Goal: Answer question/provide support: Share knowledge or assist other users

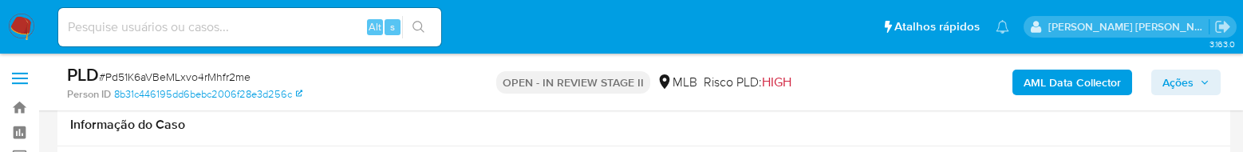
scroll to position [1495, 0]
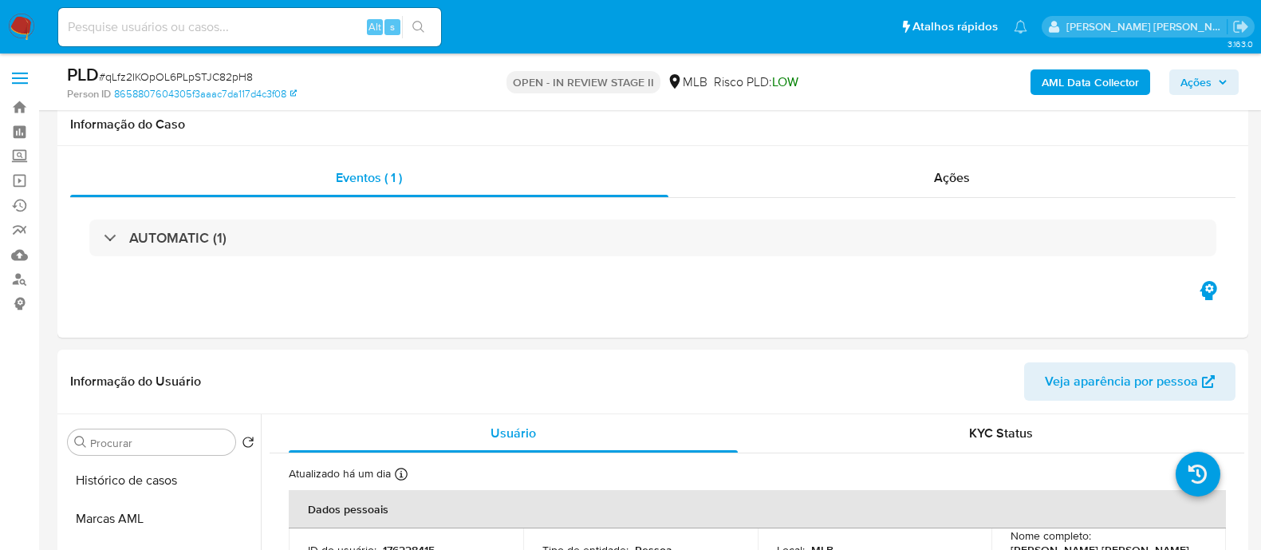
select select "10"
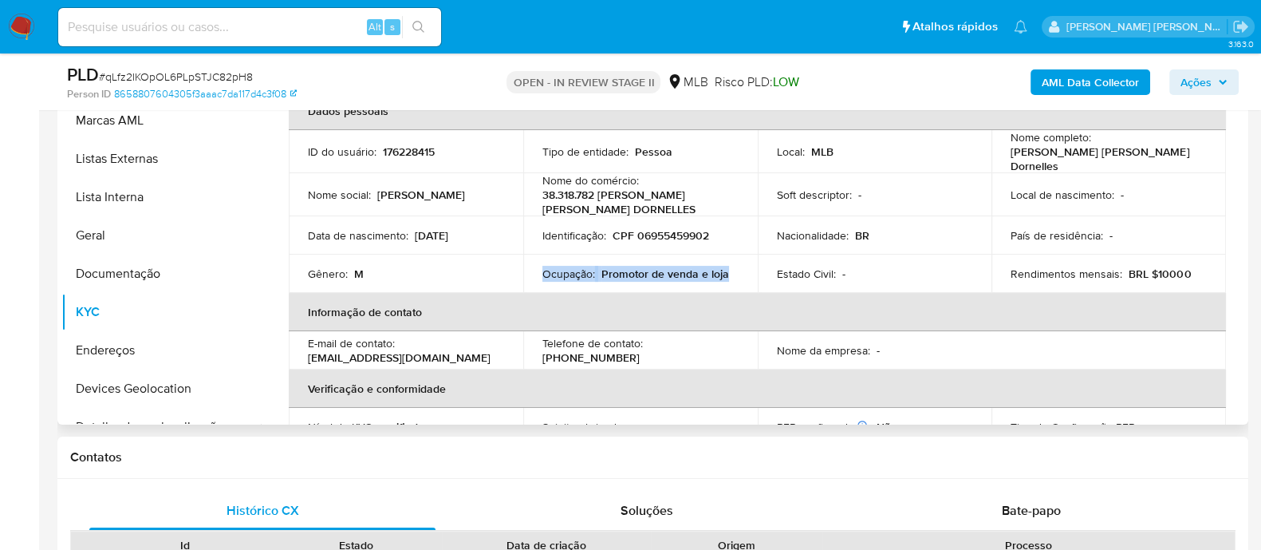
drag, startPoint x: 726, startPoint y: 273, endPoint x: 540, endPoint y: 264, distance: 186.1
click at [543, 266] on div "Ocupação : Promotor de venda e loja" at bounding box center [641, 273] width 196 height 14
copy div "Ocupação : Promotor de venda e loja"
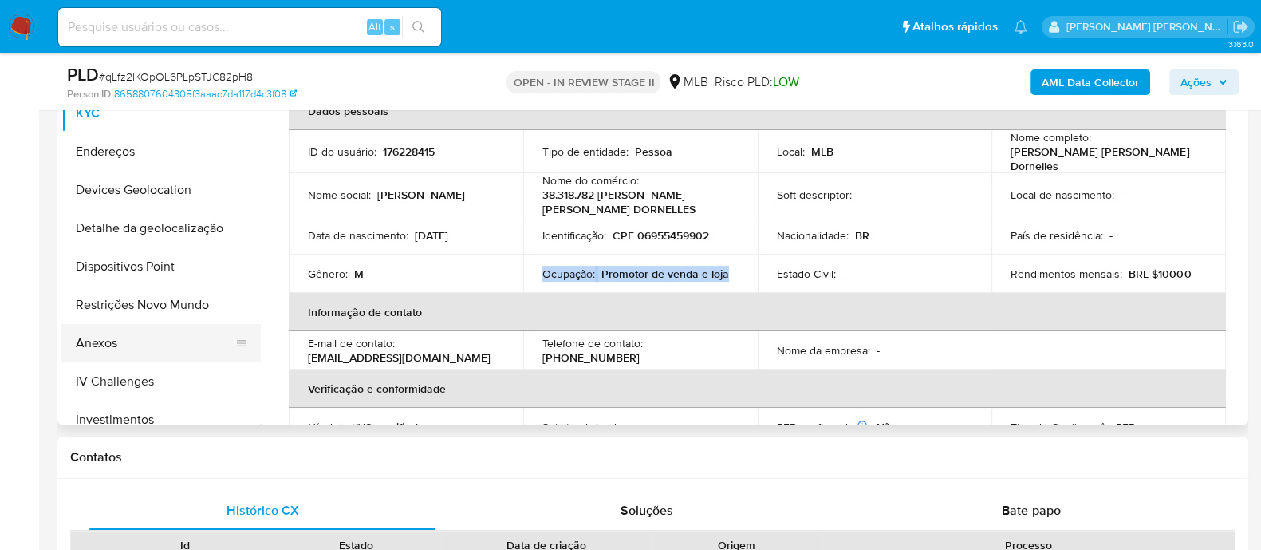
click at [112, 345] on button "Anexos" at bounding box center [154, 343] width 187 height 38
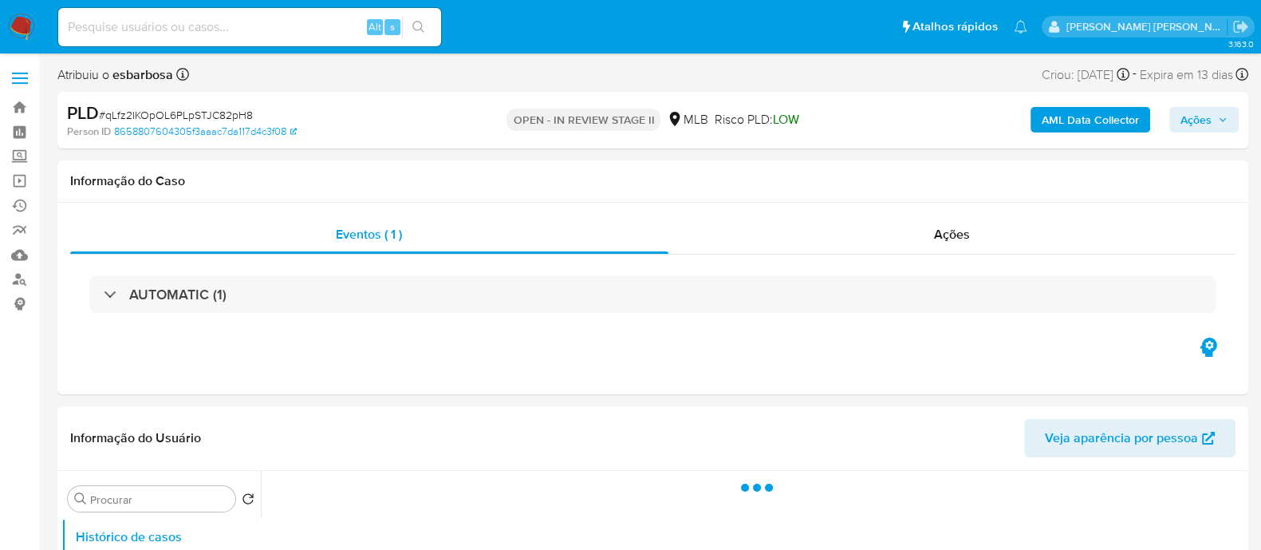
select select "10"
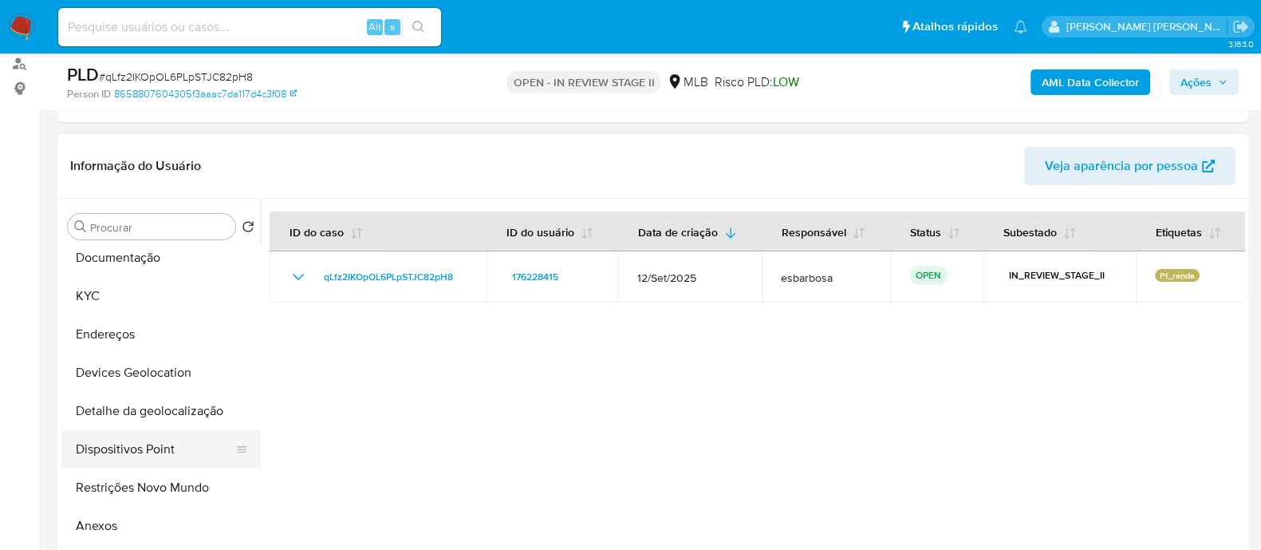
scroll to position [299, 0]
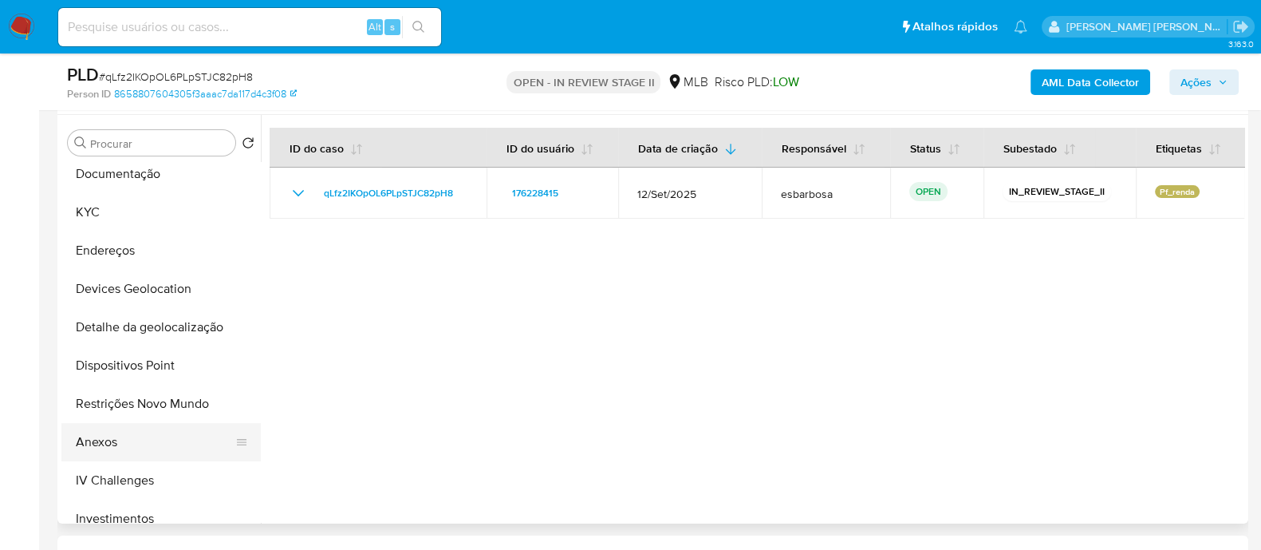
click at [124, 438] on button "Anexos" at bounding box center [154, 442] width 187 height 38
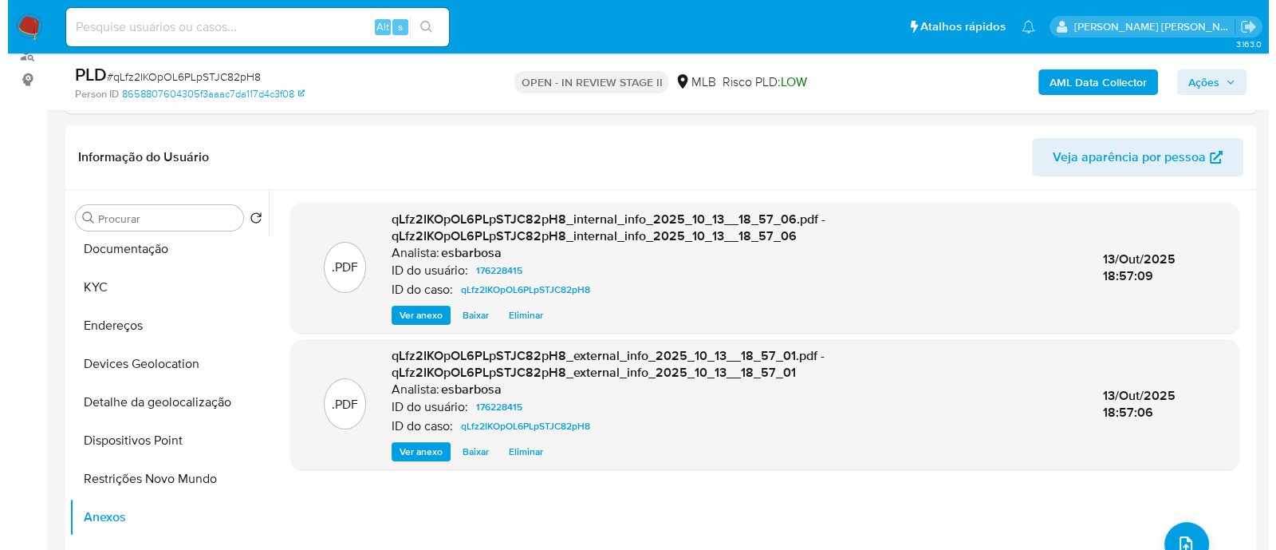
scroll to position [199, 0]
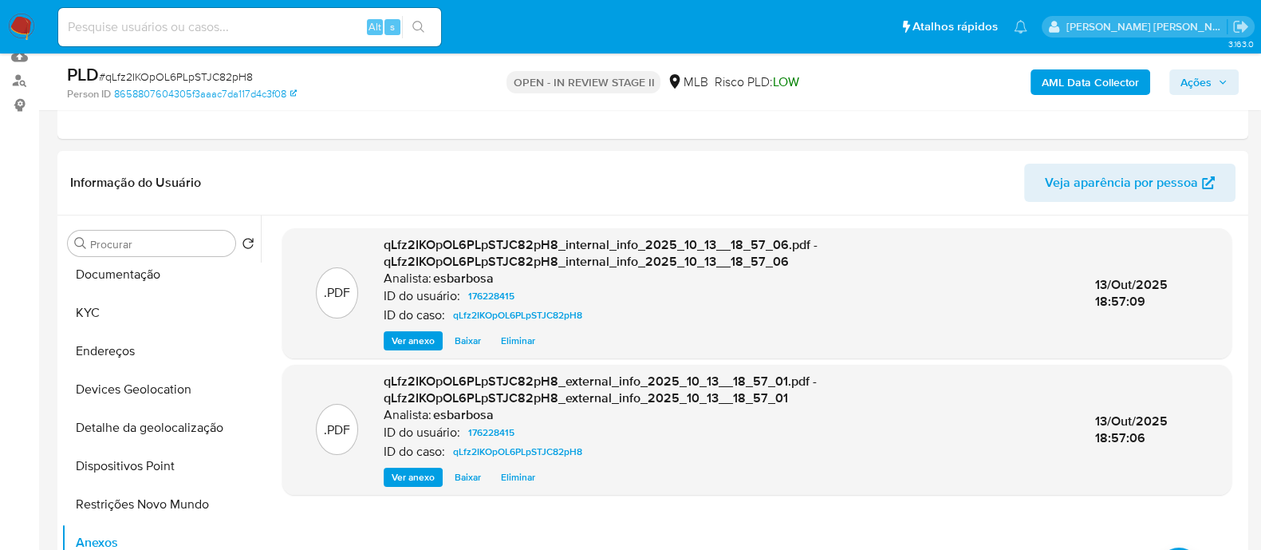
click at [1043, 88] on b "AML Data Collector" at bounding box center [1090, 82] width 97 height 26
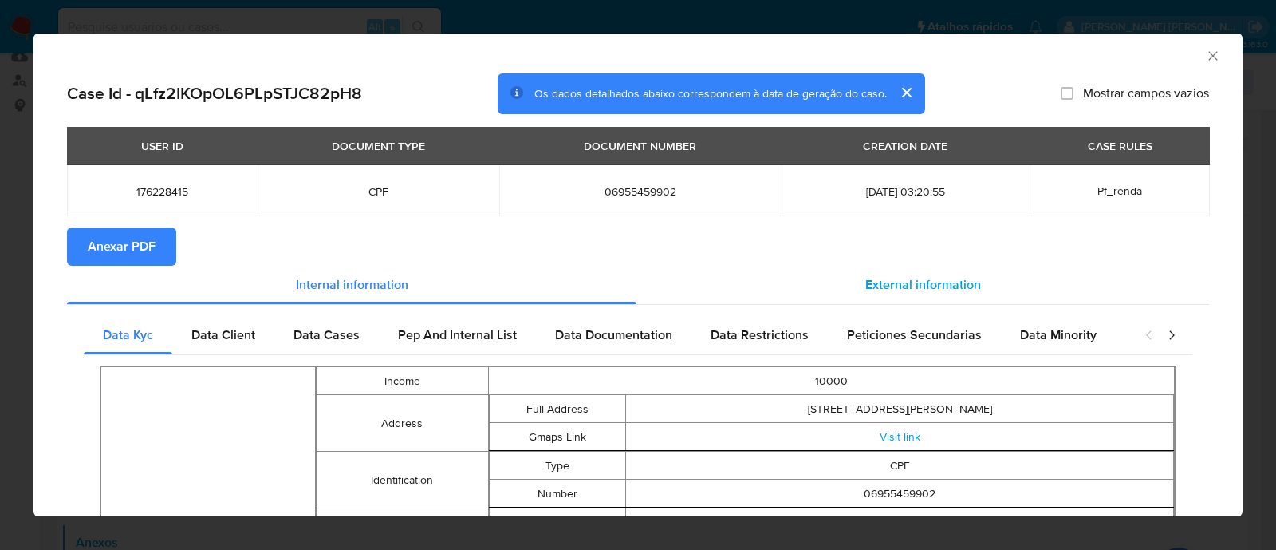
click at [874, 281] on span "External information" at bounding box center [924, 284] width 116 height 18
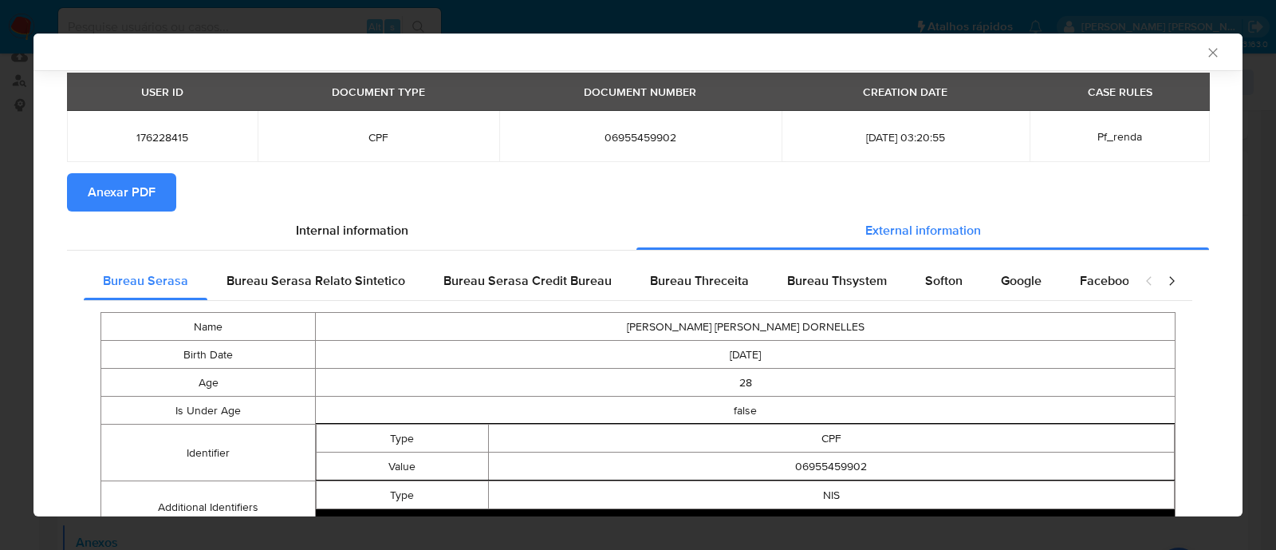
scroll to position [97, 0]
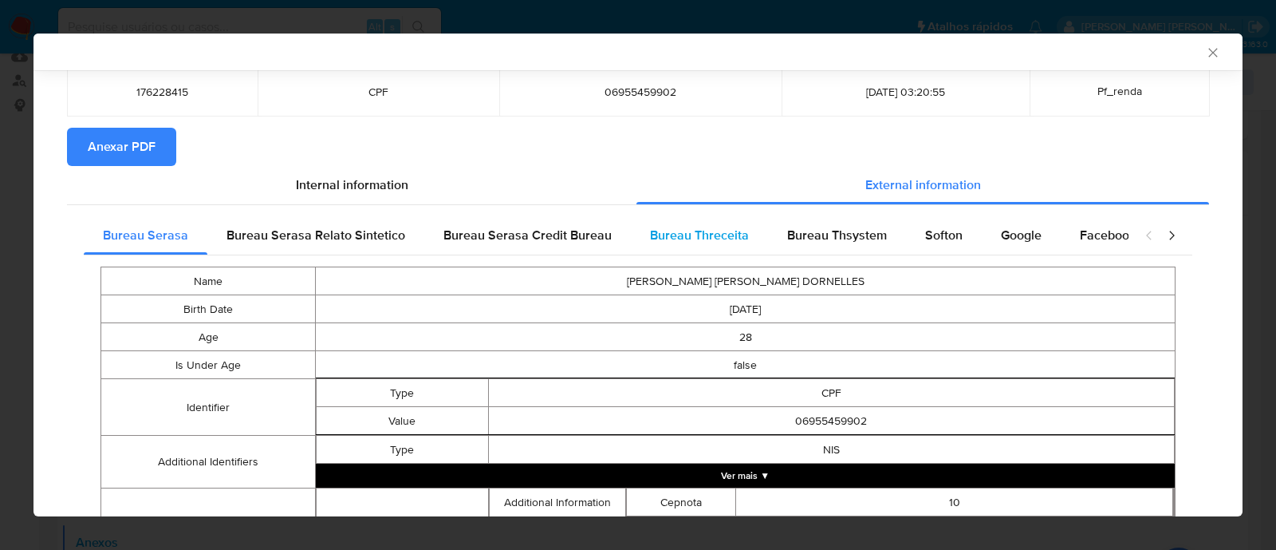
click at [715, 233] on span "Bureau Threceita" at bounding box center [699, 235] width 99 height 18
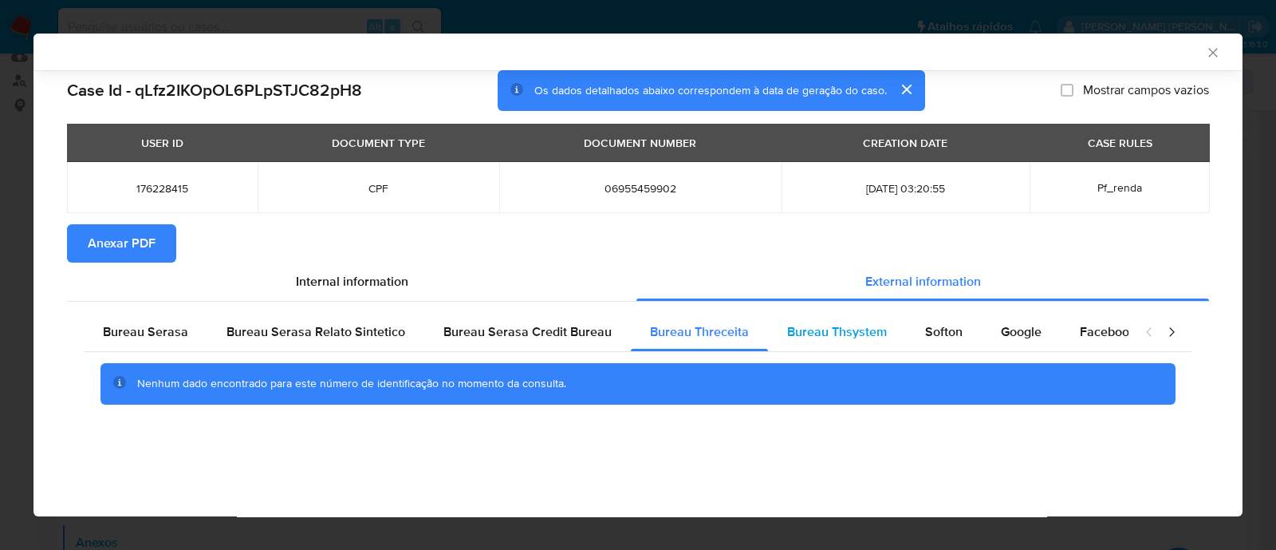
click at [846, 333] on span "Bureau Thsystem" at bounding box center [837, 331] width 100 height 18
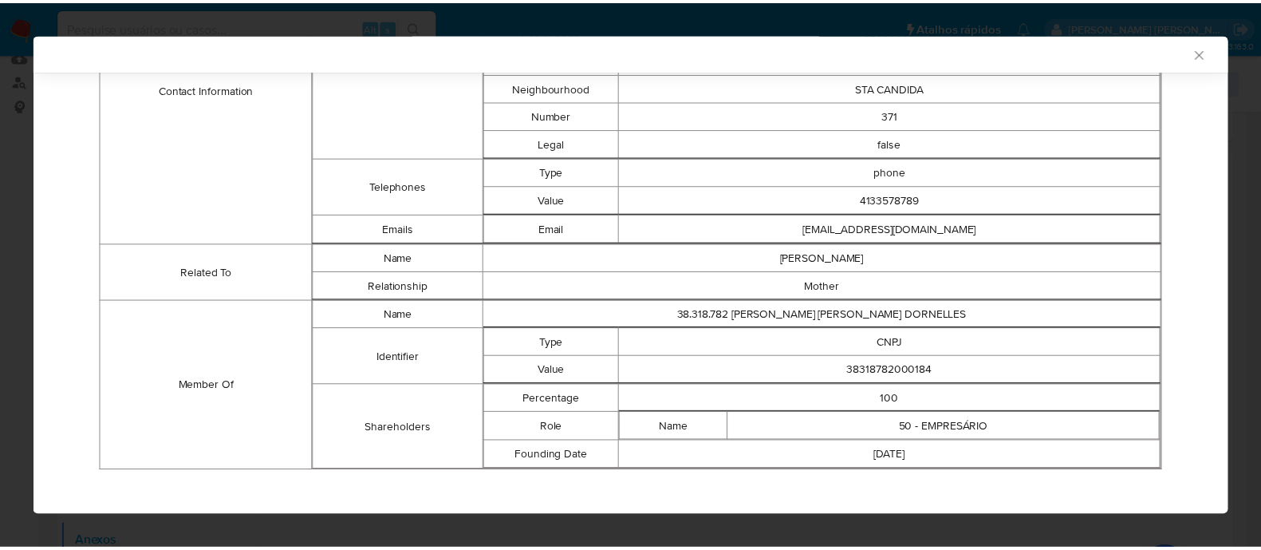
scroll to position [643, 0]
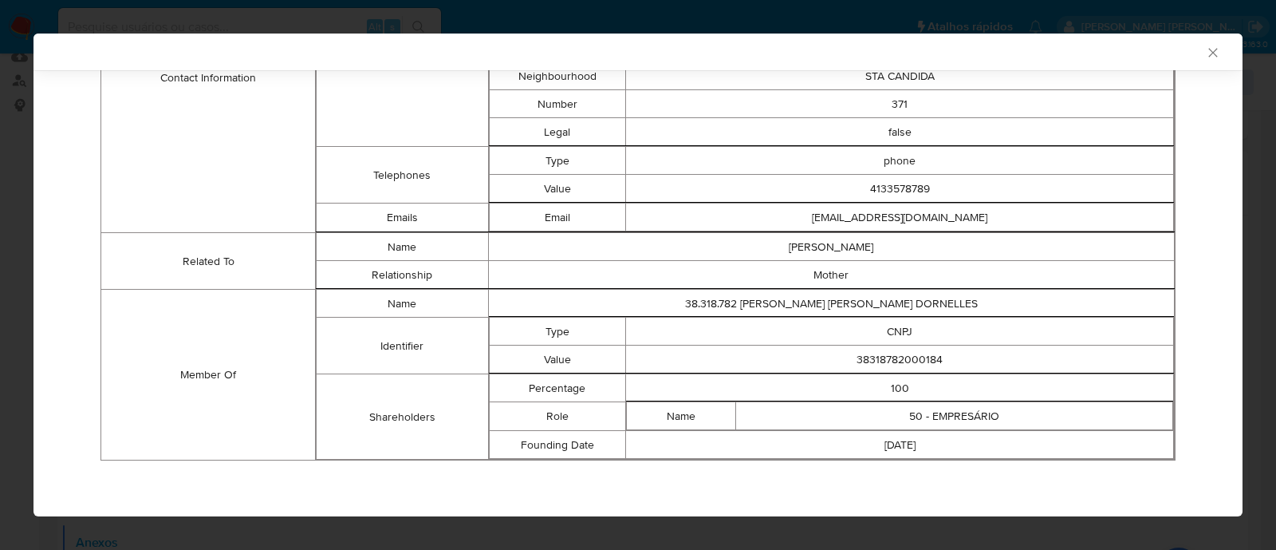
click at [898, 359] on td "38318782000184" at bounding box center [900, 359] width 548 height 28
click at [926, 359] on td "38318782000184" at bounding box center [900, 359] width 548 height 28
click at [1205, 57] on icon "Fechar a janela" at bounding box center [1213, 53] width 16 height 16
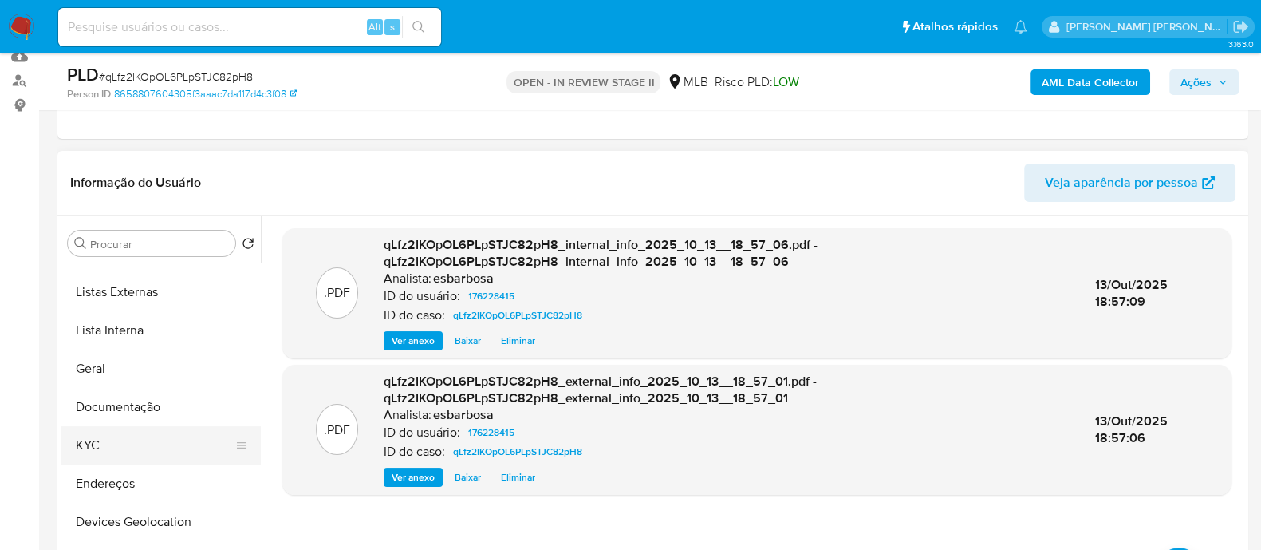
scroll to position [0, 0]
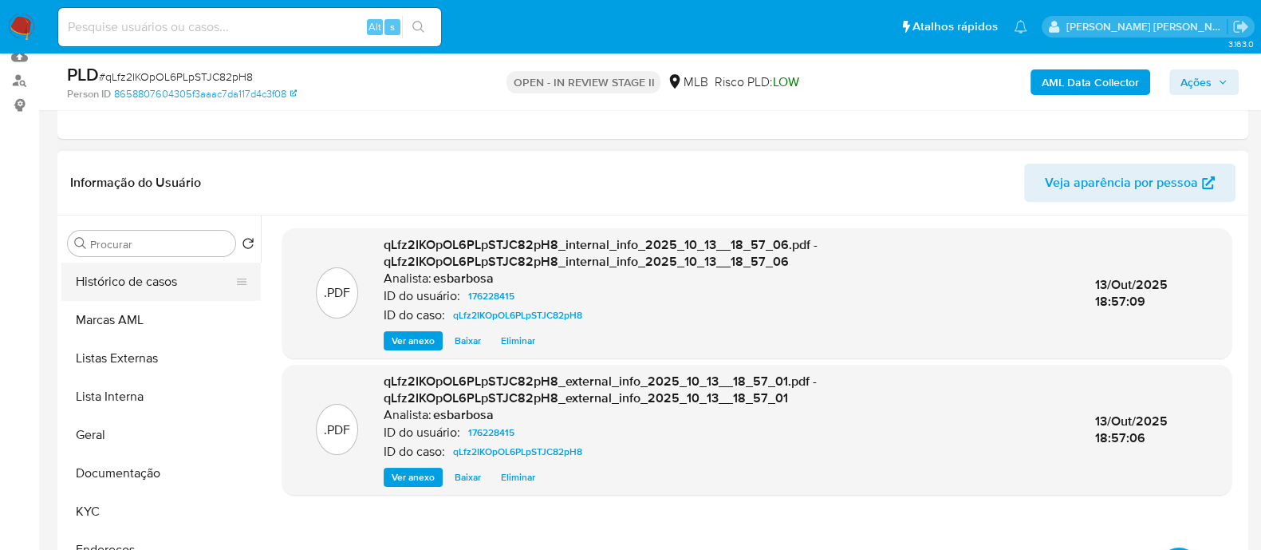
click at [144, 282] on button "Histórico de casos" at bounding box center [154, 281] width 187 height 38
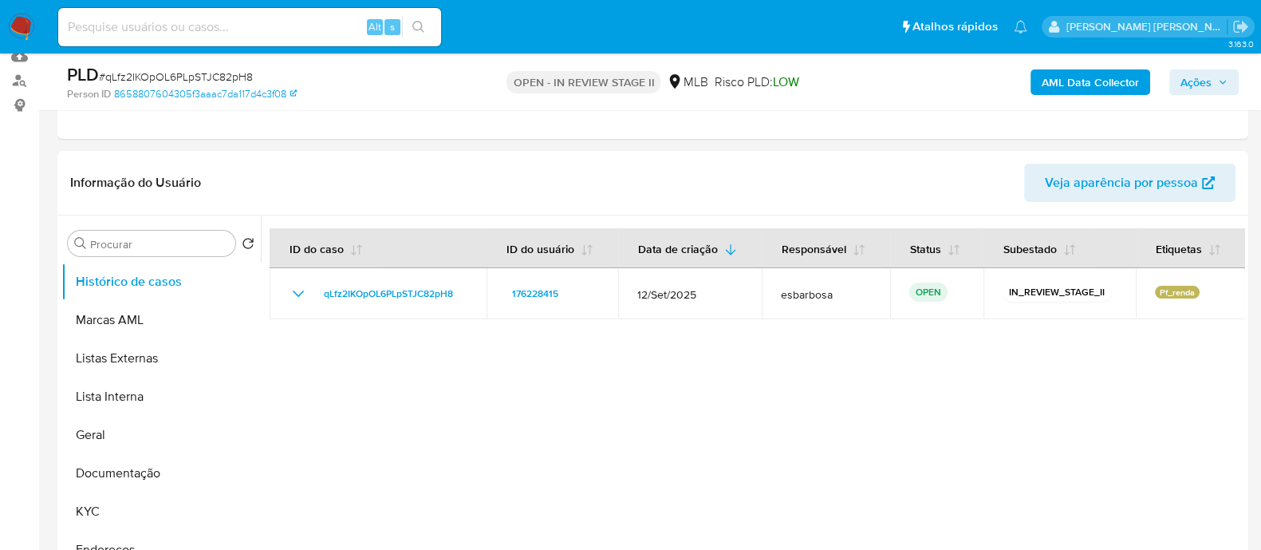
click at [1189, 84] on span "Ações" at bounding box center [1196, 82] width 31 height 26
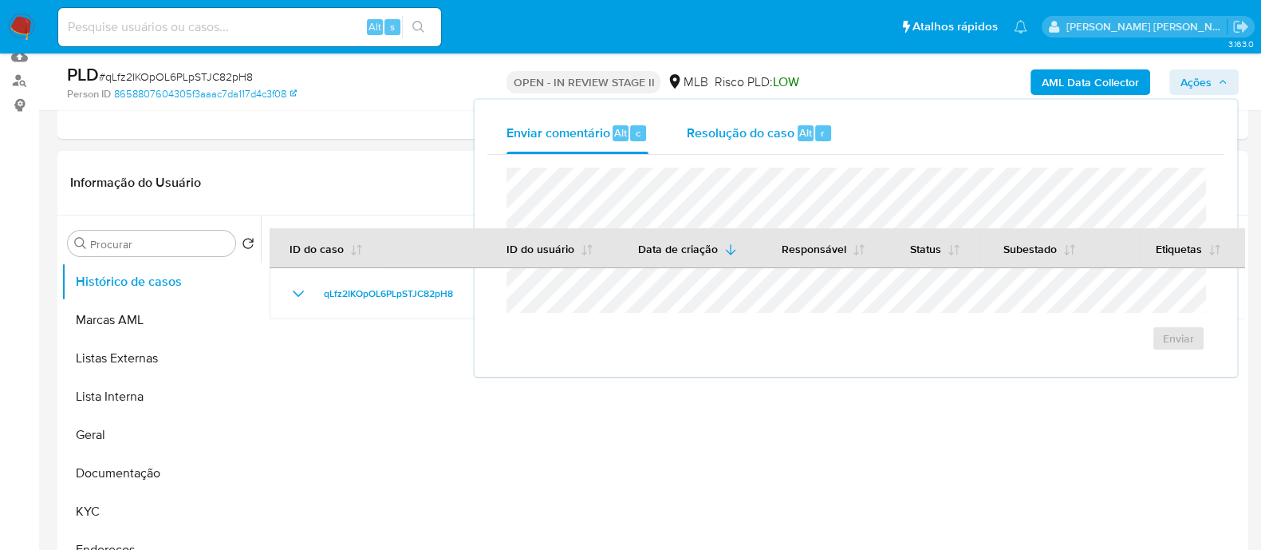
click at [759, 143] on div "Resolução do caso Alt r" at bounding box center [760, 132] width 146 height 41
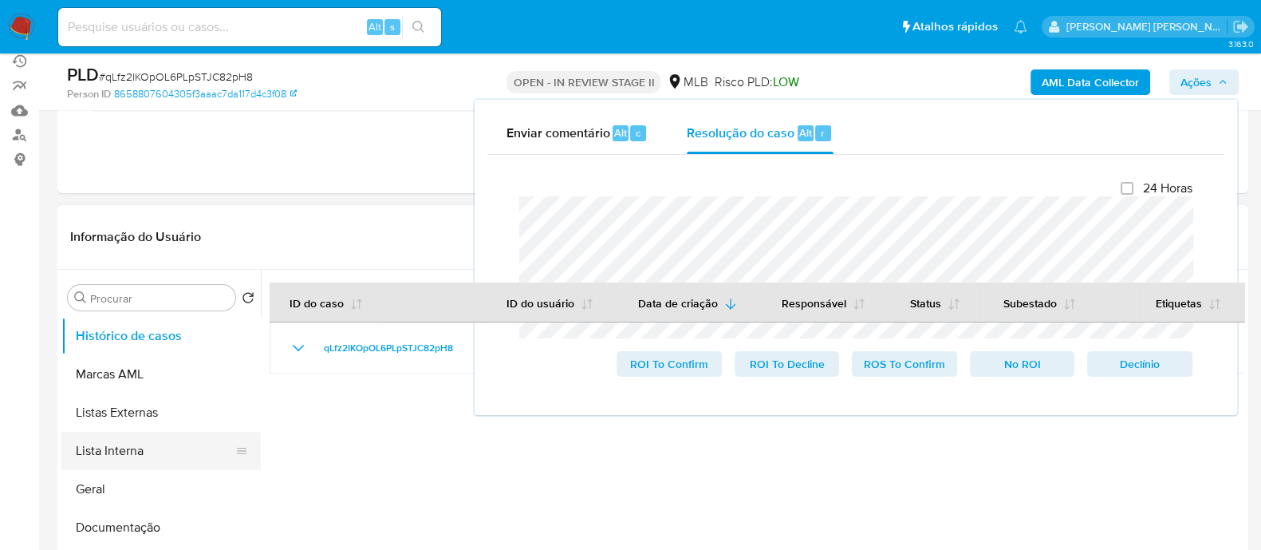
scroll to position [199, 0]
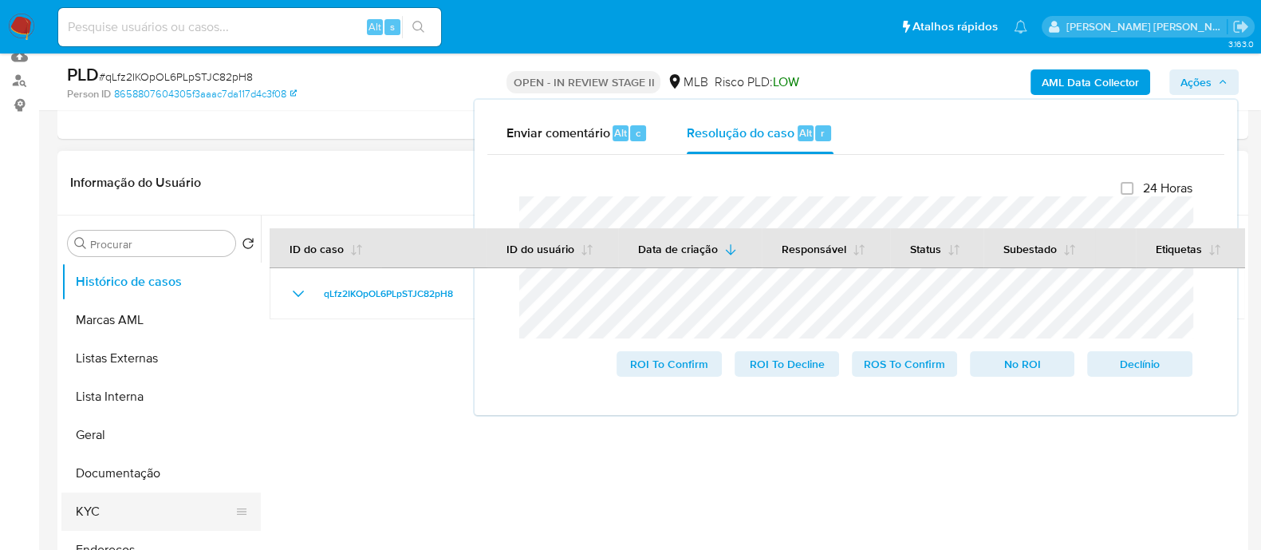
click at [111, 523] on button "KYC" at bounding box center [154, 511] width 187 height 38
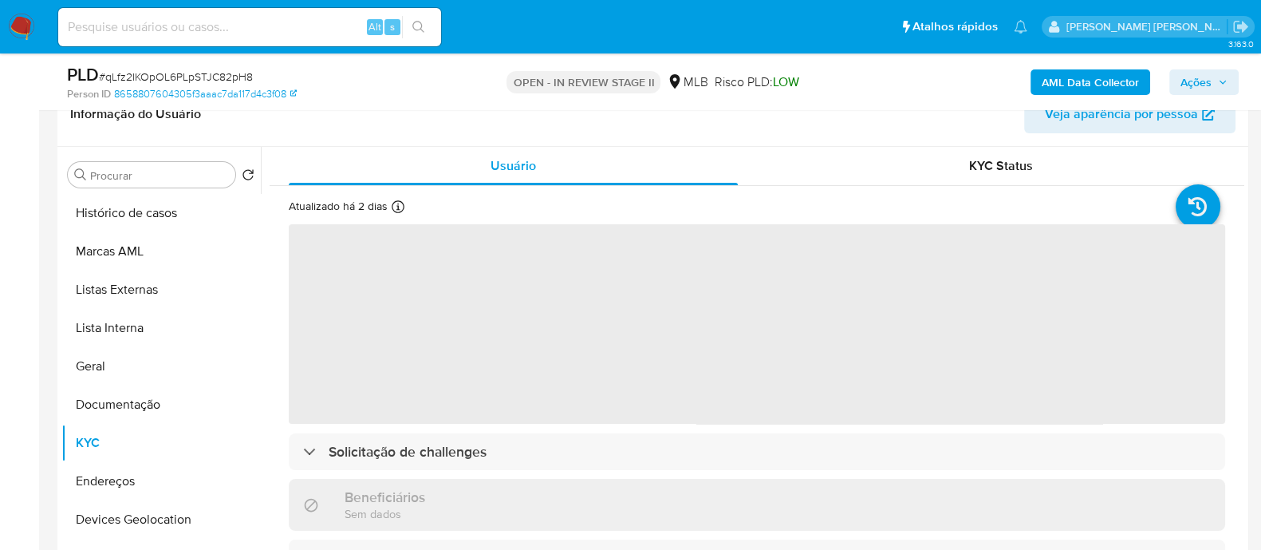
scroll to position [299, 0]
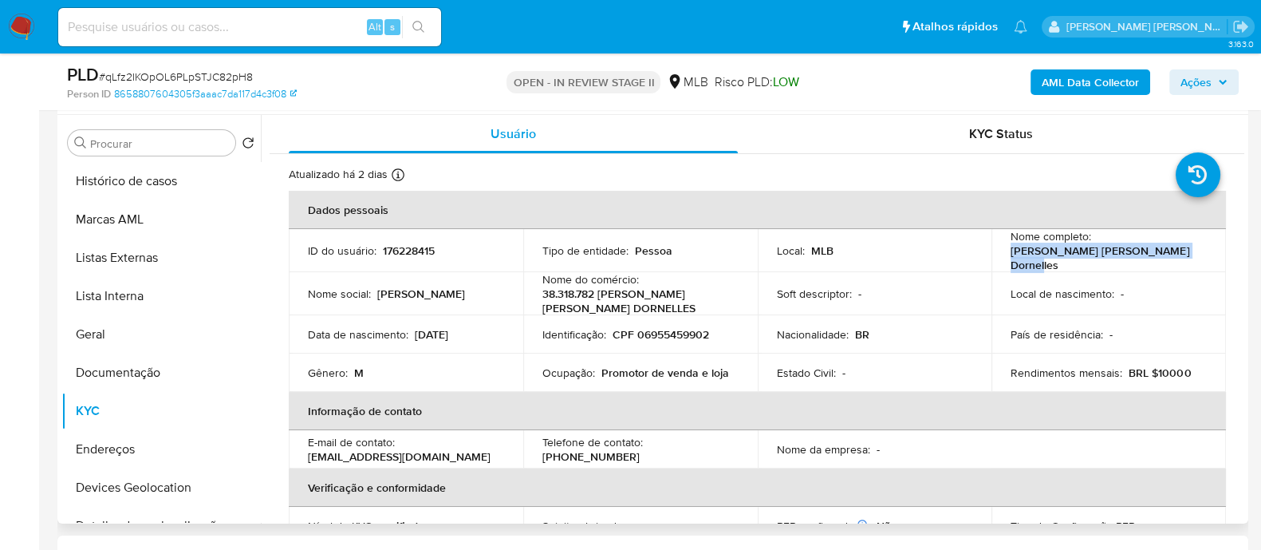
drag, startPoint x: 1158, startPoint y: 258, endPoint x: 1002, endPoint y: 258, distance: 155.6
click at [1002, 258] on td "Nome completo : William Gabriel Ferreira Dornelles" at bounding box center [1109, 250] width 235 height 43
copy p "William Gabriel Ferreira Dornelles"
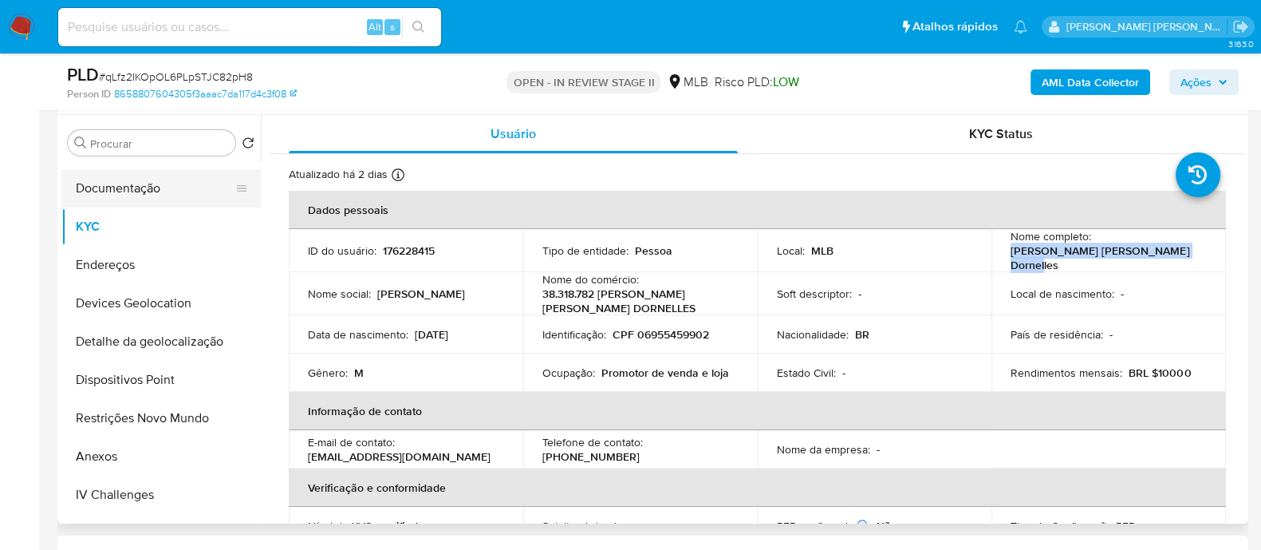
scroll to position [199, 0]
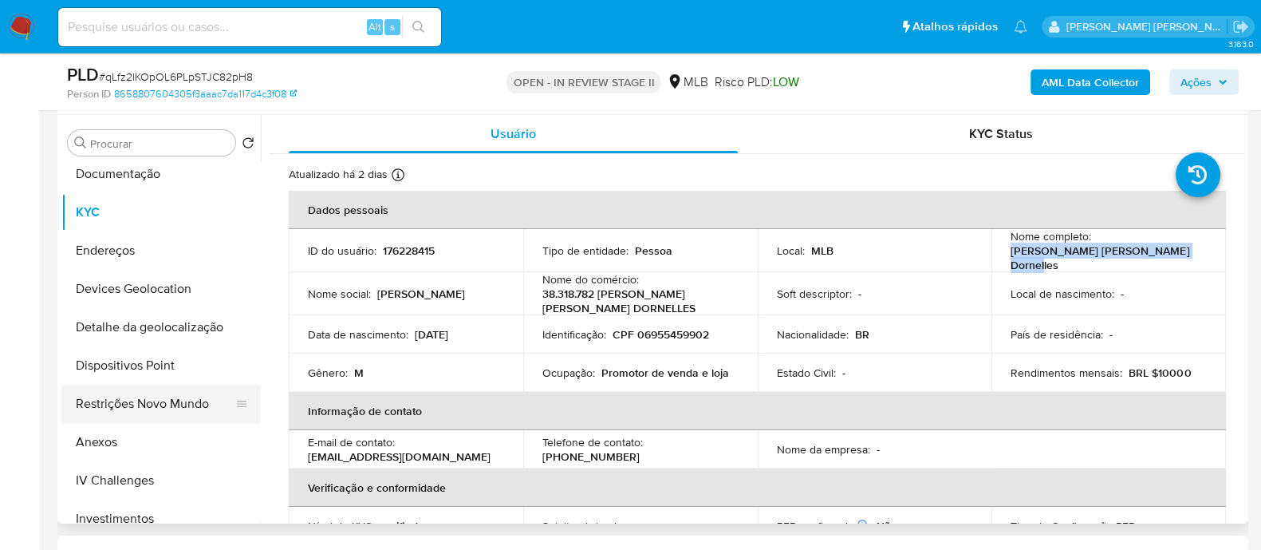
click at [133, 408] on button "Restrições Novo Mundo" at bounding box center [154, 404] width 187 height 38
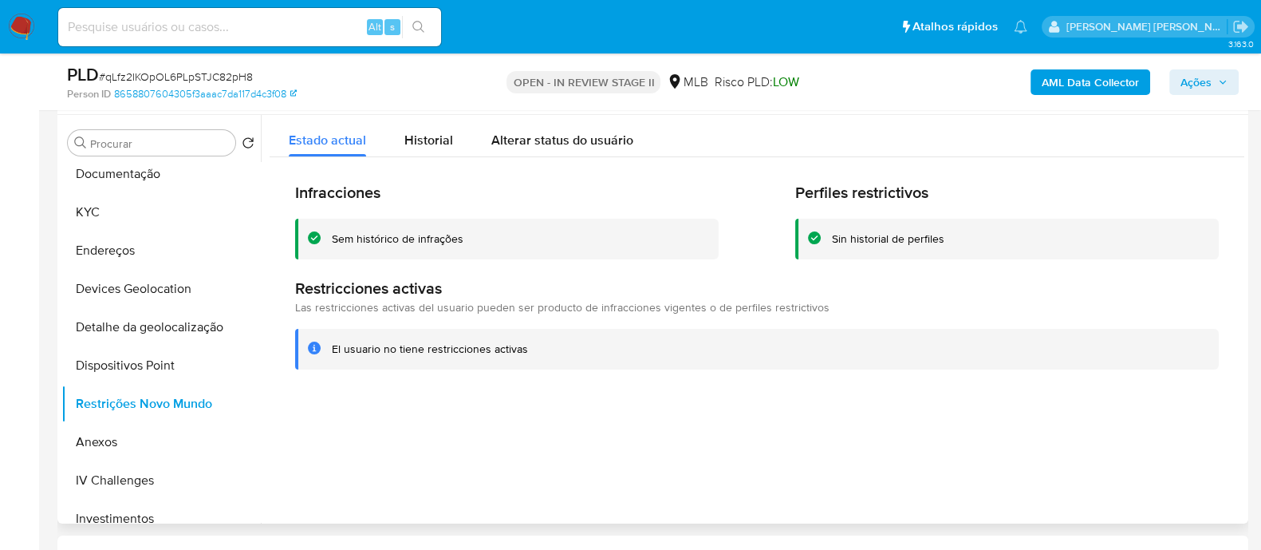
click at [400, 243] on div "Sem histórico de infrações" at bounding box center [398, 238] width 132 height 15
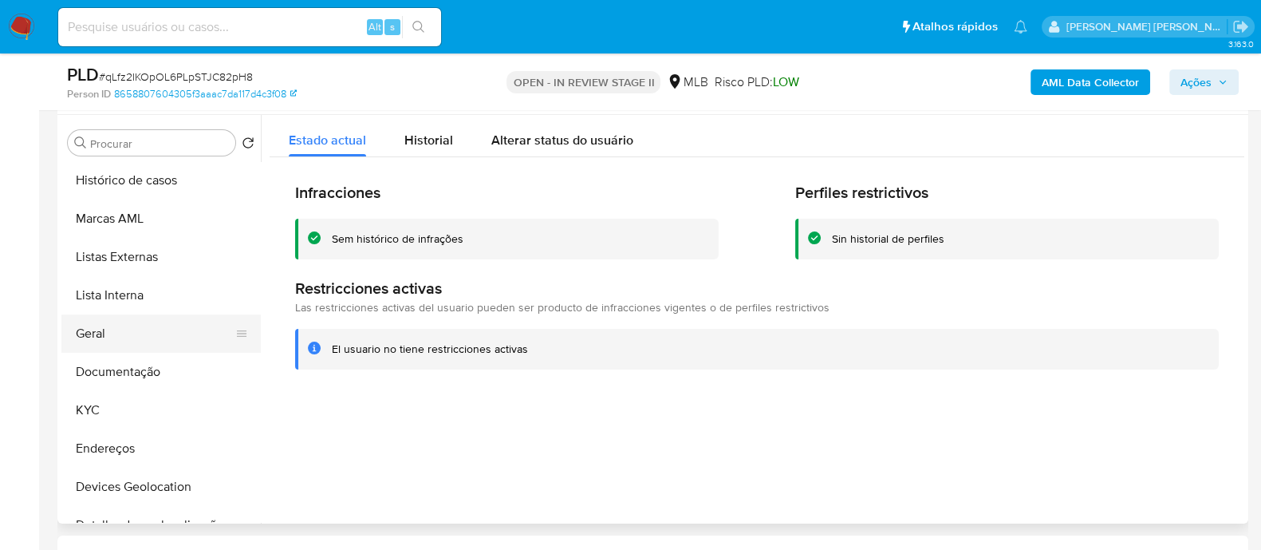
scroll to position [0, 0]
click at [134, 377] on button "Documentação" at bounding box center [154, 372] width 187 height 38
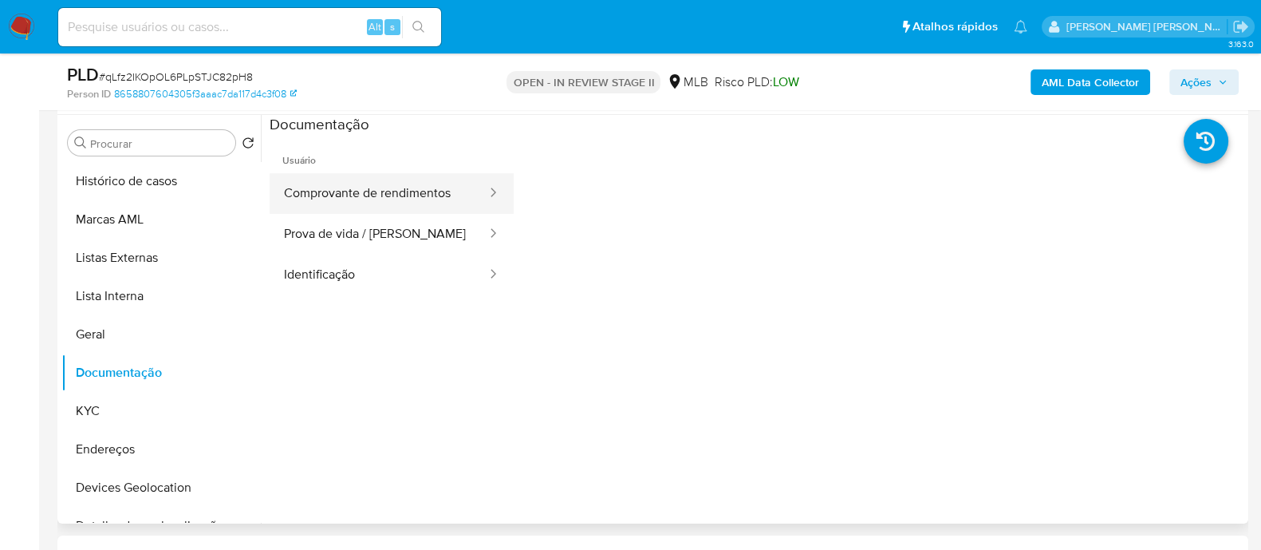
click at [395, 199] on button "Comprovante de rendimentos" at bounding box center [379, 193] width 219 height 41
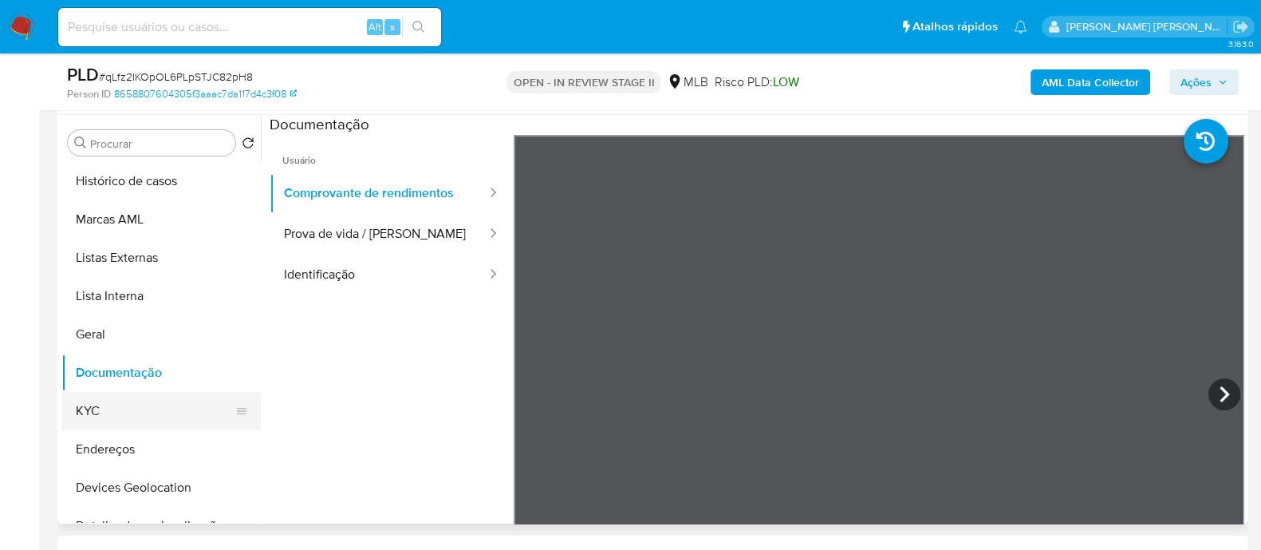
click at [128, 397] on button "KYC" at bounding box center [154, 411] width 187 height 38
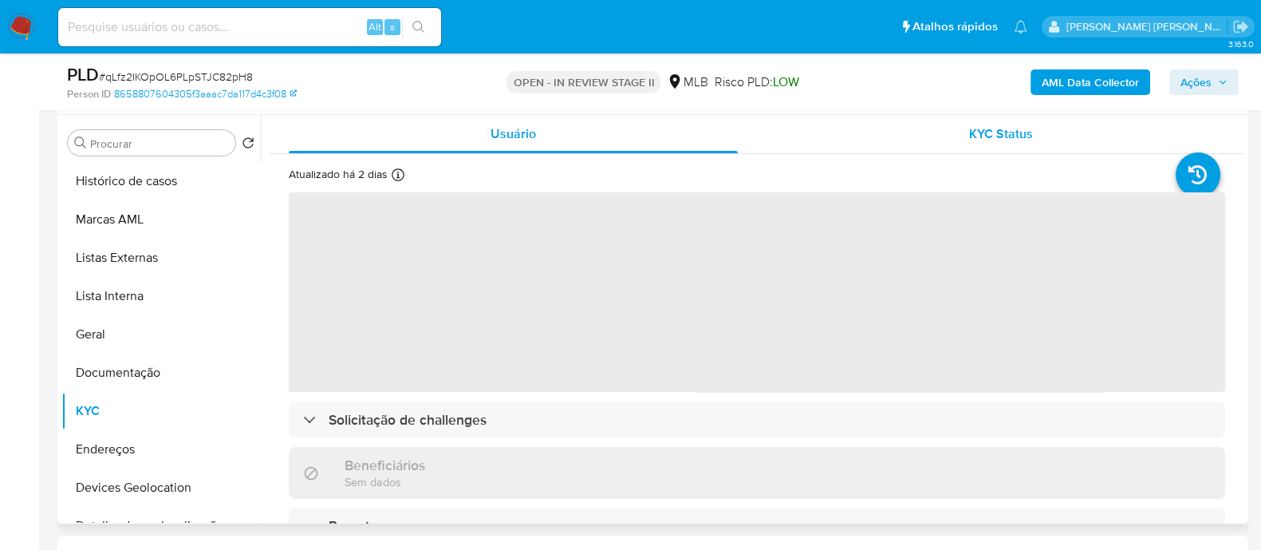
click at [938, 136] on div "KYC Status" at bounding box center [1000, 134] width 449 height 38
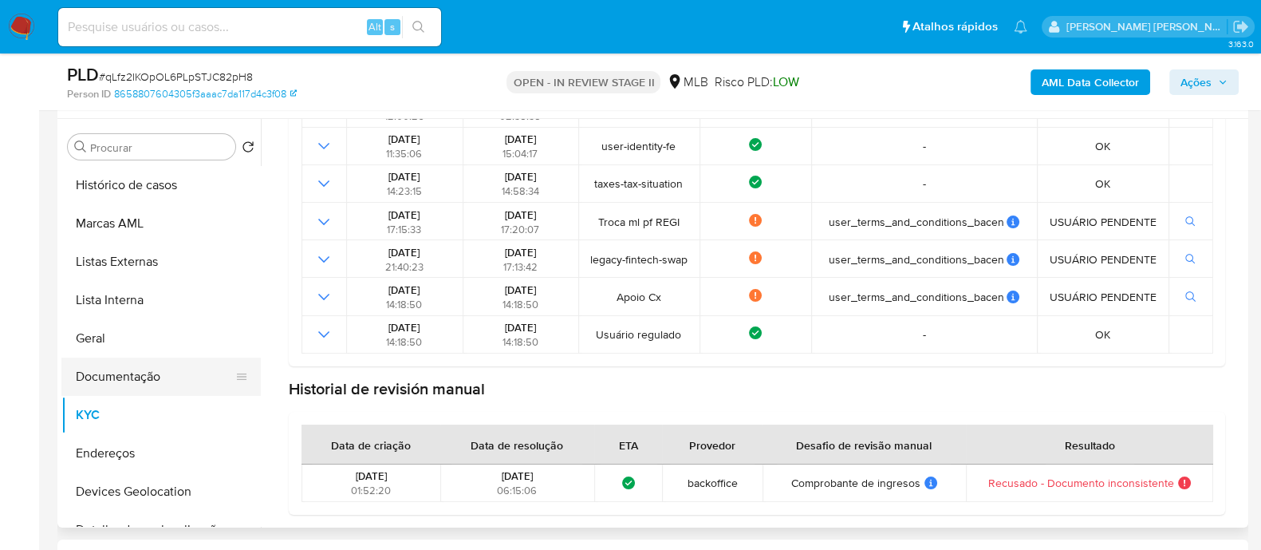
scroll to position [299, 0]
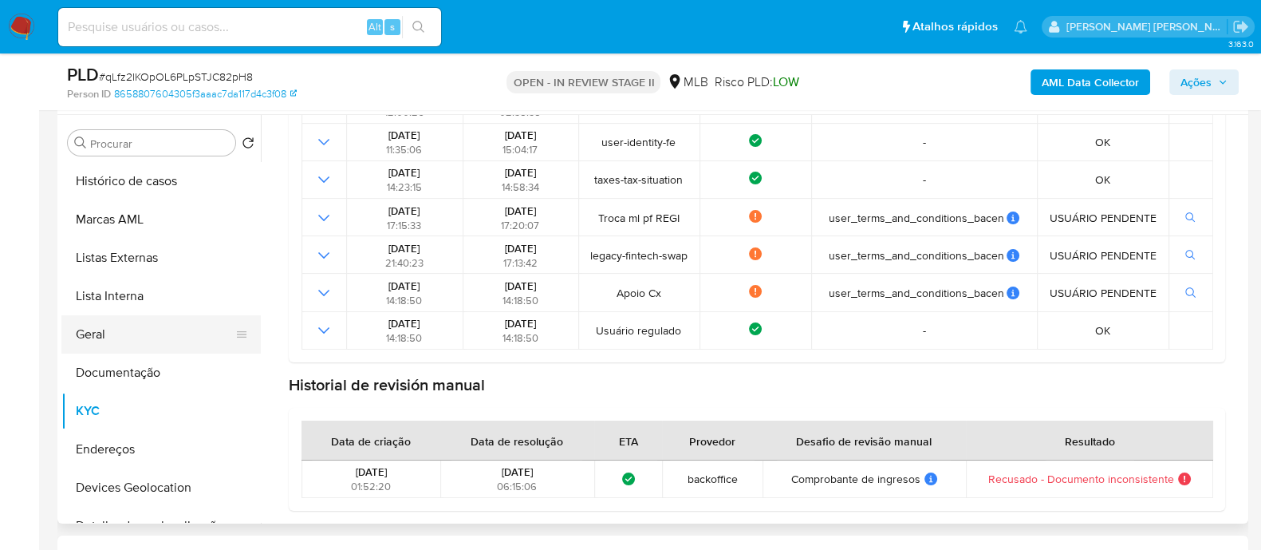
click at [120, 337] on button "Geral" at bounding box center [154, 334] width 187 height 38
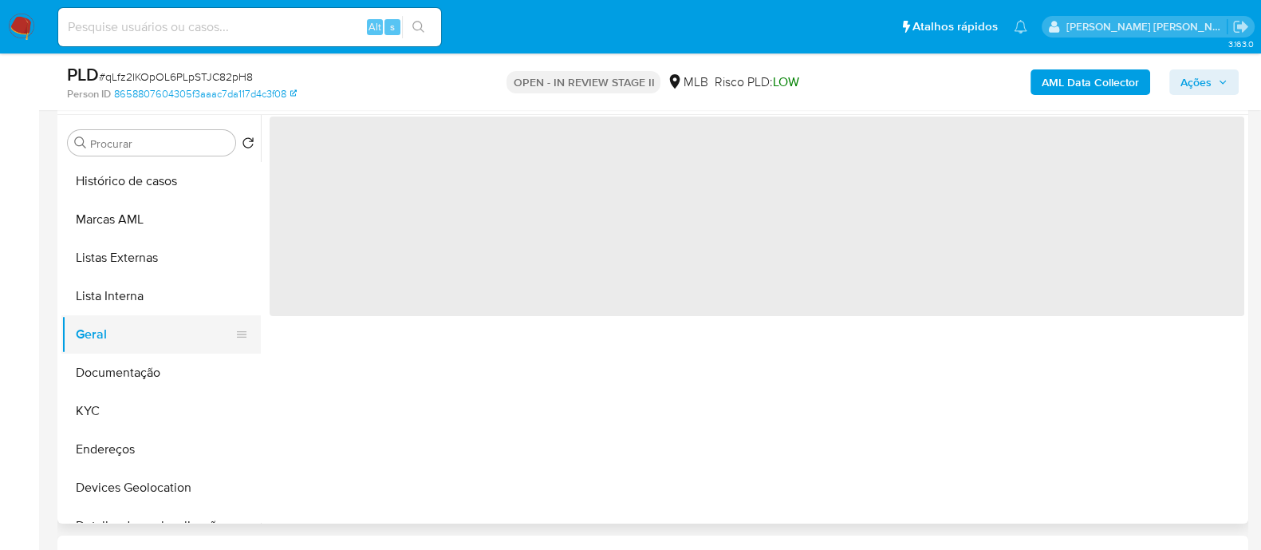
scroll to position [0, 0]
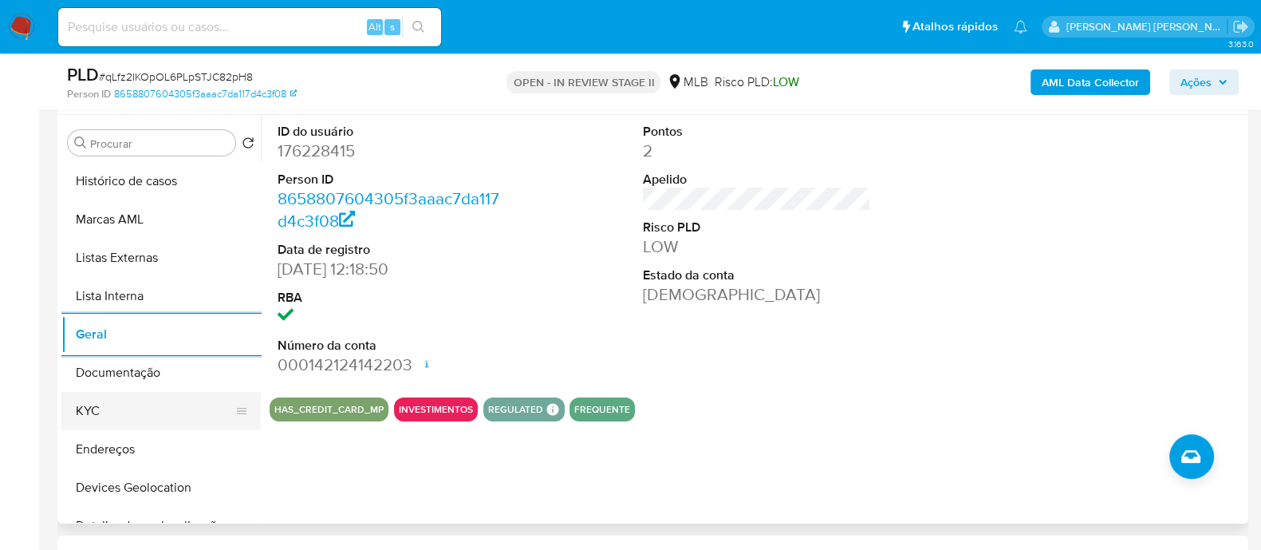
click at [97, 409] on button "KYC" at bounding box center [154, 411] width 187 height 38
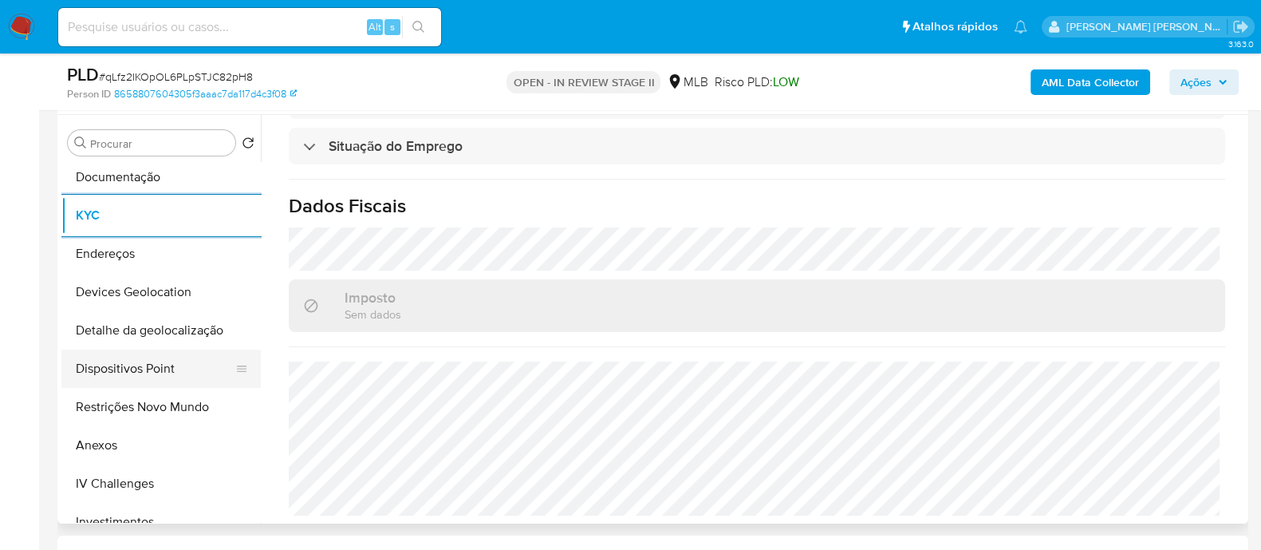
scroll to position [199, 0]
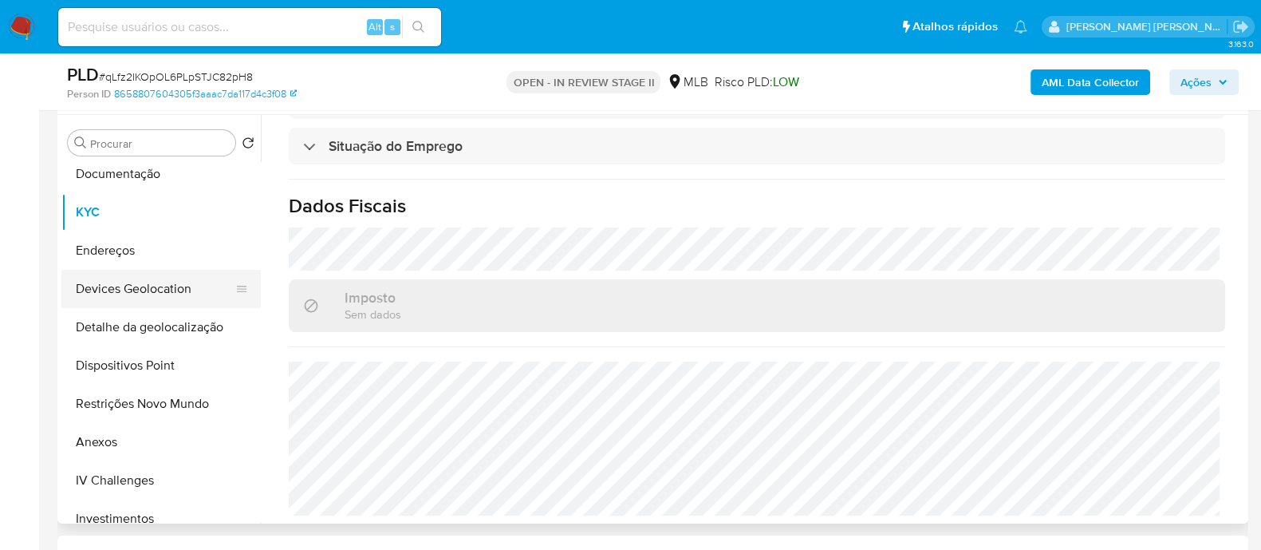
click at [184, 294] on button "Devices Geolocation" at bounding box center [154, 289] width 187 height 38
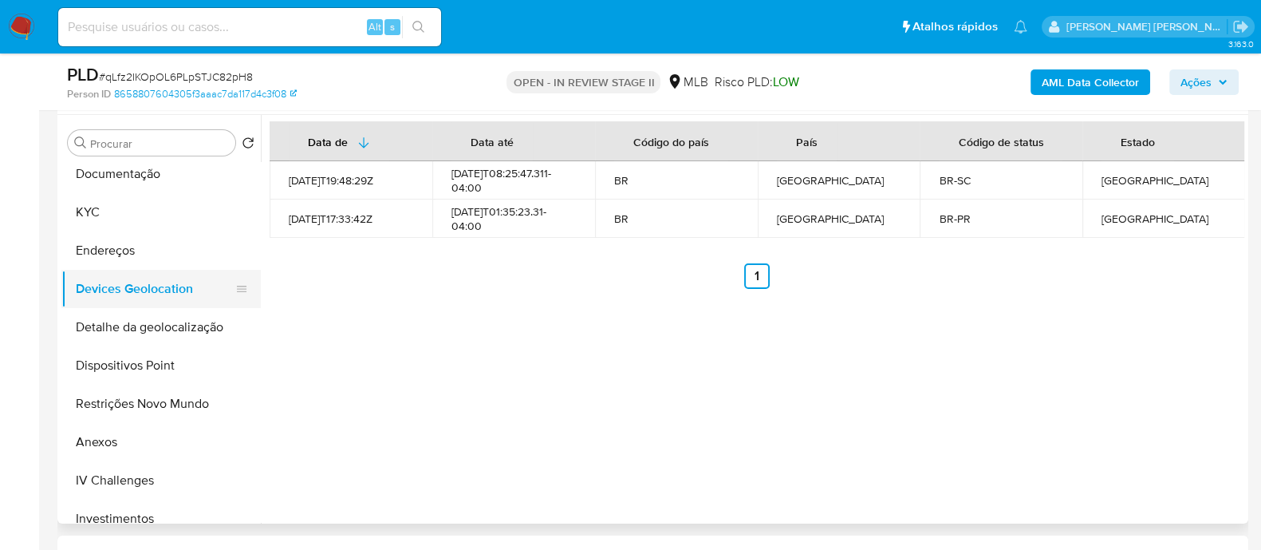
click at [168, 296] on button "Devices Geolocation" at bounding box center [154, 289] width 187 height 38
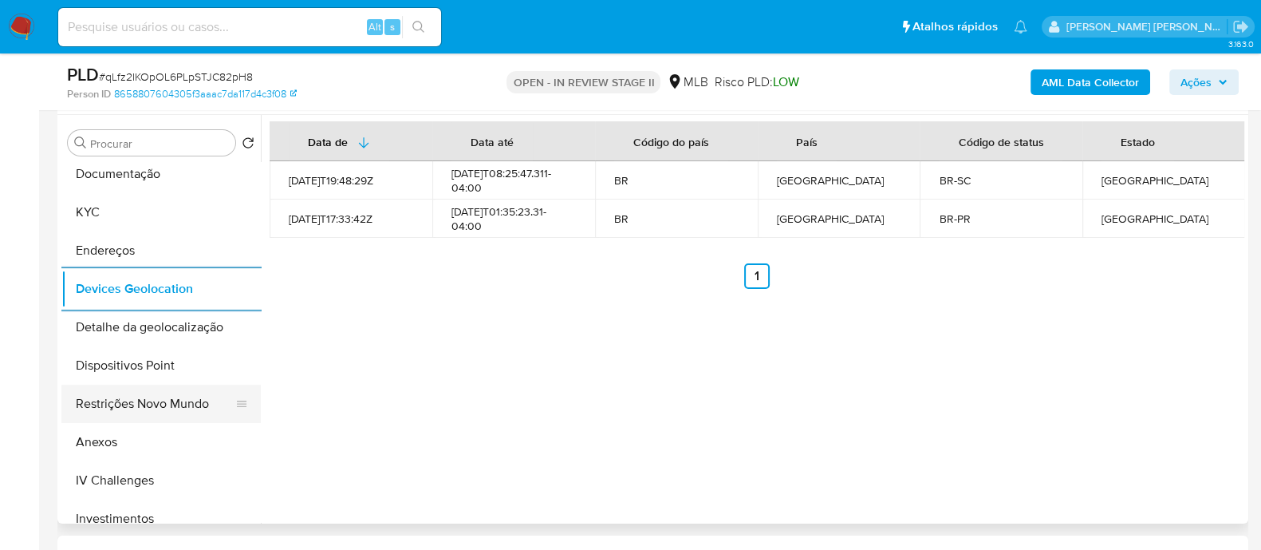
click at [148, 412] on button "Restrições Novo Mundo" at bounding box center [154, 404] width 187 height 38
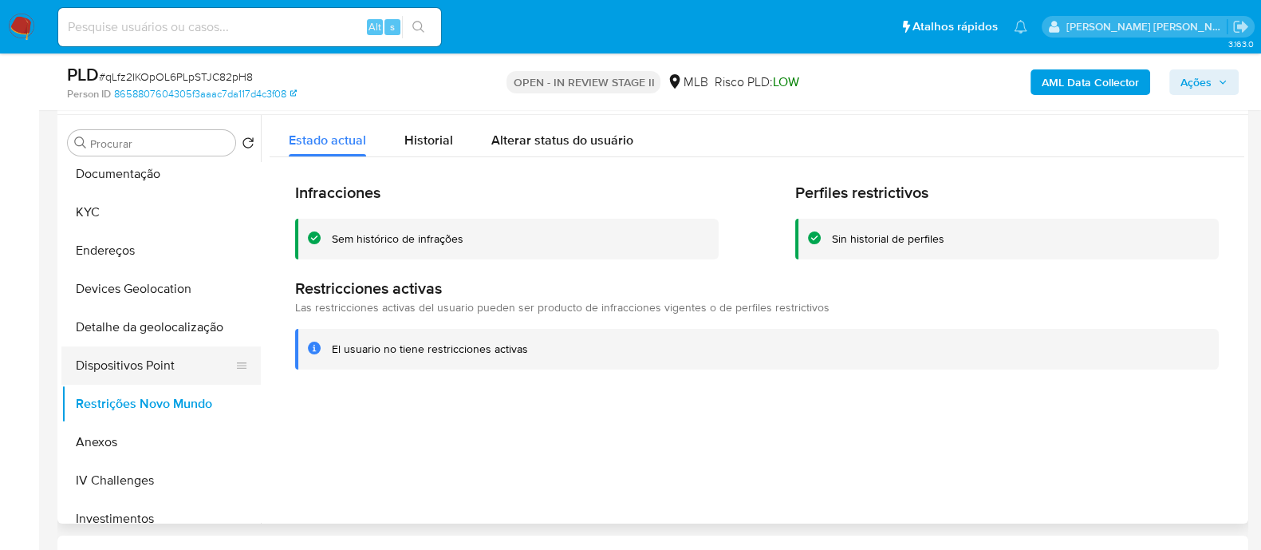
click at [176, 363] on button "Dispositivos Point" at bounding box center [154, 365] width 187 height 38
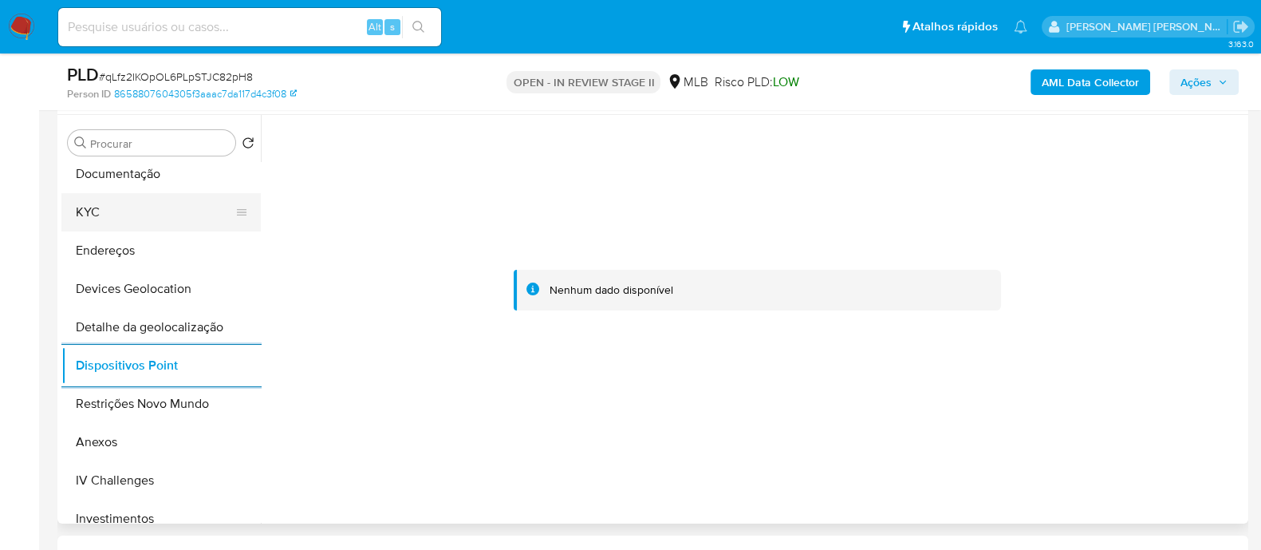
click at [144, 222] on button "KYC" at bounding box center [154, 212] width 187 height 38
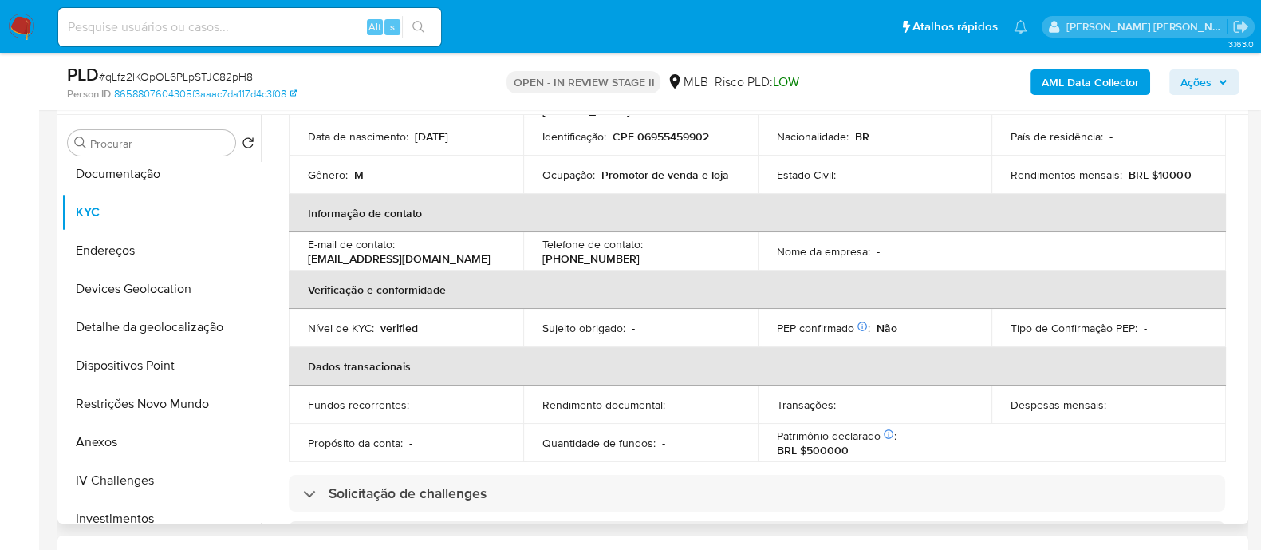
scroll to position [99, 0]
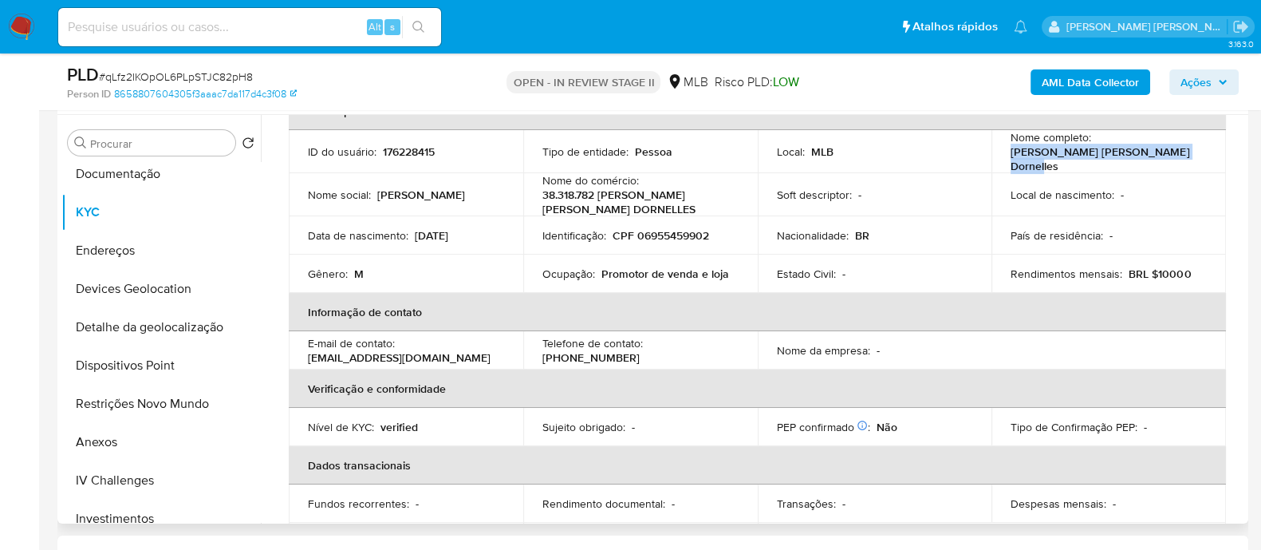
drag, startPoint x: 1181, startPoint y: 153, endPoint x: 1006, endPoint y: 153, distance: 174.7
click at [1011, 153] on div "Nome completo : William Gabriel Ferreira Dornelles" at bounding box center [1109, 151] width 196 height 43
copy p "William Gabriel Ferreira Dornelles"
drag, startPoint x: 109, startPoint y: 452, endPoint x: 153, endPoint y: 444, distance: 45.3
click at [109, 452] on button "Anexos" at bounding box center [154, 442] width 187 height 38
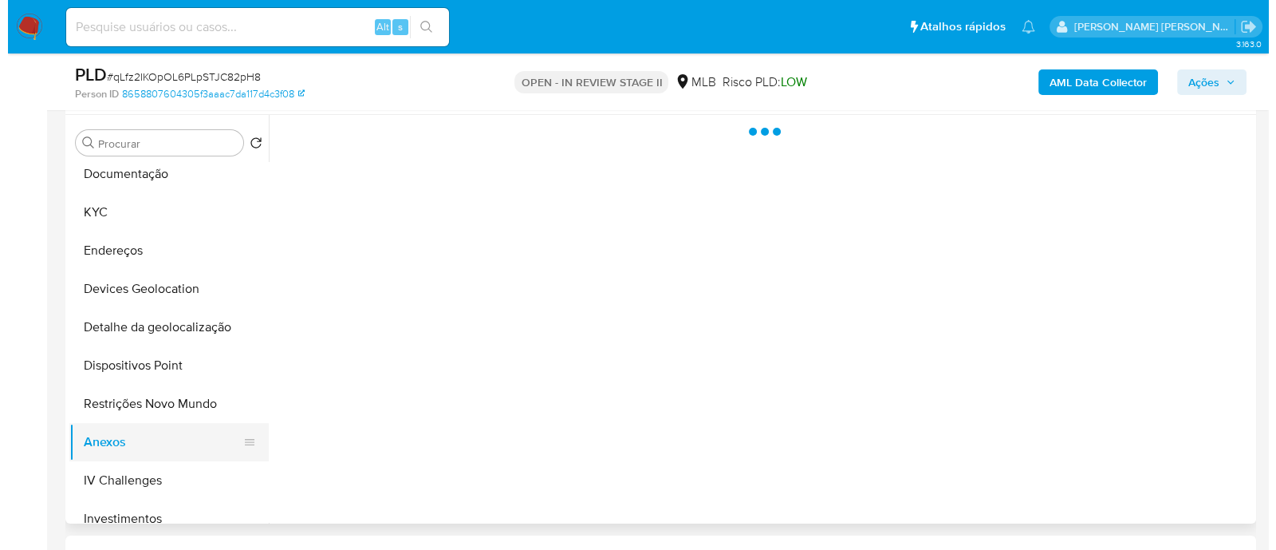
scroll to position [0, 0]
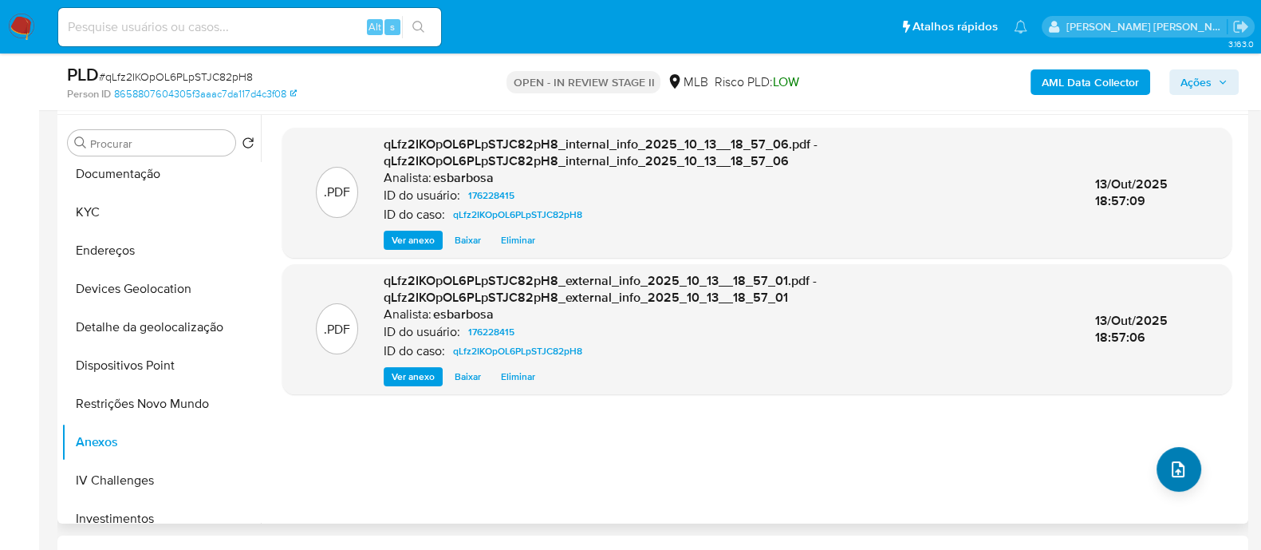
click at [1170, 464] on icon "upload-file" at bounding box center [1178, 469] width 19 height 19
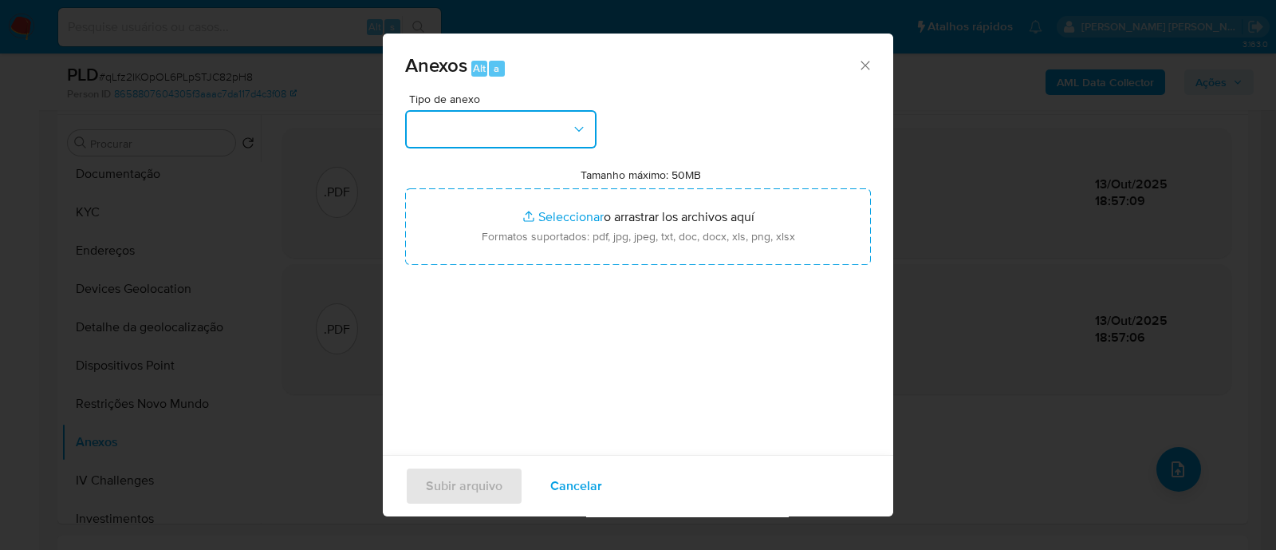
click at [538, 136] on button "button" at bounding box center [500, 129] width 191 height 38
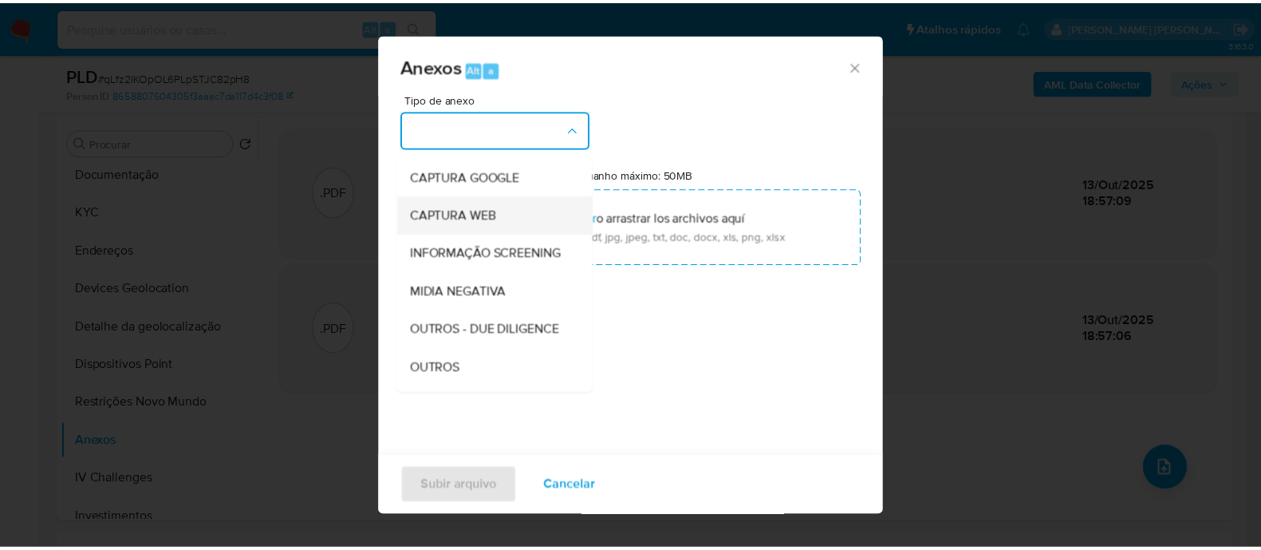
scroll to position [199, 0]
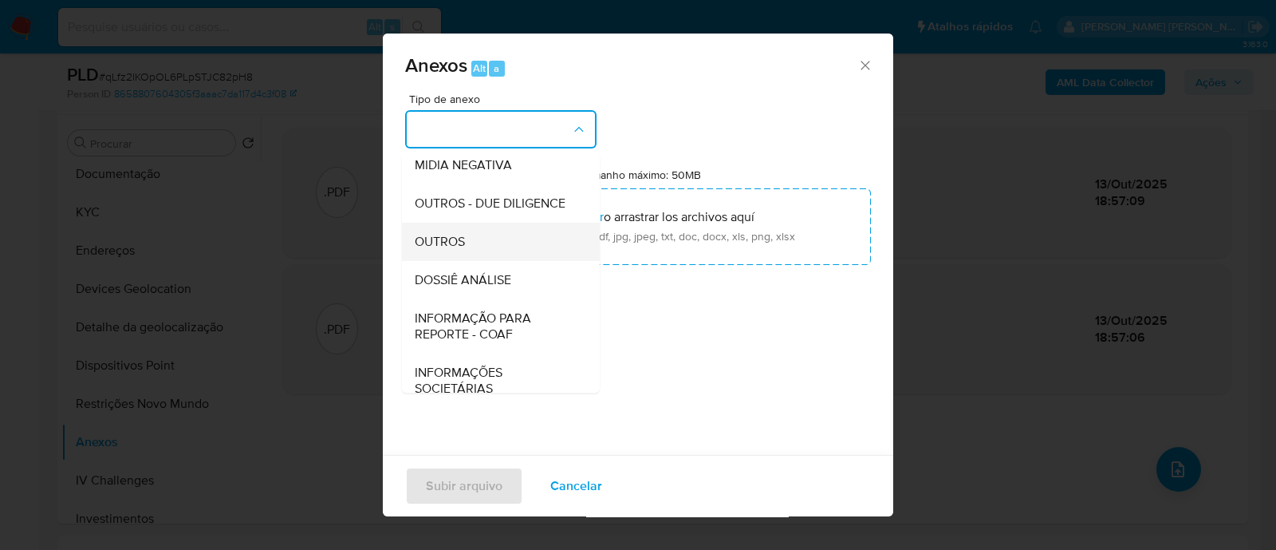
click at [457, 250] on span "OUTROS" at bounding box center [440, 242] width 50 height 16
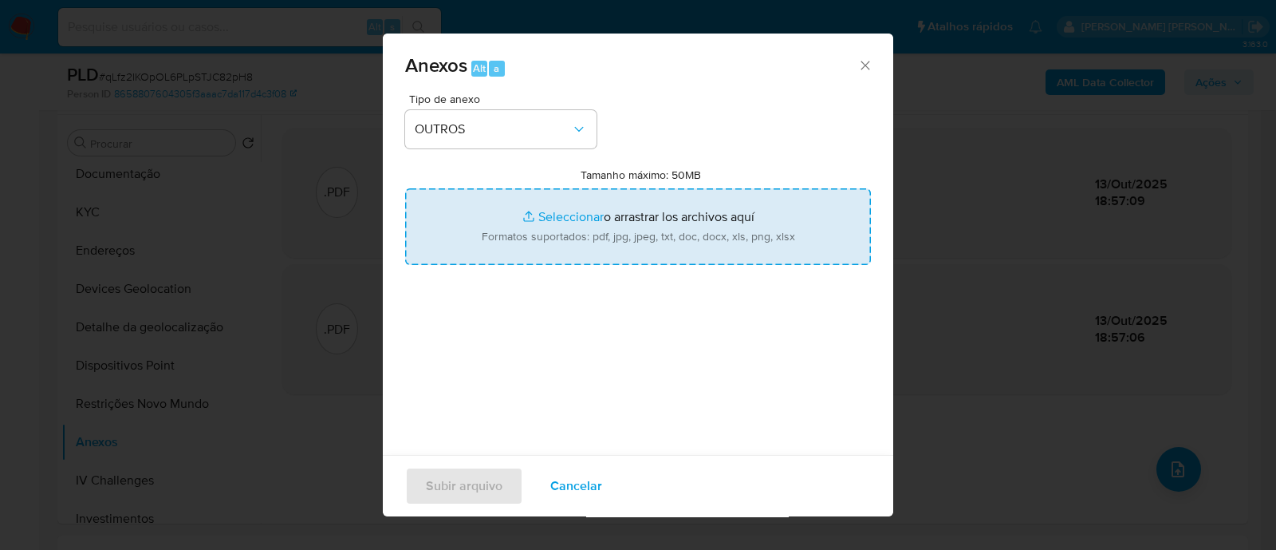
click at [569, 221] on input "Tamanho máximo: 50MB Seleccionar archivos" at bounding box center [638, 226] width 466 height 77
type input "C:\fakepath\Mulan 176228415_2025_10_09_17_42_59.xlsx"
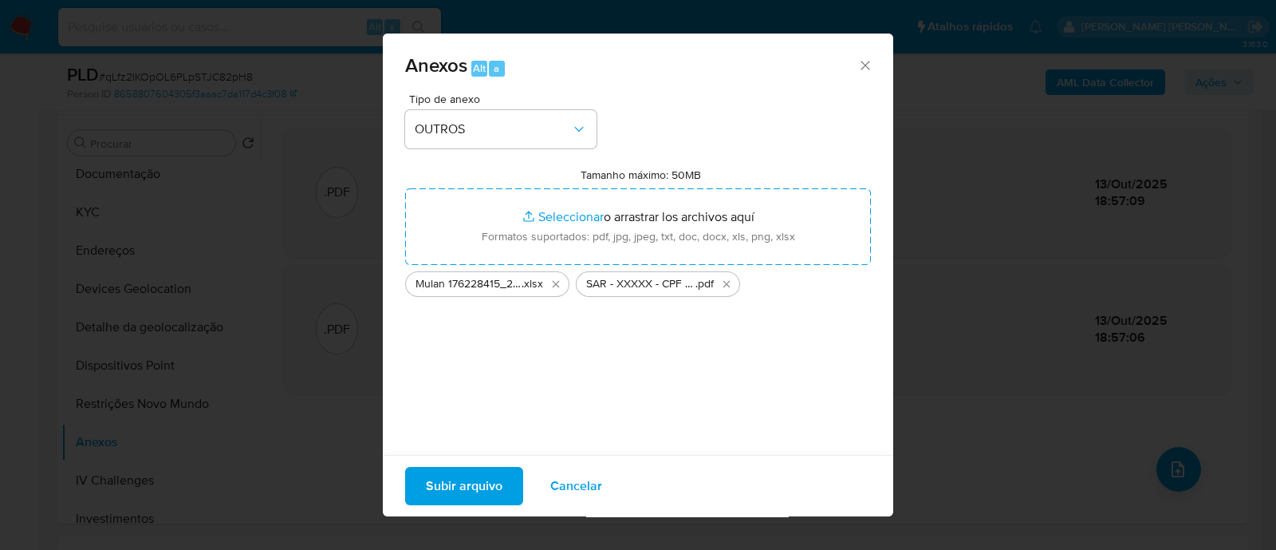
click at [487, 488] on span "Subir arquivo" at bounding box center [464, 485] width 77 height 35
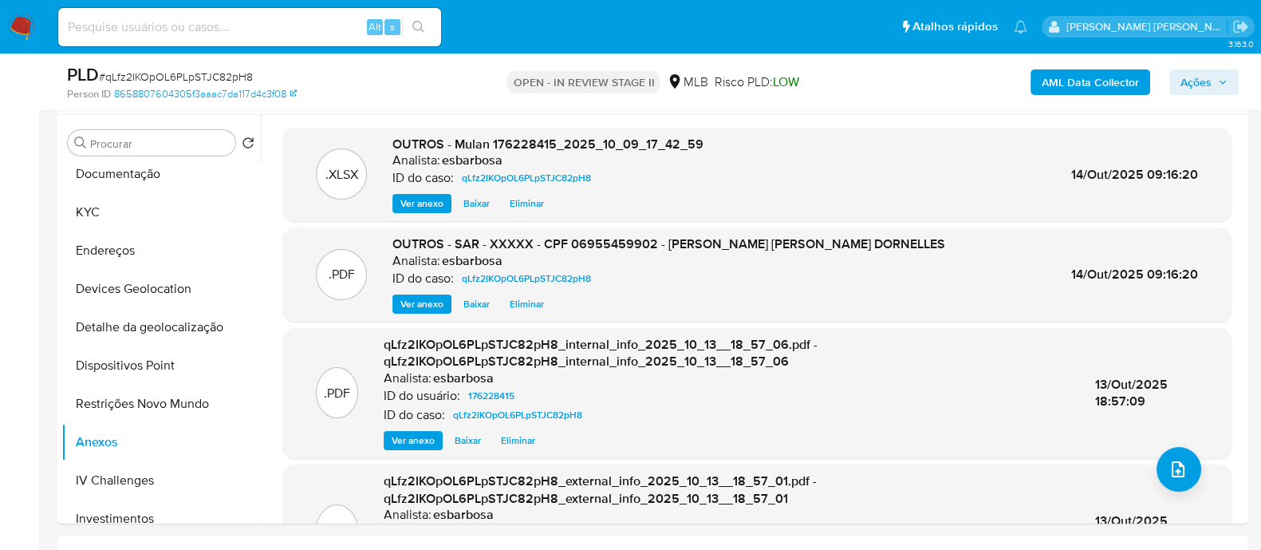
click at [1182, 81] on span "Ações" at bounding box center [1196, 82] width 31 height 26
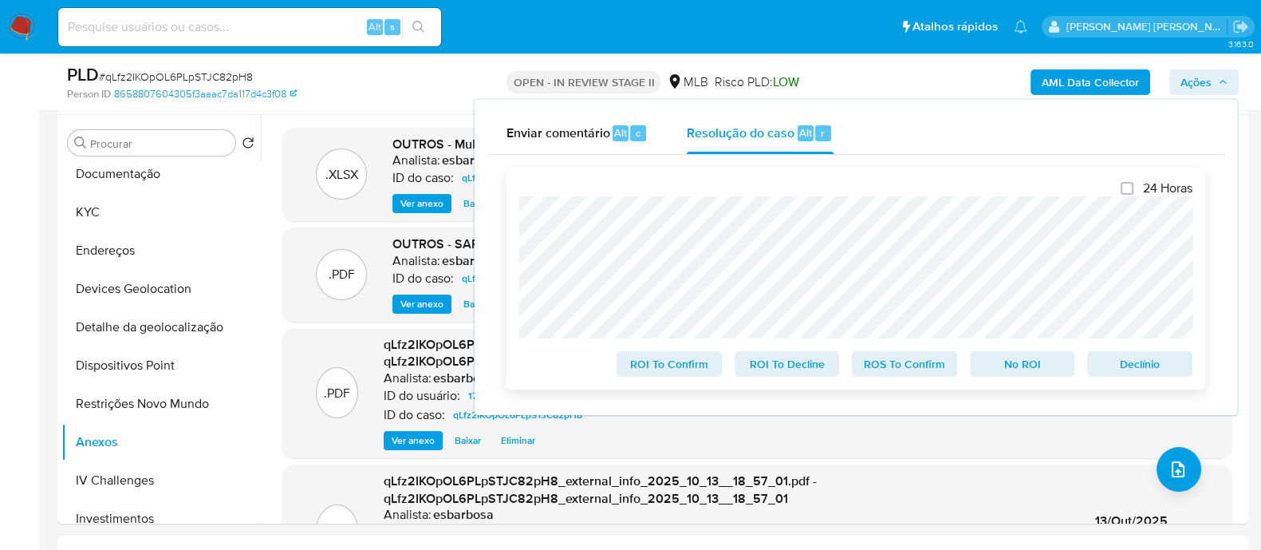
click at [909, 371] on span "ROS To Confirm" at bounding box center [904, 364] width 83 height 22
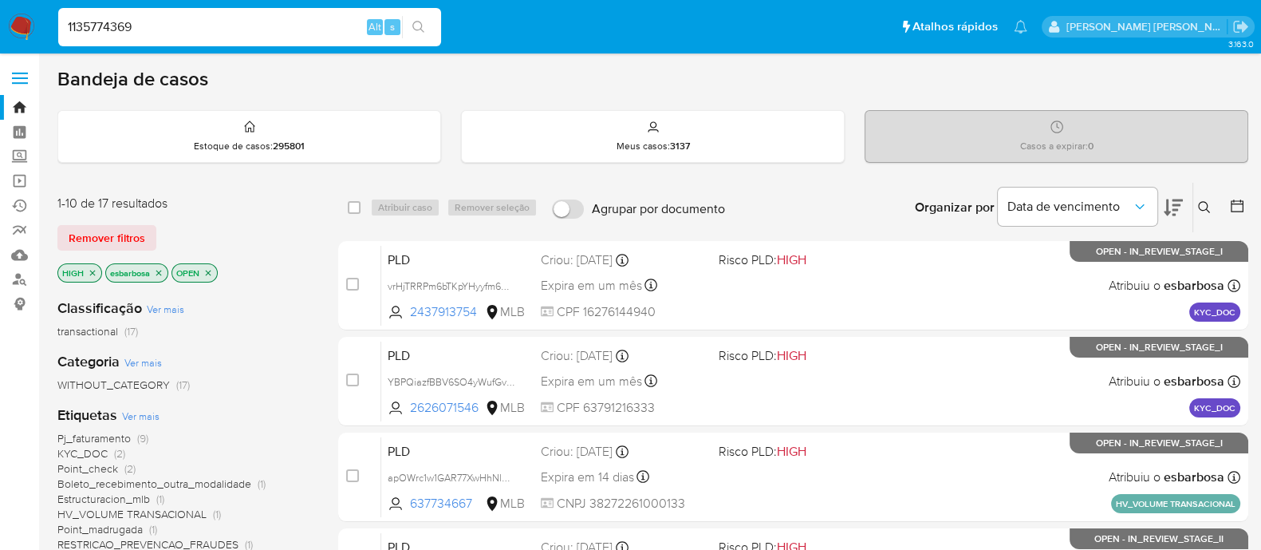
type input "1135774369"
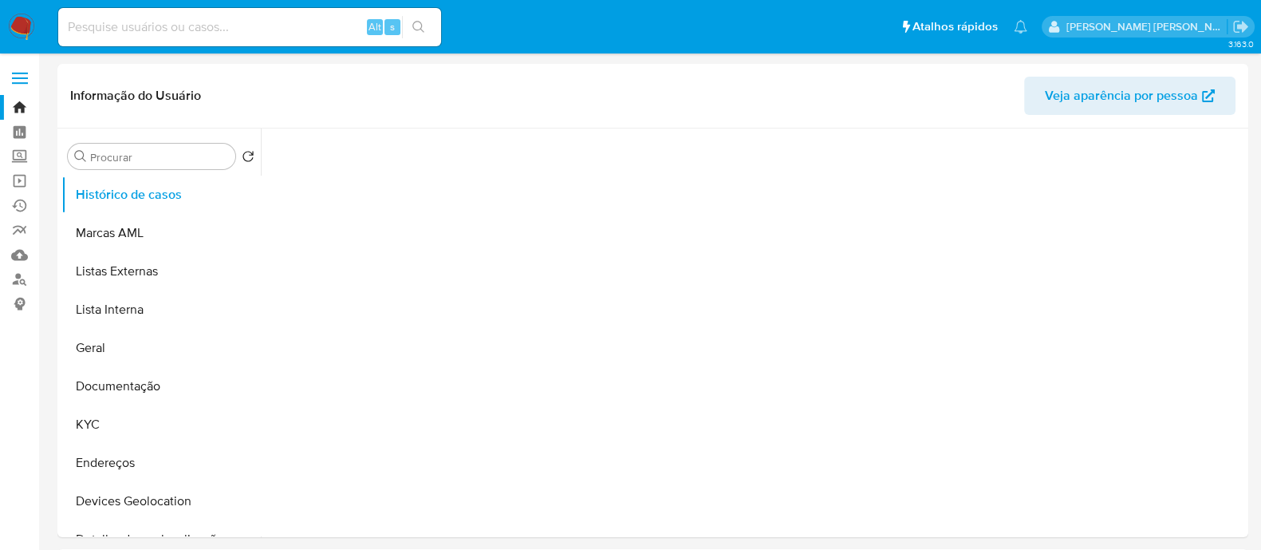
select select "10"
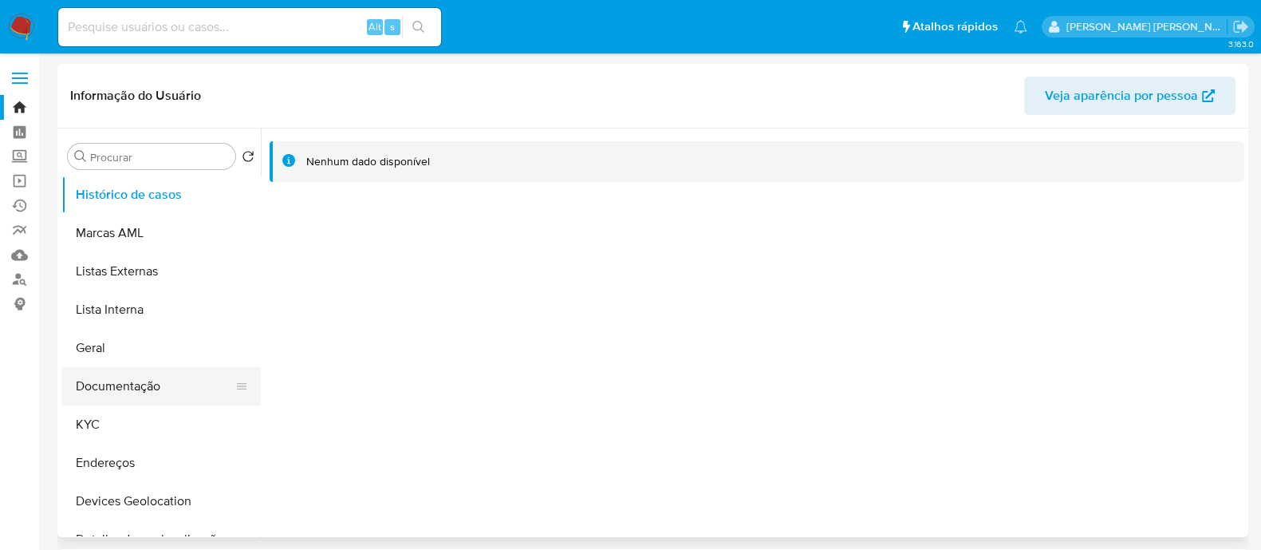
click at [146, 385] on button "Documentação" at bounding box center [154, 386] width 187 height 38
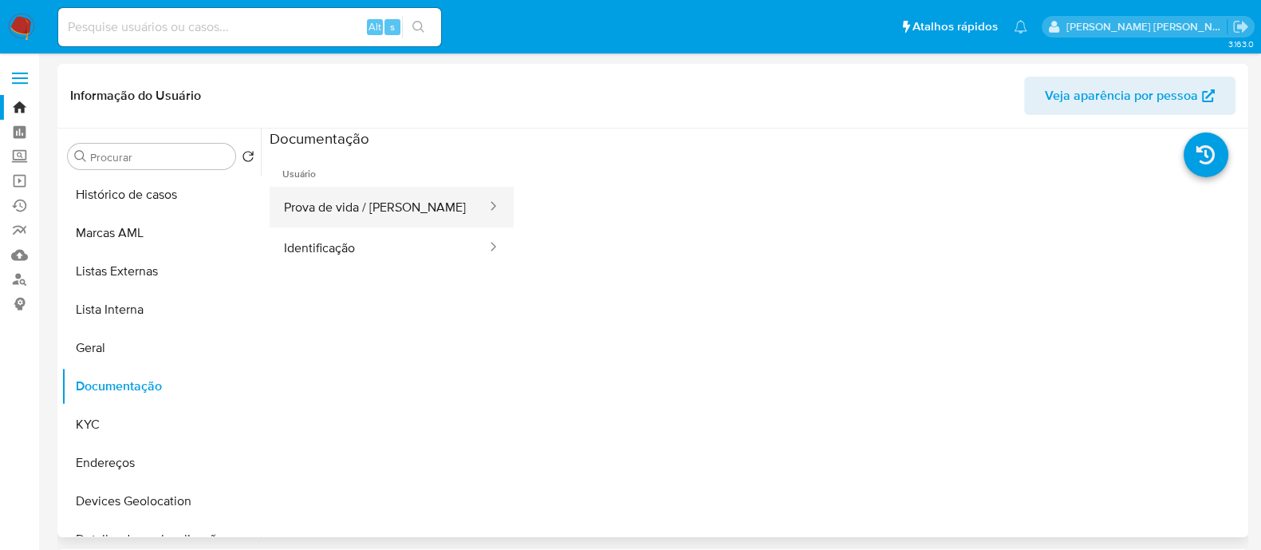
click at [386, 212] on button "Prova de vida / Selfie" at bounding box center [379, 207] width 219 height 41
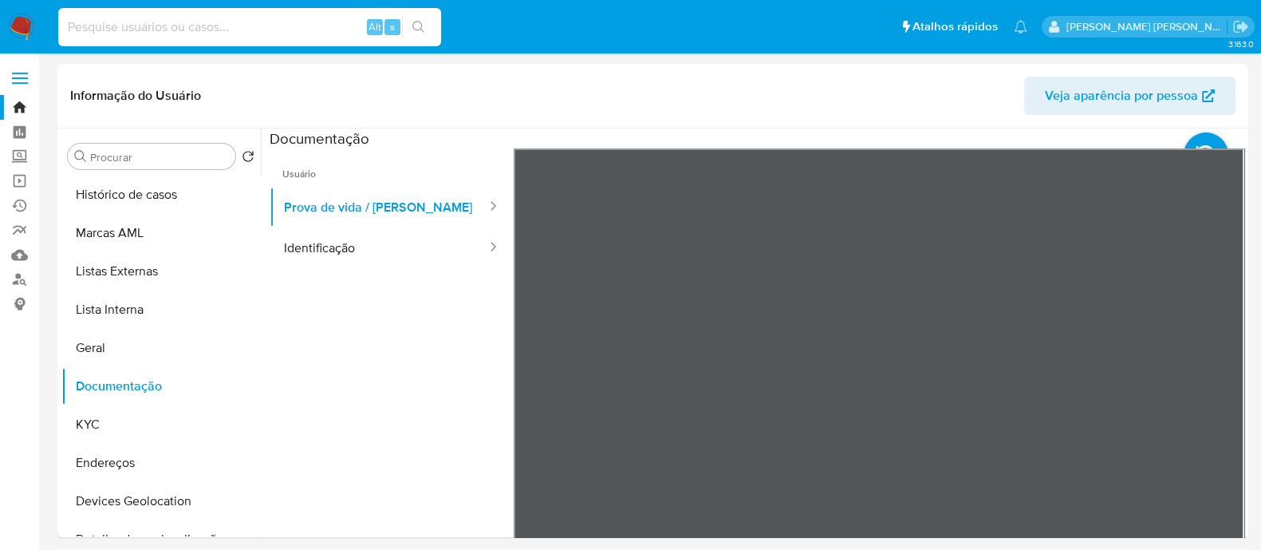
click at [281, 22] on input at bounding box center [249, 27] width 383 height 21
paste input "1907832062"
type input "1907832062"
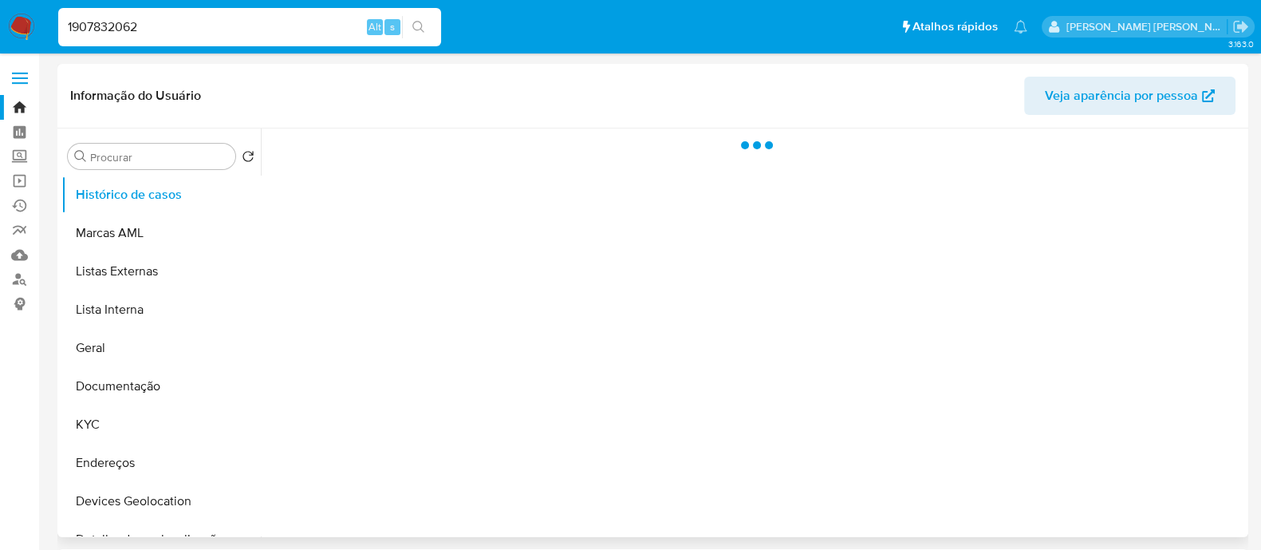
select select "10"
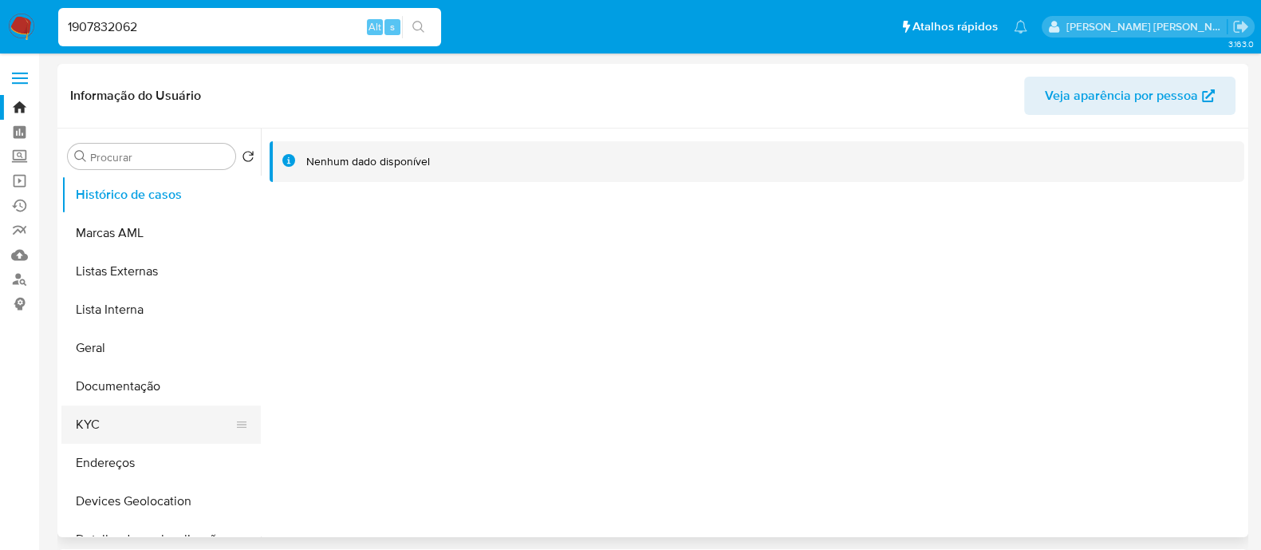
click at [124, 415] on button "KYC" at bounding box center [154, 424] width 187 height 38
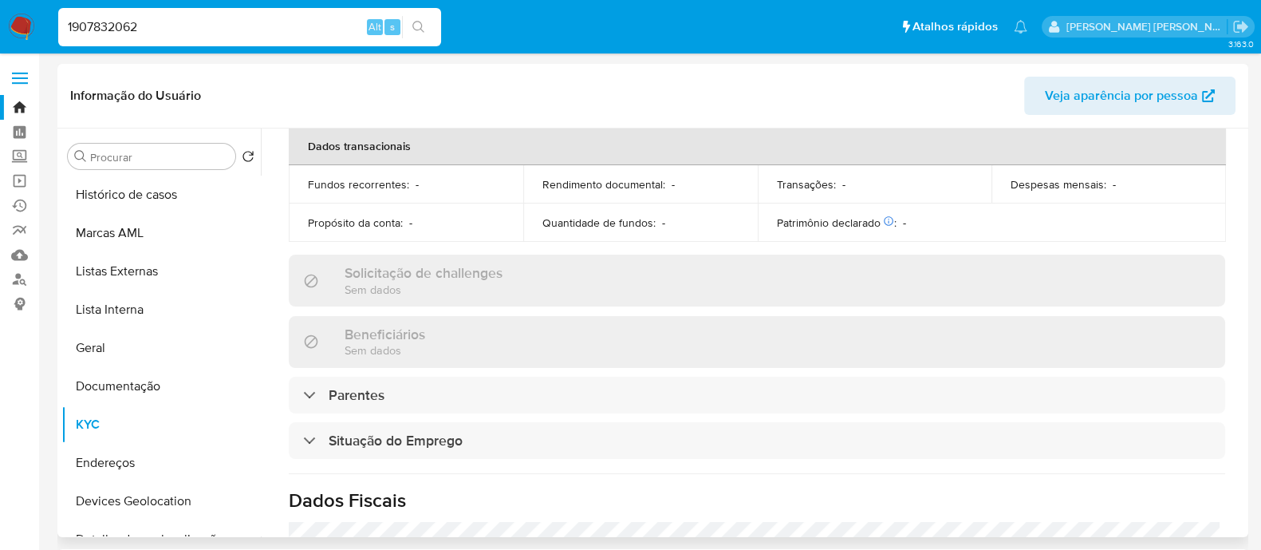
scroll to position [728, 0]
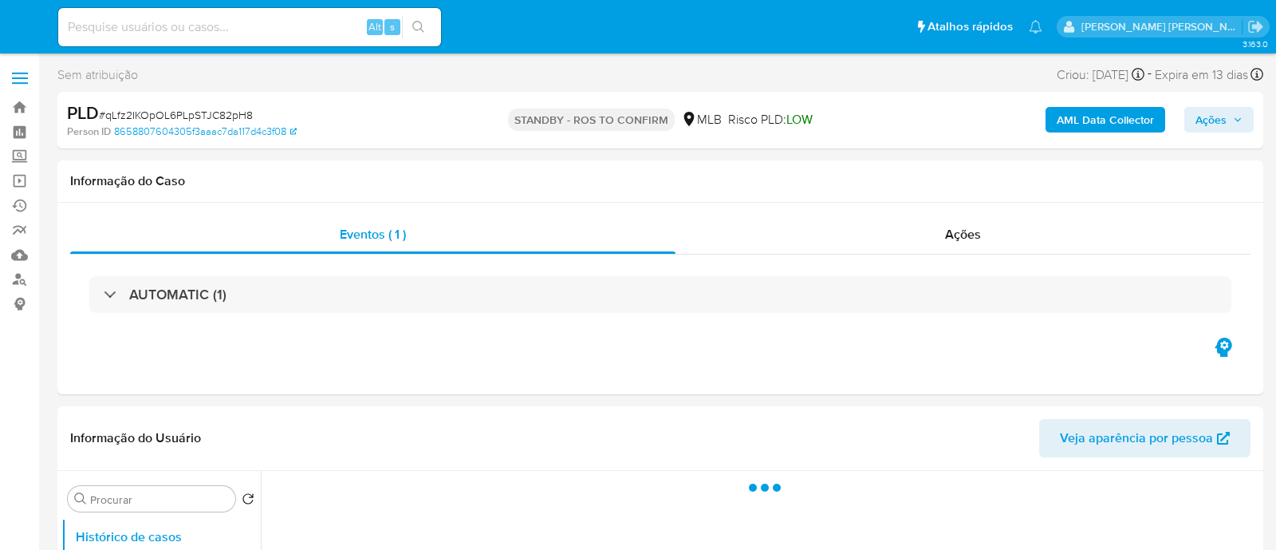
select select "10"
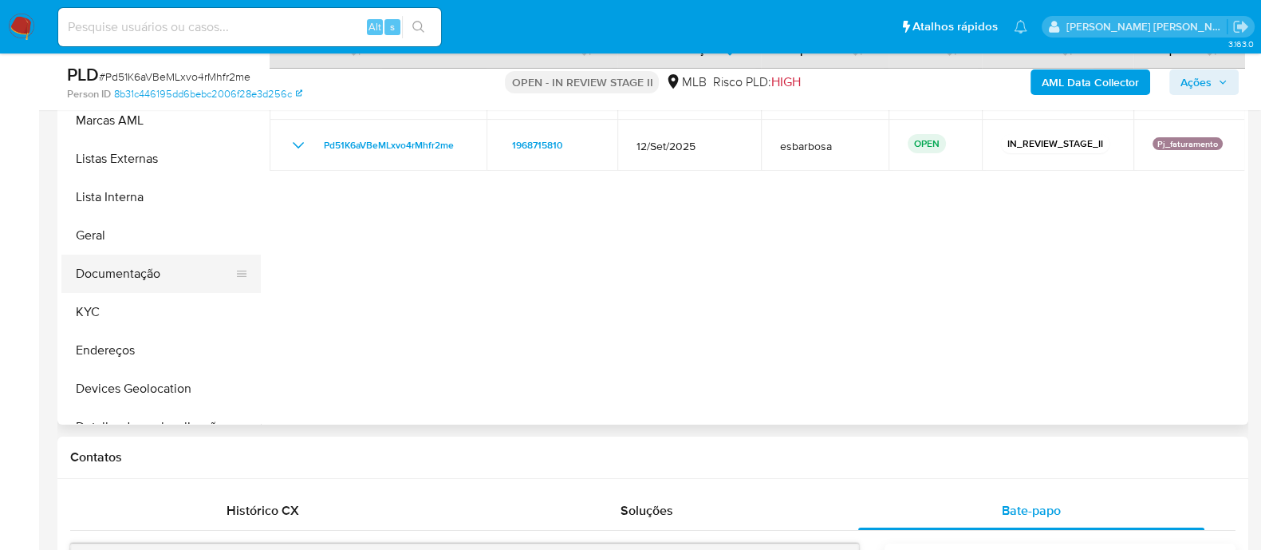
scroll to position [299, 0]
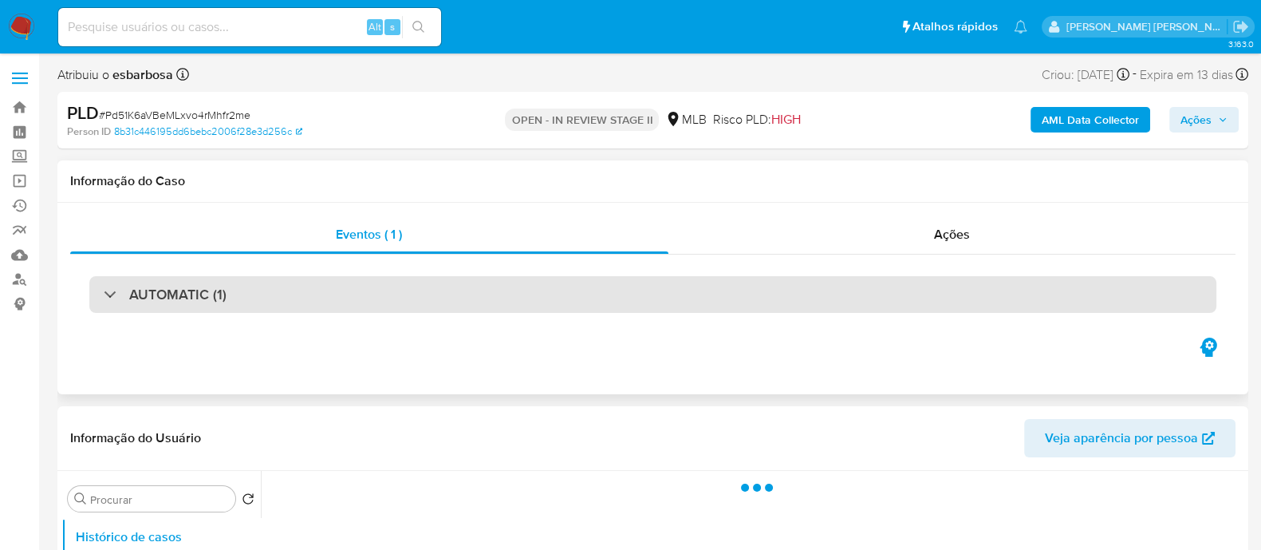
select select "10"
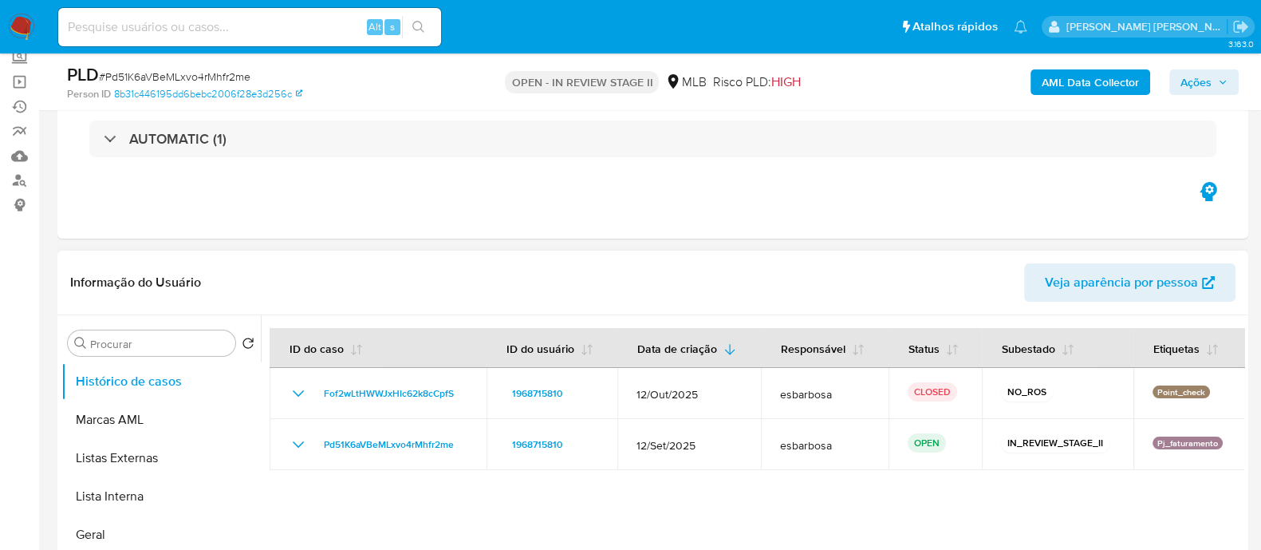
scroll to position [199, 0]
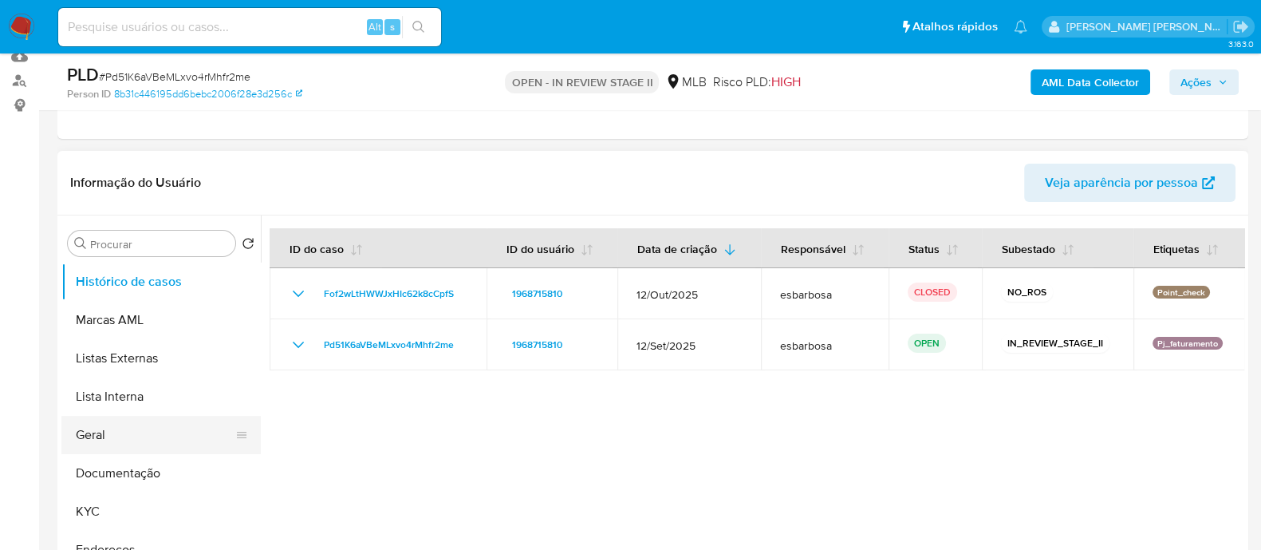
click at [116, 436] on button "Geral" at bounding box center [154, 435] width 187 height 38
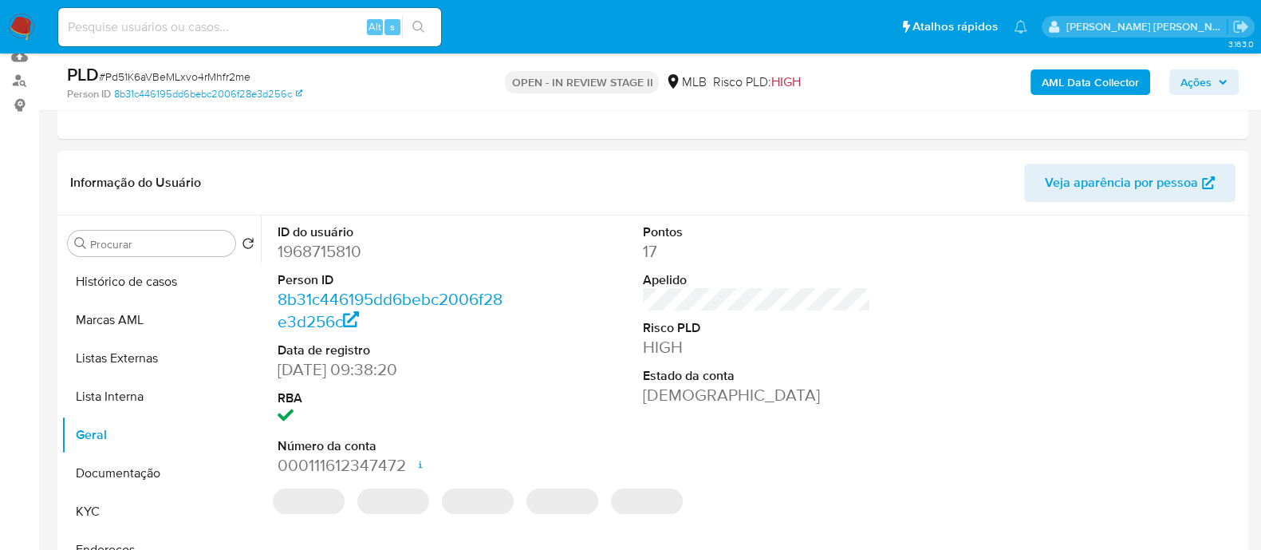
click at [339, 248] on dd "1968715810" at bounding box center [392, 251] width 228 height 22
copy dd "1968715810"
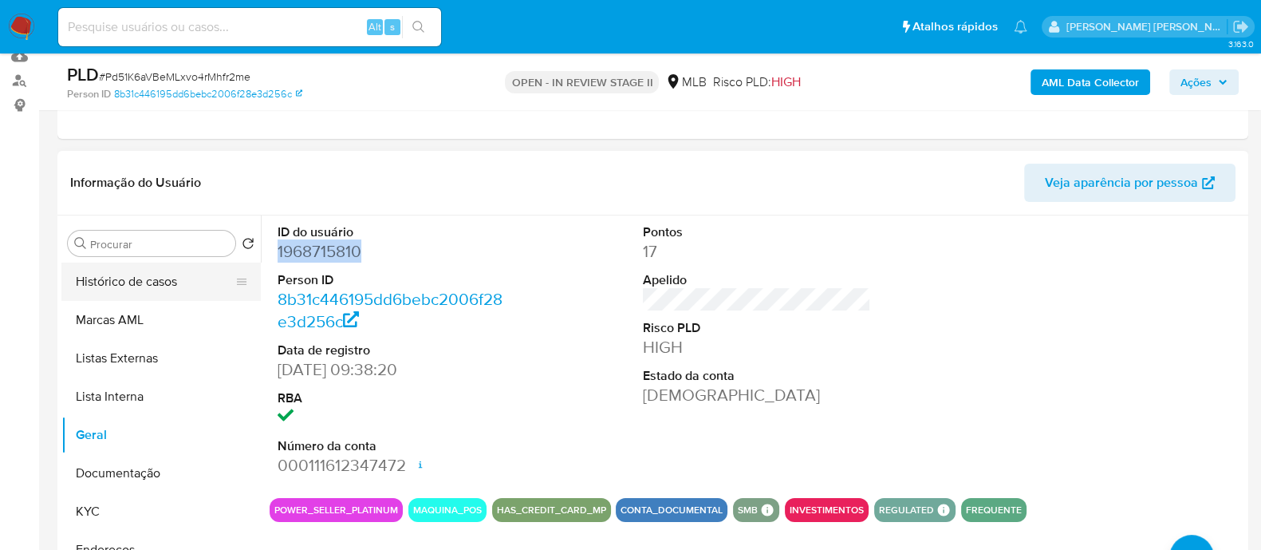
click at [126, 281] on button "Histórico de casos" at bounding box center [154, 281] width 187 height 38
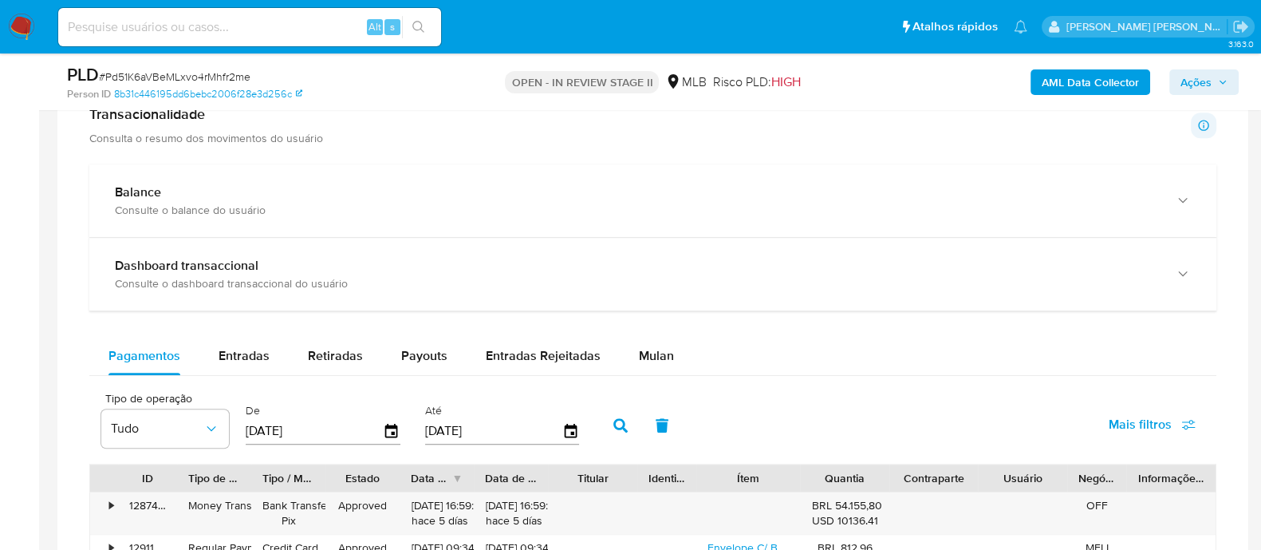
scroll to position [1296, 0]
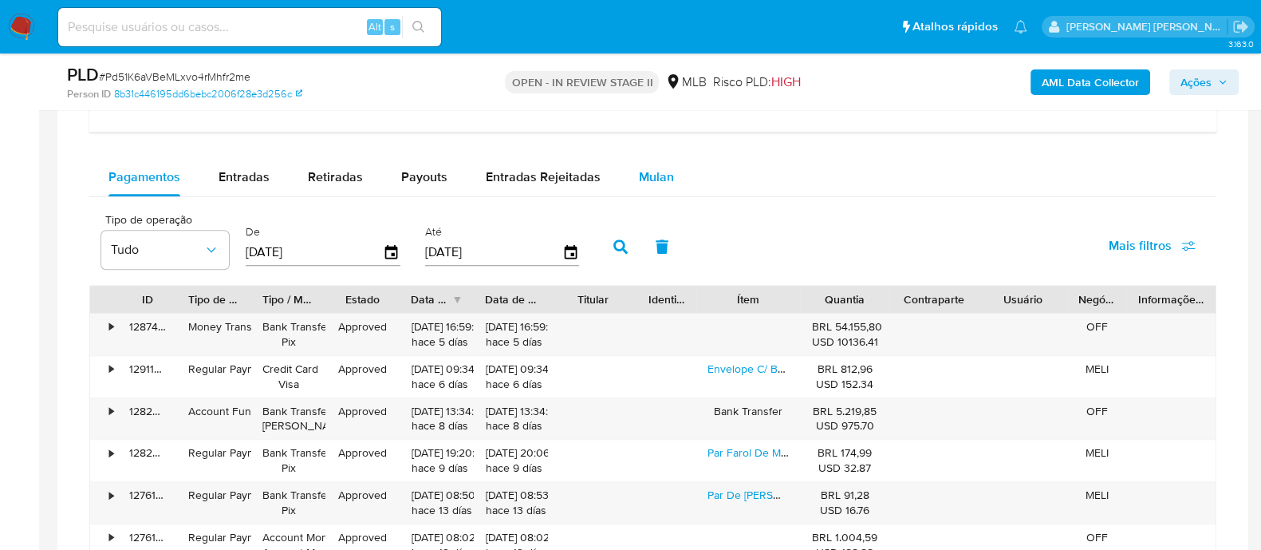
click at [655, 183] on span "Mulan" at bounding box center [656, 177] width 35 height 18
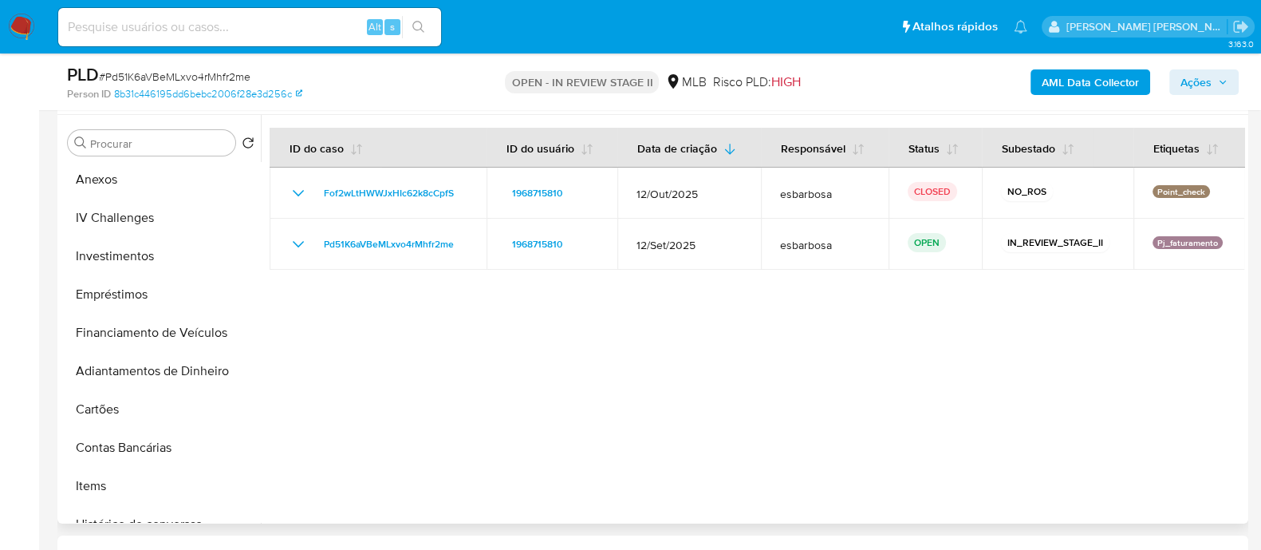
scroll to position [499, 0]
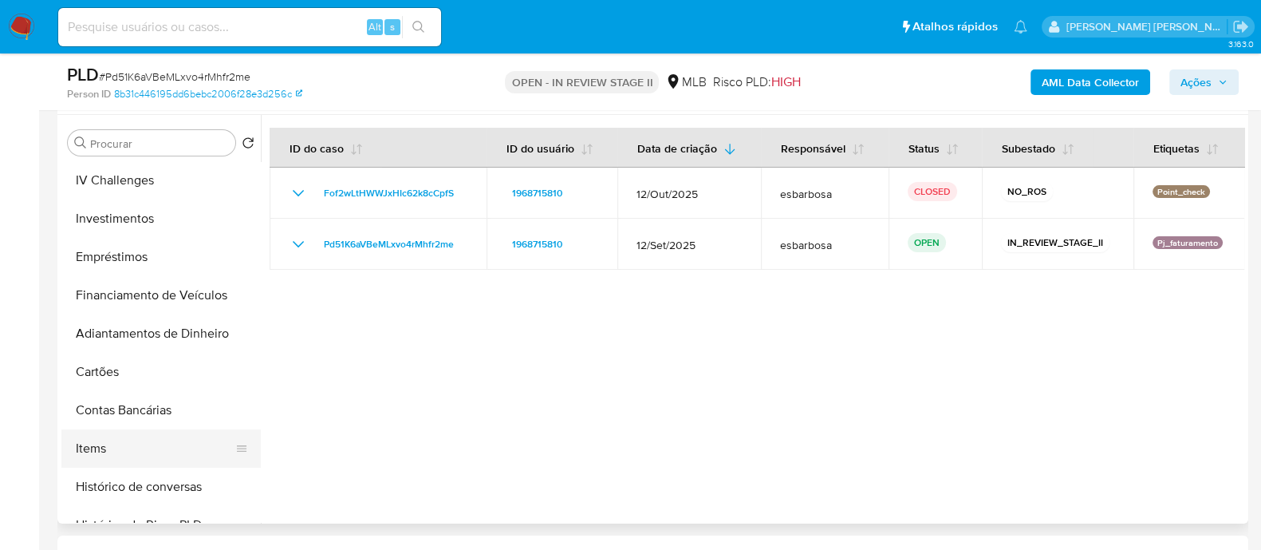
click at [113, 442] on button "Items" at bounding box center [154, 448] width 187 height 38
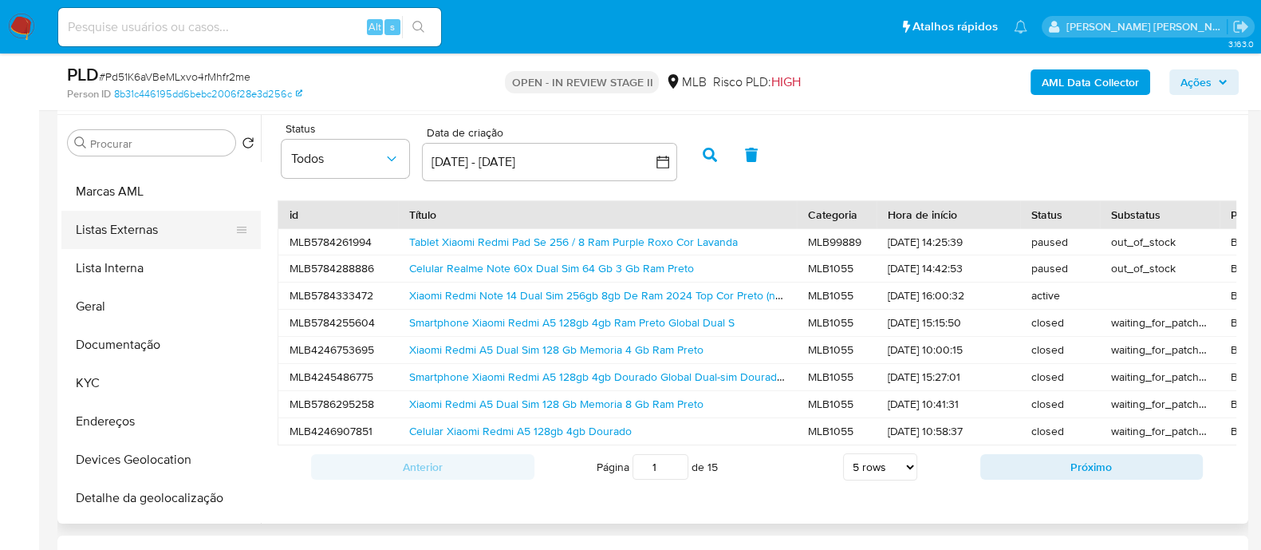
scroll to position [0, 0]
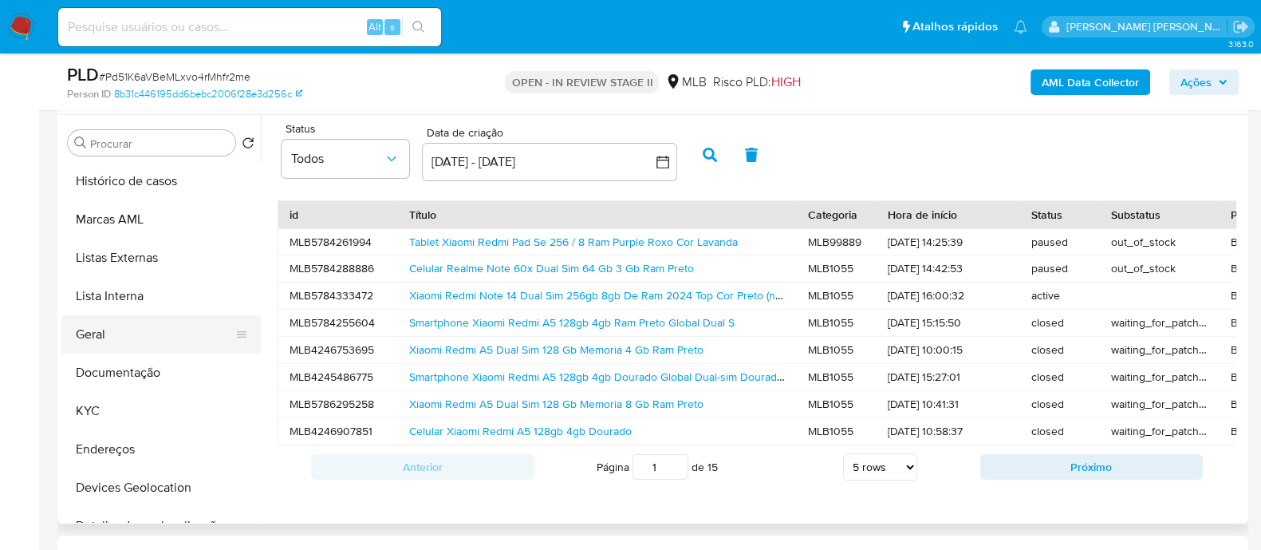
click at [112, 337] on button "Geral" at bounding box center [154, 334] width 187 height 38
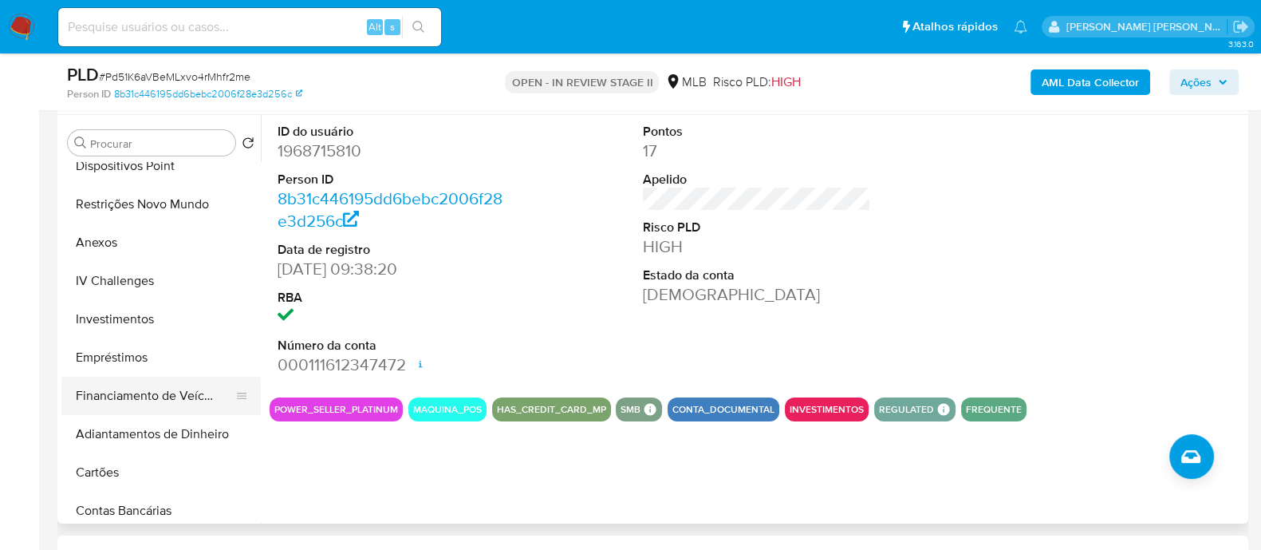
scroll to position [598, 0]
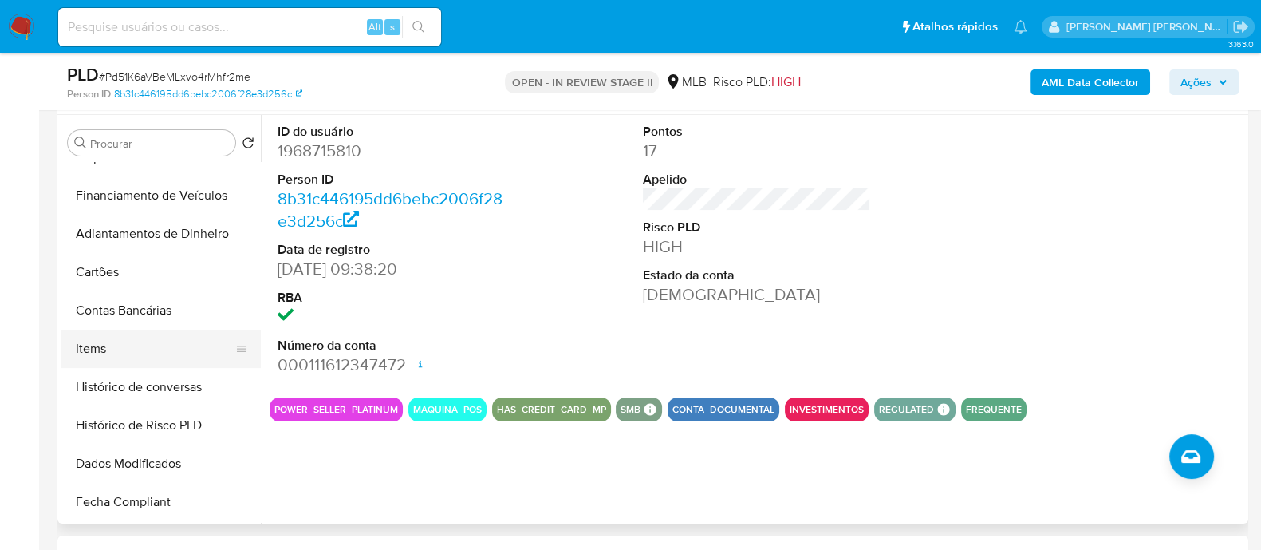
click at [93, 350] on button "Items" at bounding box center [154, 348] width 187 height 38
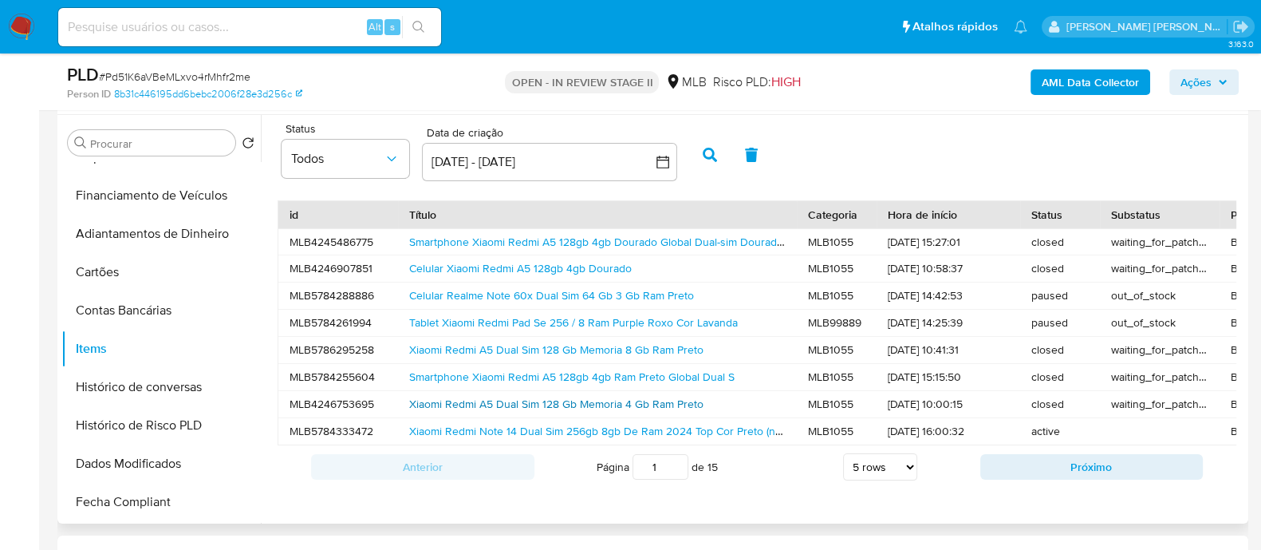
click at [433, 399] on link "Xiaomi Redmi A5 Dual Sim 128 Gb Memoria 4 Gb Ram Preto" at bounding box center [556, 404] width 294 height 16
click at [480, 239] on link "Smartphone Xiaomi Redmi A5 128gb 4gb Dourado Global Dual-sim Dourado-claro" at bounding box center [609, 242] width 401 height 16
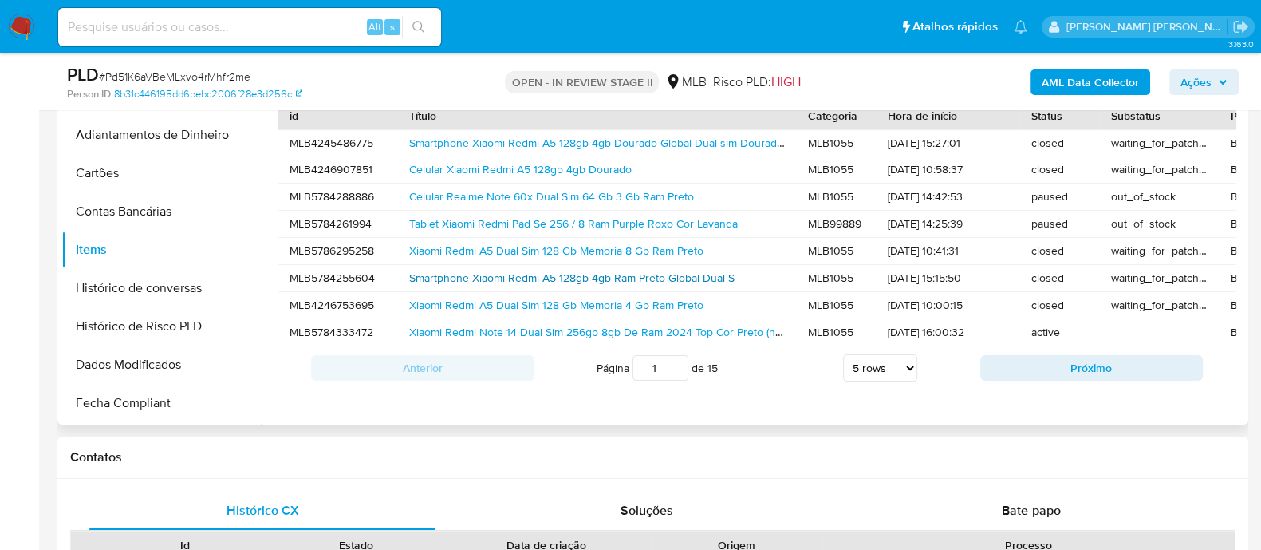
click at [495, 271] on link "Smartphone Xiaomi Redmi A5 128gb 4gb Ram Preto Global Dual S" at bounding box center [572, 278] width 326 height 16
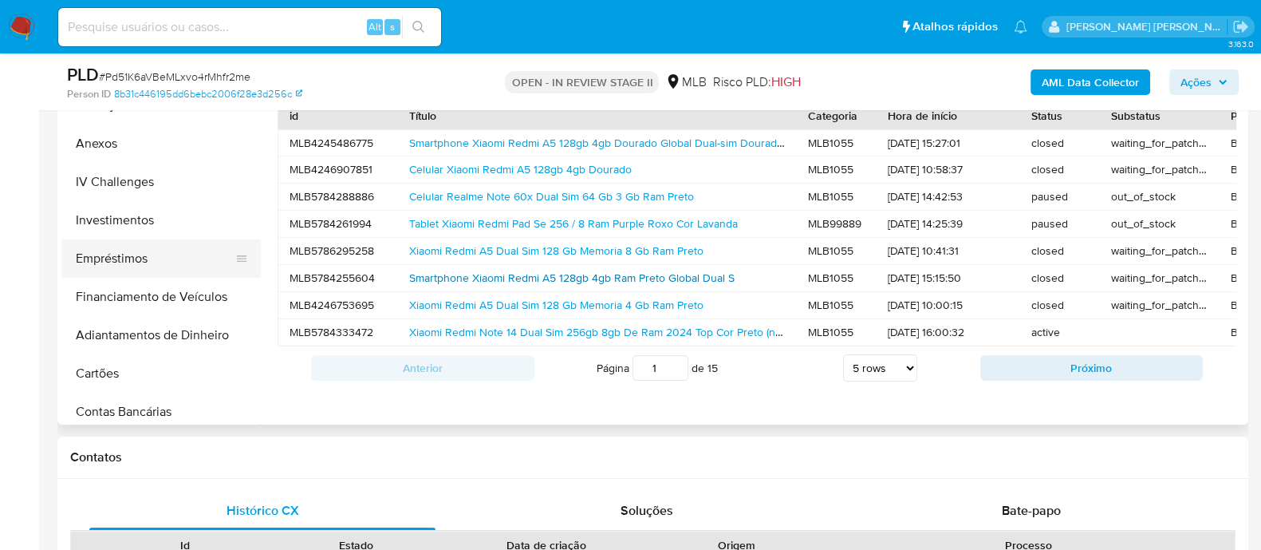
scroll to position [299, 0]
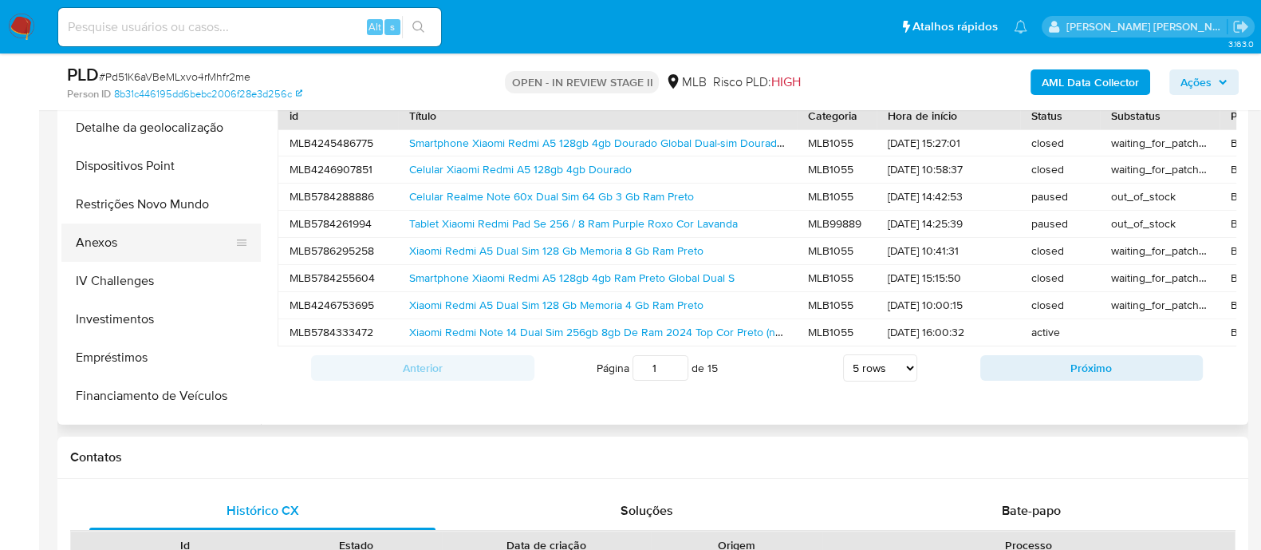
click at [153, 246] on button "Anexos" at bounding box center [154, 242] width 187 height 38
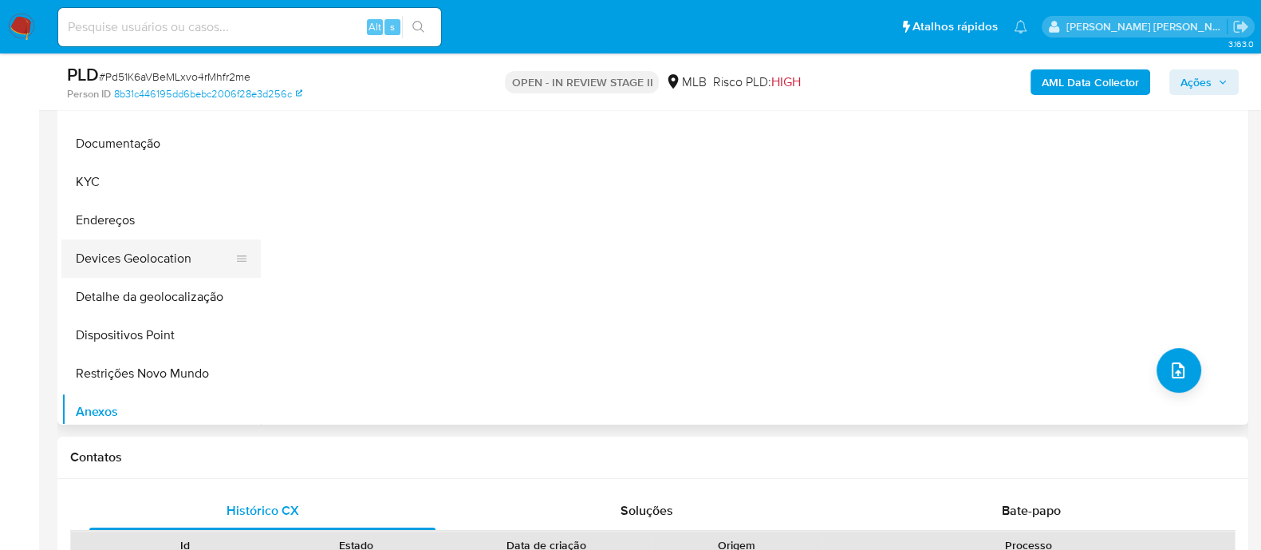
scroll to position [99, 0]
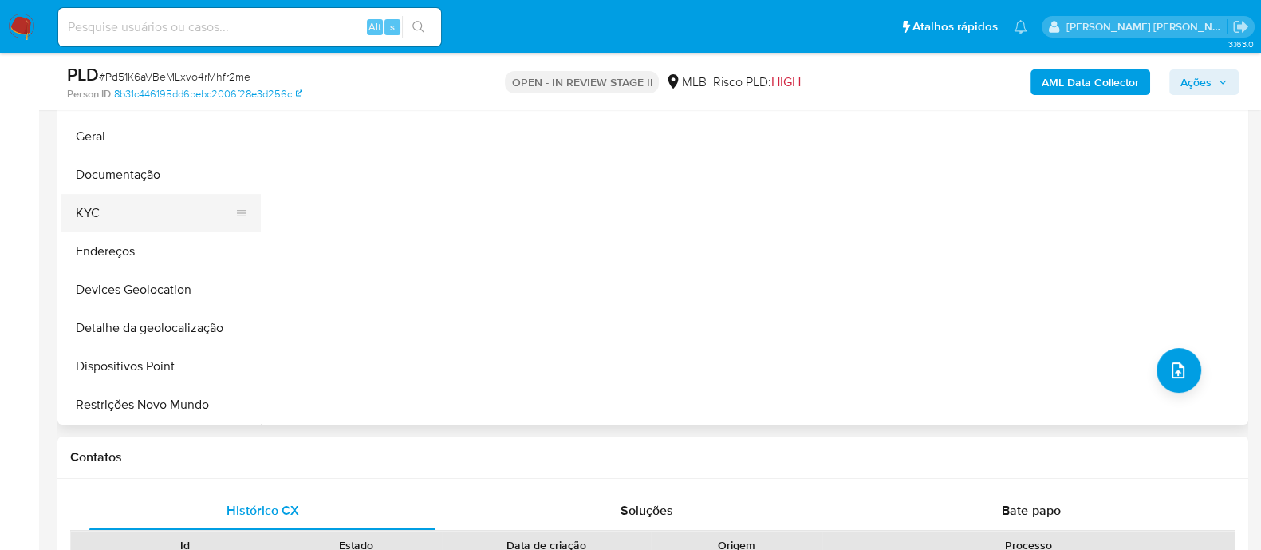
click at [144, 217] on button "KYC" at bounding box center [154, 213] width 187 height 38
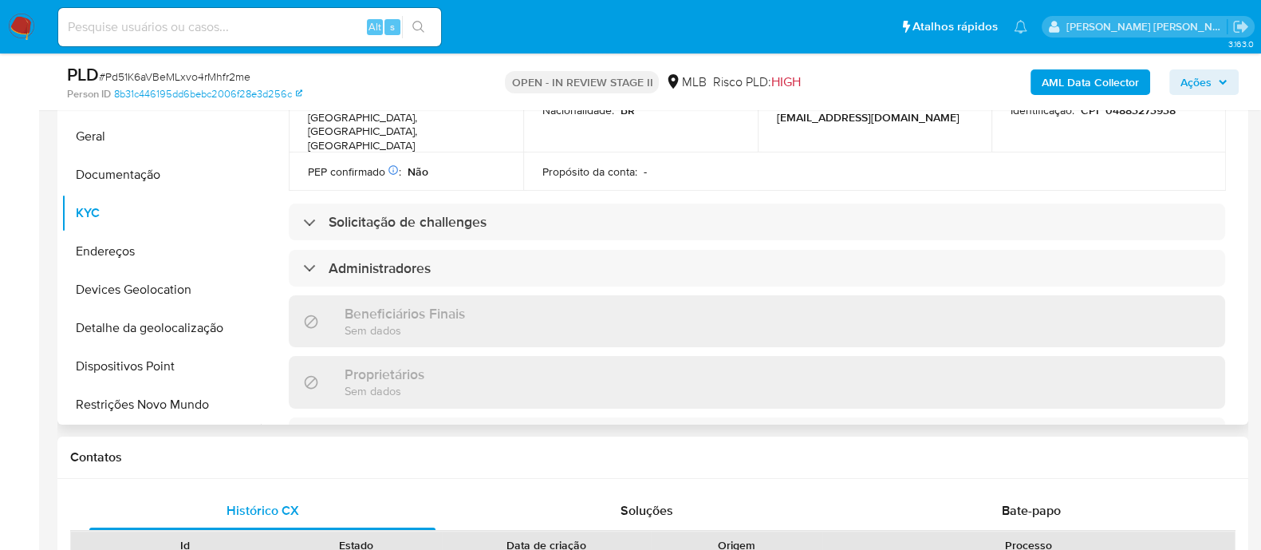
scroll to position [499, 0]
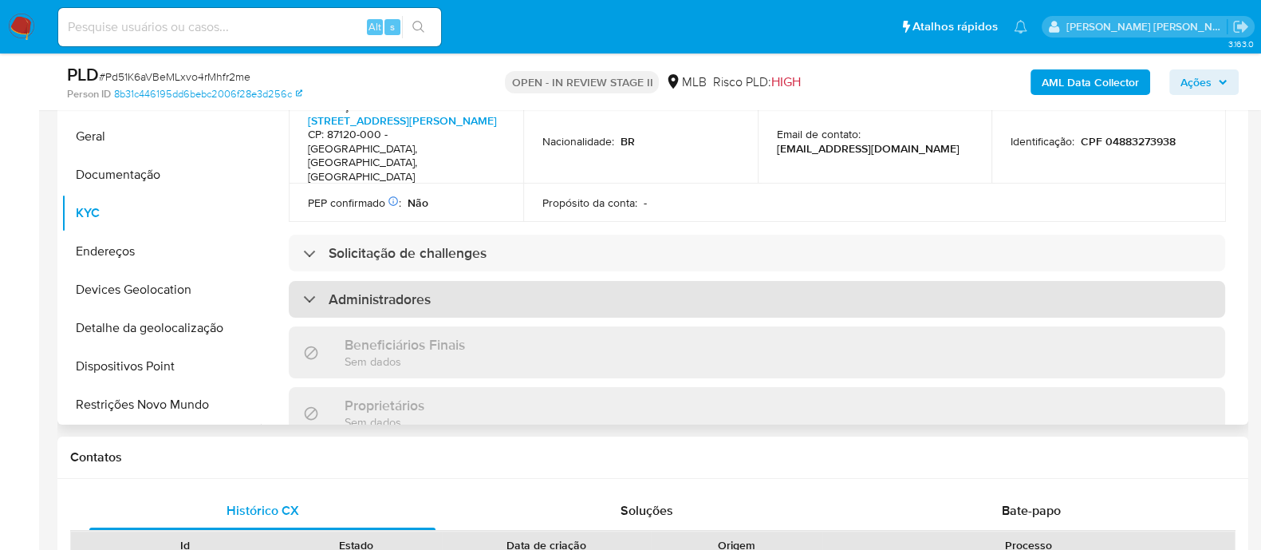
click at [411, 290] on h3 "Administradores" at bounding box center [380, 299] width 102 height 18
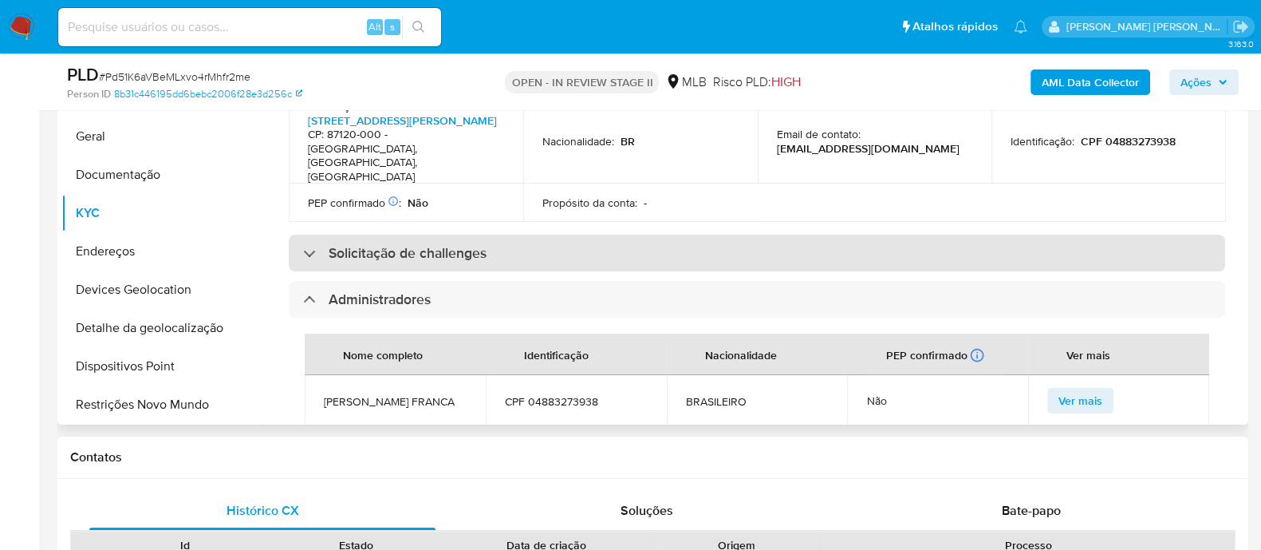
click at [384, 235] on div "Solicitação de challenges" at bounding box center [757, 253] width 937 height 37
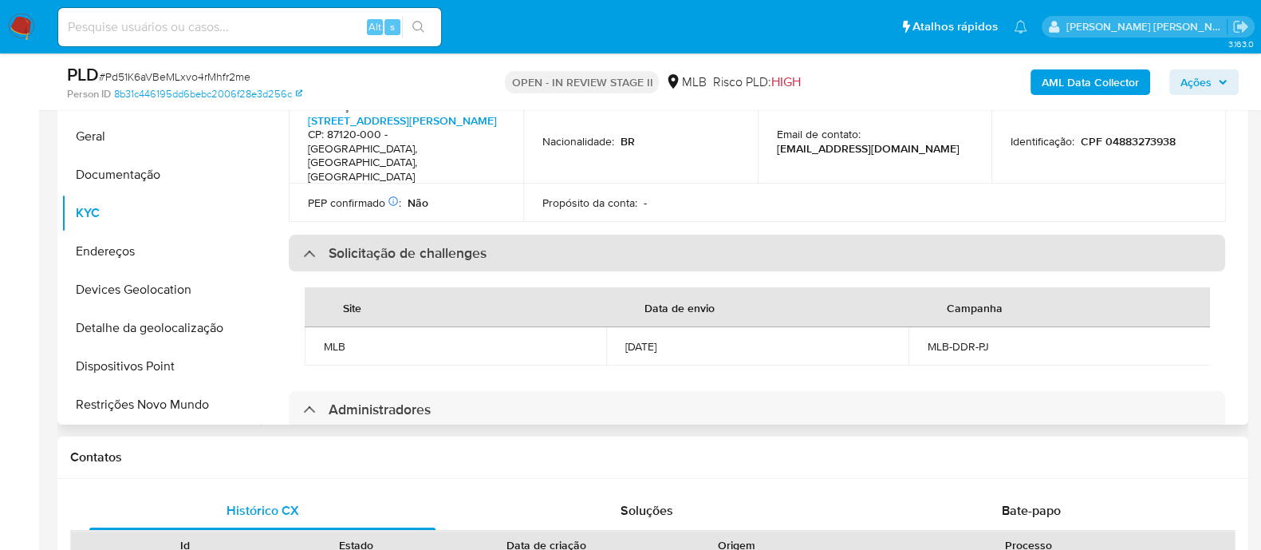
click at [380, 244] on h3 "Solicitação de challenges" at bounding box center [408, 253] width 158 height 18
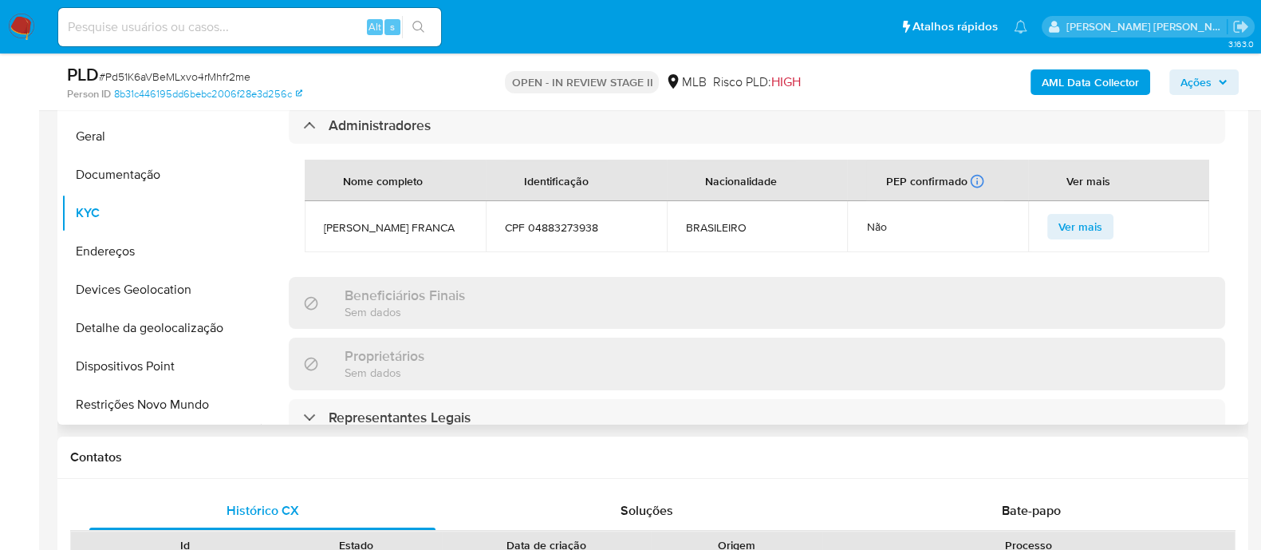
scroll to position [697, 0]
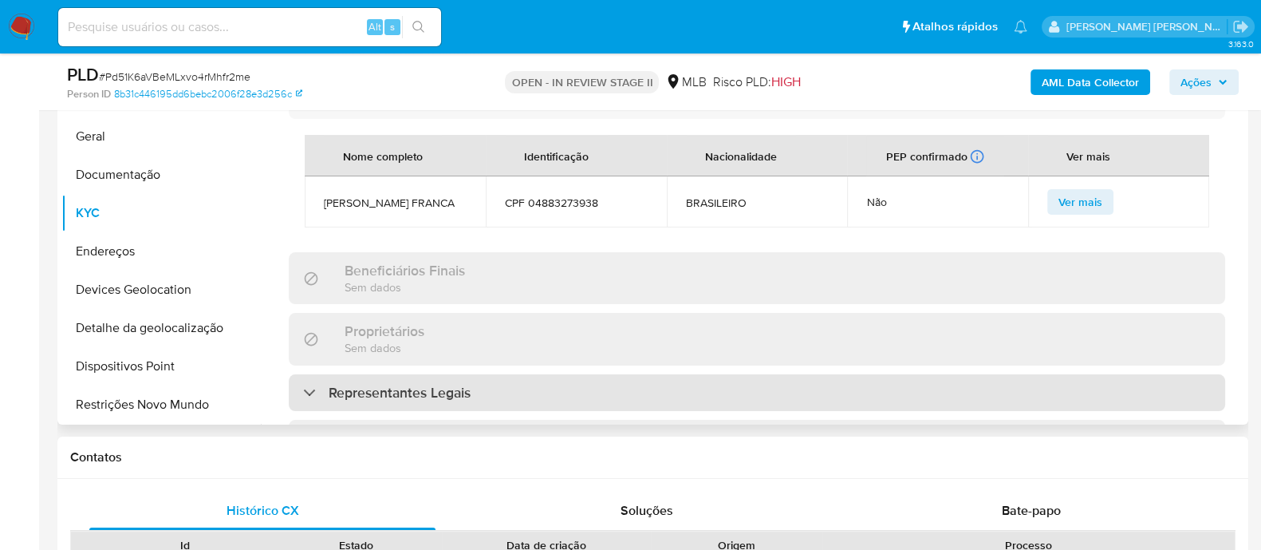
click at [404, 384] on h3 "Representantes Legais" at bounding box center [400, 393] width 142 height 18
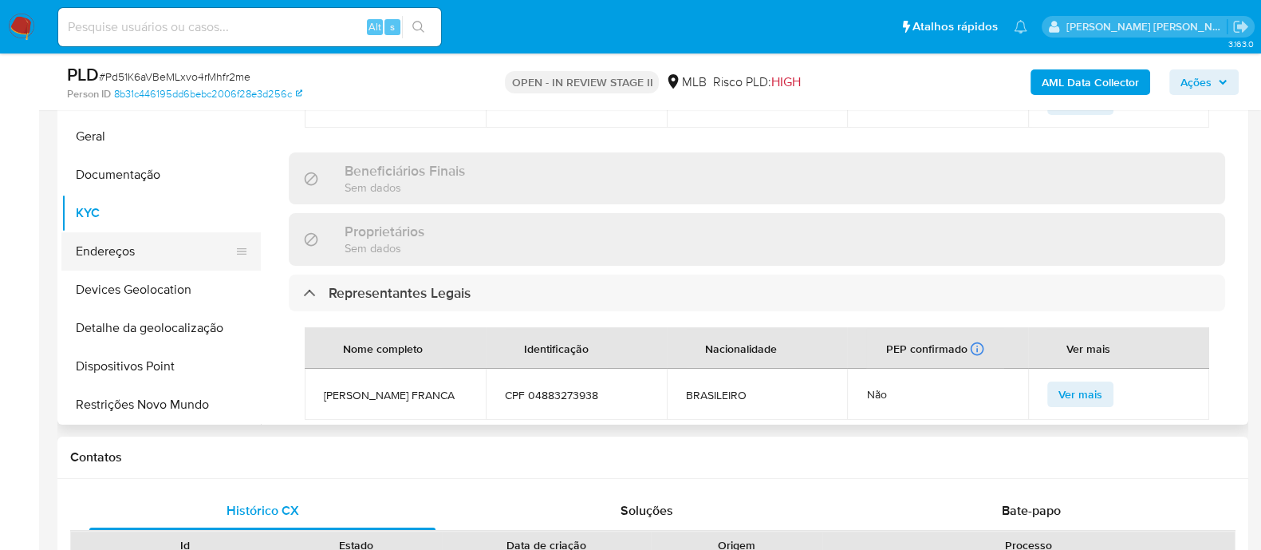
scroll to position [0, 0]
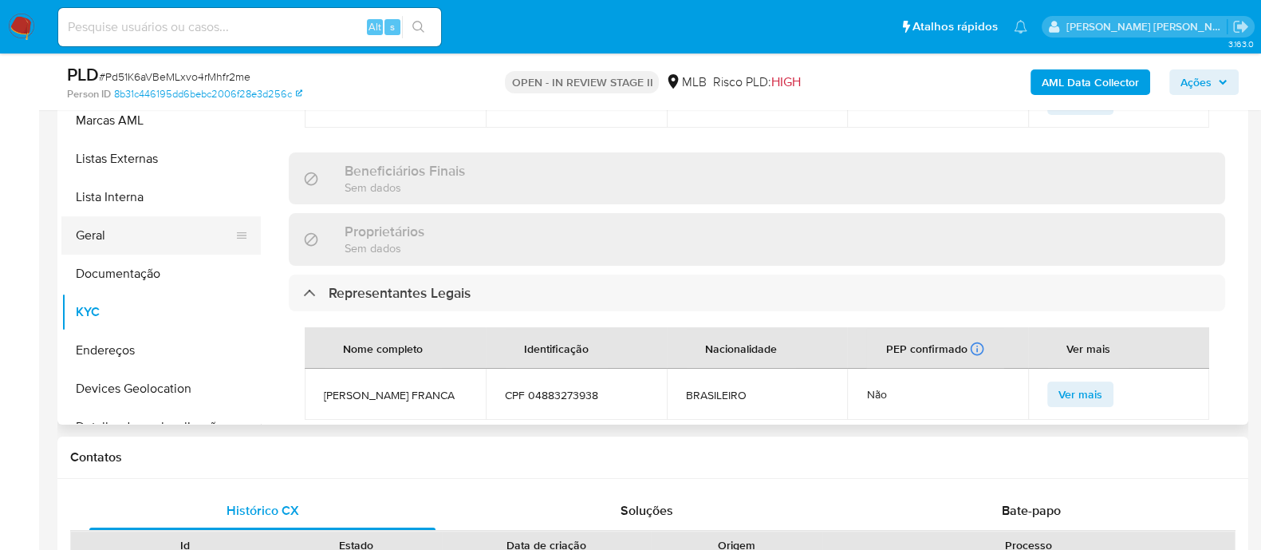
click at [143, 235] on button "Geral" at bounding box center [154, 235] width 187 height 38
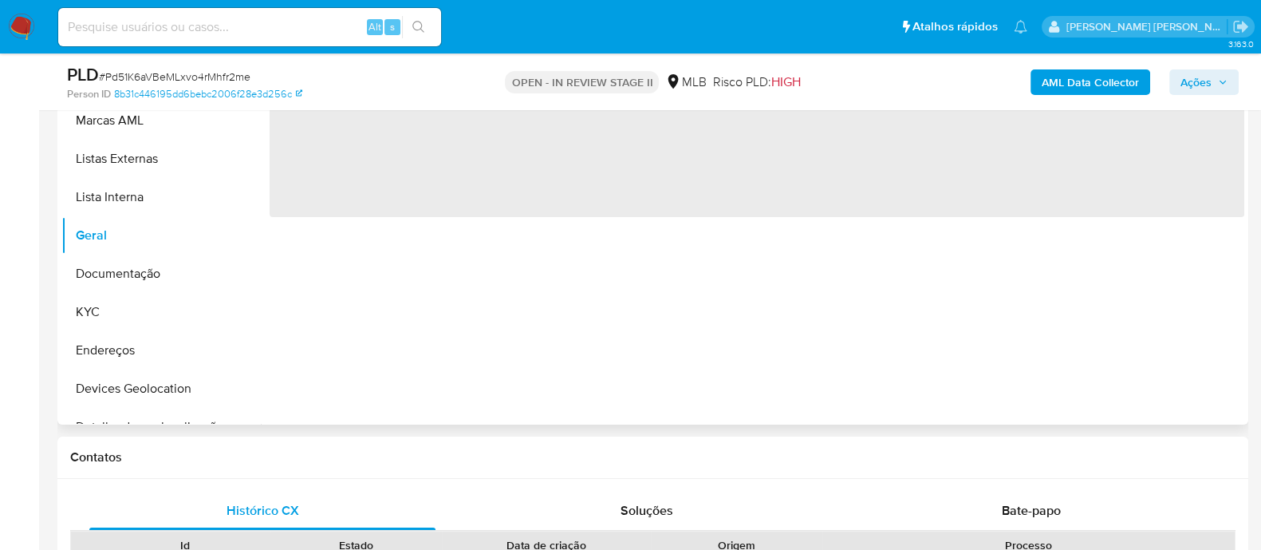
scroll to position [299, 0]
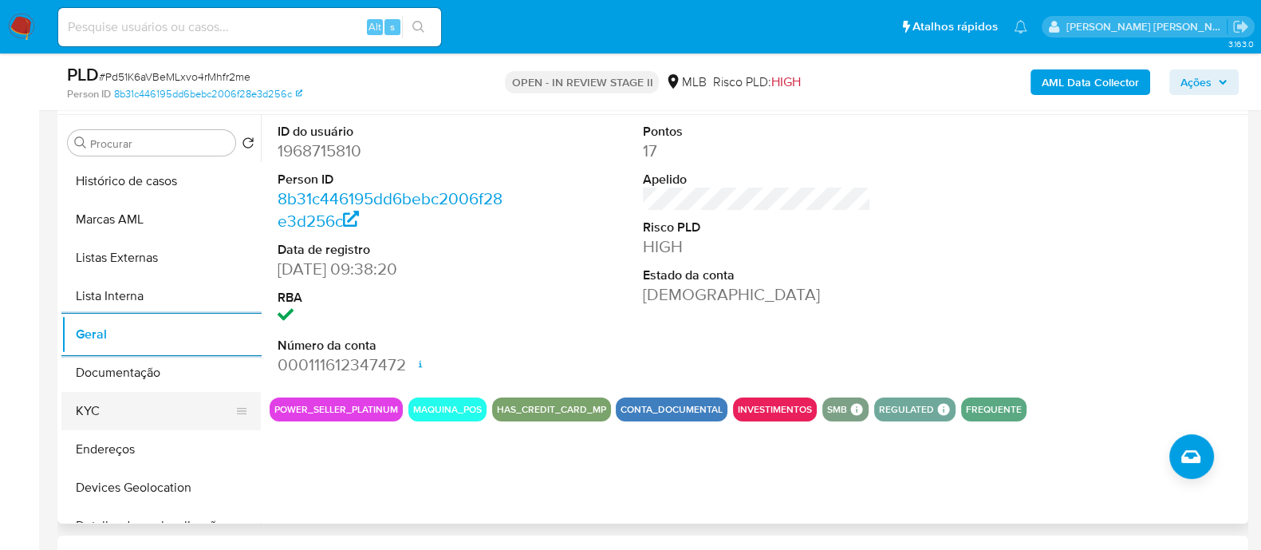
click at [146, 400] on button "KYC" at bounding box center [154, 411] width 187 height 38
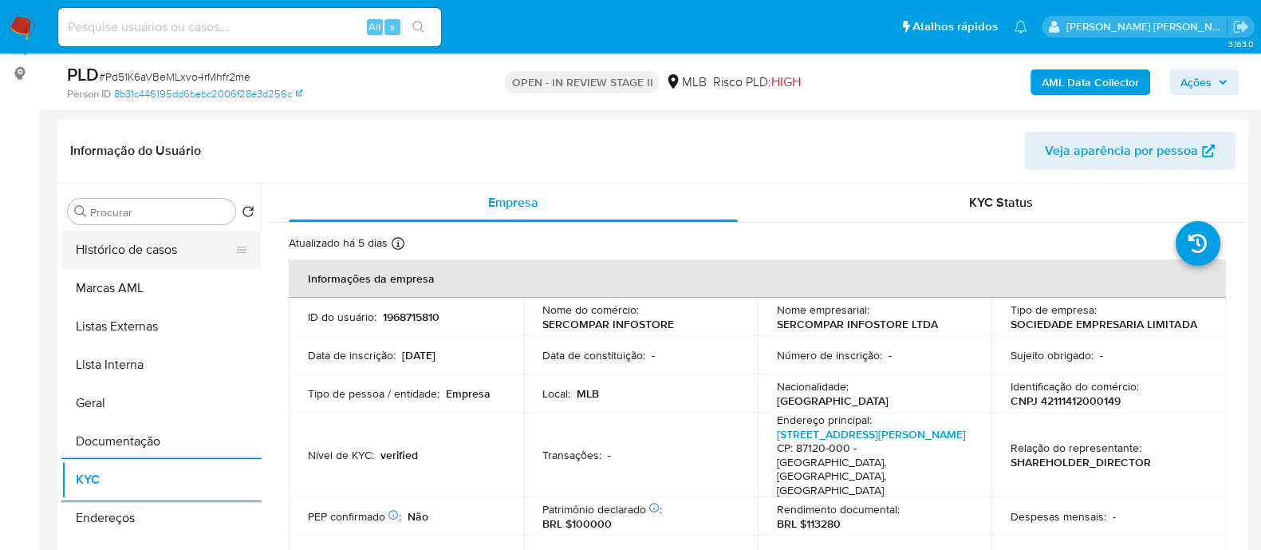
scroll to position [199, 0]
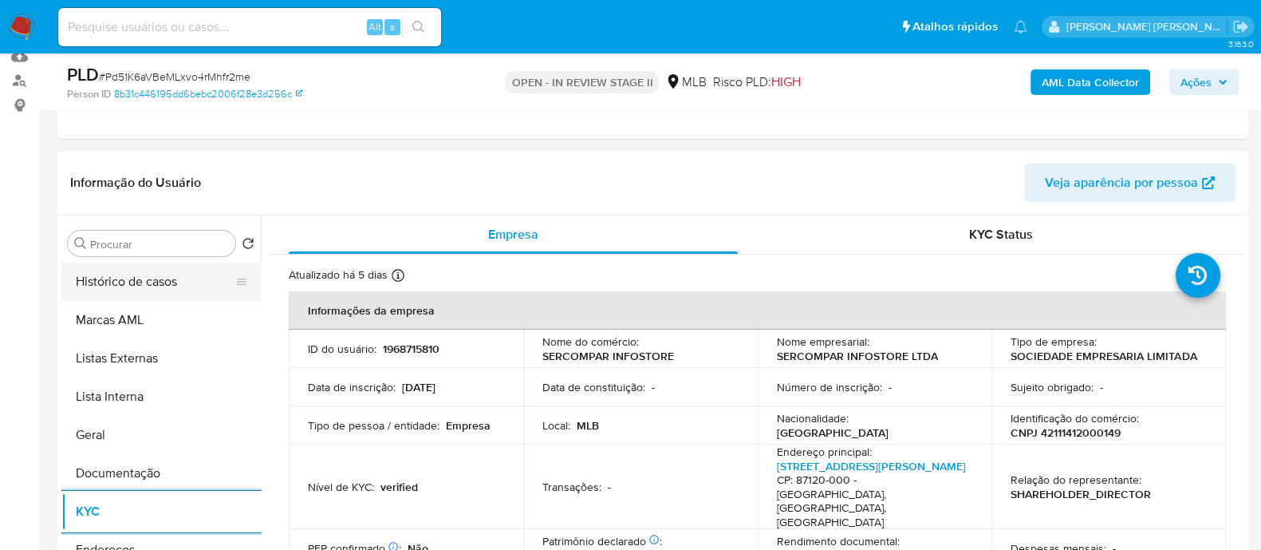
click at [166, 287] on button "Histórico de casos" at bounding box center [154, 281] width 187 height 38
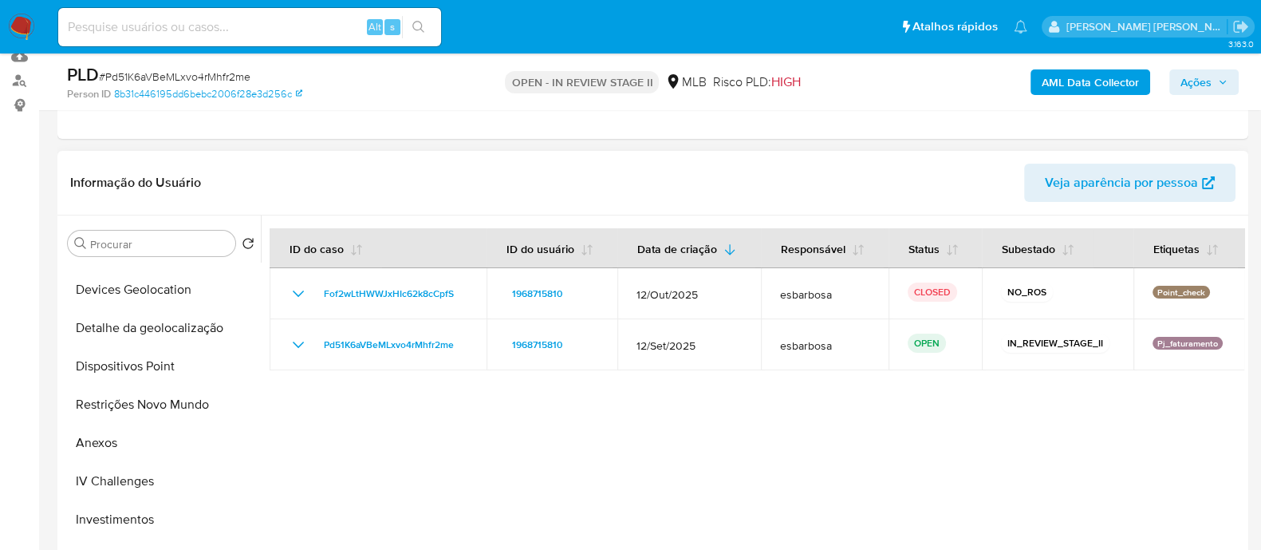
scroll to position [99, 0]
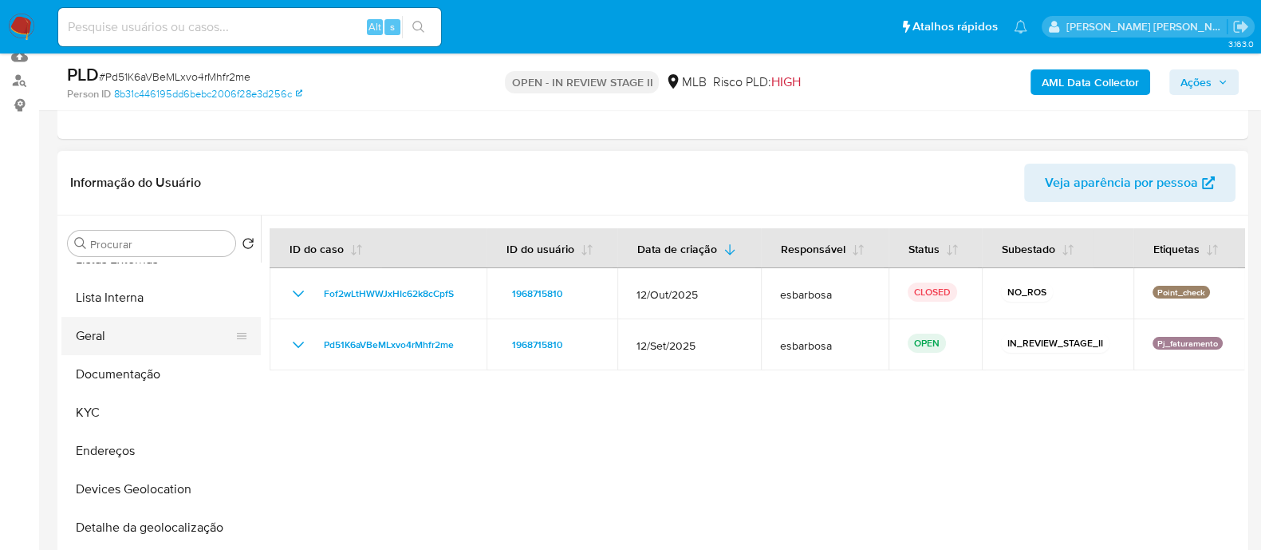
click at [123, 326] on button "Geral" at bounding box center [154, 336] width 187 height 38
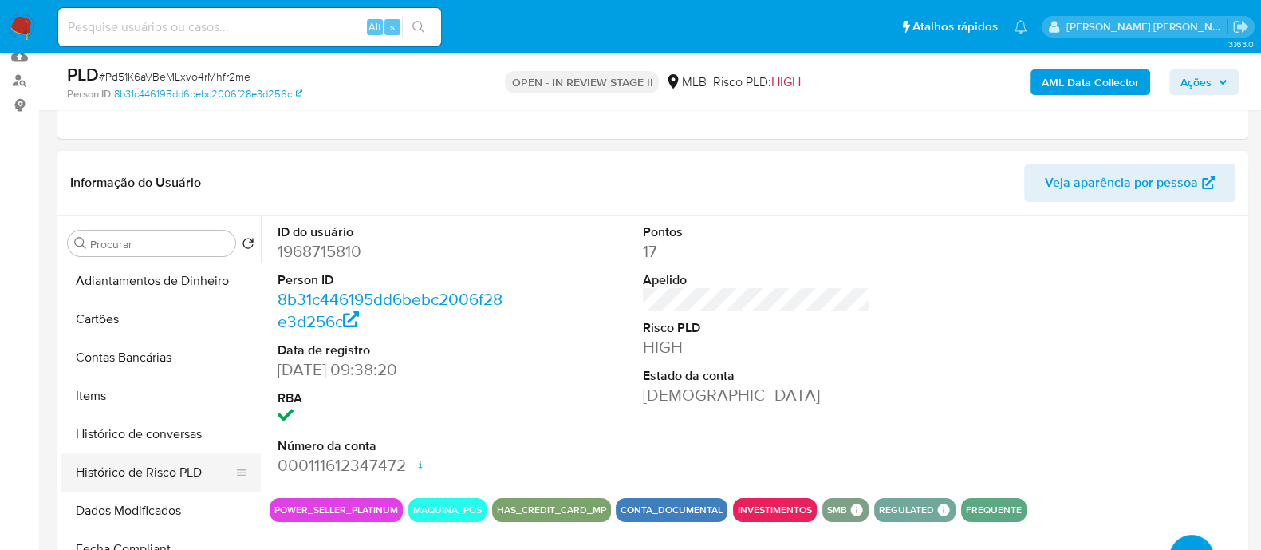
scroll to position [697, 0]
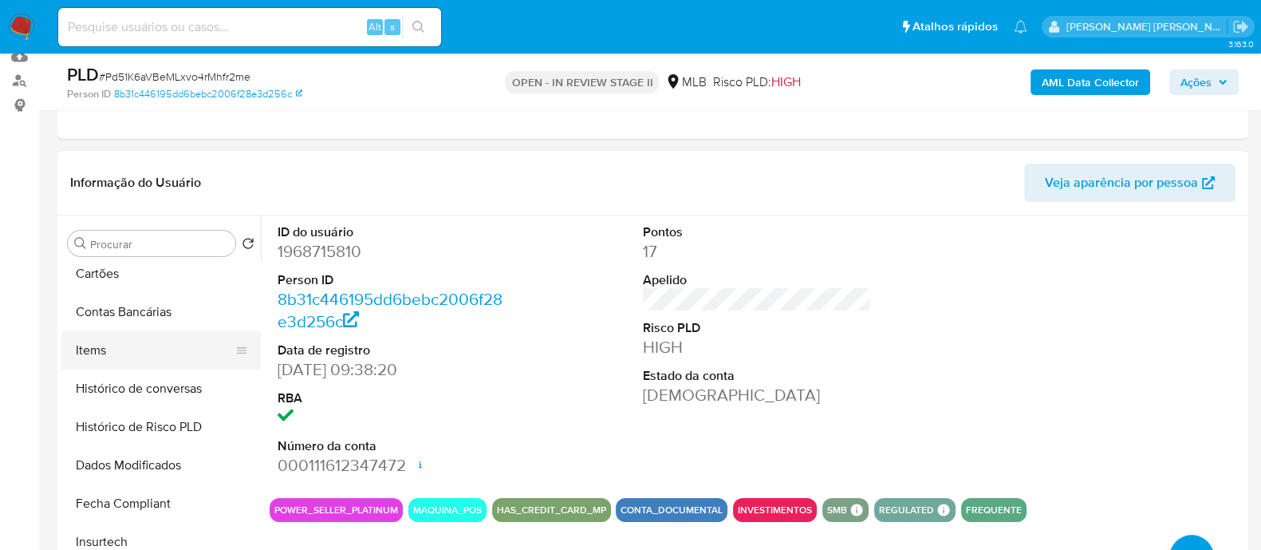
click at [121, 356] on button "Items" at bounding box center [154, 350] width 187 height 38
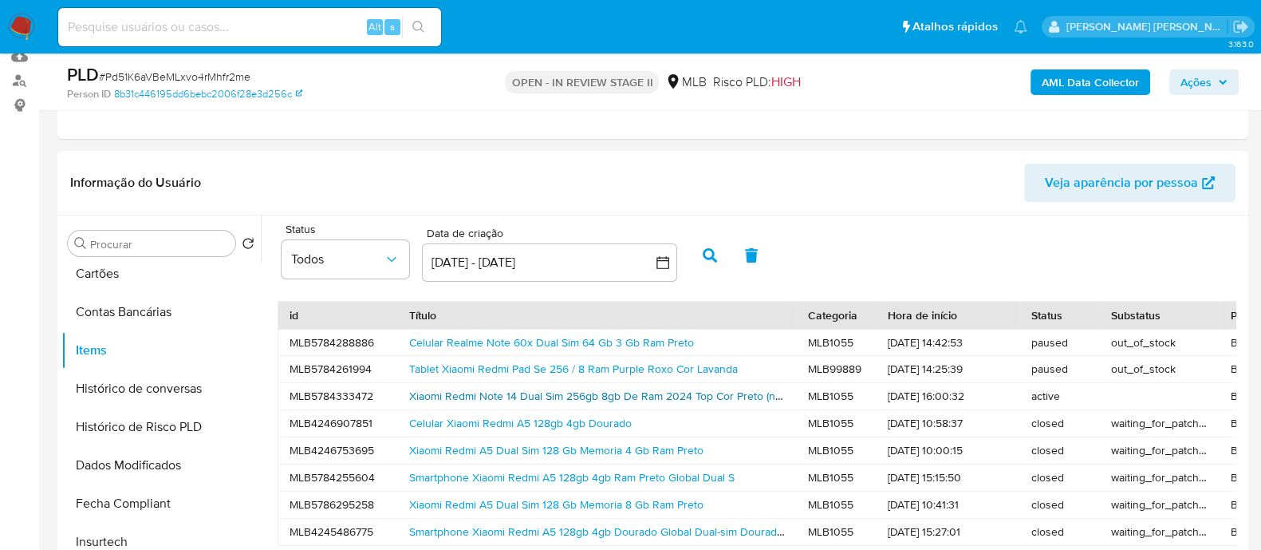
click at [418, 401] on link "Xiaomi Redmi Note 14 Dual Sim 256gb 8gb De Ram 2024 Top Cor Preto (novo Com Cai…" at bounding box center [648, 396] width 478 height 16
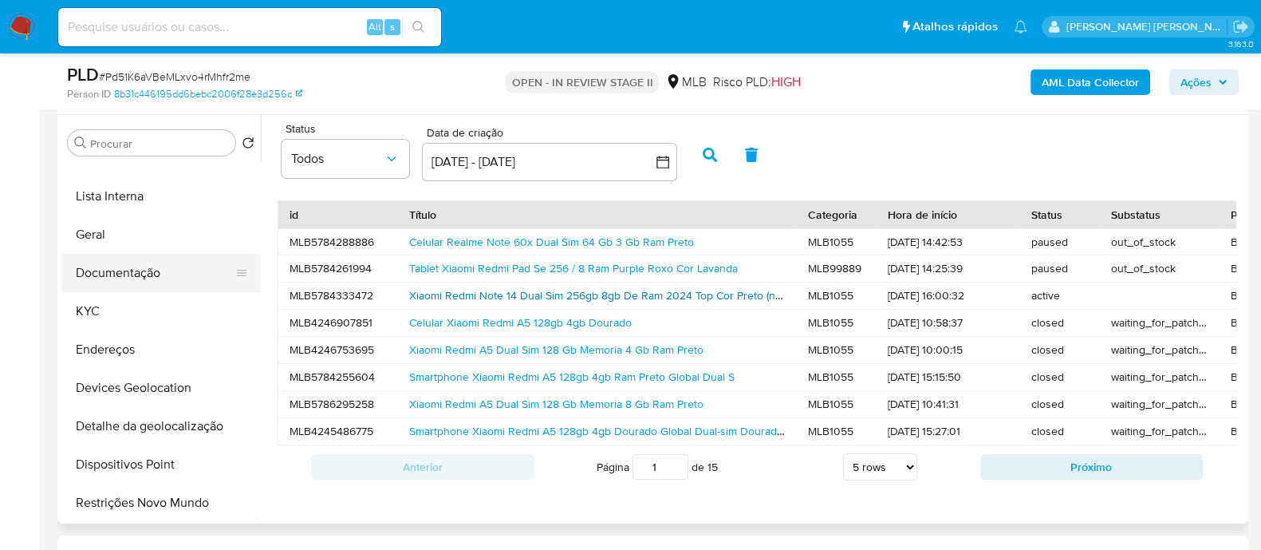
scroll to position [99, 0]
click at [123, 304] on button "KYC" at bounding box center [154, 312] width 187 height 38
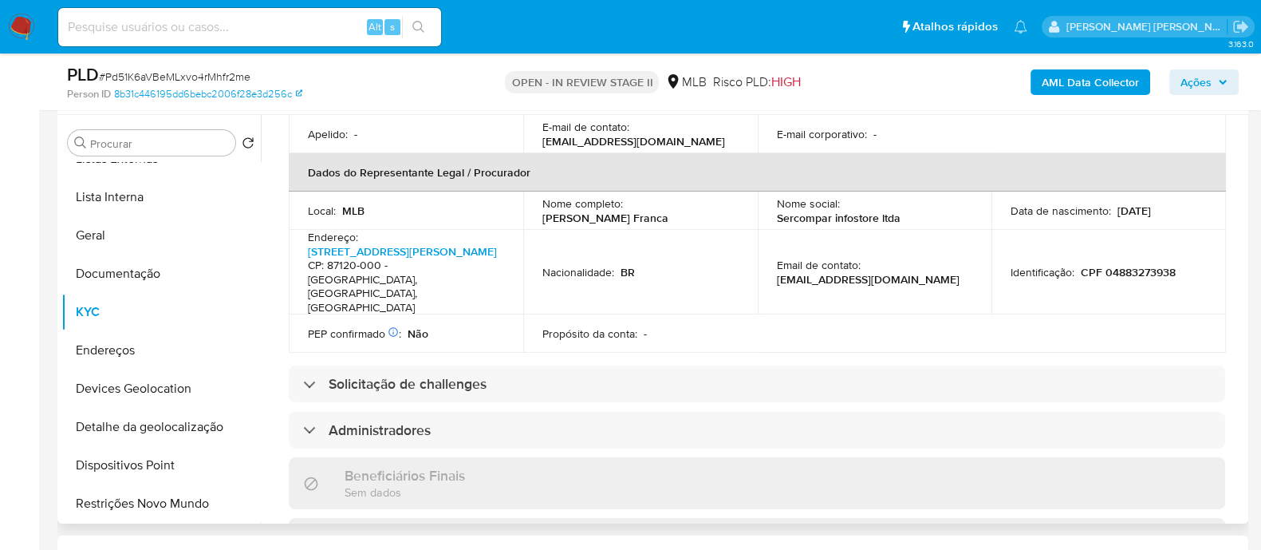
scroll to position [499, 0]
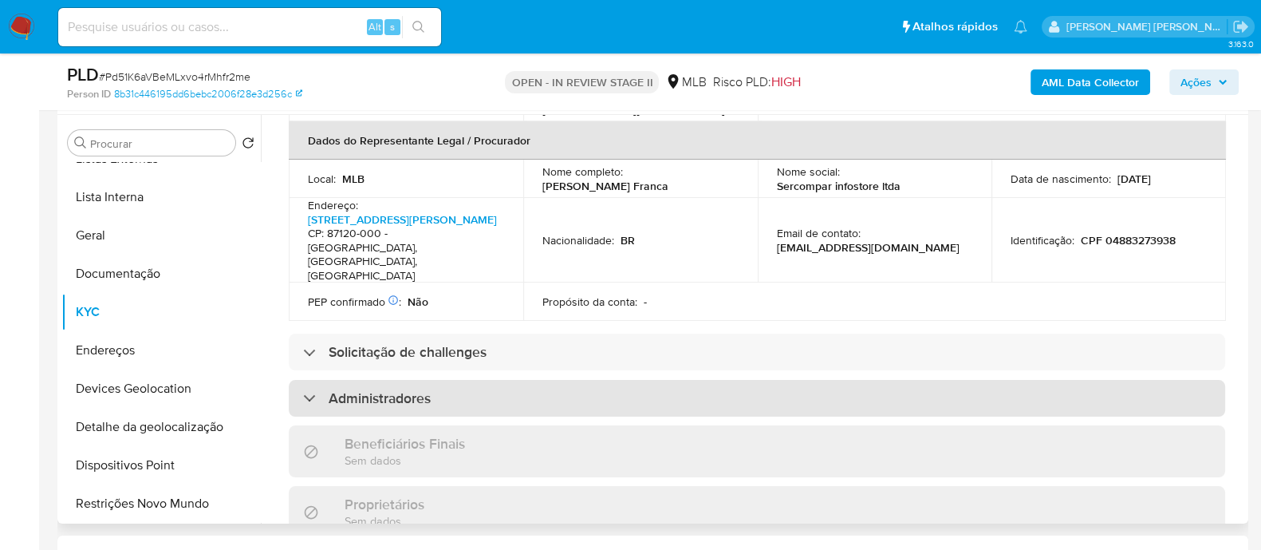
click at [466, 380] on div "Administradores" at bounding box center [757, 398] width 937 height 37
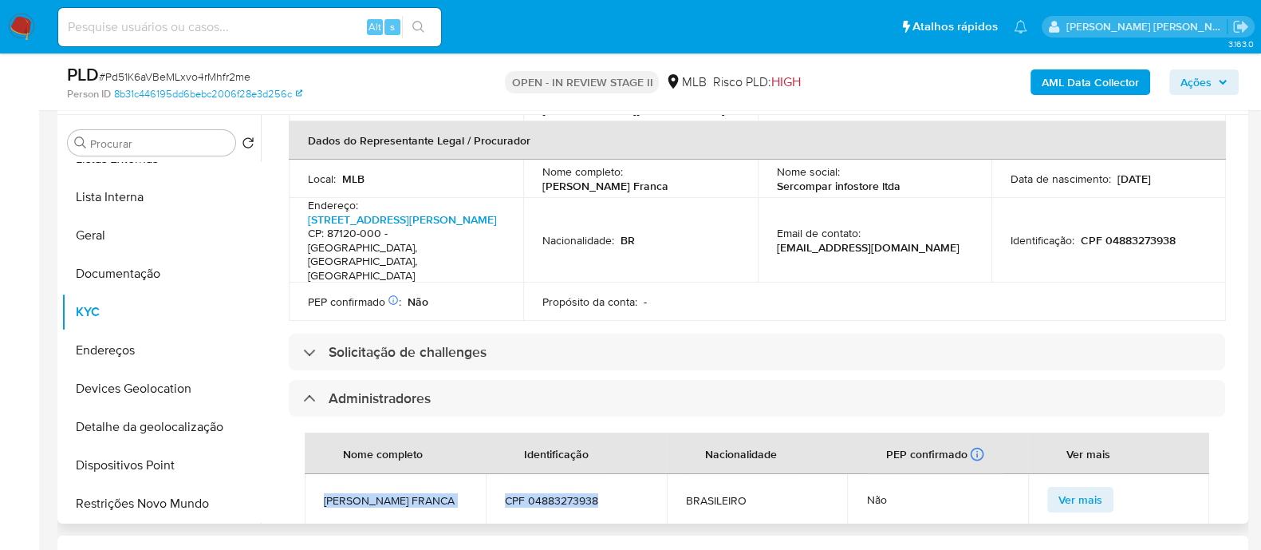
drag, startPoint x: 606, startPoint y: 456, endPoint x: 325, endPoint y: 445, distance: 281.0
click at [325, 474] on tr "RODRIGO MACENO FRANCA CPF 04883273938 BRASILEIRO Não Ver mais" at bounding box center [757, 499] width 905 height 51
copy tr "RODRIGO MACENO FRANCA CPF 04883273938"
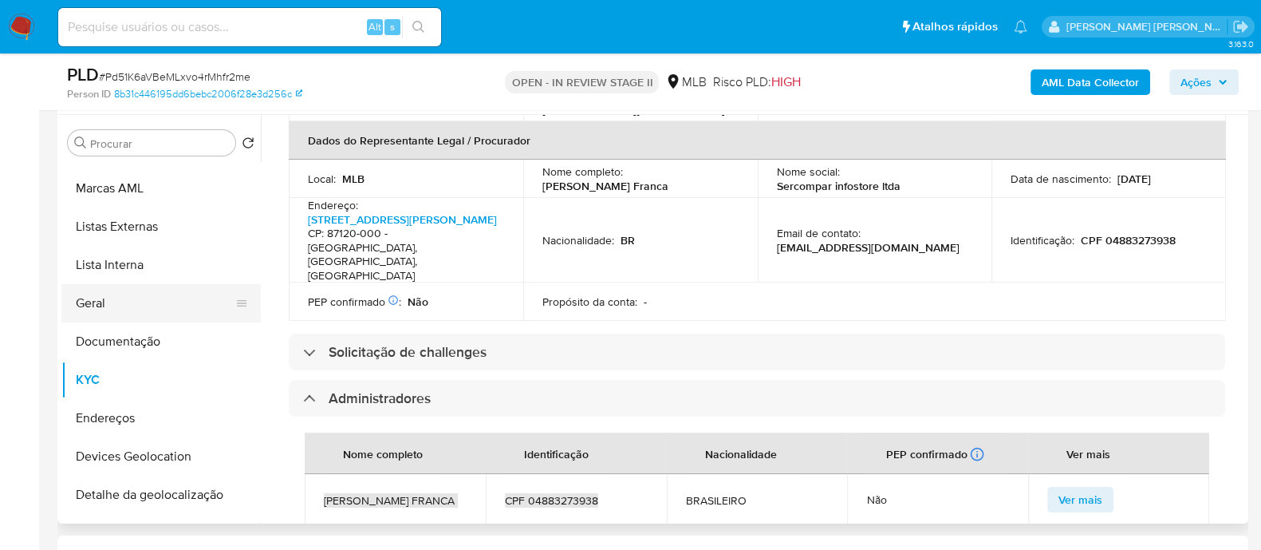
scroll to position [0, 0]
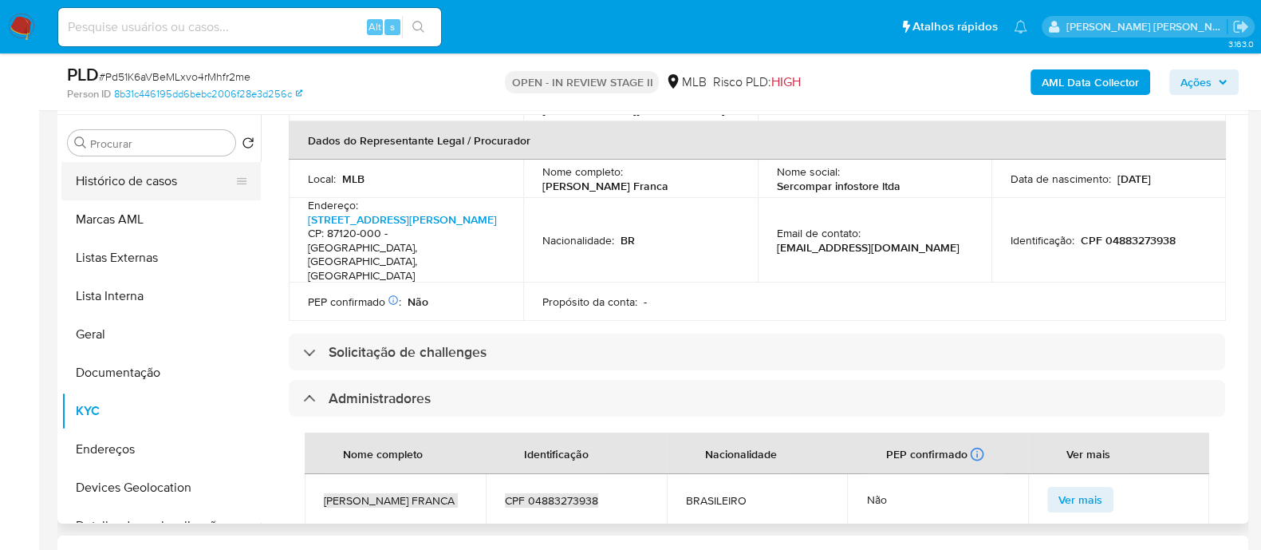
click at [145, 186] on button "Histórico de casos" at bounding box center [154, 181] width 187 height 38
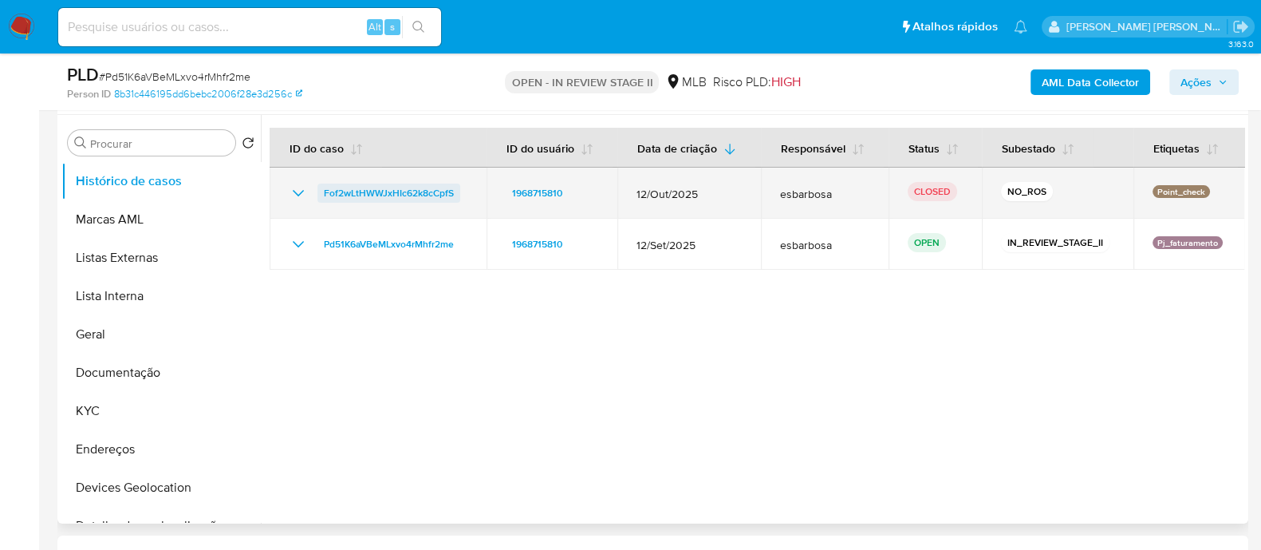
drag, startPoint x: 464, startPoint y: 199, endPoint x: 322, endPoint y: 198, distance: 142.0
click at [322, 198] on div "Fof2wLtHWWJxHIc62k8cCpfS" at bounding box center [378, 192] width 179 height 19
drag, startPoint x: 1209, startPoint y: 191, endPoint x: 1142, endPoint y: 191, distance: 67.8
click at [1142, 191] on td "Point_check" at bounding box center [1190, 193] width 112 height 51
drag, startPoint x: 702, startPoint y: 191, endPoint x: 634, endPoint y: 193, distance: 67.9
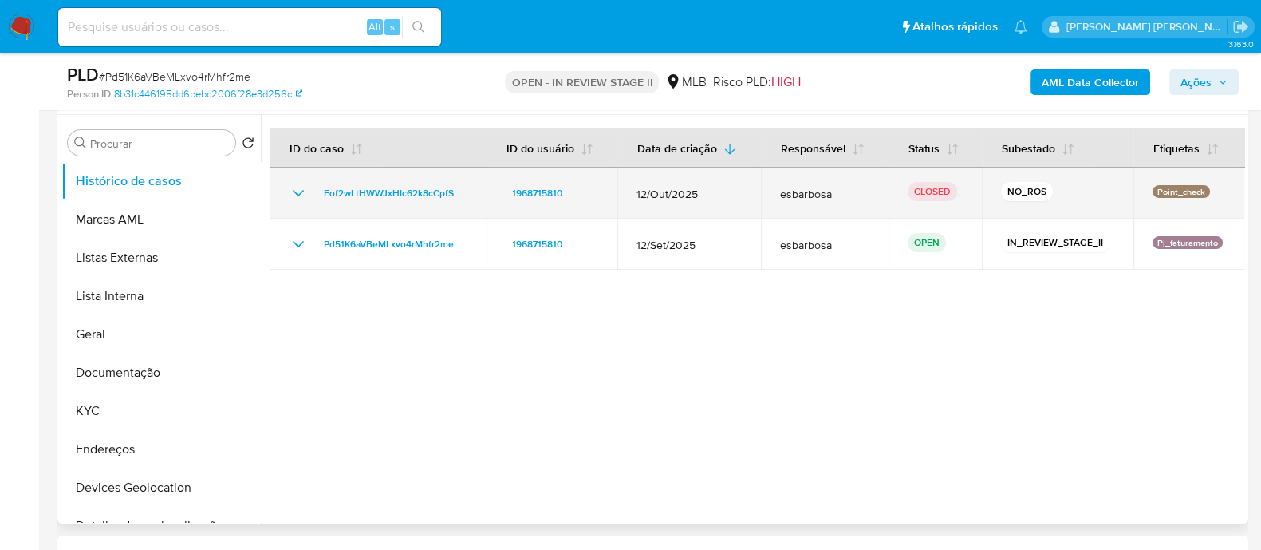
click at [637, 193] on span "12/Out/2025" at bounding box center [689, 194] width 105 height 14
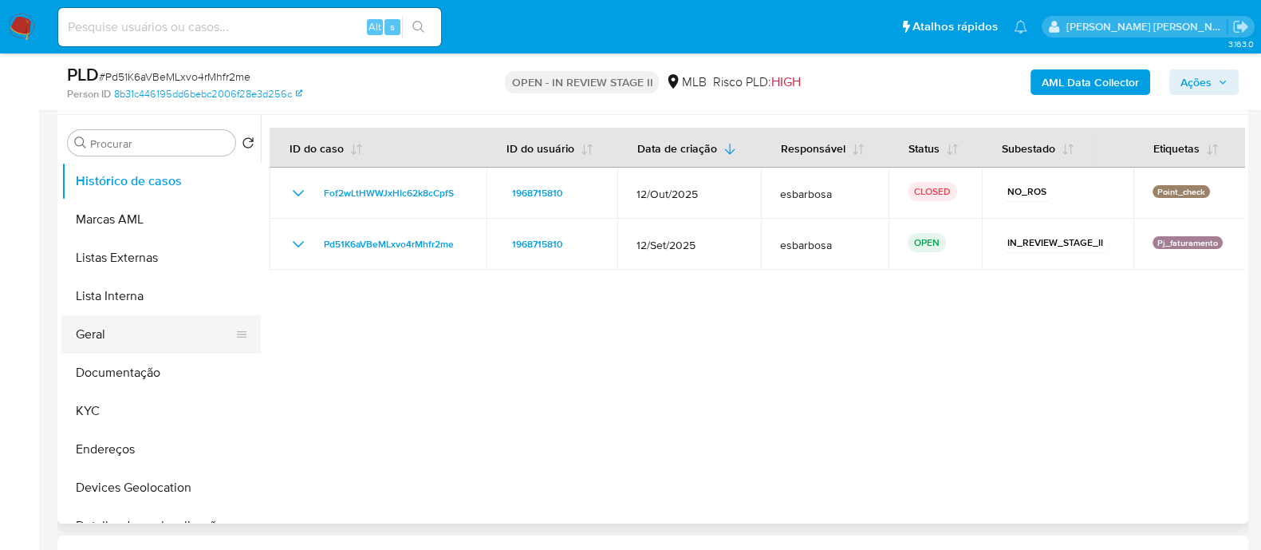
click at [151, 343] on button "Geral" at bounding box center [154, 334] width 187 height 38
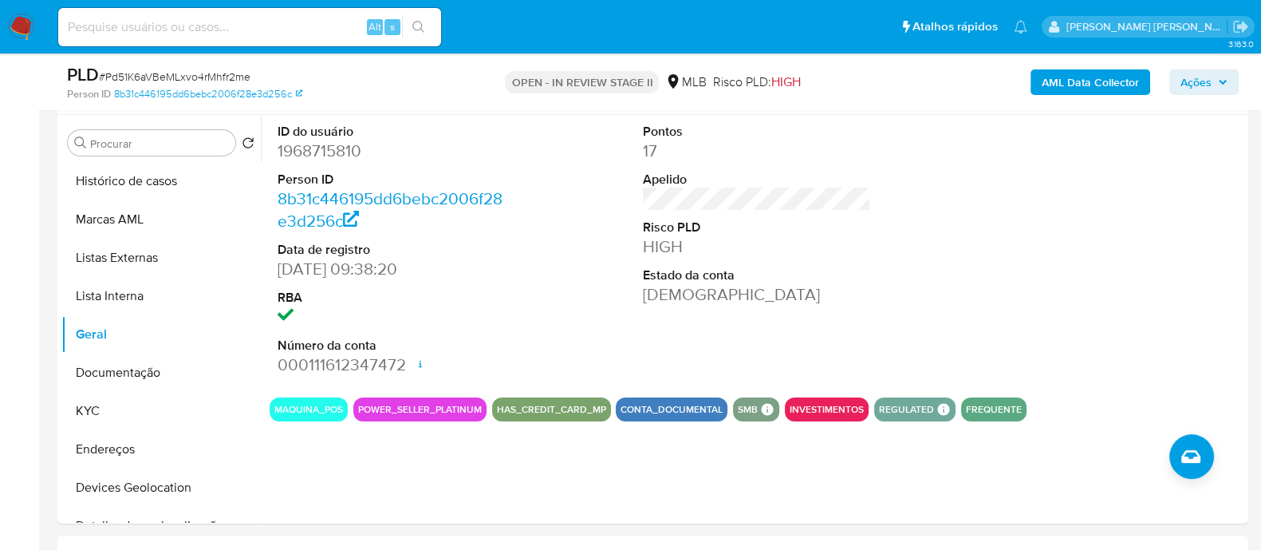
click at [1199, 82] on span "Ações" at bounding box center [1196, 82] width 31 height 26
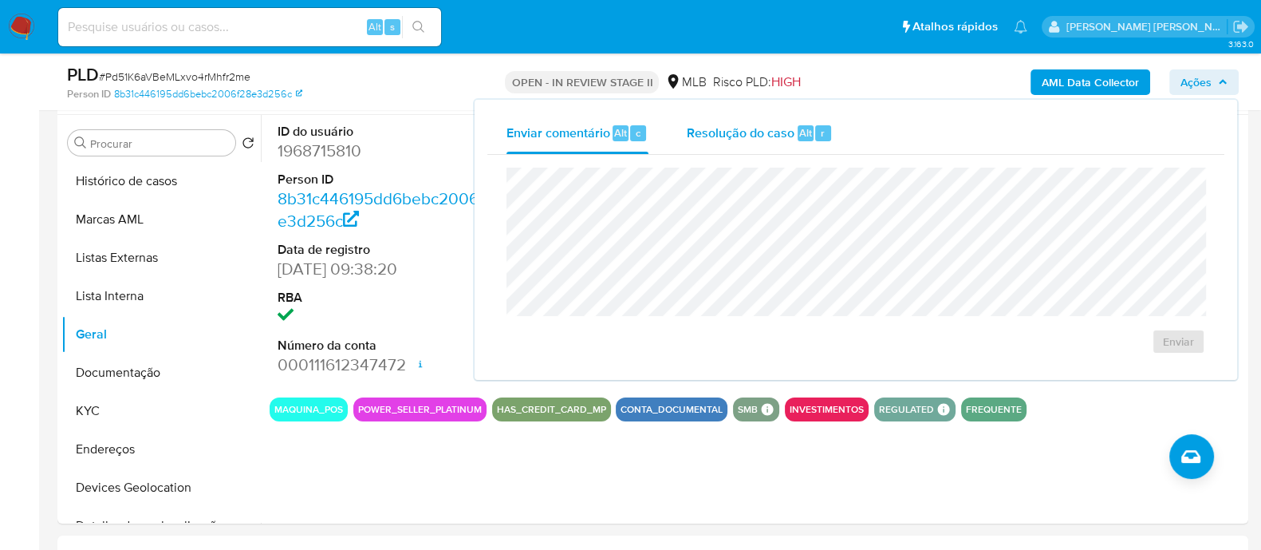
click at [736, 140] on span "Resolução do caso" at bounding box center [741, 132] width 108 height 18
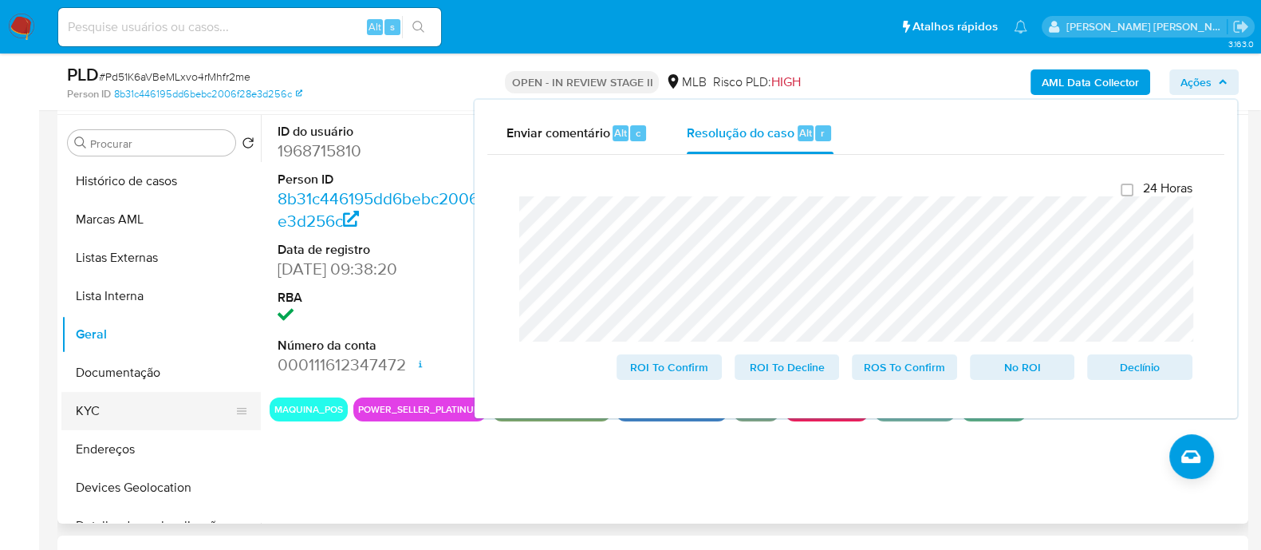
click at [96, 420] on button "KYC" at bounding box center [154, 411] width 187 height 38
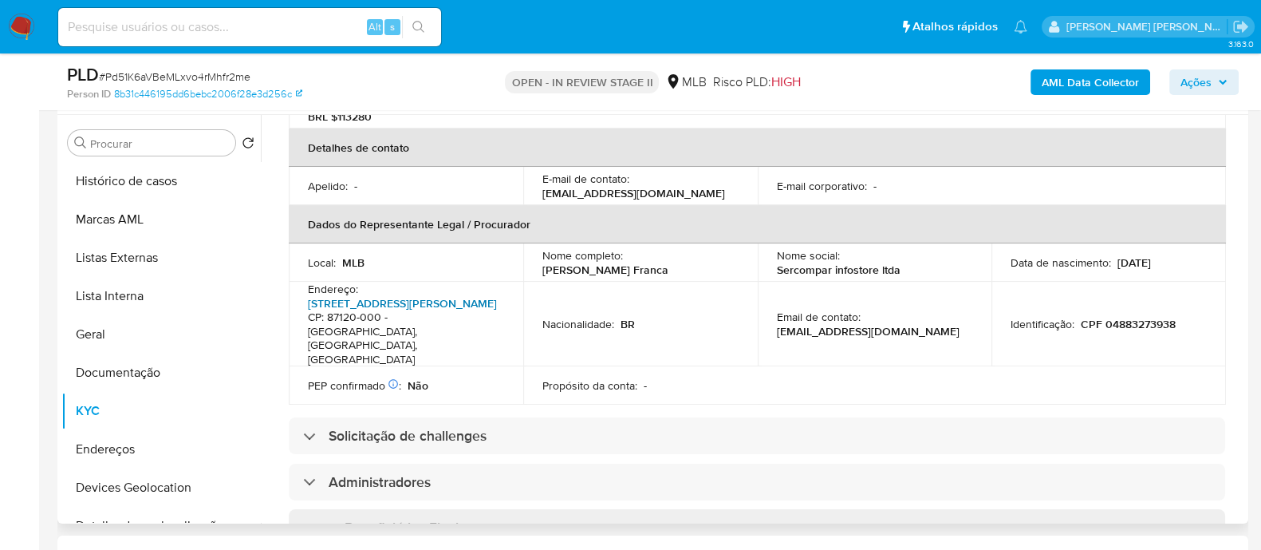
scroll to position [499, 0]
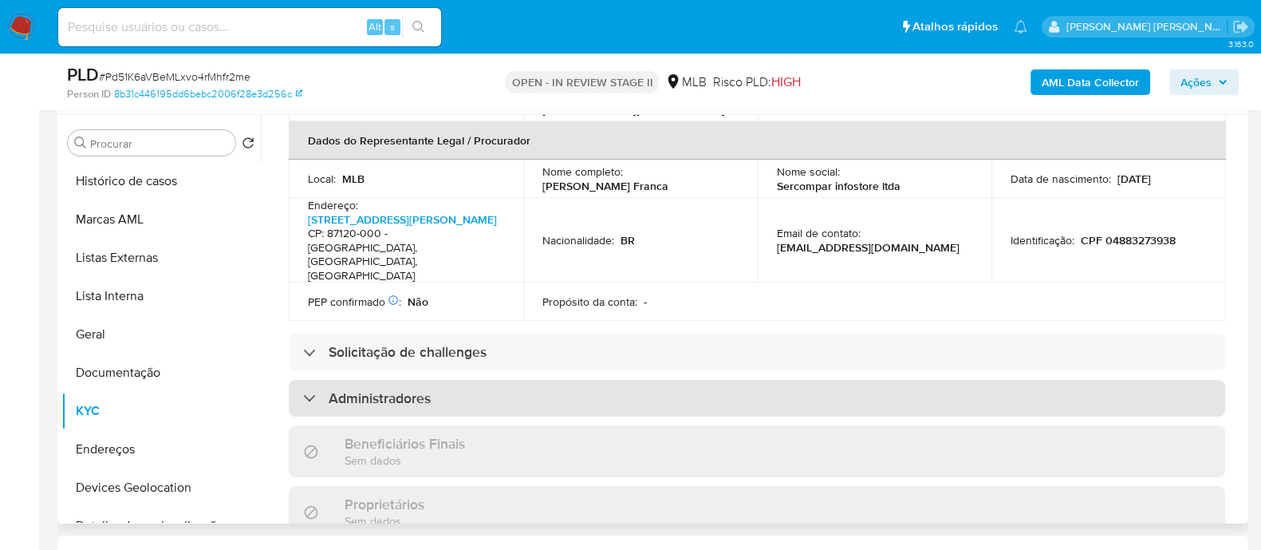
click at [406, 389] on h3 "Administradores" at bounding box center [380, 398] width 102 height 18
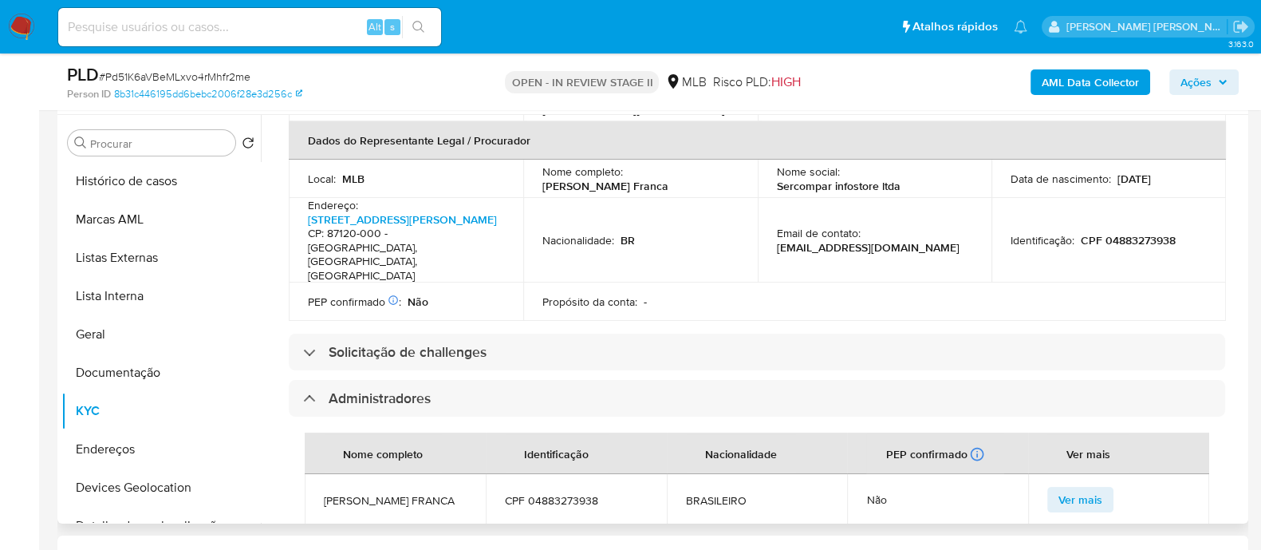
drag, startPoint x: 381, startPoint y: 464, endPoint x: 323, endPoint y: 448, distance: 60.6
click at [323, 474] on td "RODRIGO MACENO FRANCA" at bounding box center [395, 499] width 181 height 51
copy span "RODRIGO MACENO FRANCA"
click at [139, 370] on button "Documentação" at bounding box center [154, 372] width 187 height 38
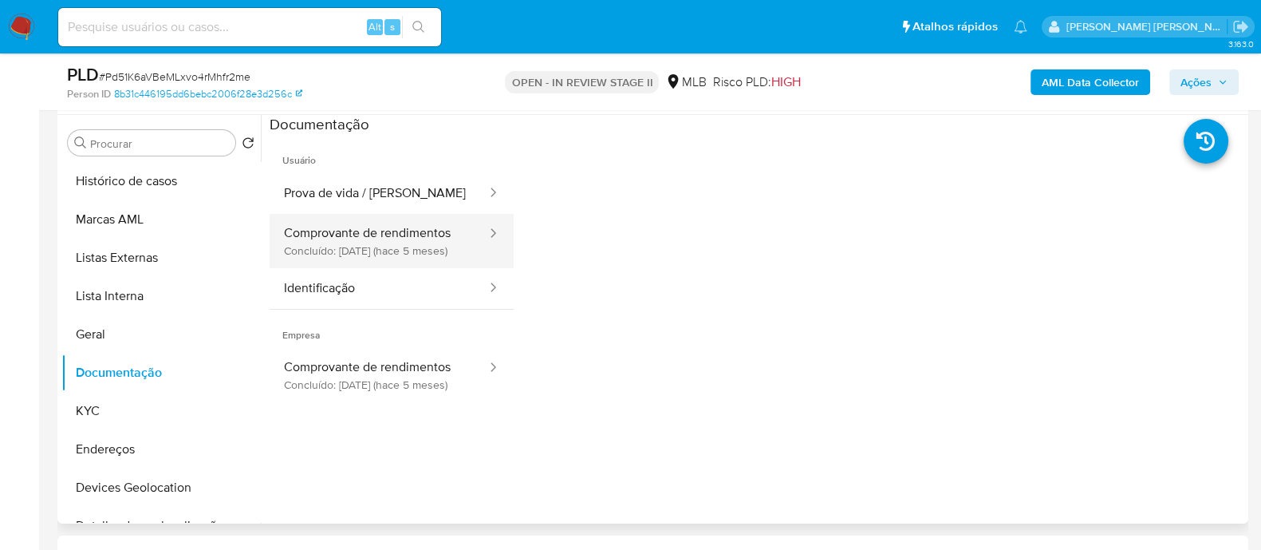
click at [337, 241] on button "Comprovante de rendimentos Concluído: 01/05/2025 (hace 5 meses)" at bounding box center [379, 241] width 219 height 54
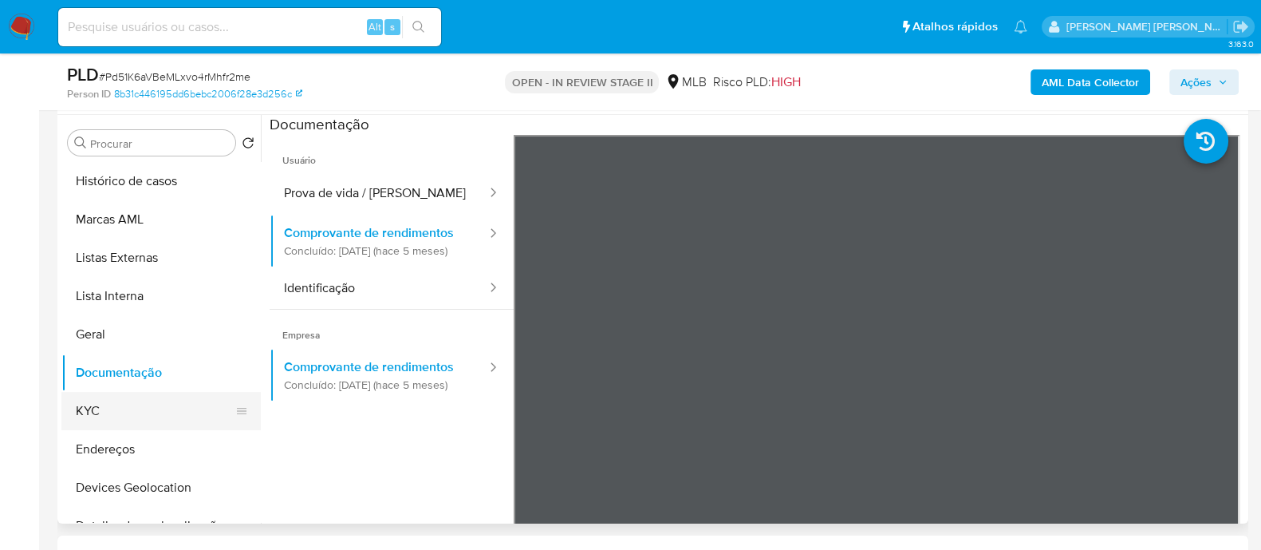
click at [113, 407] on button "KYC" at bounding box center [154, 411] width 187 height 38
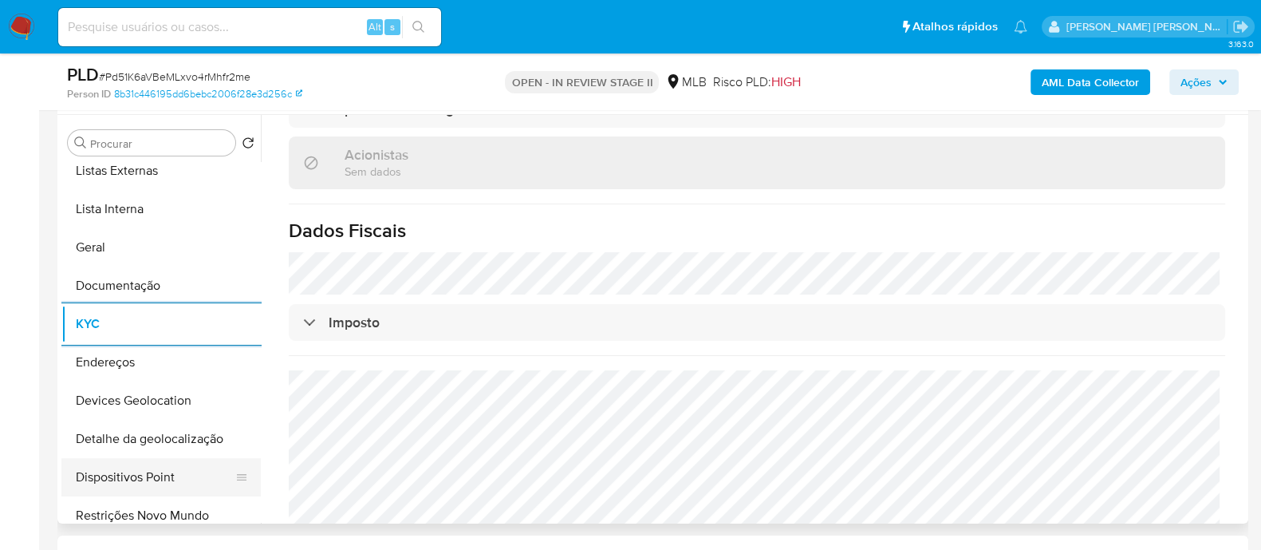
scroll to position [199, 0]
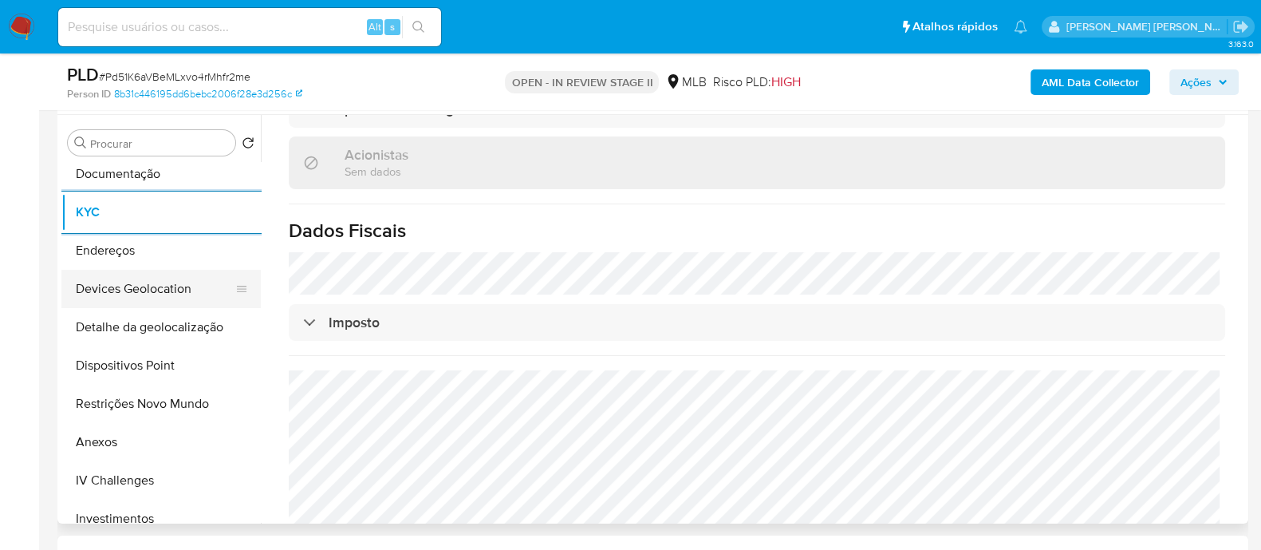
click at [154, 298] on button "Devices Geolocation" at bounding box center [154, 289] width 187 height 38
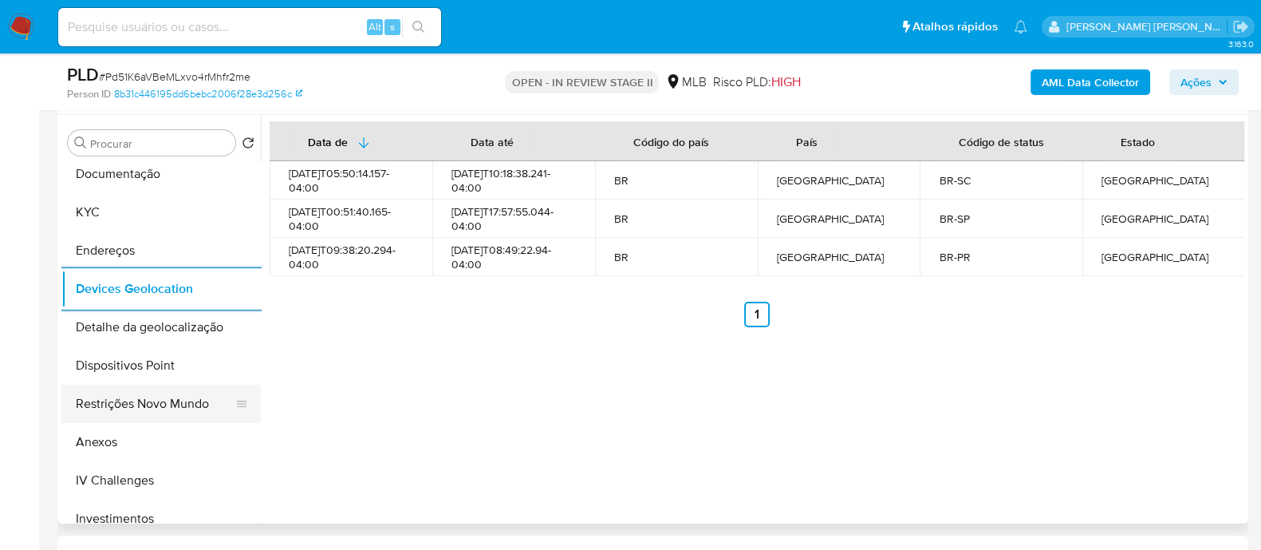
click at [135, 401] on button "Restrições Novo Mundo" at bounding box center [154, 404] width 187 height 38
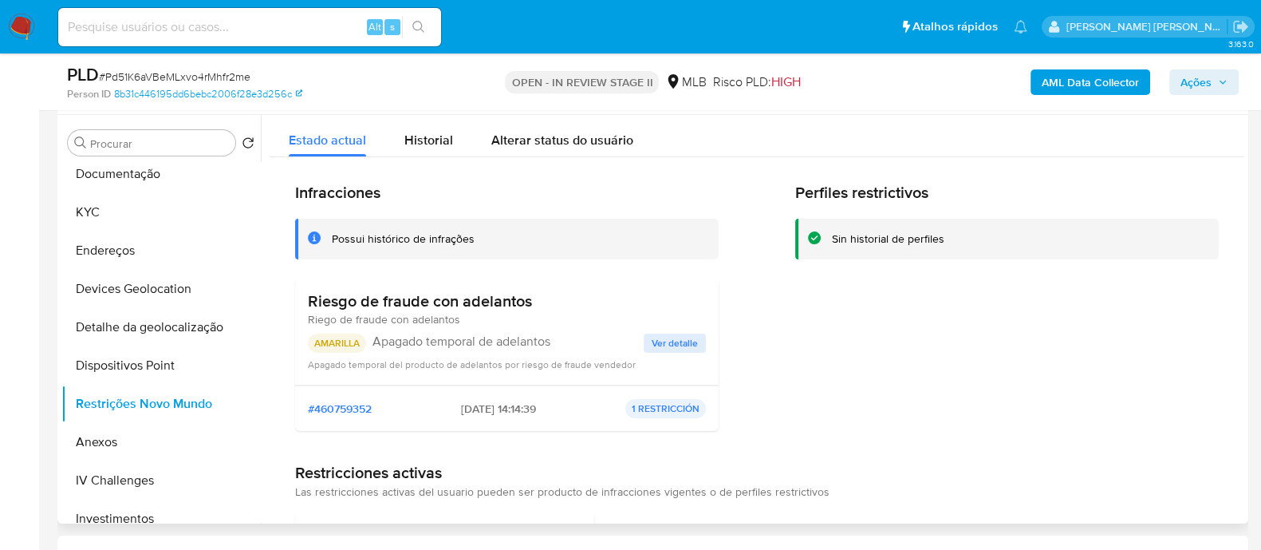
click at [677, 343] on span "Ver detalle" at bounding box center [675, 343] width 46 height 16
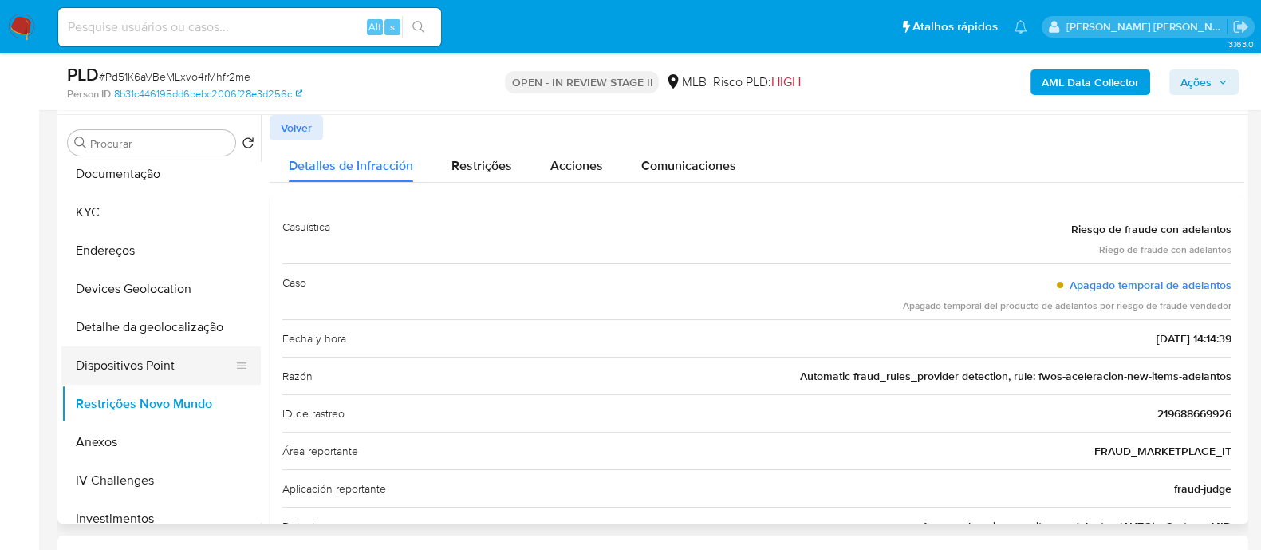
click at [169, 365] on button "Dispositivos Point" at bounding box center [154, 365] width 187 height 38
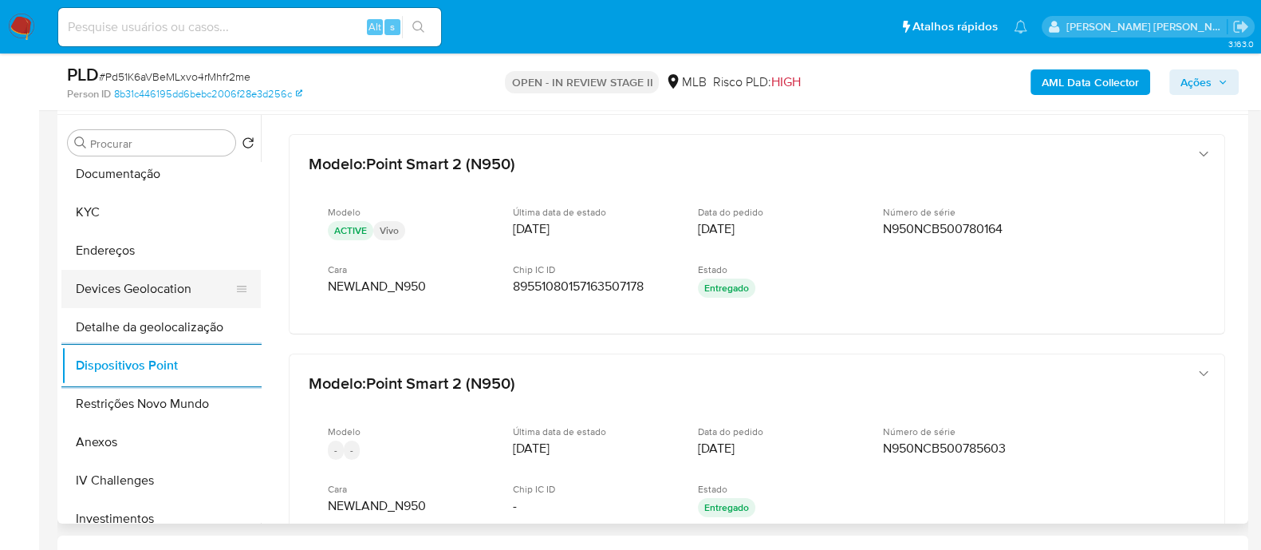
scroll to position [99, 0]
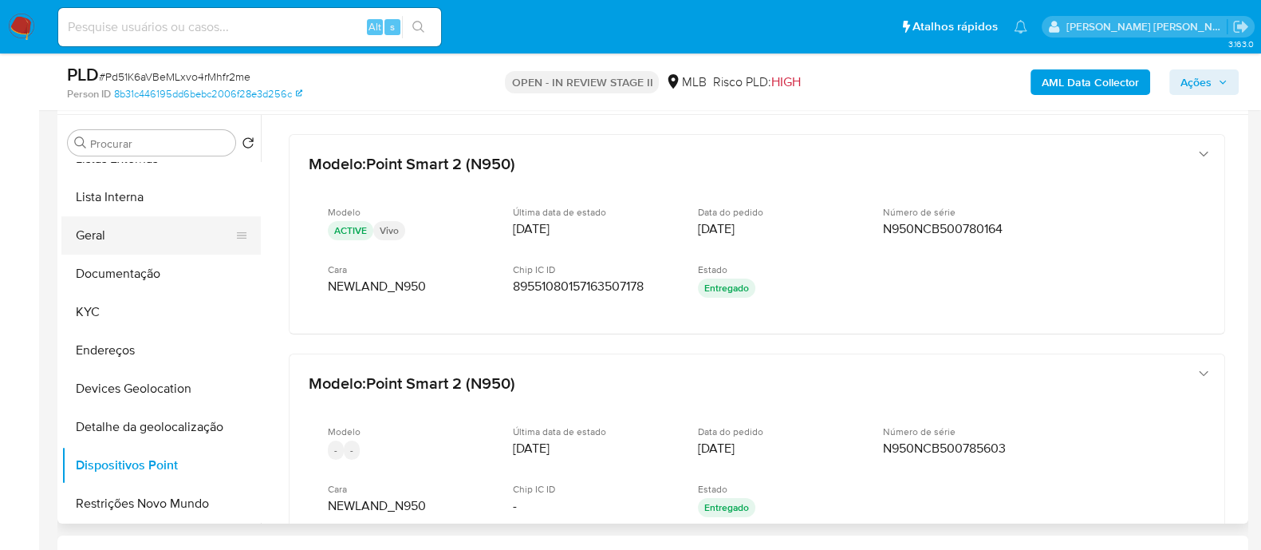
click at [112, 228] on button "Geral" at bounding box center [154, 235] width 187 height 38
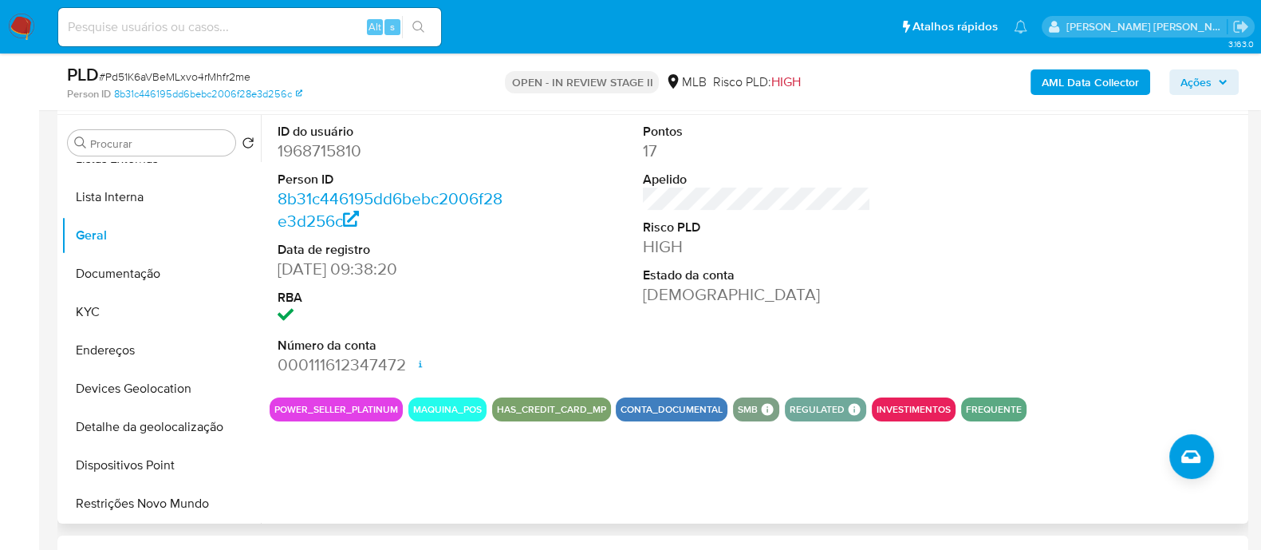
click at [337, 154] on dd "1968715810" at bounding box center [392, 151] width 228 height 22
copy dd "1968715810"
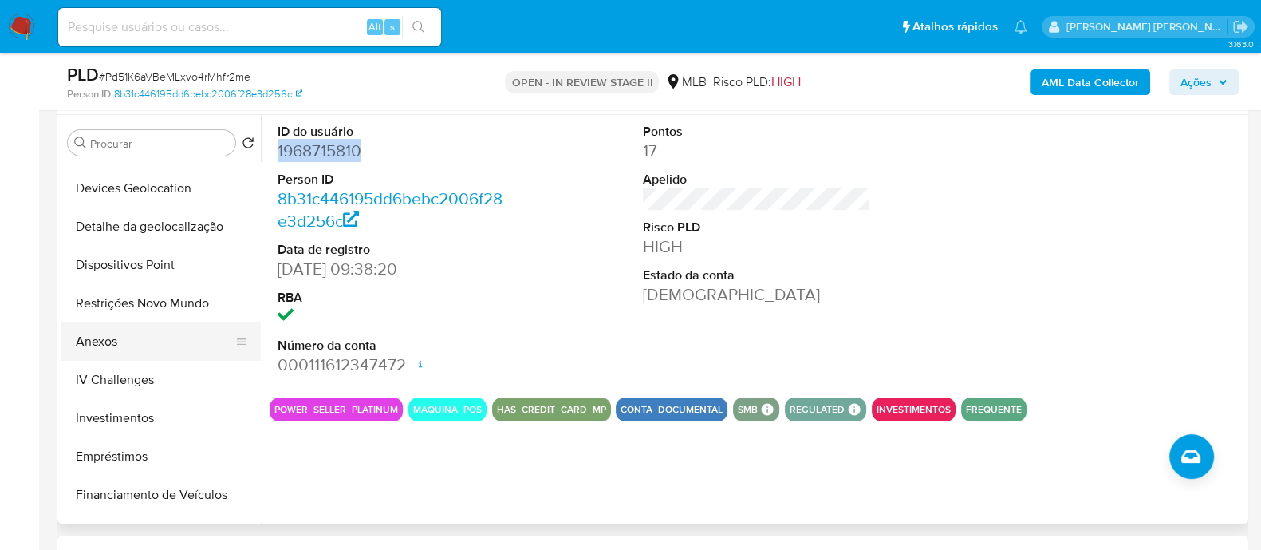
click at [106, 345] on button "Anexos" at bounding box center [154, 341] width 187 height 38
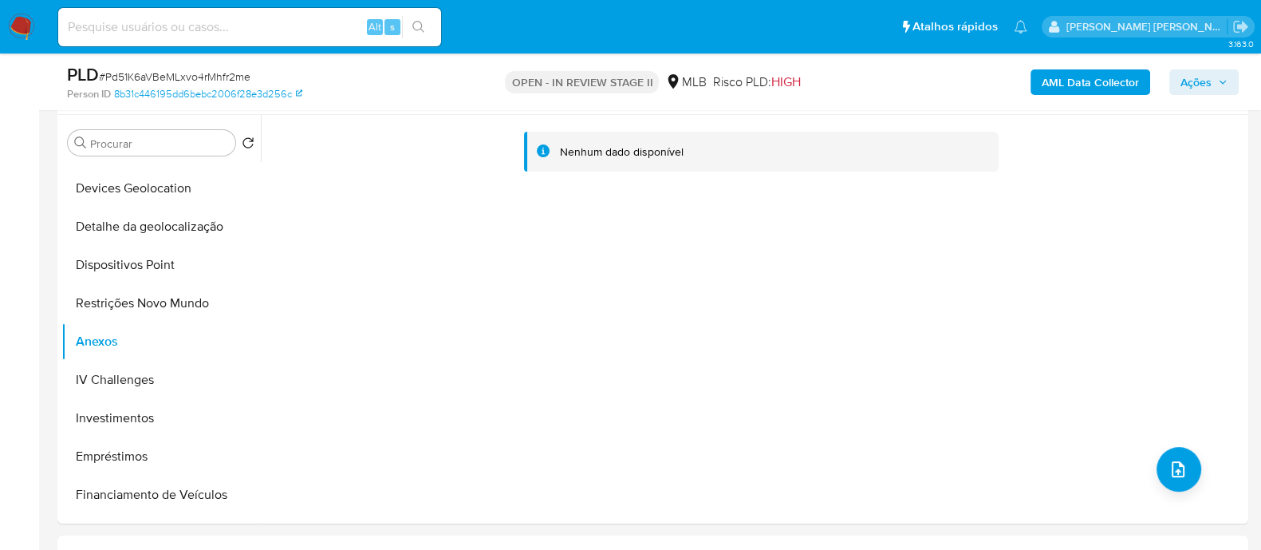
click at [1057, 89] on b "AML Data Collector" at bounding box center [1090, 82] width 97 height 26
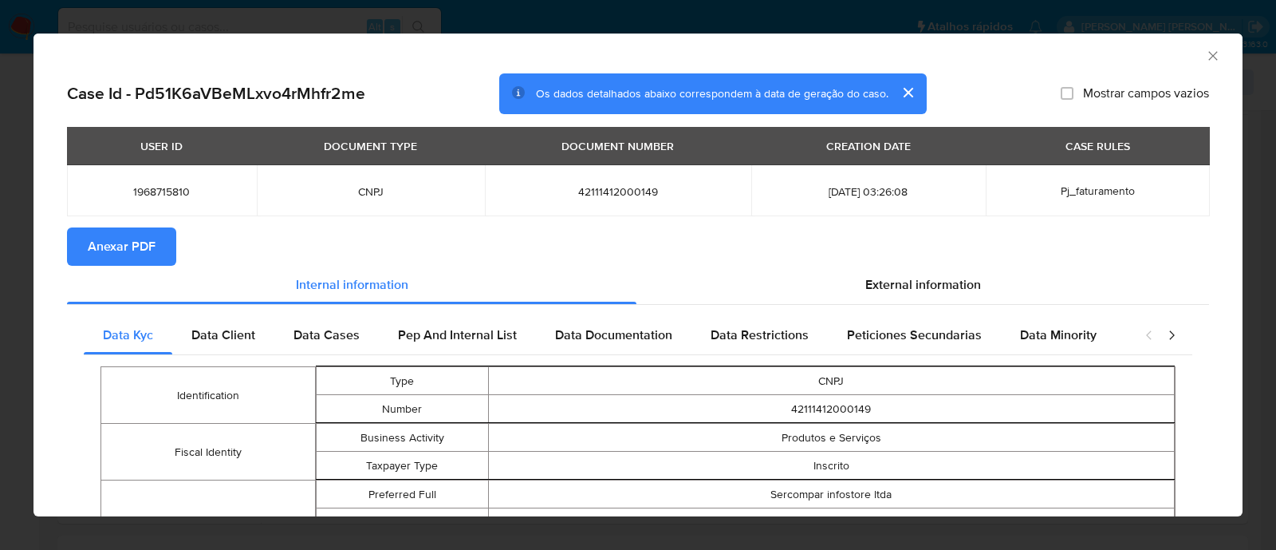
click at [1205, 56] on icon "Fechar a janela" at bounding box center [1213, 56] width 16 height 16
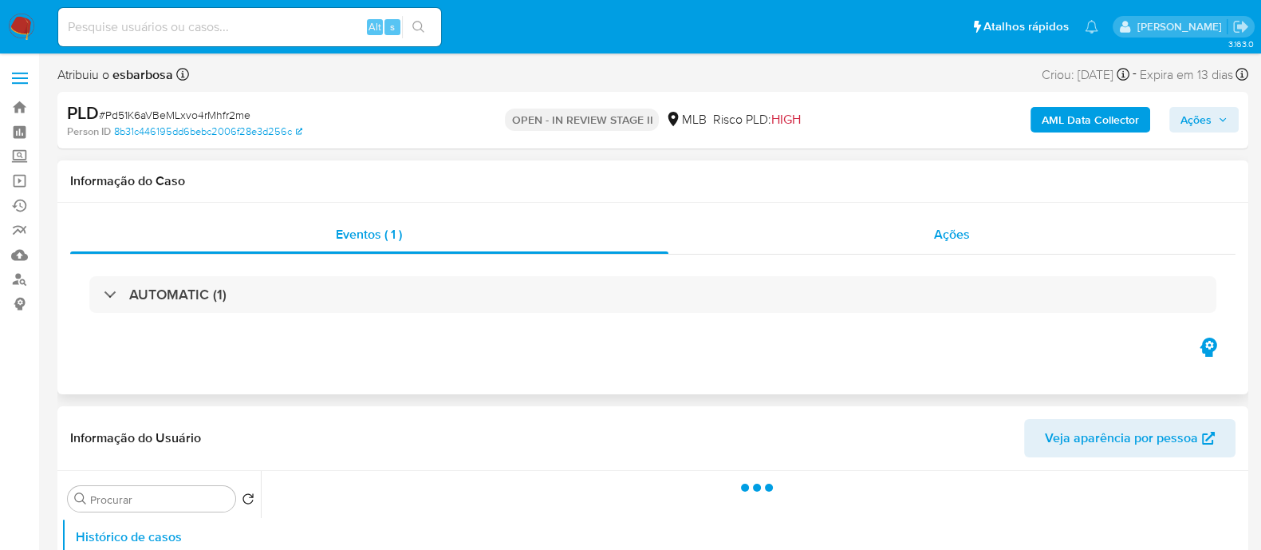
click at [770, 244] on div "Ações" at bounding box center [953, 234] width 568 height 38
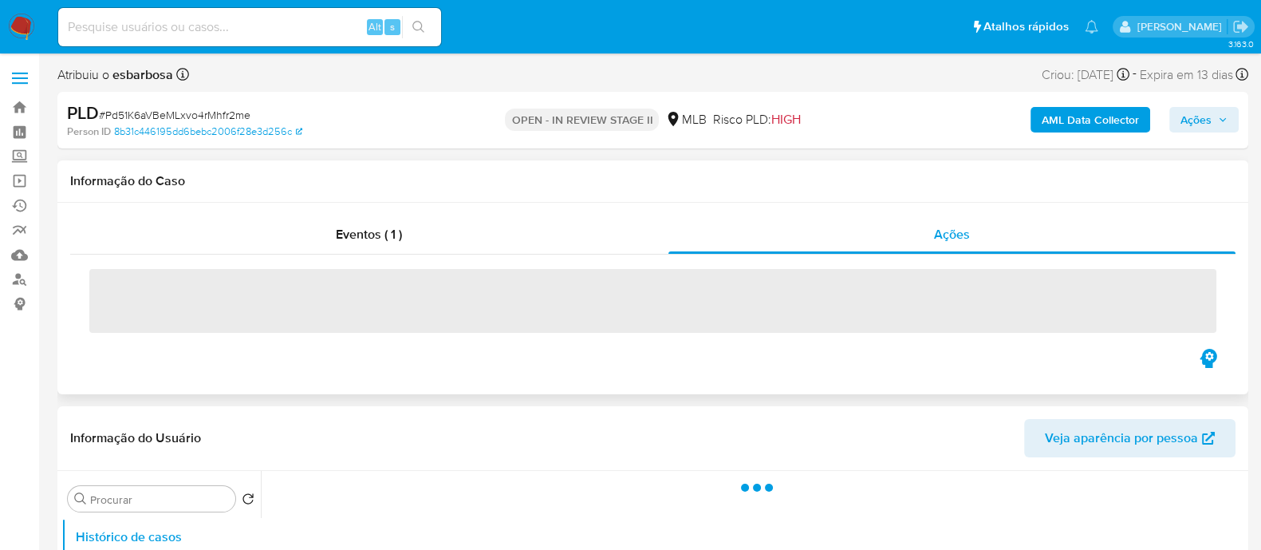
select select "10"
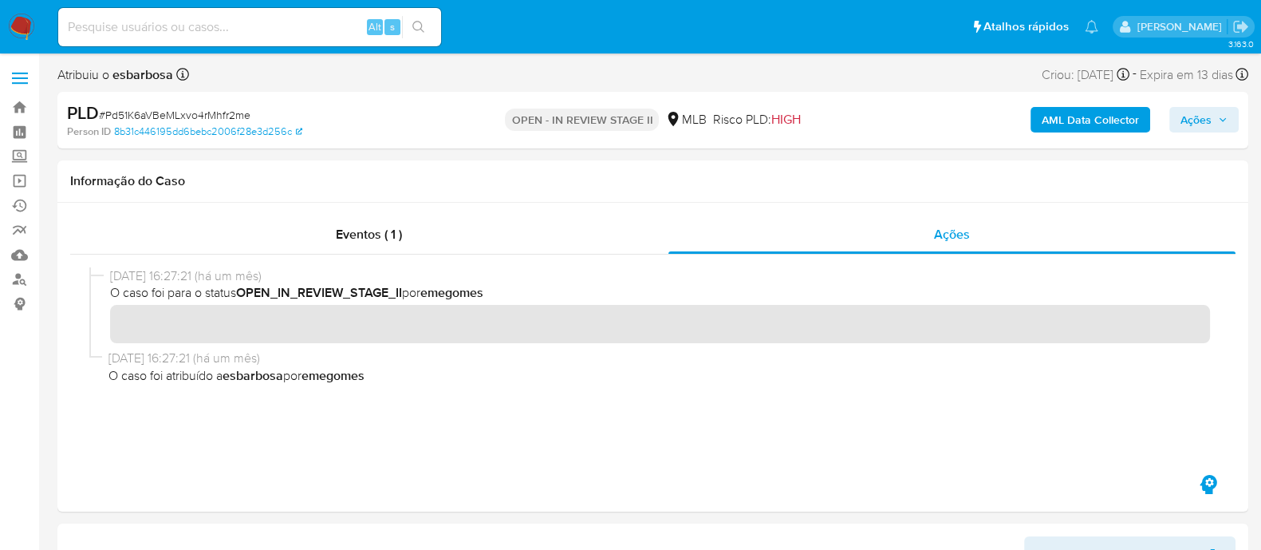
click at [1080, 112] on b "AML Data Collector" at bounding box center [1090, 120] width 97 height 26
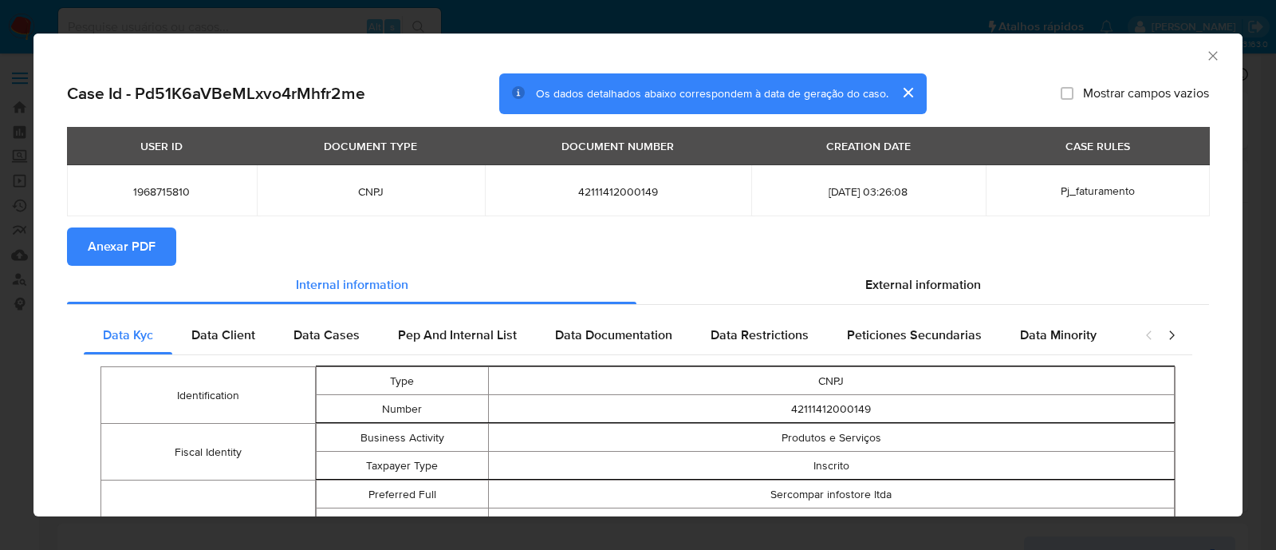
click at [120, 253] on span "Anexar PDF" at bounding box center [122, 246] width 68 height 35
click at [1205, 61] on icon "Fechar a janela" at bounding box center [1213, 56] width 16 height 16
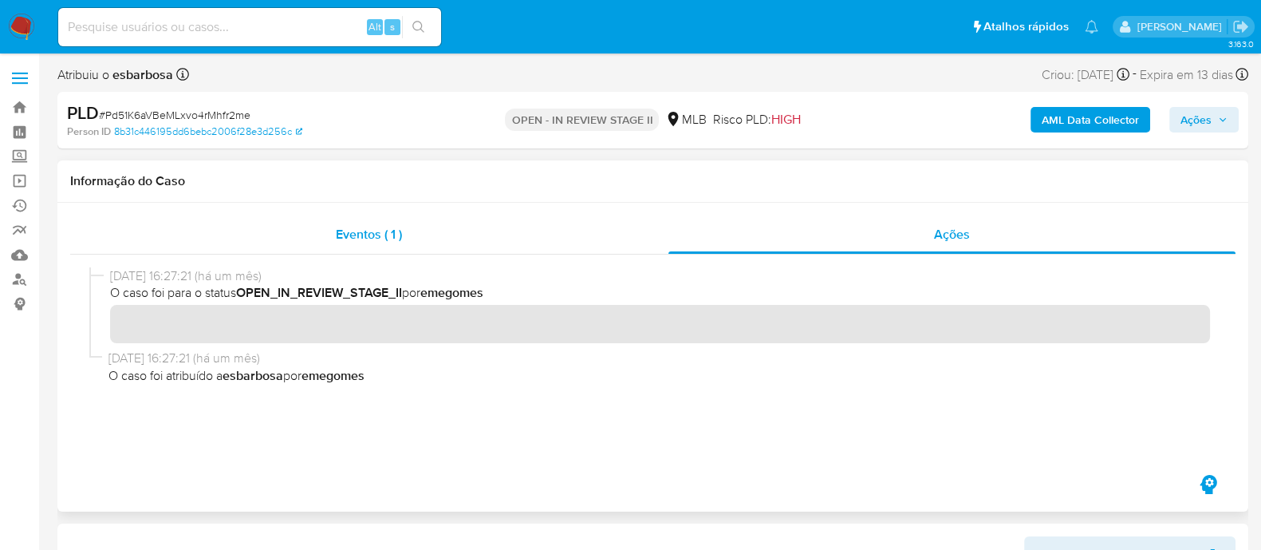
click at [493, 237] on div "Eventos ( 1 )" at bounding box center [369, 234] width 598 height 38
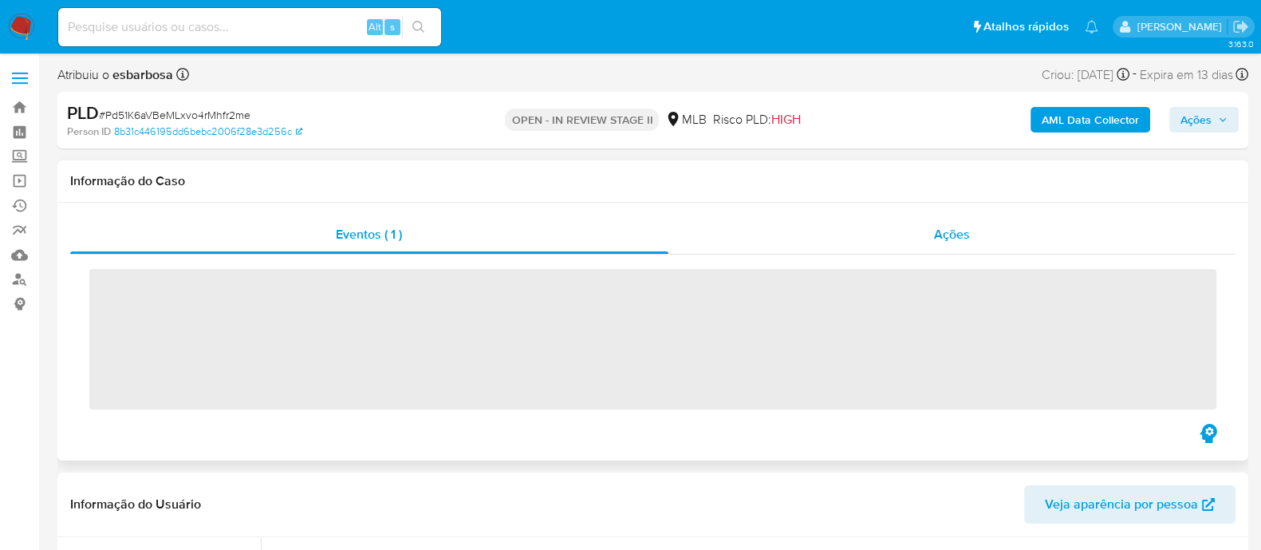
click at [834, 228] on div "Ações" at bounding box center [953, 234] width 568 height 38
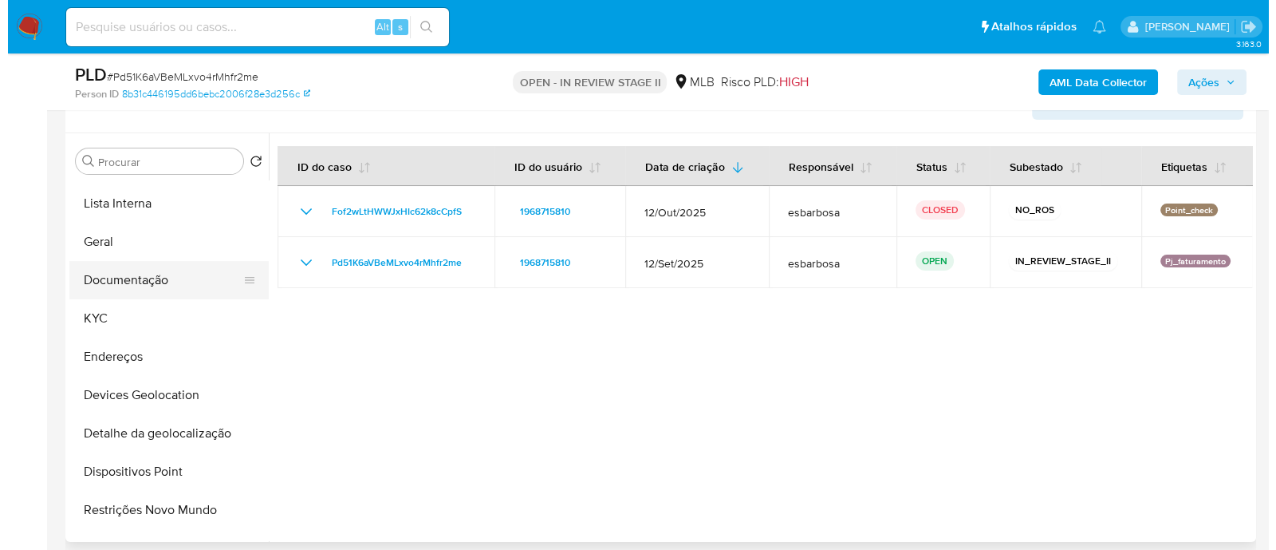
scroll to position [199, 0]
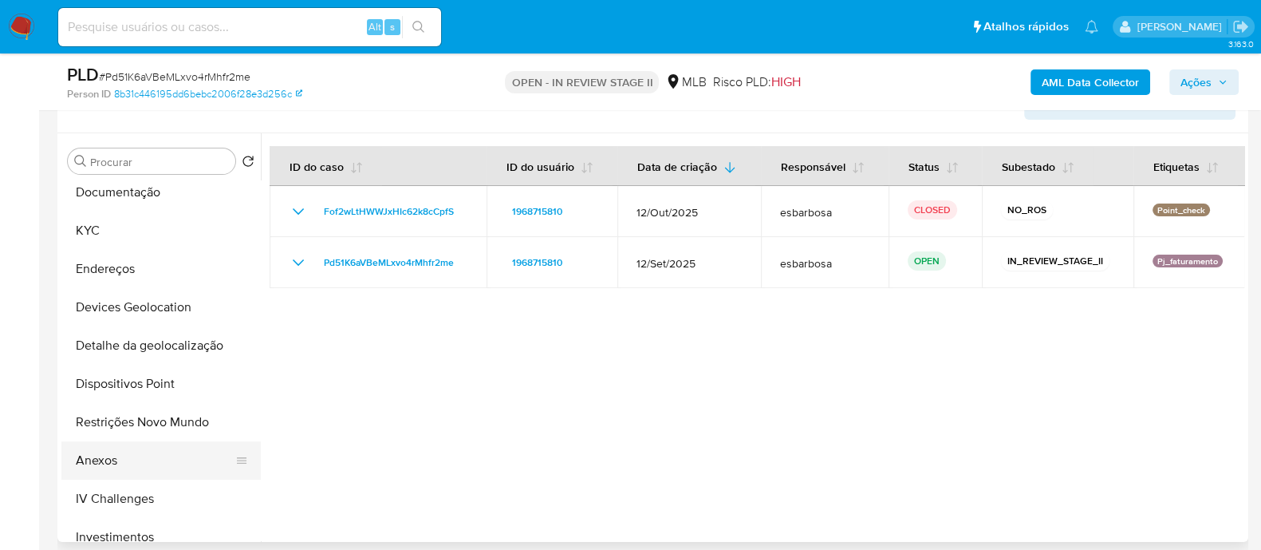
click at [128, 459] on button "Anexos" at bounding box center [154, 460] width 187 height 38
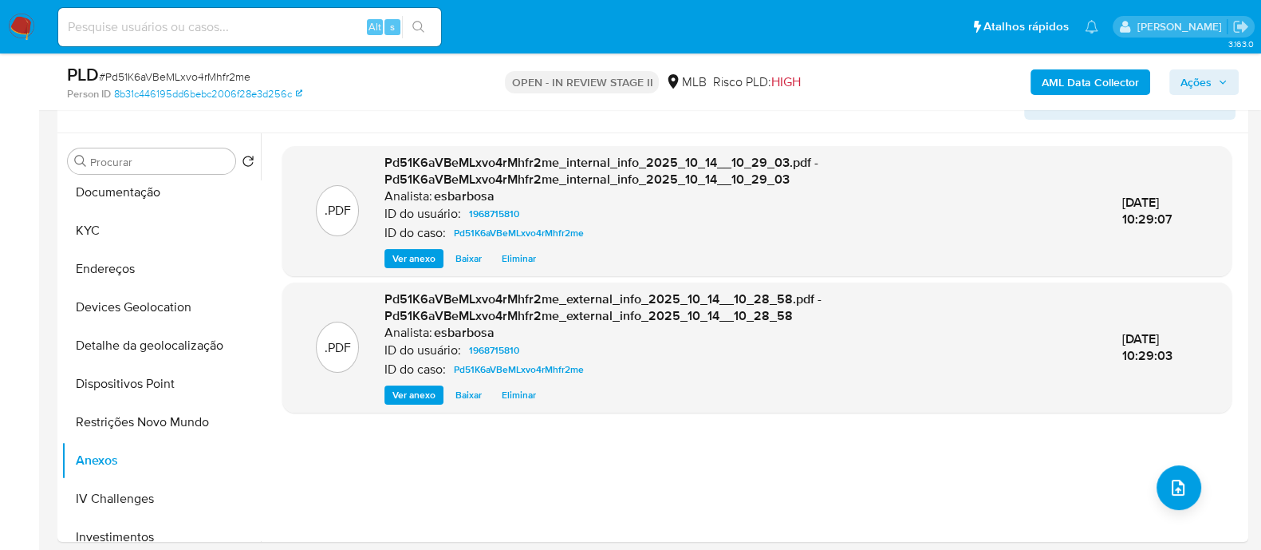
click at [191, 76] on span "# Pd51K6aVBeMLxvo4rMhfr2me" at bounding box center [175, 77] width 152 height 16
click at [1177, 487] on icon "upload-file" at bounding box center [1178, 487] width 13 height 16
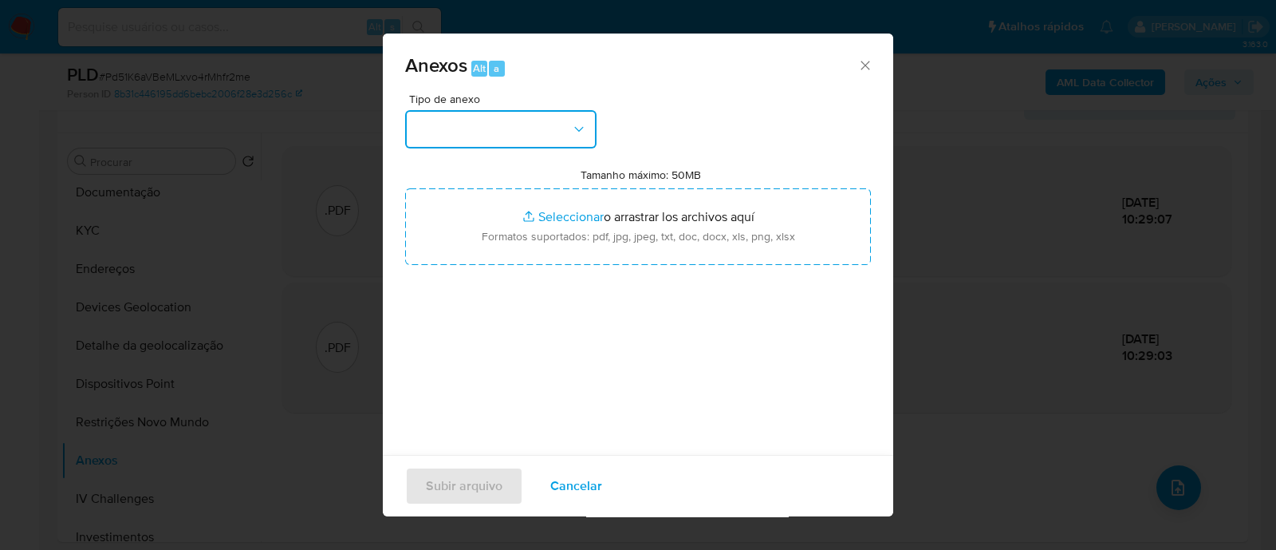
click at [520, 133] on button "button" at bounding box center [500, 129] width 191 height 38
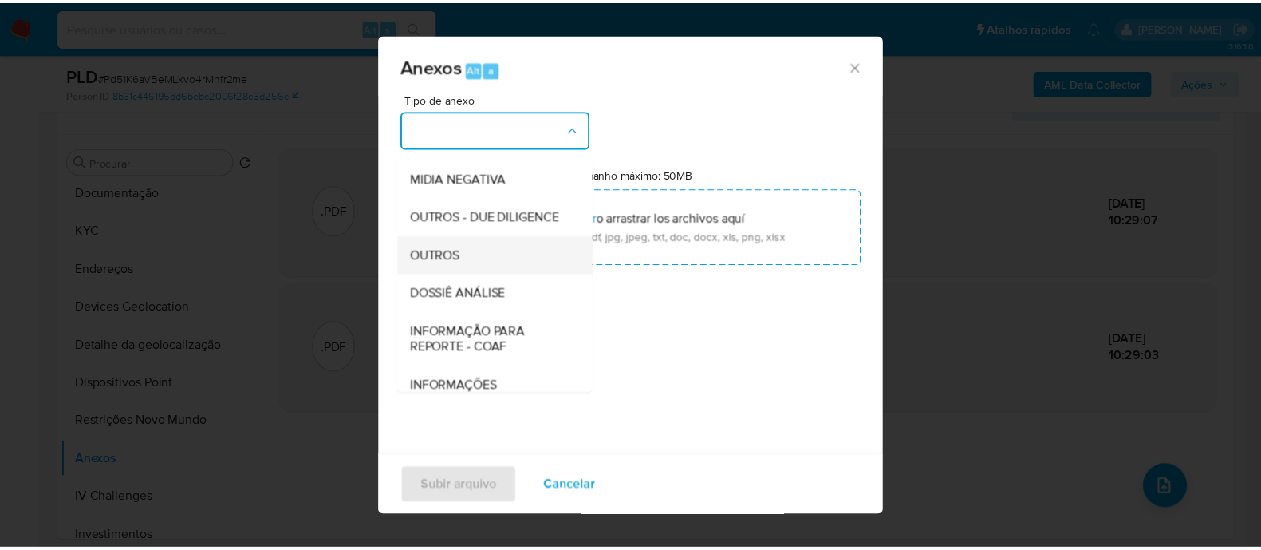
scroll to position [246, 0]
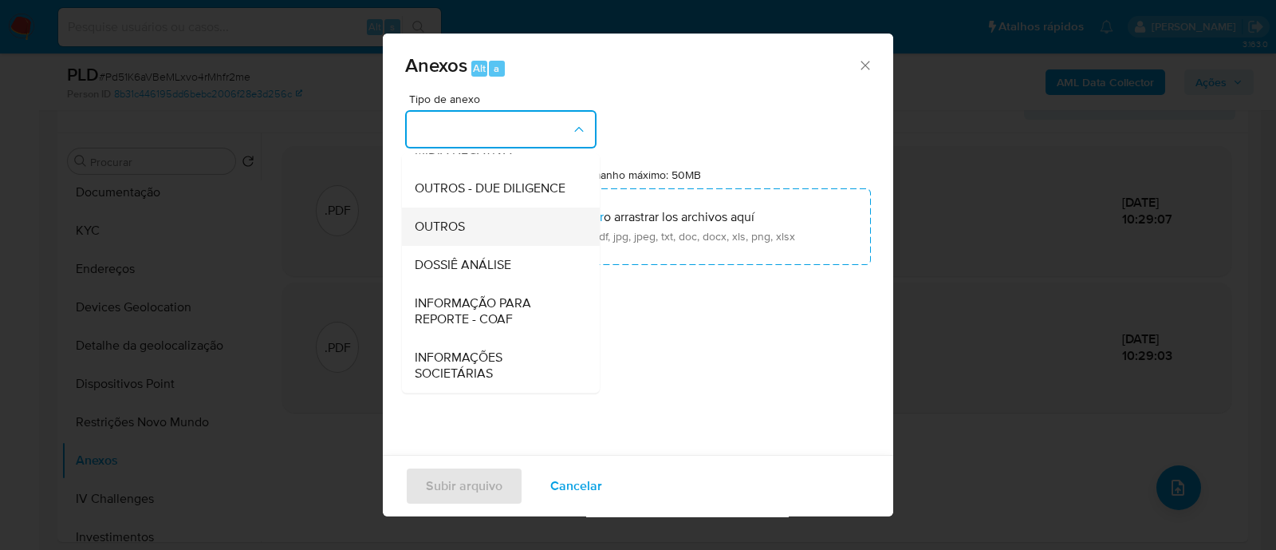
click at [432, 233] on span "OUTROS" at bounding box center [440, 227] width 50 height 16
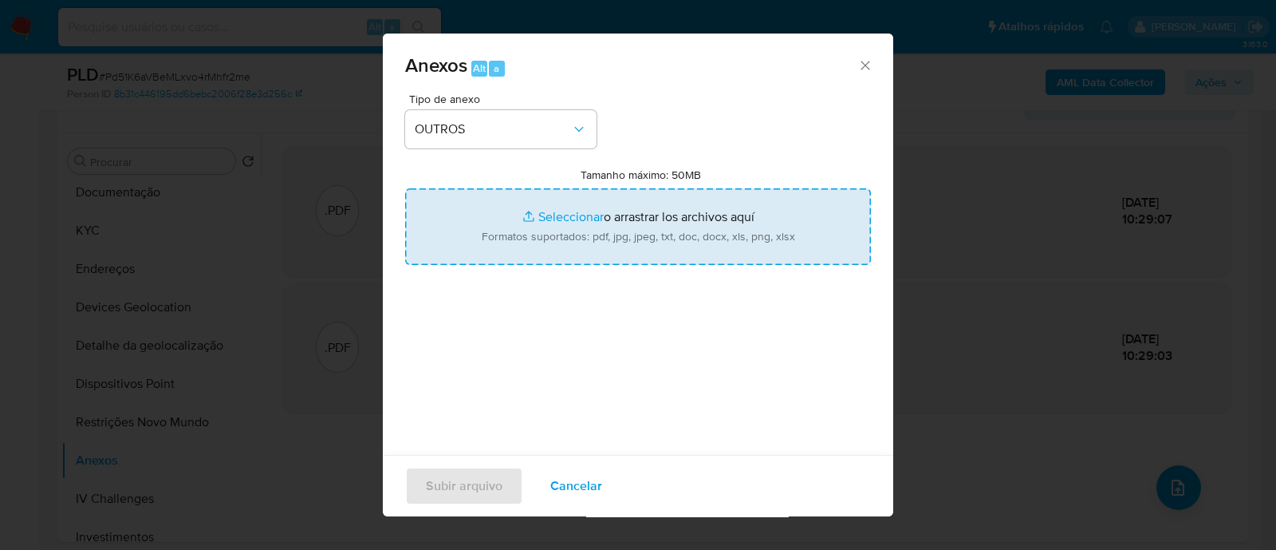
click at [562, 223] on input "Tamanho máximo: 50MB Seleccionar archivos" at bounding box center [638, 226] width 466 height 77
type input "C:\fakepath\Declinio SAR - Pd51K6aVBeMLxvo4rMhfr2me - CNPJ 42111412000149 - SER…"
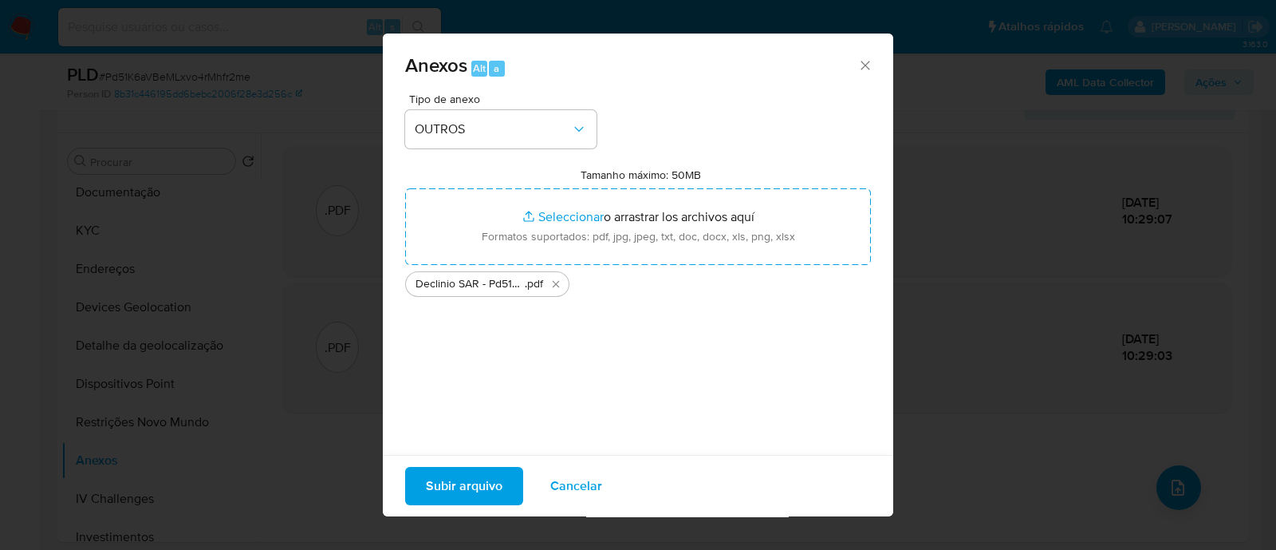
click at [456, 482] on span "Subir arquivo" at bounding box center [464, 485] width 77 height 35
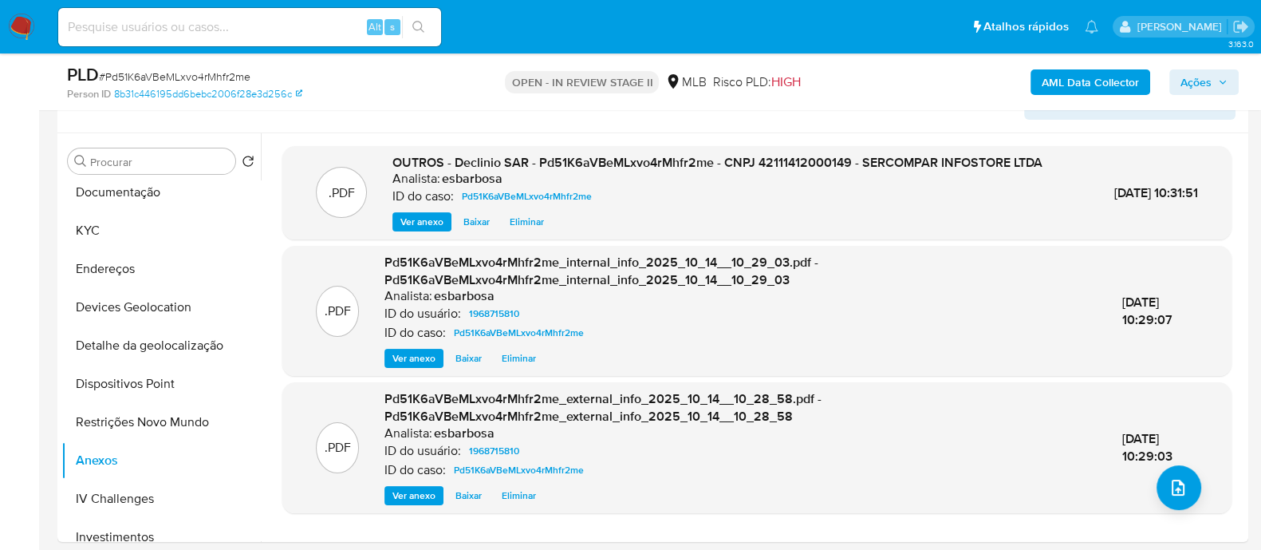
click at [1198, 85] on span "Ações" at bounding box center [1196, 82] width 31 height 26
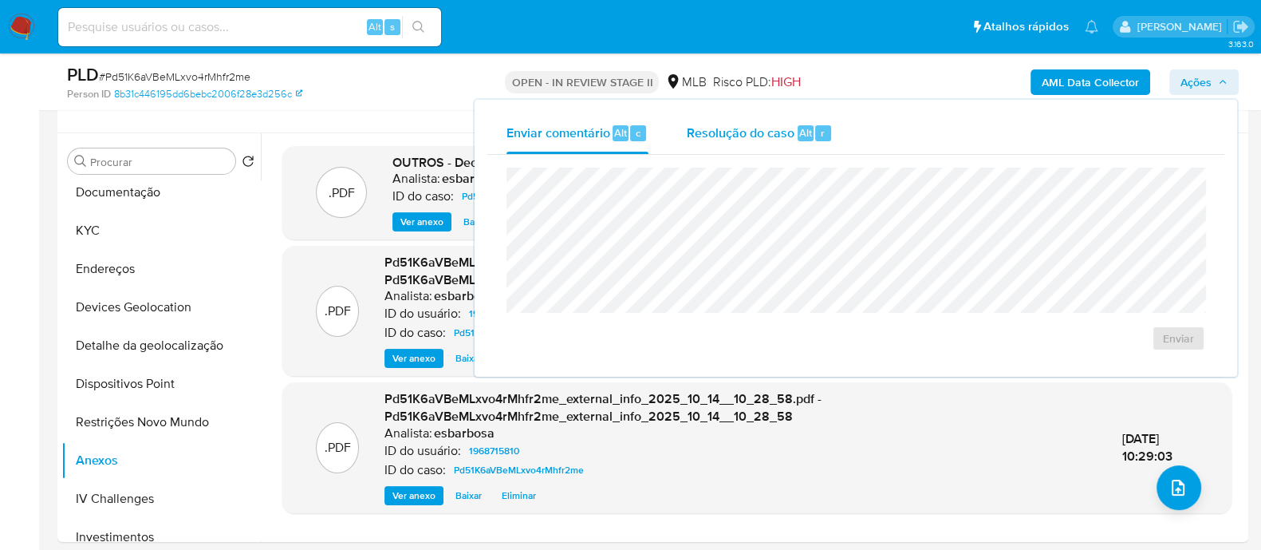
click at [737, 140] on span "Resolução do caso" at bounding box center [741, 132] width 108 height 18
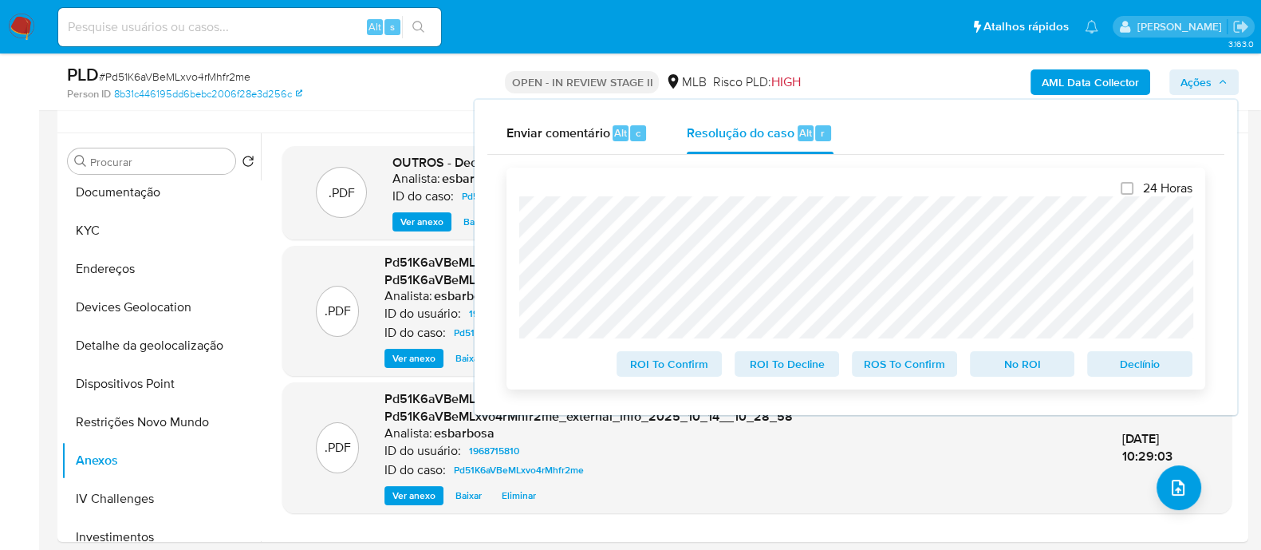
click at [1028, 361] on span "No ROI" at bounding box center [1022, 364] width 83 height 22
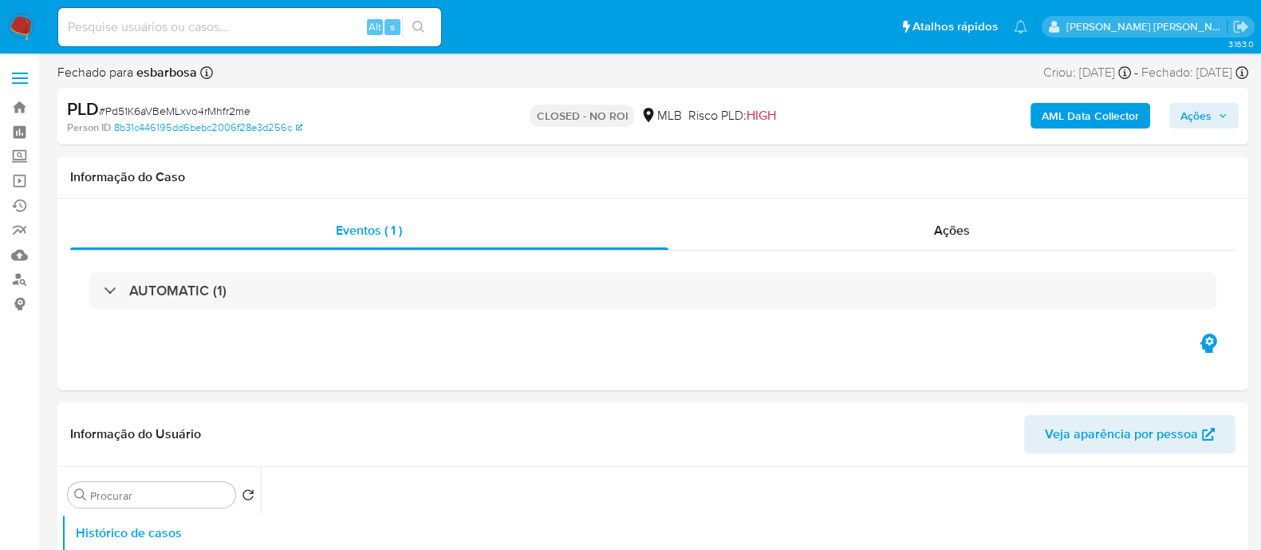
select select "10"
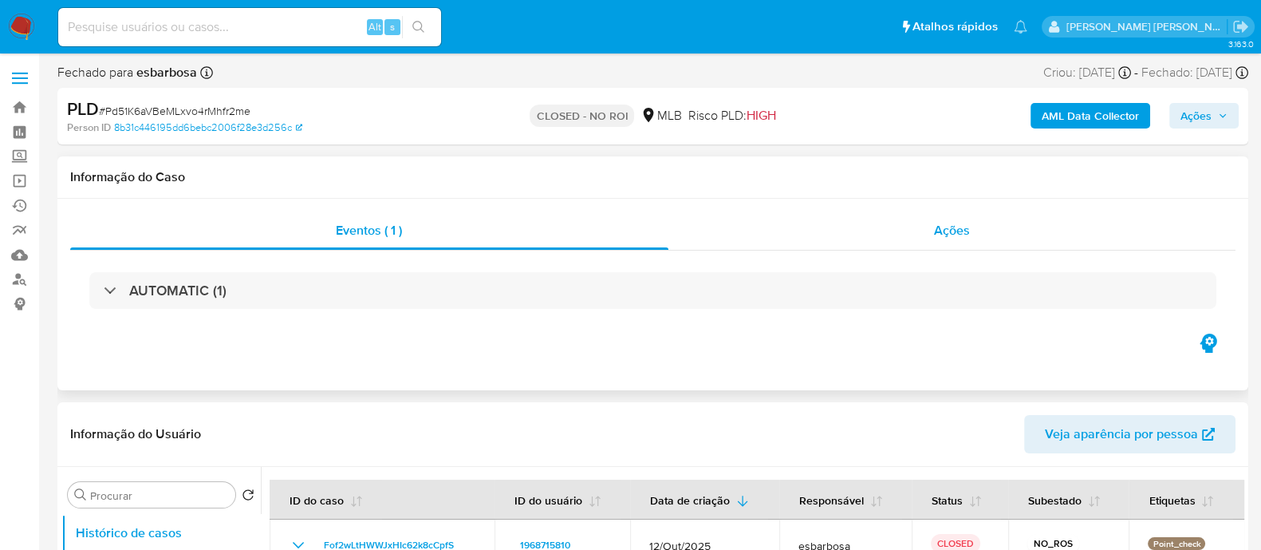
click at [744, 241] on div "Ações" at bounding box center [953, 230] width 568 height 38
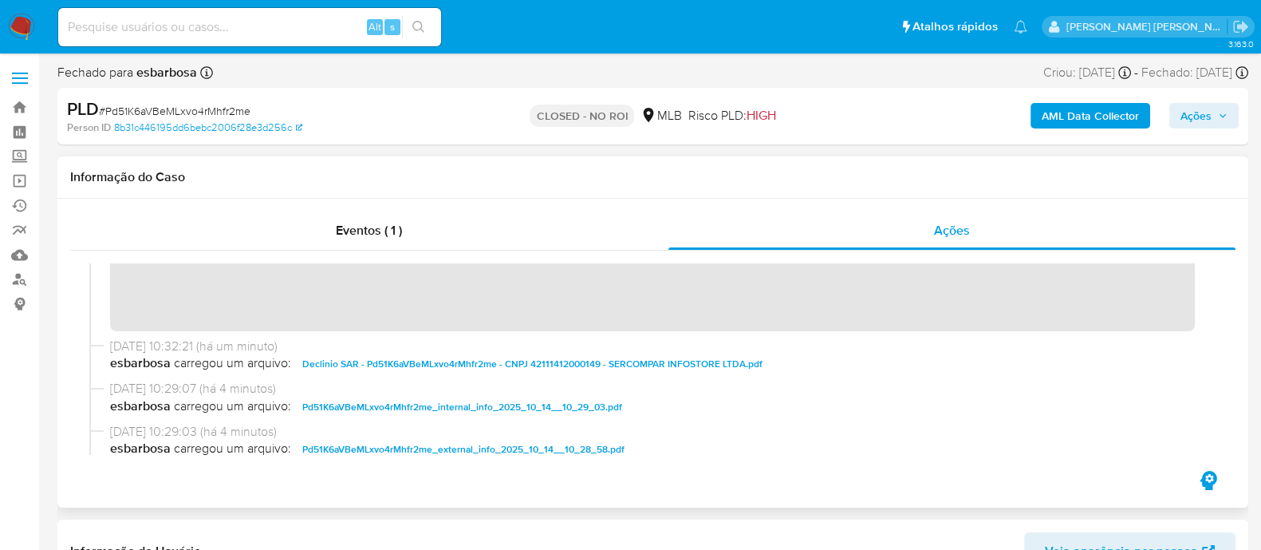
scroll to position [199, 0]
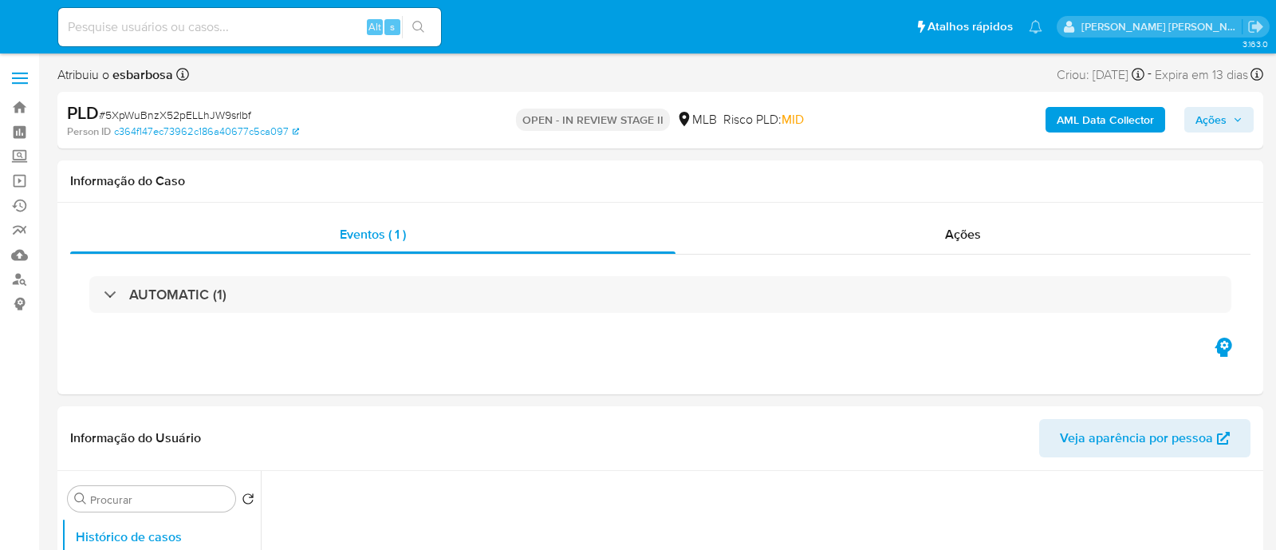
select select "10"
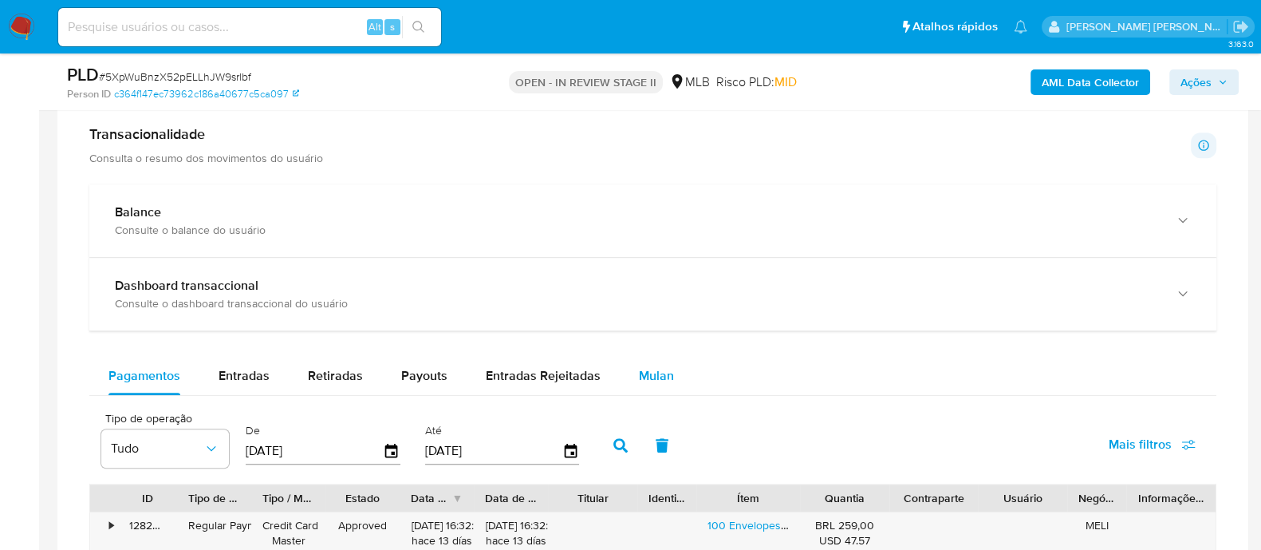
click at [662, 375] on span "Mulan" at bounding box center [656, 375] width 35 height 18
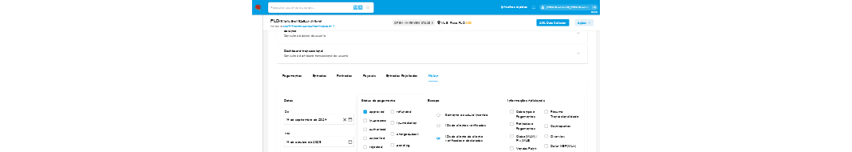
scroll to position [1296, 0]
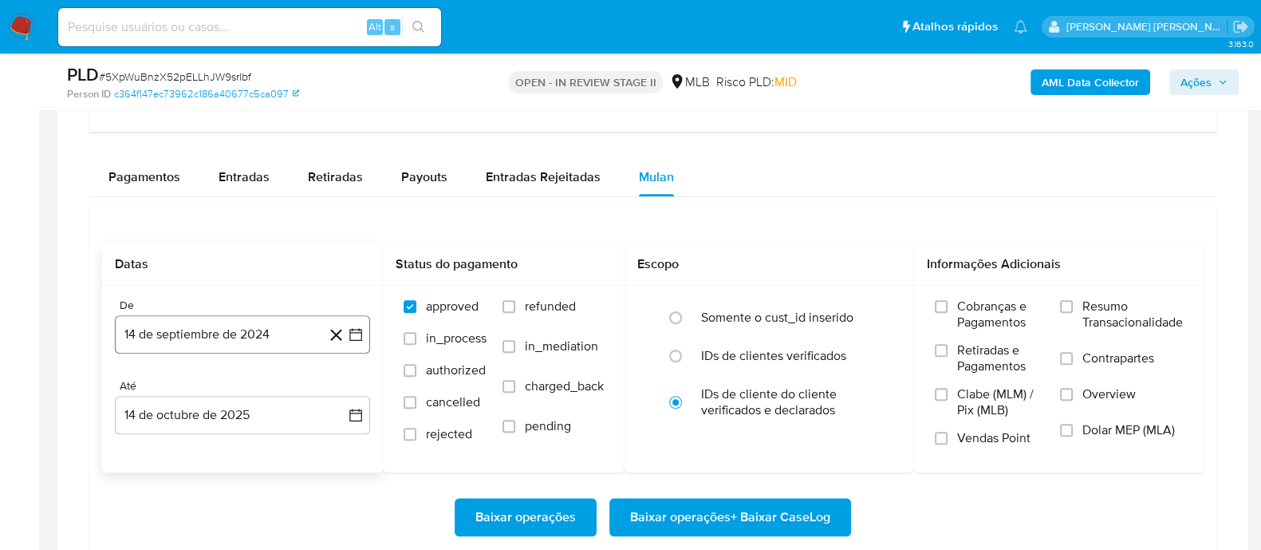
click at [281, 325] on button "14 de septiembre de 2024" at bounding box center [242, 334] width 255 height 38
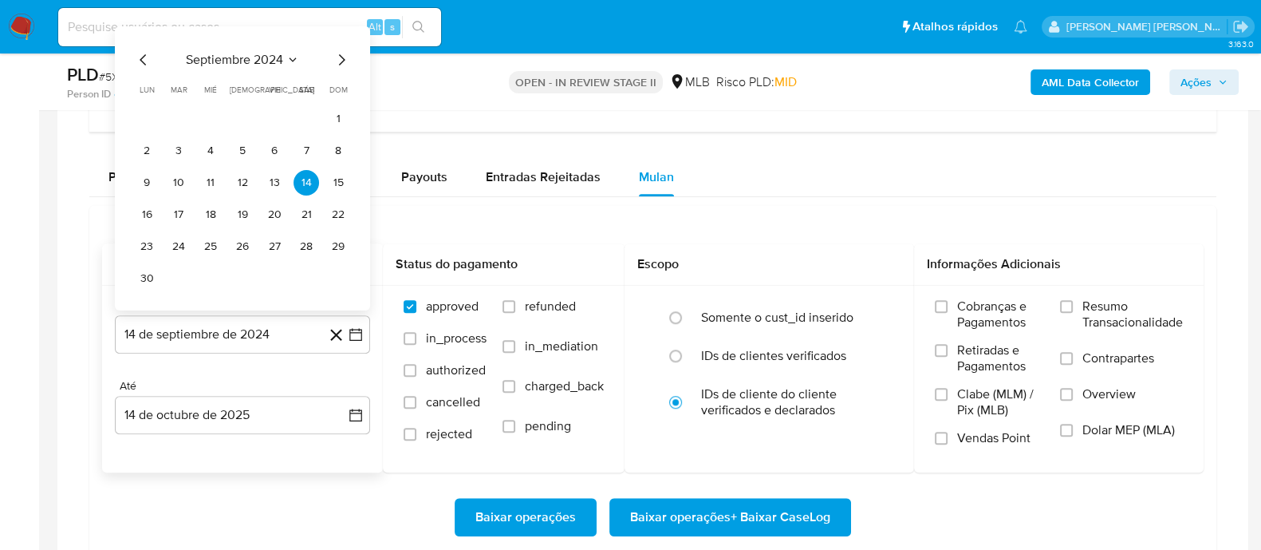
click at [239, 65] on span "septiembre 2024" at bounding box center [234, 60] width 97 height 16
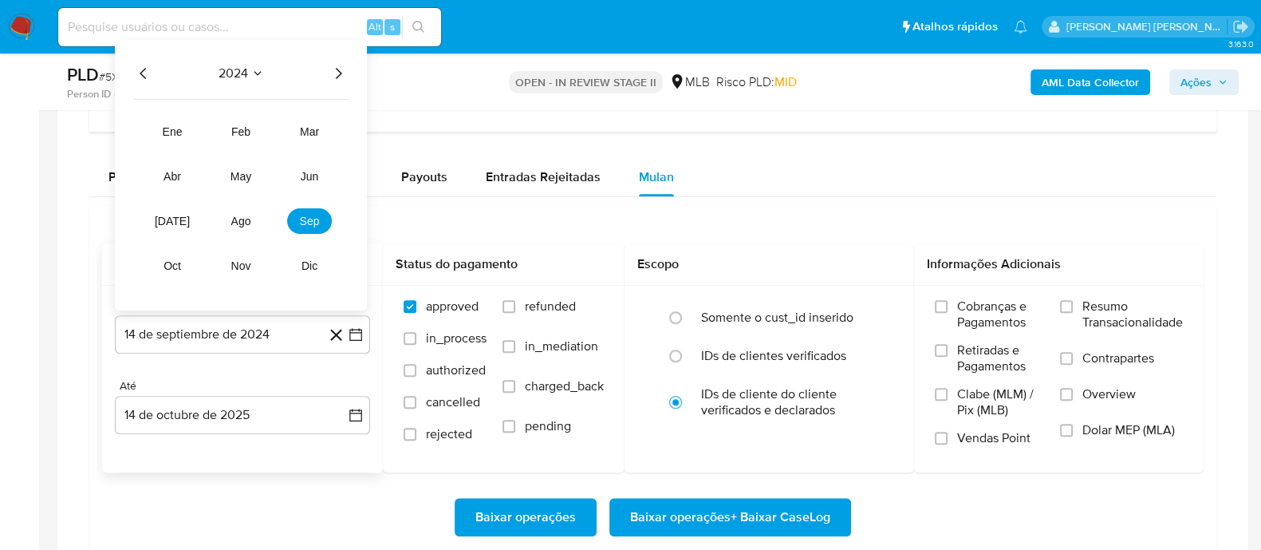
click at [338, 70] on icon "Año siguiente" at bounding box center [338, 73] width 19 height 19
click at [243, 215] on span "ago" at bounding box center [241, 221] width 20 height 13
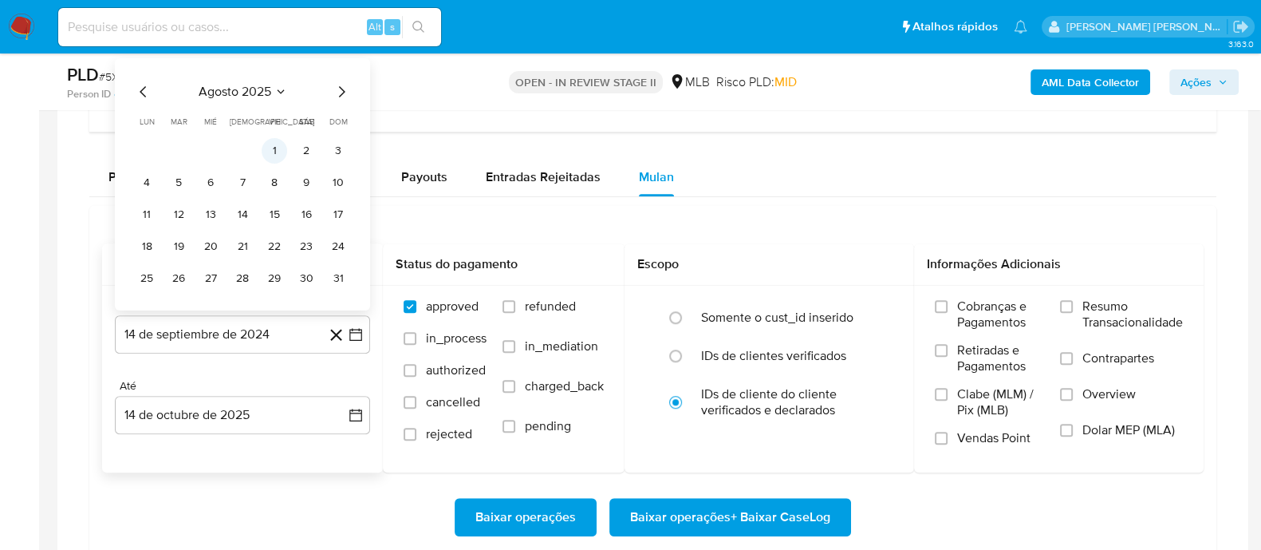
click at [283, 149] on button "1" at bounding box center [275, 151] width 26 height 26
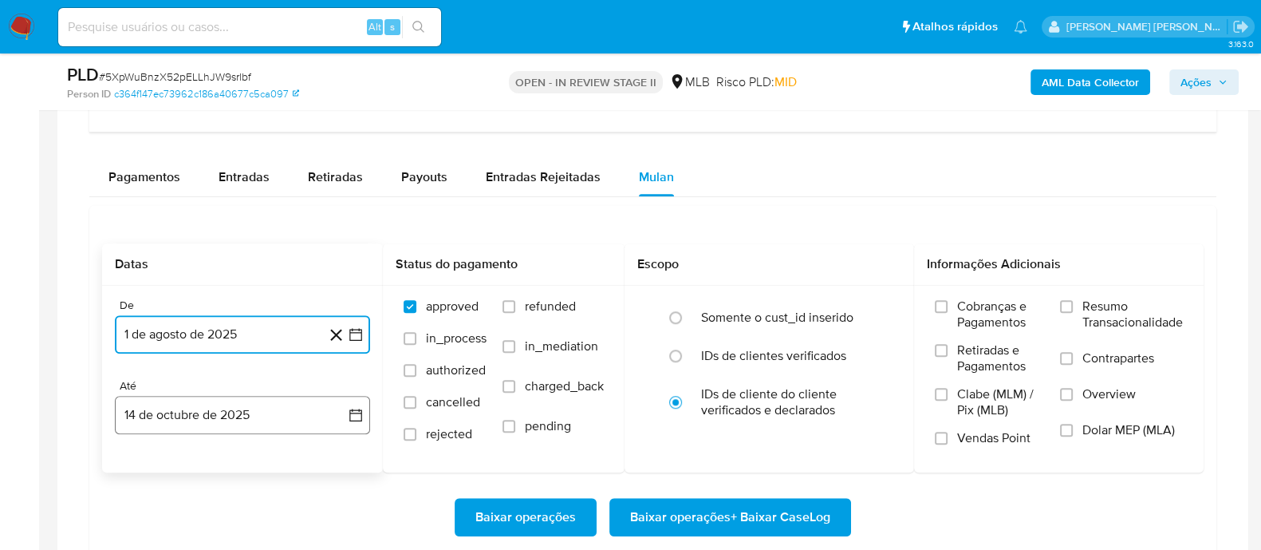
click at [208, 408] on button "14 de octubre de 2025" at bounding box center [242, 415] width 255 height 38
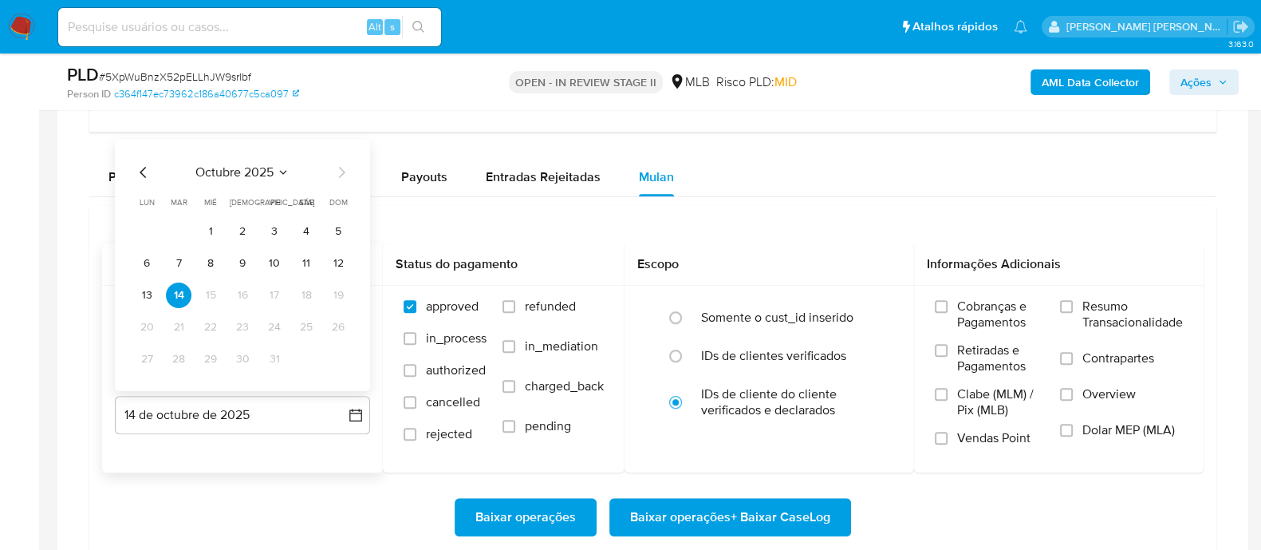
click at [275, 264] on button "10" at bounding box center [275, 264] width 26 height 26
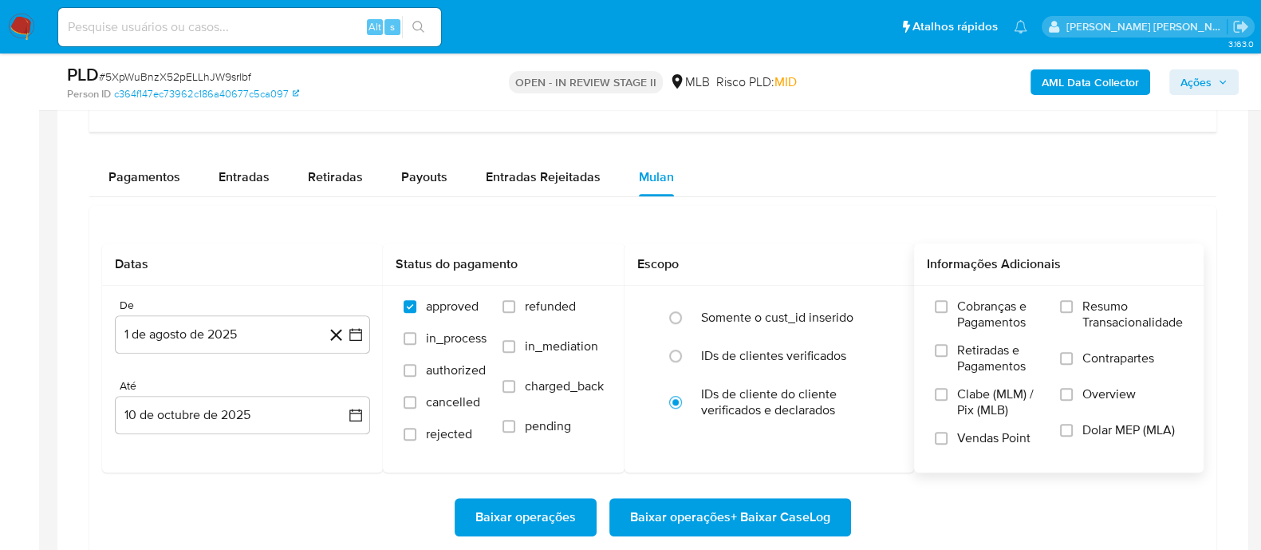
click at [1073, 300] on label "Resumo Transacionalidade" at bounding box center [1121, 324] width 123 height 52
click at [1073, 300] on input "Resumo Transacionalidade" at bounding box center [1066, 306] width 13 height 13
click at [945, 432] on input "Vendas Point" at bounding box center [941, 438] width 13 height 13
click at [738, 508] on span "Baixar operações + Baixar CaseLog" at bounding box center [730, 516] width 200 height 35
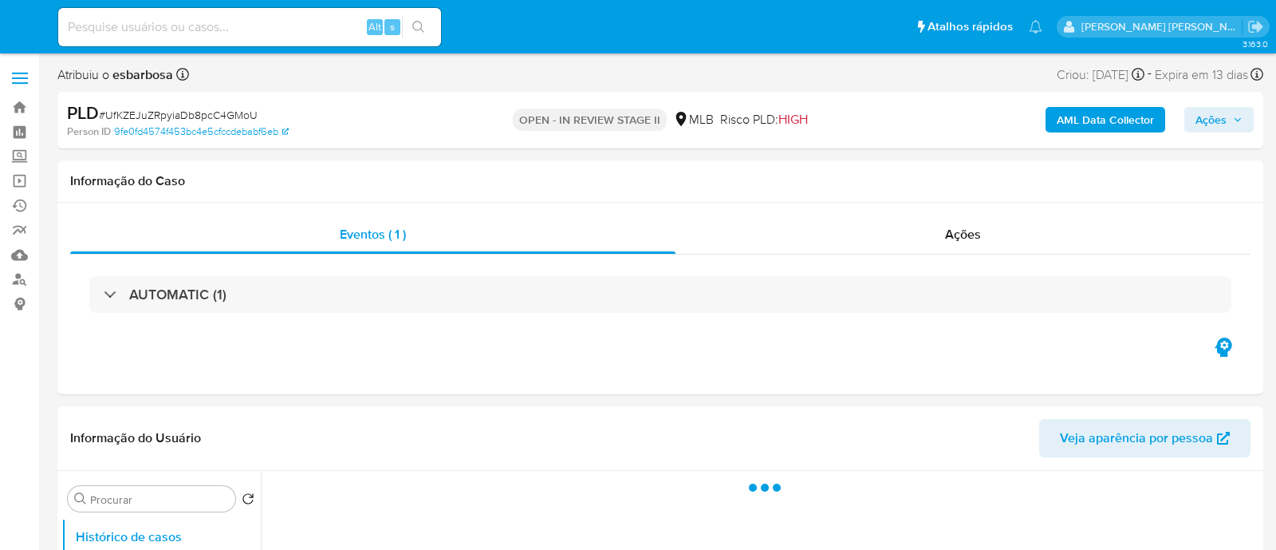
select select "10"
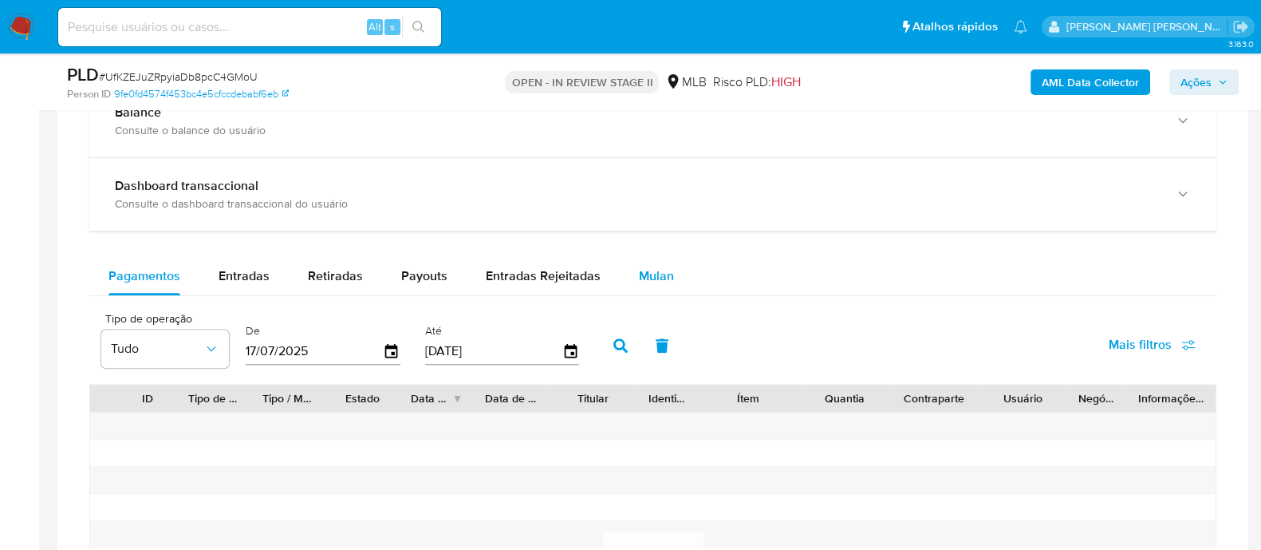
click at [660, 275] on span "Mulan" at bounding box center [656, 275] width 35 height 18
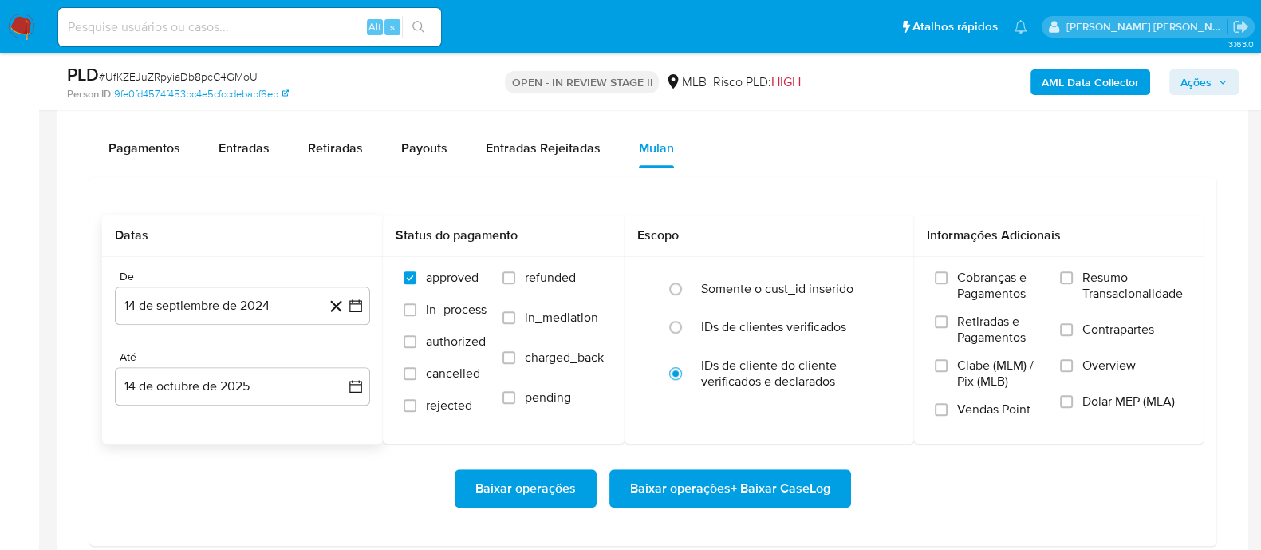
scroll to position [1395, 0]
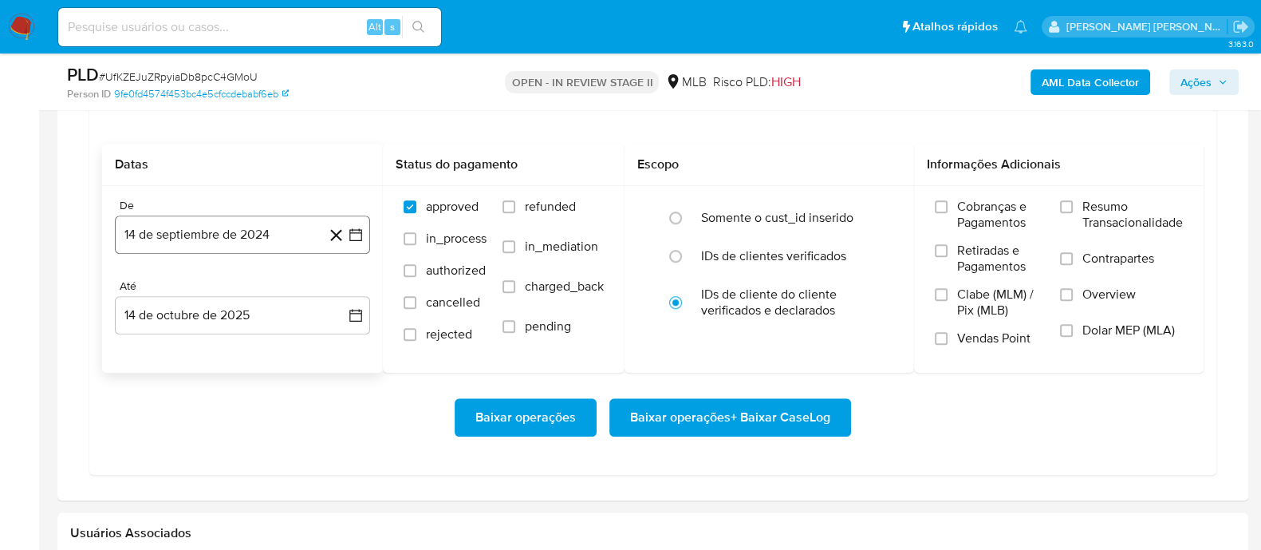
click at [259, 224] on button "14 de septiembre de 2024" at bounding box center [242, 234] width 255 height 38
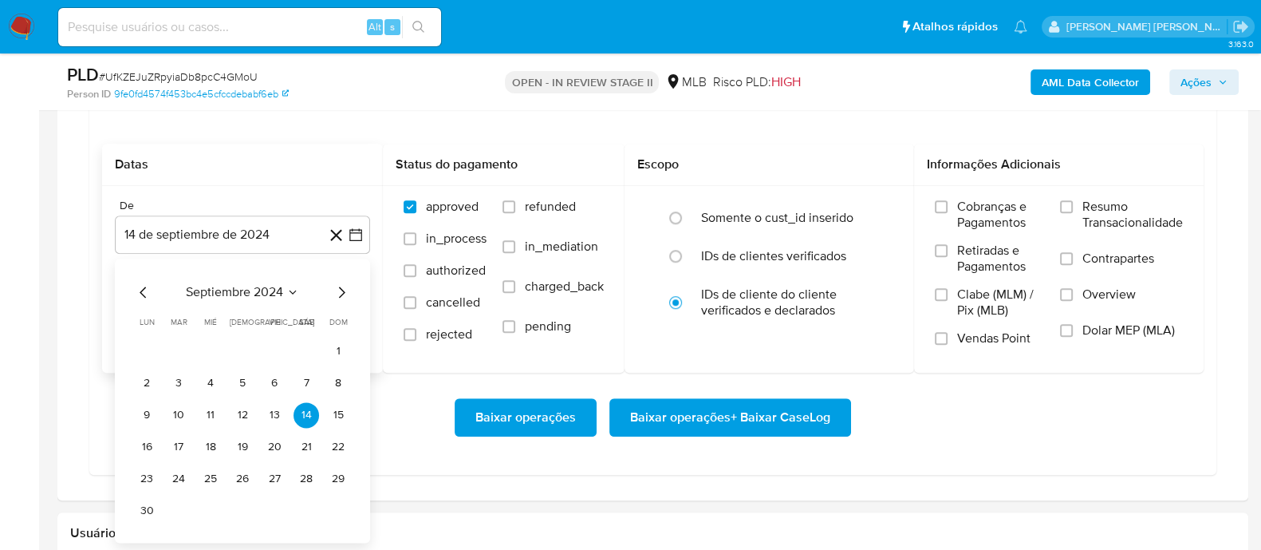
drag, startPoint x: 233, startPoint y: 278, endPoint x: 290, endPoint y: 286, distance: 57.9
click at [243, 282] on div "septiembre 2024 septiembre 2024 lun lunes mar martes mié miércoles jue jueves v…" at bounding box center [242, 400] width 255 height 284
click at [279, 294] on span "septiembre 2024" at bounding box center [234, 292] width 97 height 16
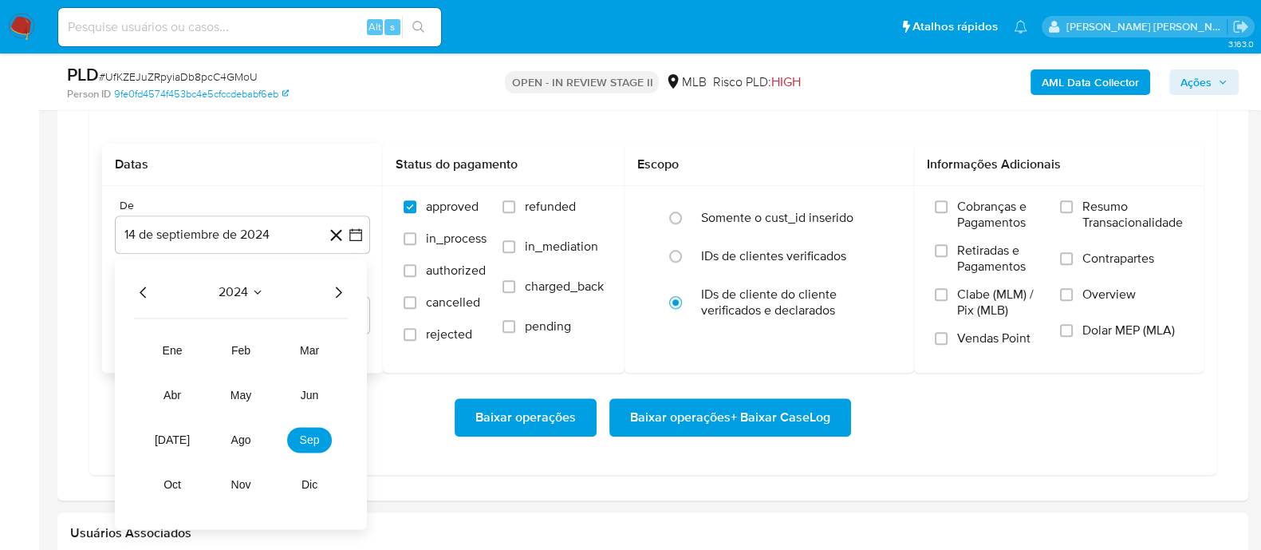
click at [339, 291] on icon "Año siguiente" at bounding box center [339, 291] width 6 height 11
click at [250, 397] on span "may" at bounding box center [241, 395] width 21 height 13
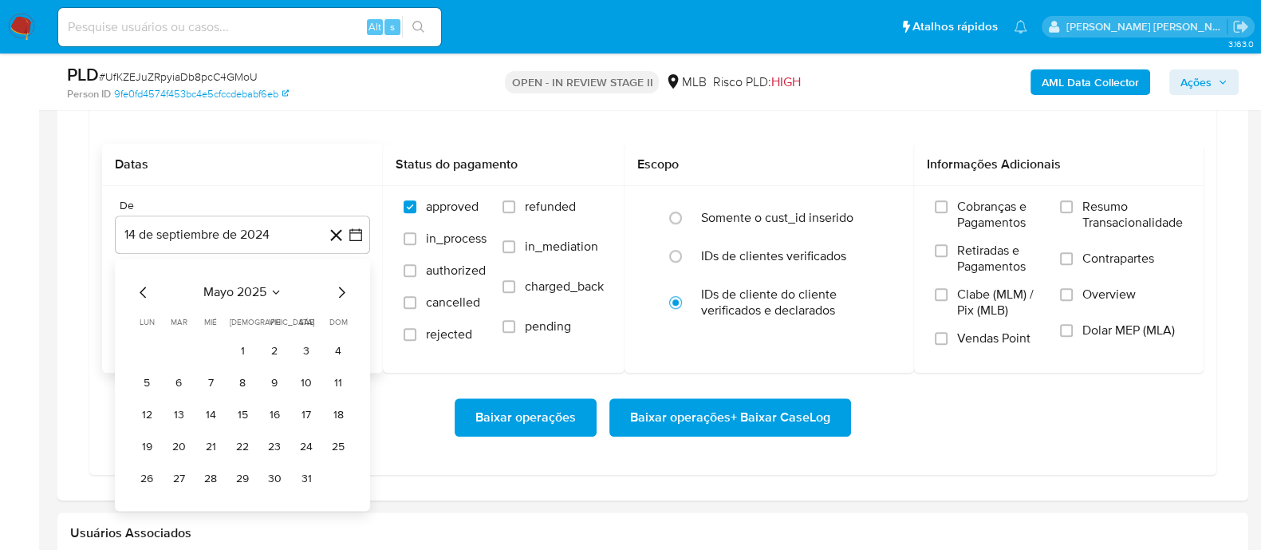
click at [347, 292] on icon "Mes siguiente" at bounding box center [341, 291] width 19 height 19
click at [282, 351] on button "1" at bounding box center [275, 351] width 26 height 26
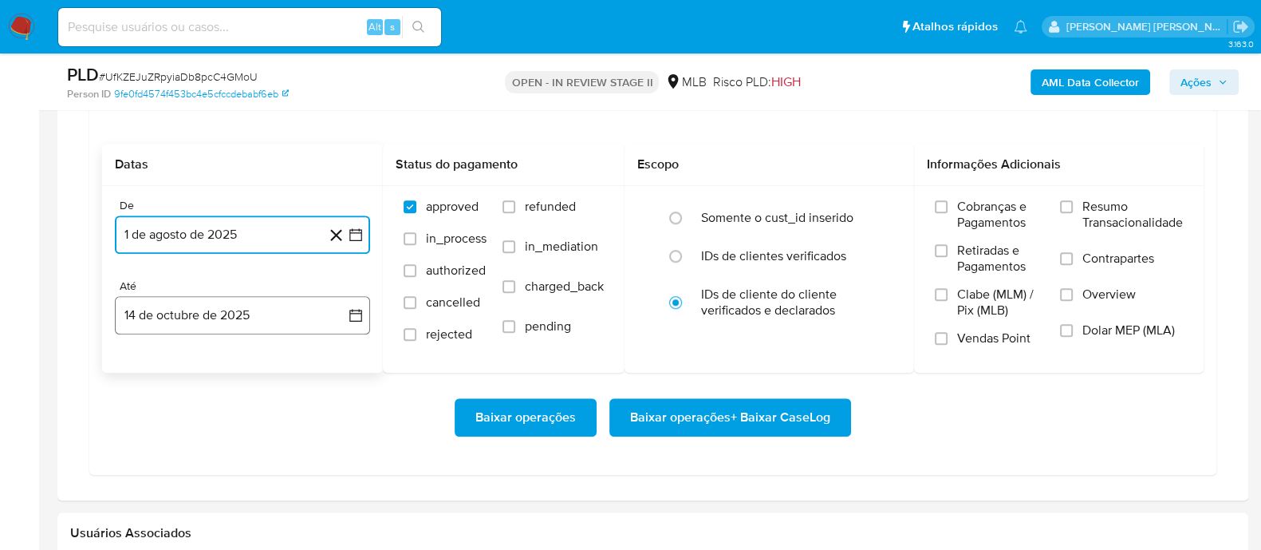
click at [279, 318] on button "14 de octubre de 2025" at bounding box center [242, 315] width 255 height 38
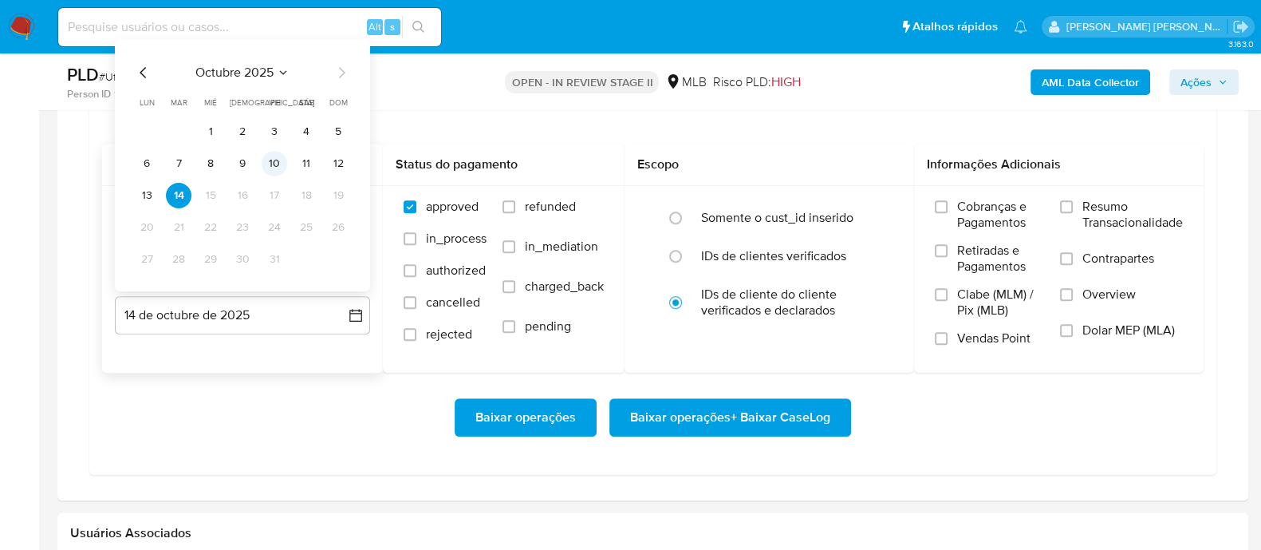
click at [274, 162] on button "10" at bounding box center [275, 164] width 26 height 26
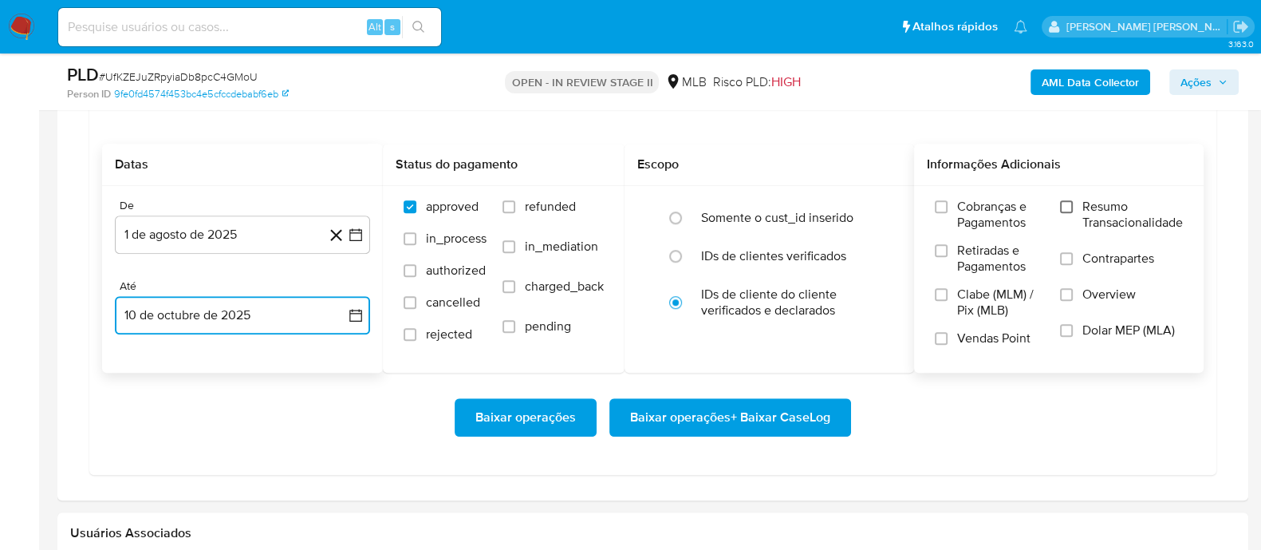
click at [1069, 200] on input "Resumo Transacionalidade" at bounding box center [1066, 206] width 13 height 13
click at [939, 333] on input "Vendas Point" at bounding box center [941, 338] width 13 height 13
click at [740, 413] on span "Baixar operações + Baixar CaseLog" at bounding box center [730, 417] width 200 height 35
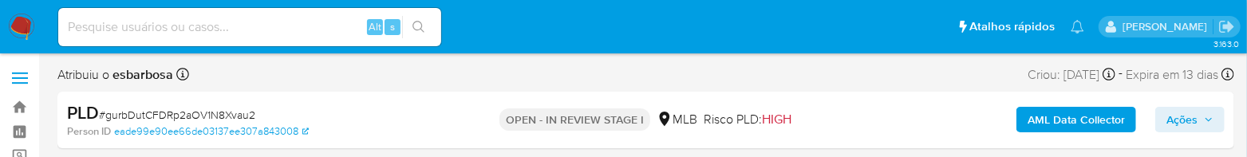
select select "10"
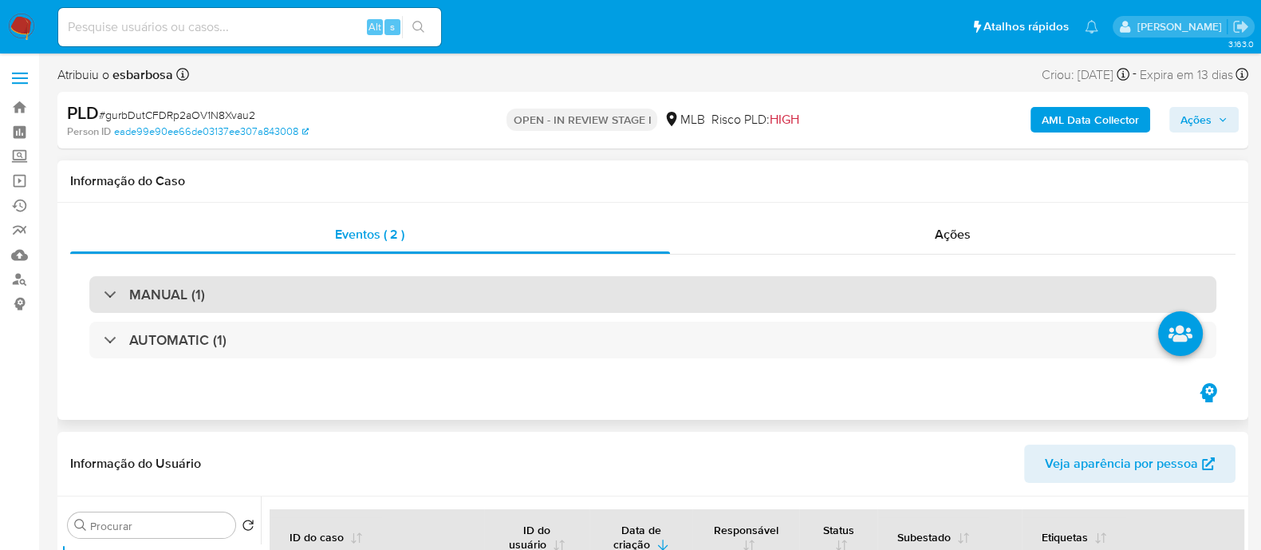
click at [285, 151] on div "MANUAL (1)" at bounding box center [652, 294] width 1127 height 37
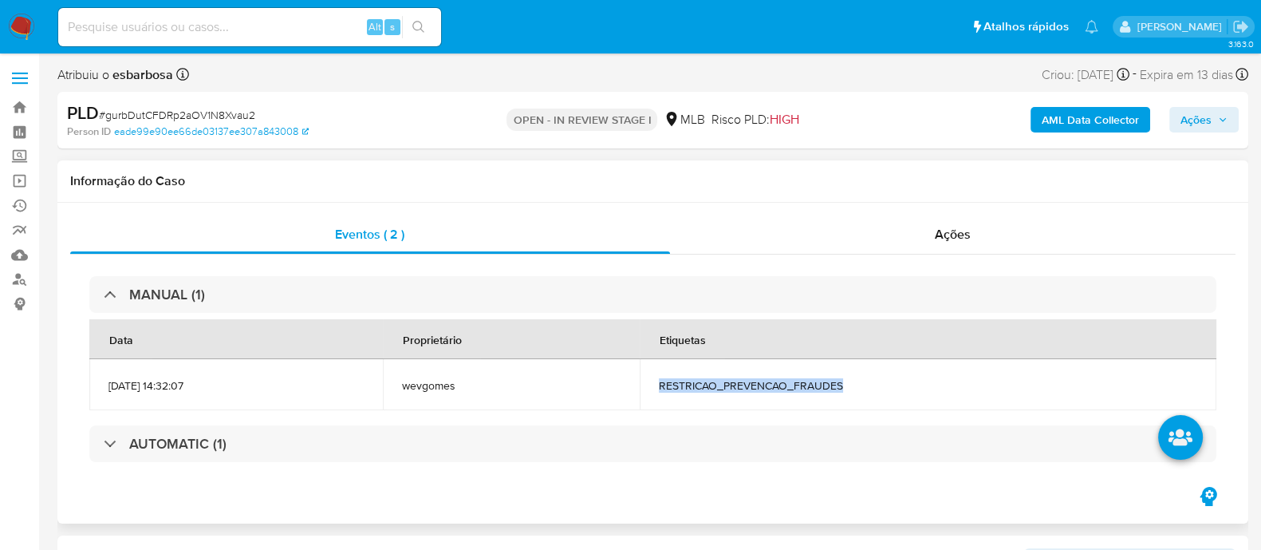
drag, startPoint x: 908, startPoint y: 387, endPoint x: 688, endPoint y: 390, distance: 220.2
click at [688, 151] on td "RESTRICAO_PREVENCAO_FRAUDES" at bounding box center [928, 384] width 577 height 51
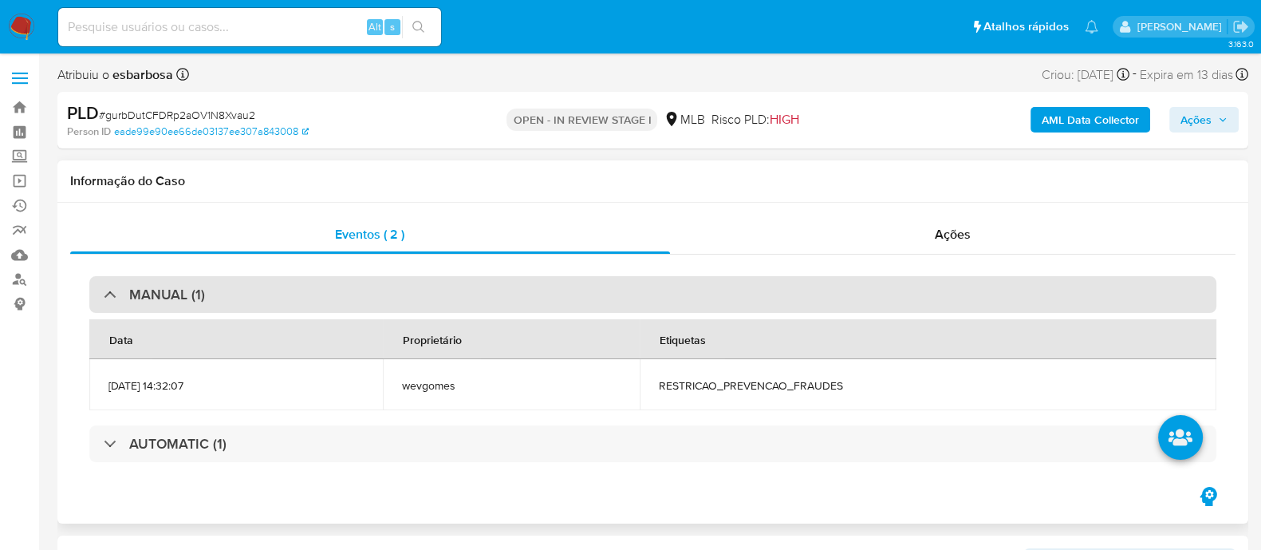
click at [267, 151] on div "MANUAL (1)" at bounding box center [652, 294] width 1127 height 37
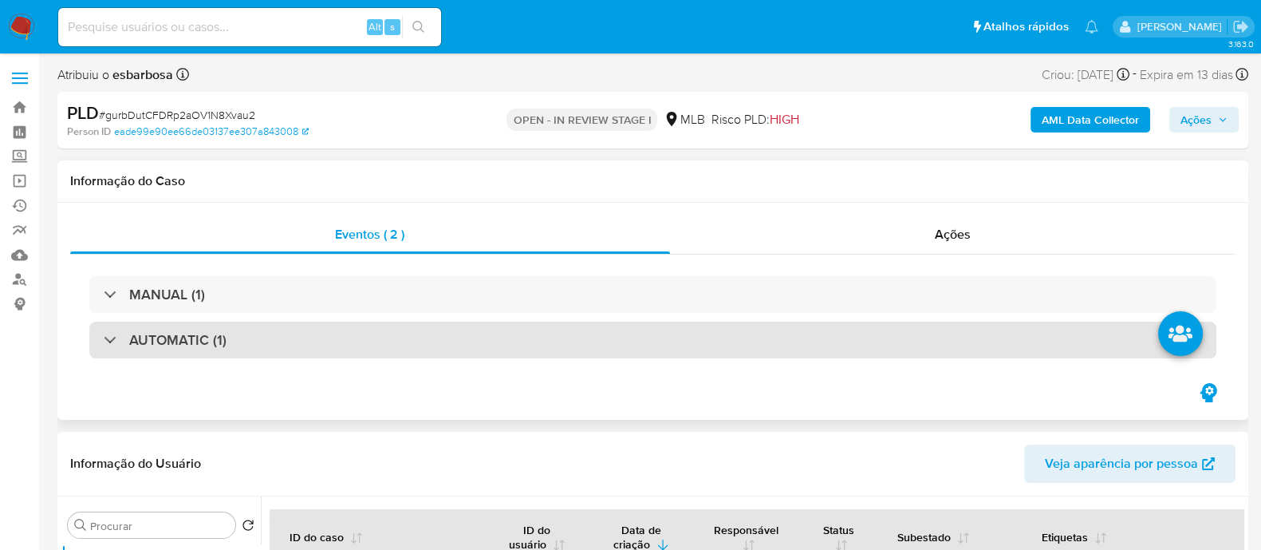
click at [267, 151] on div "AUTOMATIC (1)" at bounding box center [652, 340] width 1127 height 37
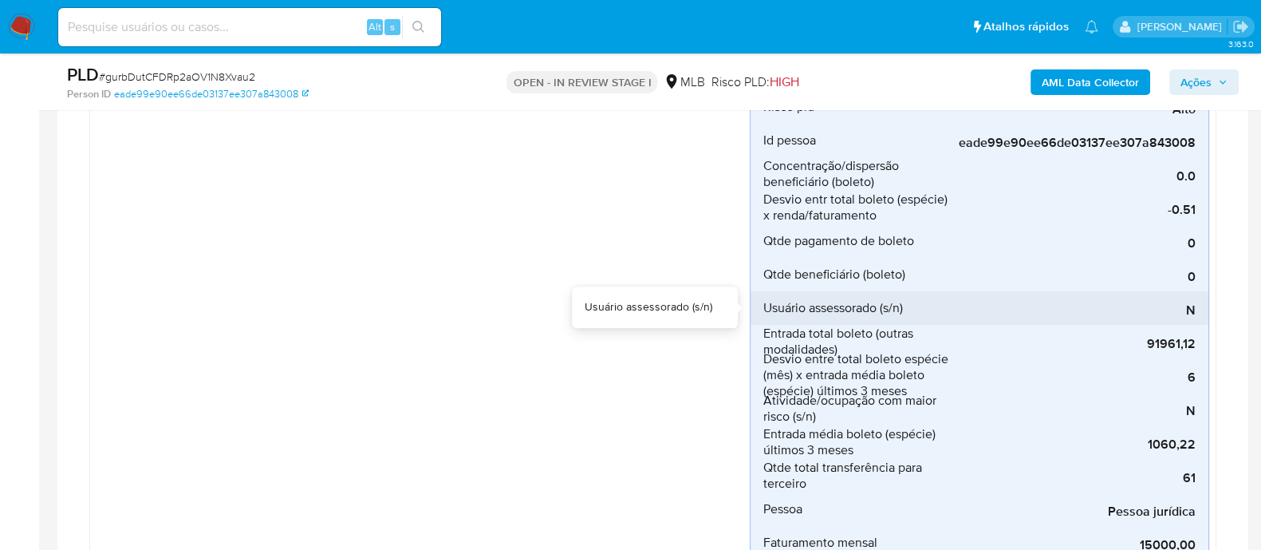
scroll to position [598, 0]
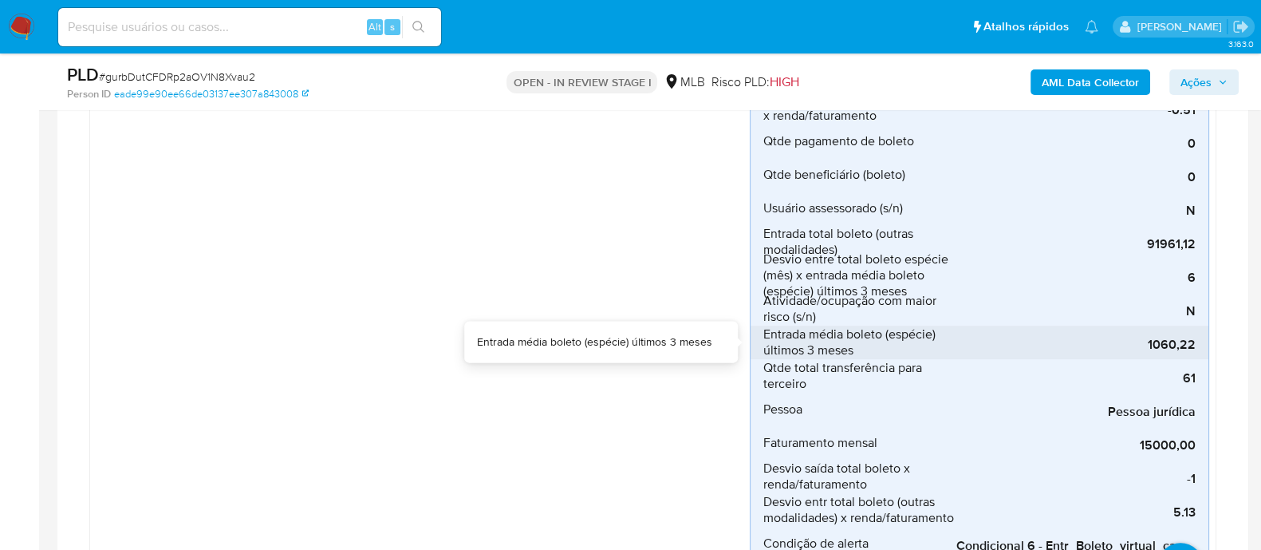
drag, startPoint x: 1143, startPoint y: 344, endPoint x: 1209, endPoint y: 348, distance: 65.5
click at [1209, 151] on li "Entrada média boleto (espécie) últimos 3 meses 1060,22" at bounding box center [980, 343] width 458 height 34
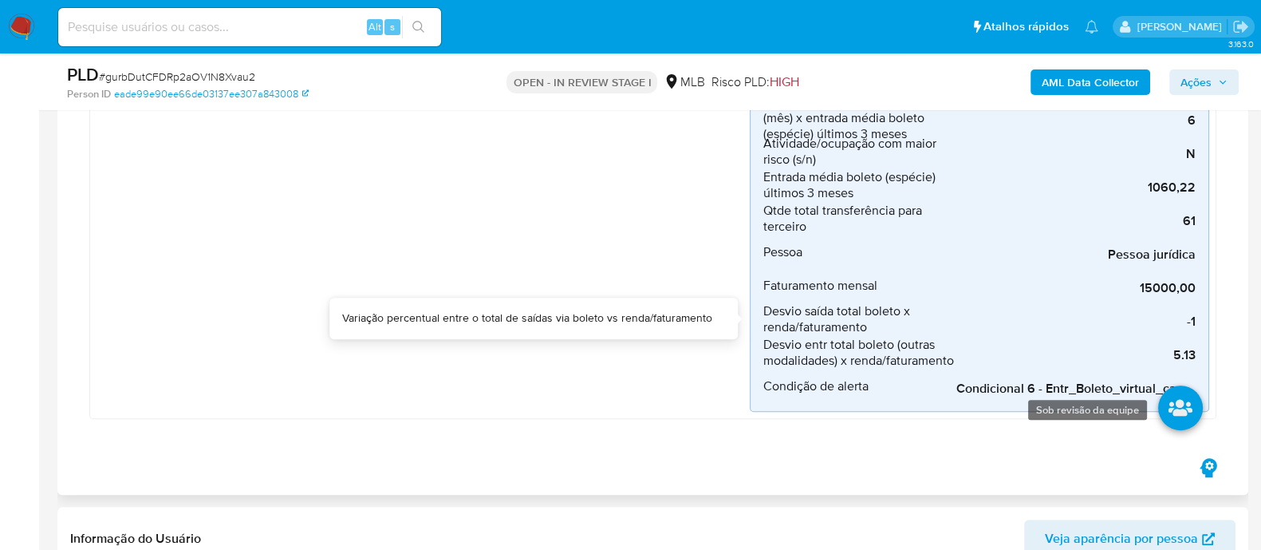
scroll to position [797, 0]
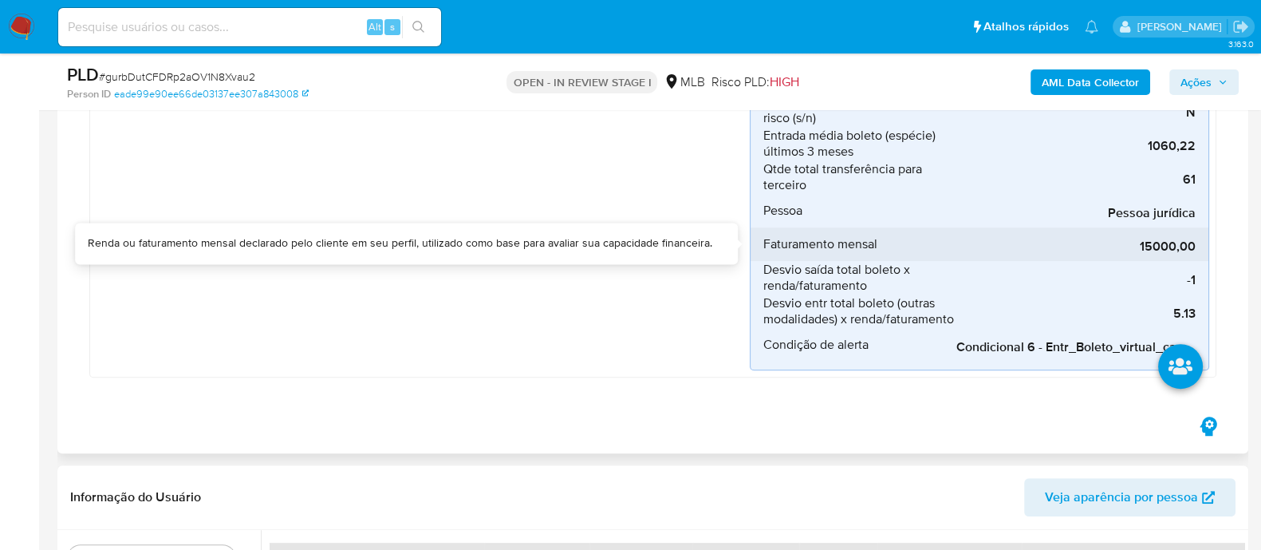
drag, startPoint x: 1139, startPoint y: 251, endPoint x: 1194, endPoint y: 253, distance: 55.1
click at [1194, 151] on span "15000,00" at bounding box center [1076, 247] width 239 height 16
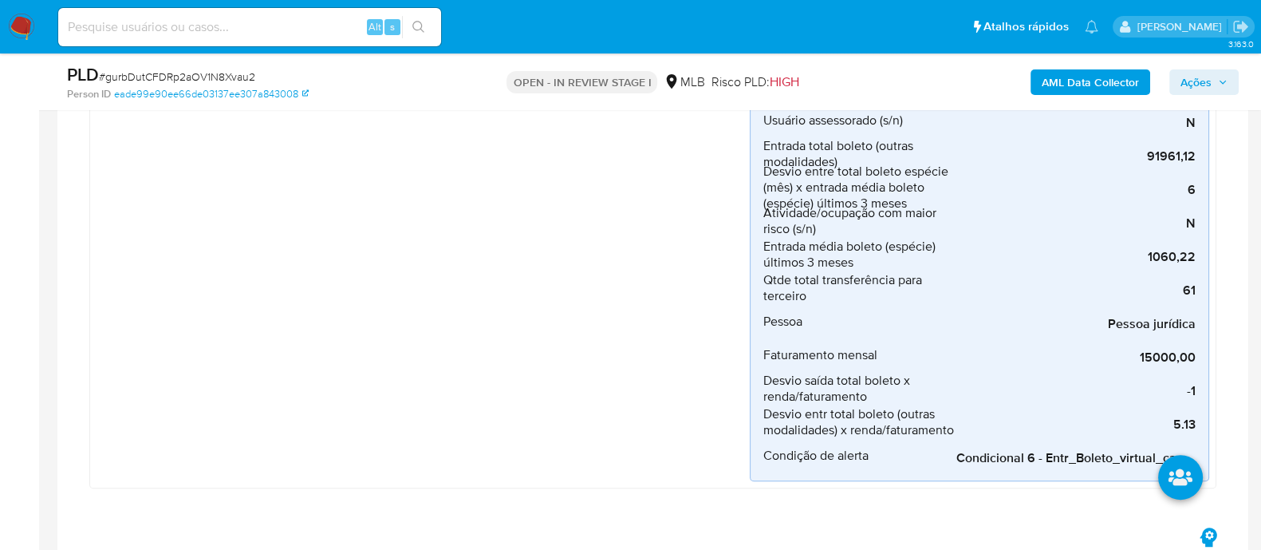
scroll to position [598, 0]
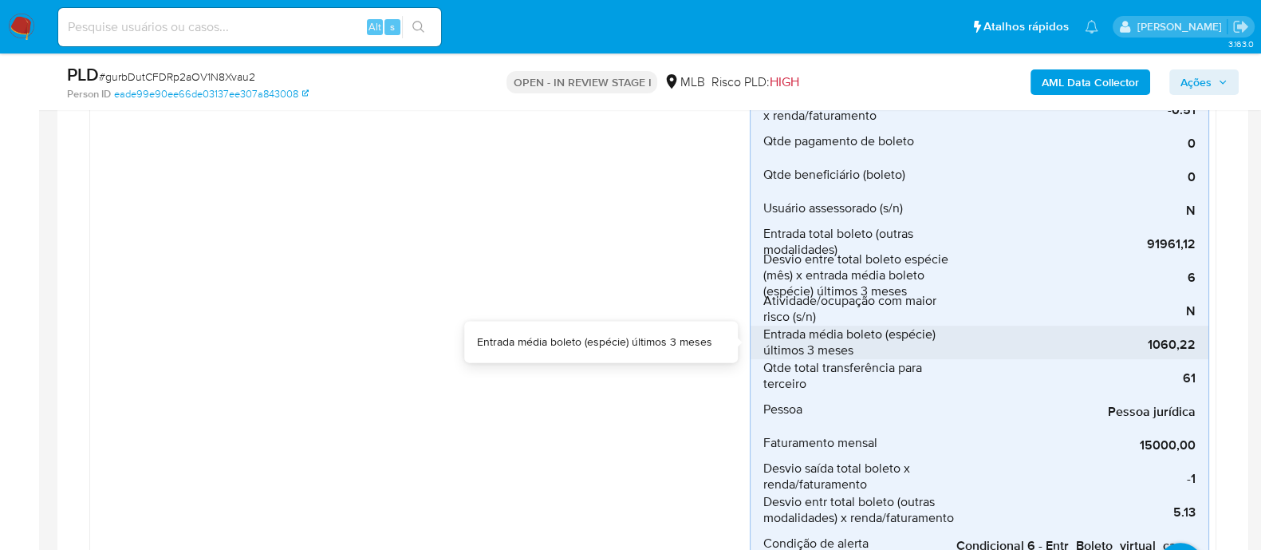
drag, startPoint x: 1134, startPoint y: 349, endPoint x: 1200, endPoint y: 351, distance: 66.3
click at [1200, 151] on li "Entrada média boleto (espécie) últimos 3 meses 1060,22" at bounding box center [980, 343] width 458 height 34
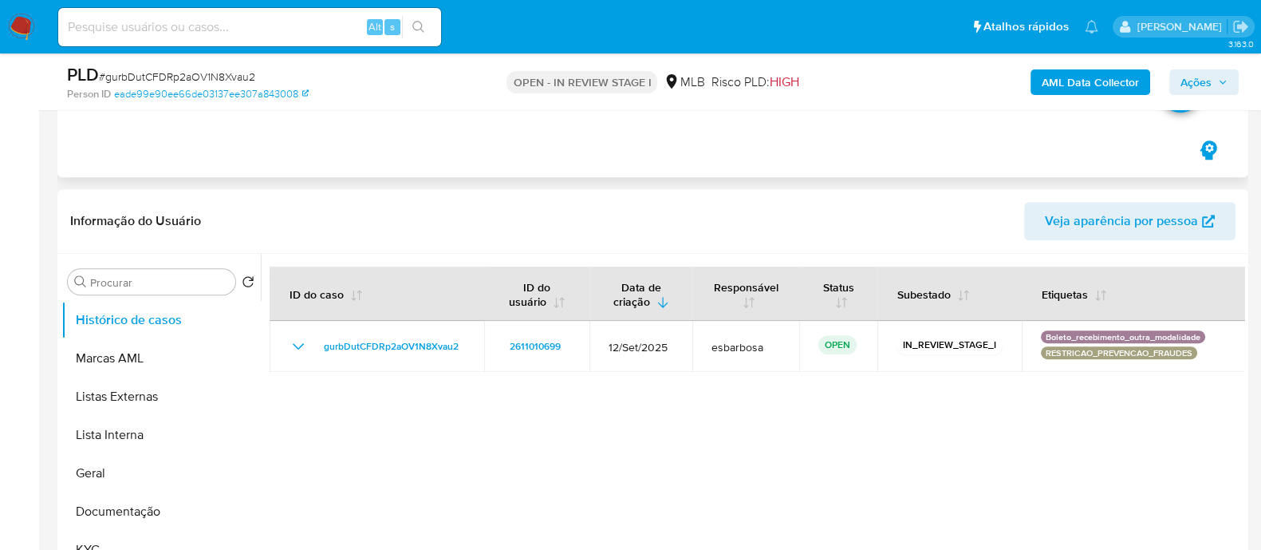
scroll to position [1197, 0]
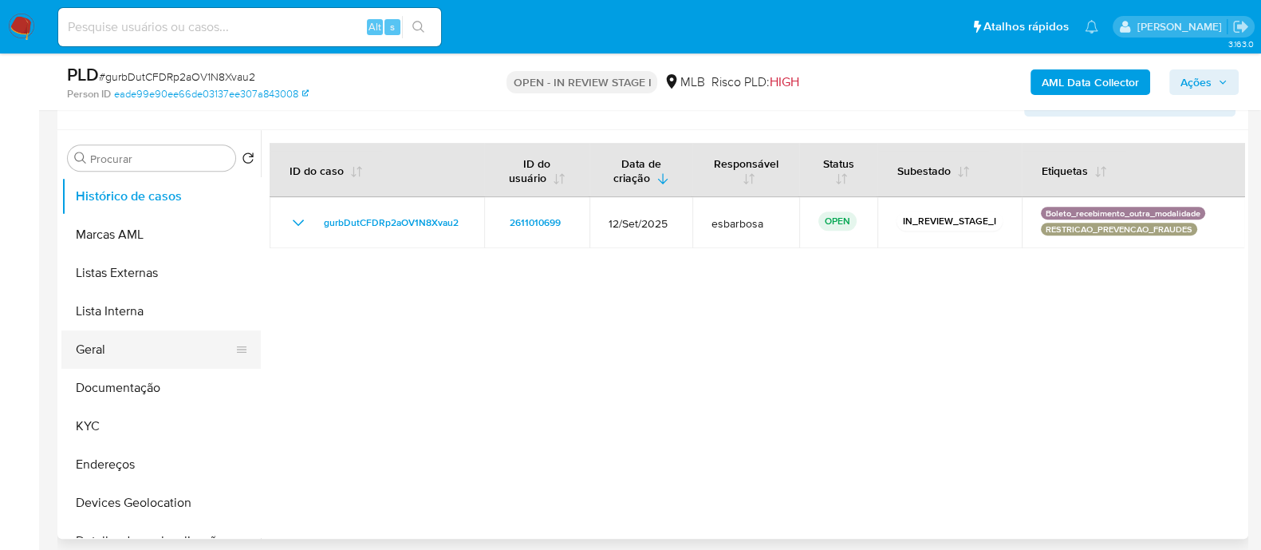
click at [136, 151] on button "Geral" at bounding box center [154, 349] width 187 height 38
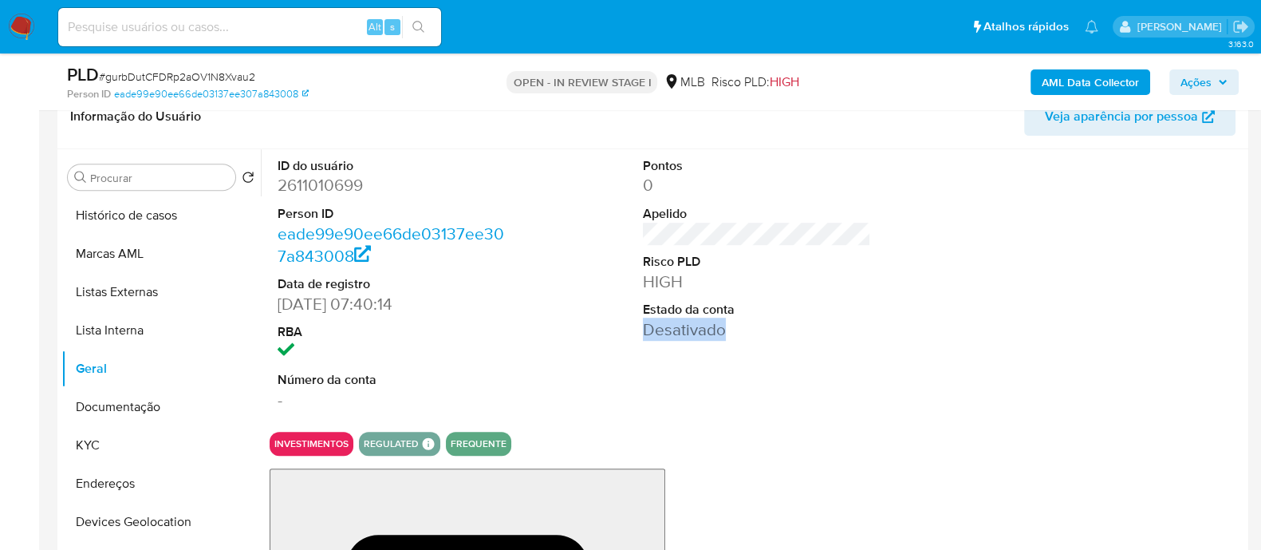
drag, startPoint x: 733, startPoint y: 330, endPoint x: 616, endPoint y: 329, distance: 117.3
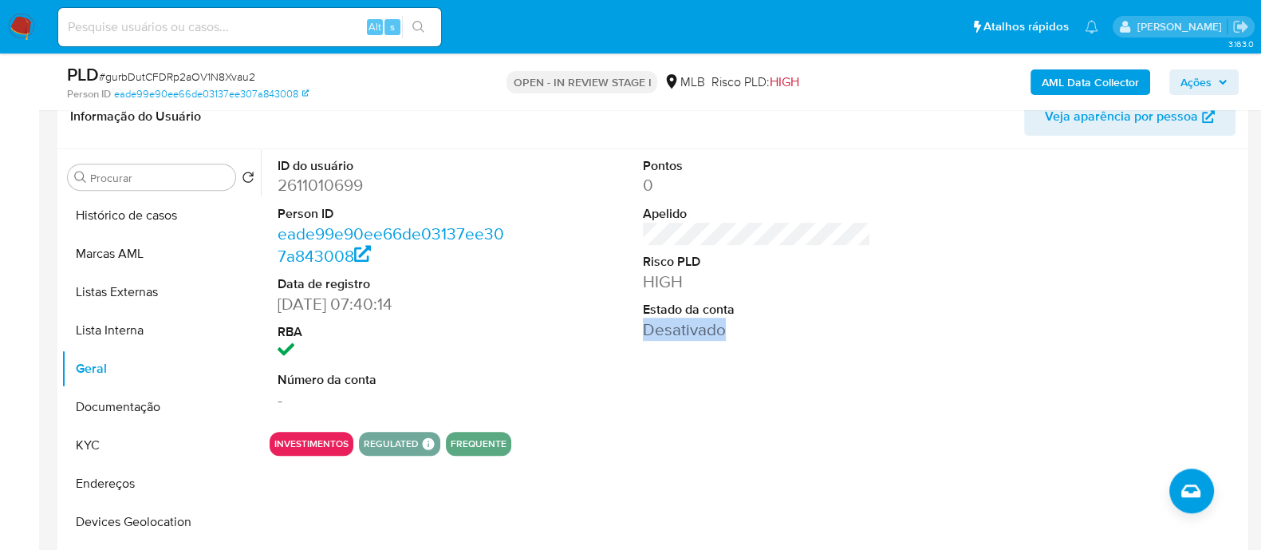
click at [616, 151] on div "ID do usuário 2611010699 Person ID eade99e90ee66de03137ee307a843008 Data de reg…" at bounding box center [757, 284] width 975 height 270
drag, startPoint x: 372, startPoint y: 189, endPoint x: 279, endPoint y: 189, distance: 92.5
click at [279, 151] on dd "2611010699" at bounding box center [392, 185] width 228 height 22
copy dd "2611010699"
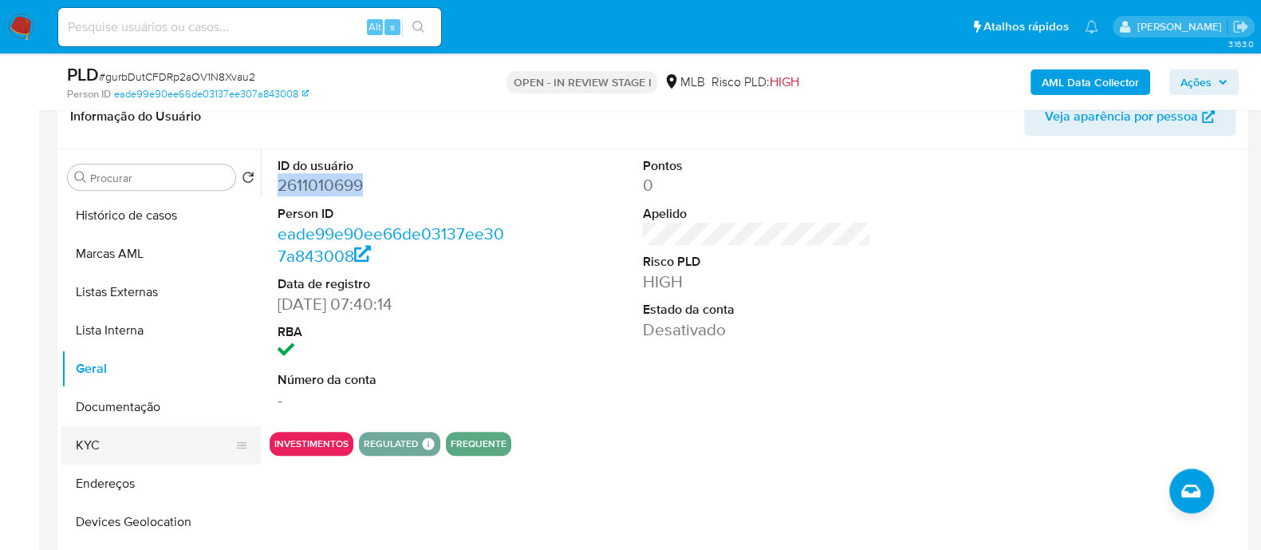
click at [116, 151] on button "KYC" at bounding box center [154, 445] width 187 height 38
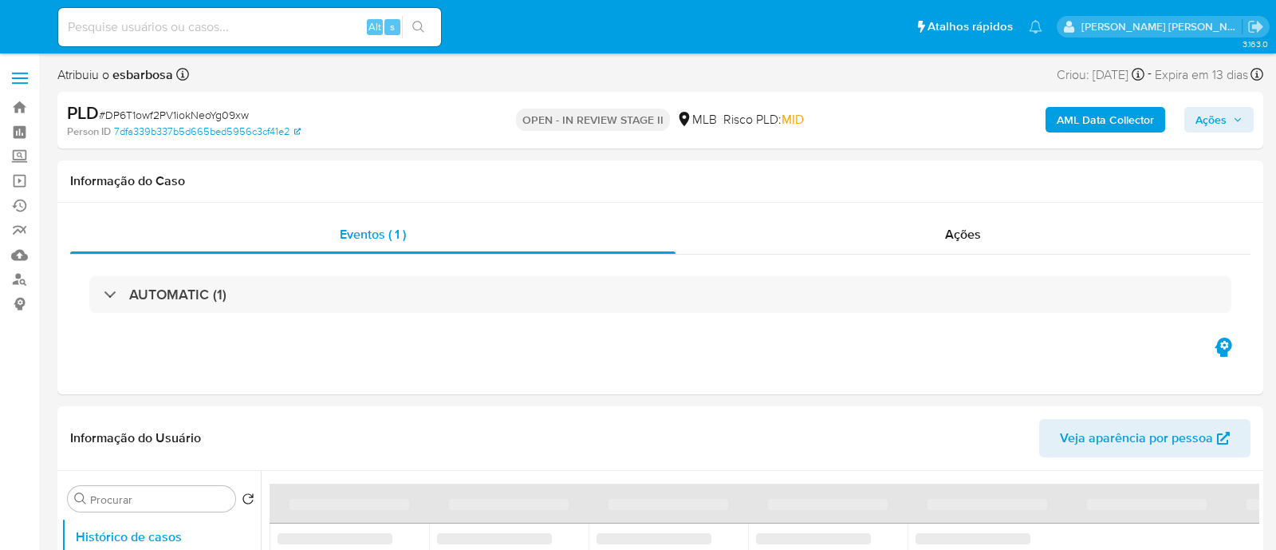
select select "10"
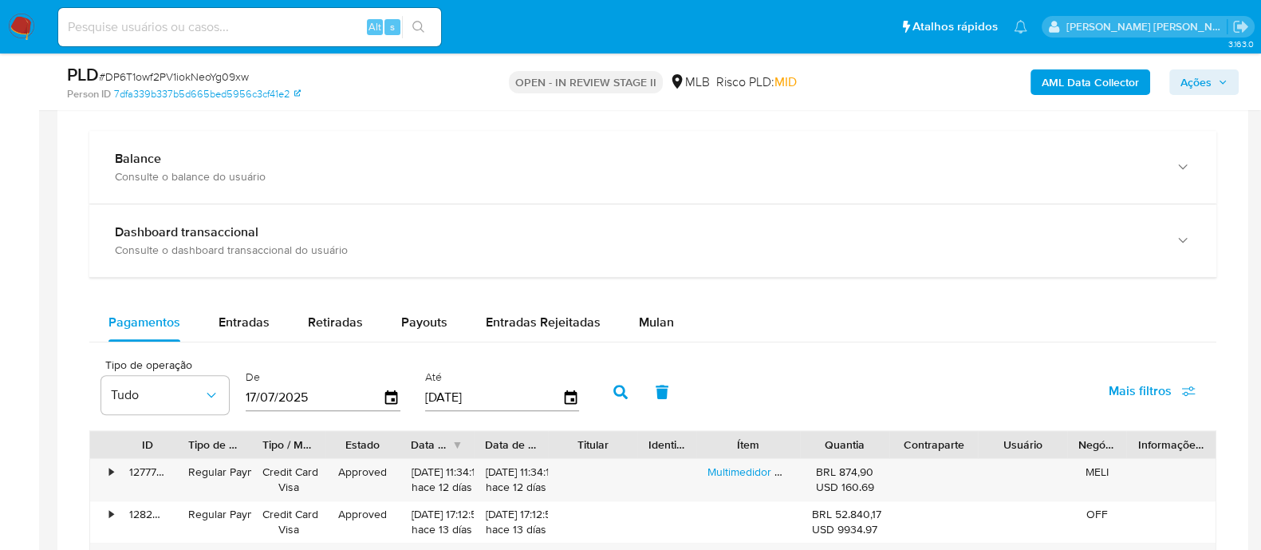
scroll to position [1197, 0]
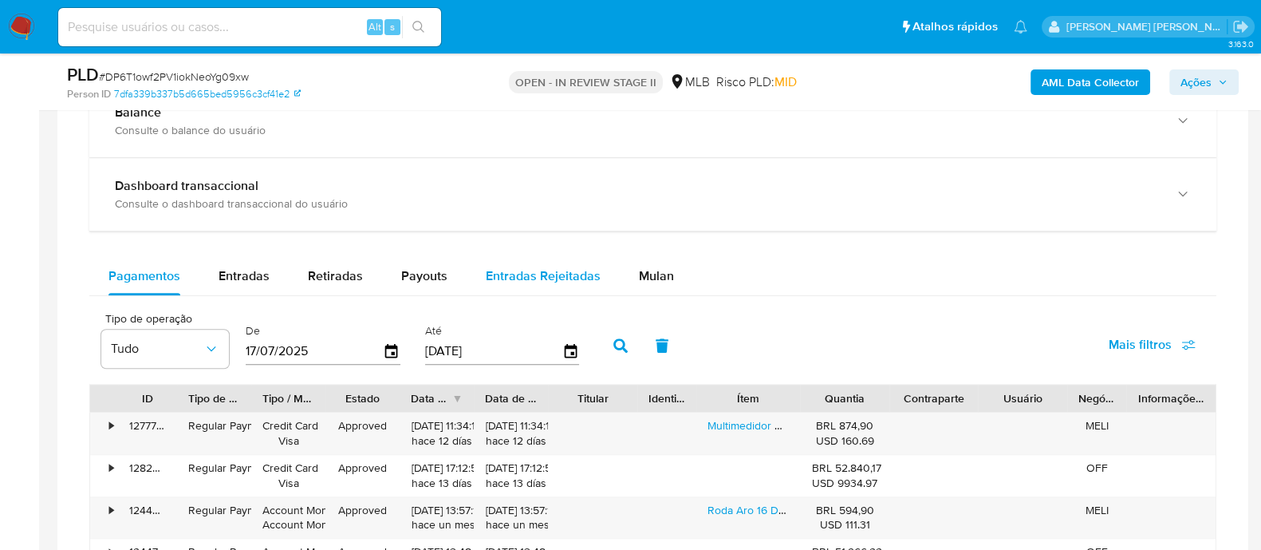
drag, startPoint x: 649, startPoint y: 280, endPoint x: 519, endPoint y: 290, distance: 130.5
click at [649, 280] on span "Mulan" at bounding box center [656, 275] width 35 height 18
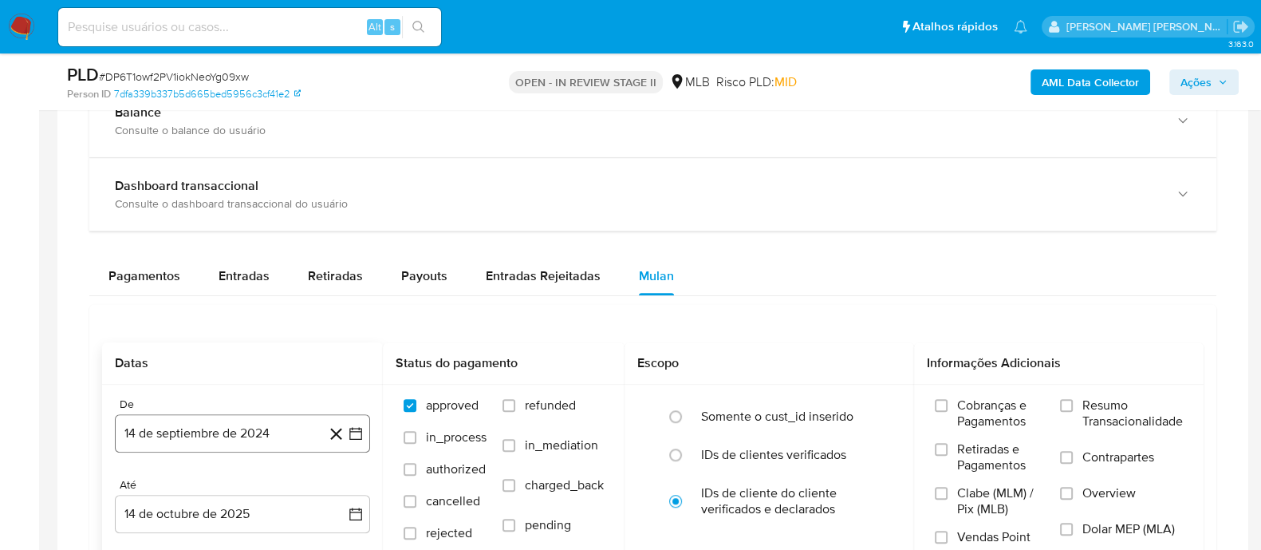
click at [192, 429] on button "14 de septiembre de 2024" at bounding box center [242, 433] width 255 height 38
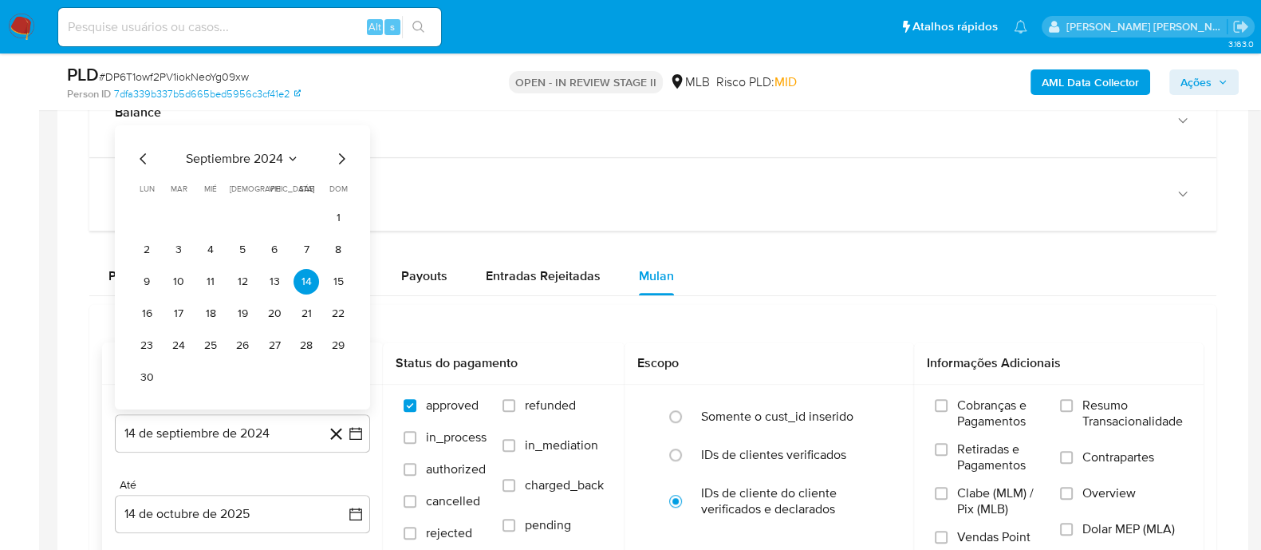
click at [239, 153] on span "septiembre 2024" at bounding box center [234, 159] width 97 height 16
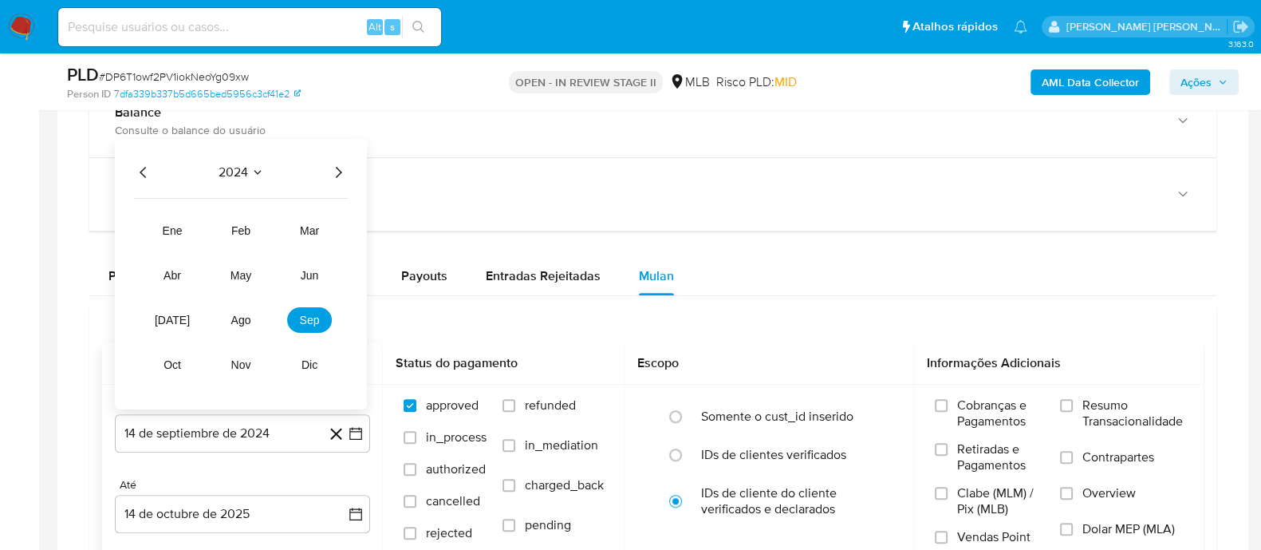
click at [335, 169] on icon "Año siguiente" at bounding box center [338, 172] width 19 height 19
click at [247, 315] on span "ago" at bounding box center [241, 320] width 20 height 13
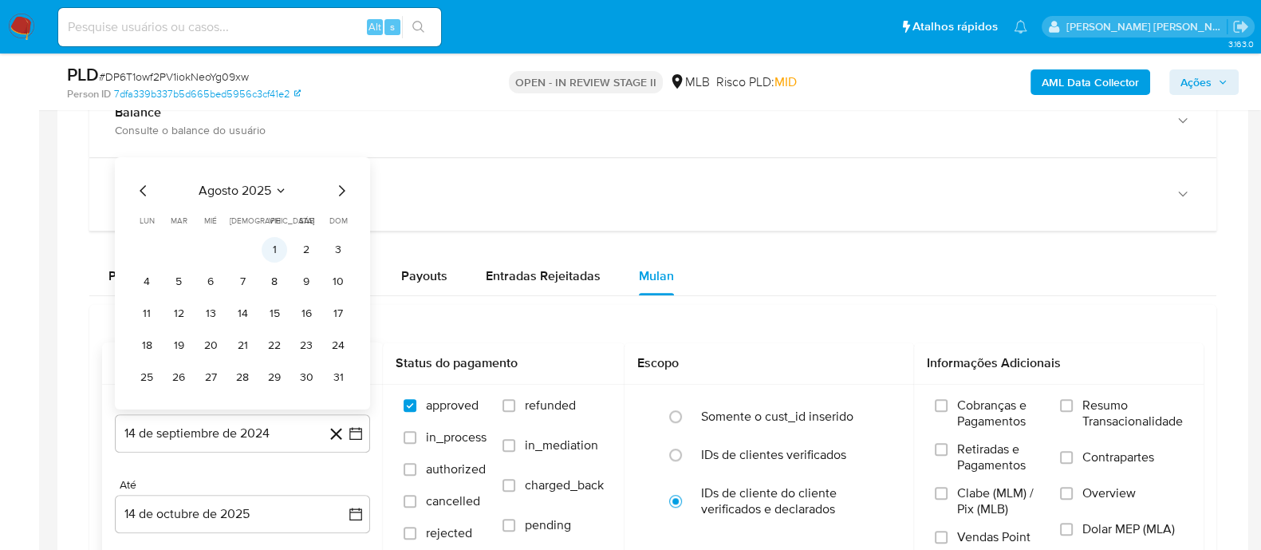
click at [279, 239] on button "1" at bounding box center [275, 250] width 26 height 26
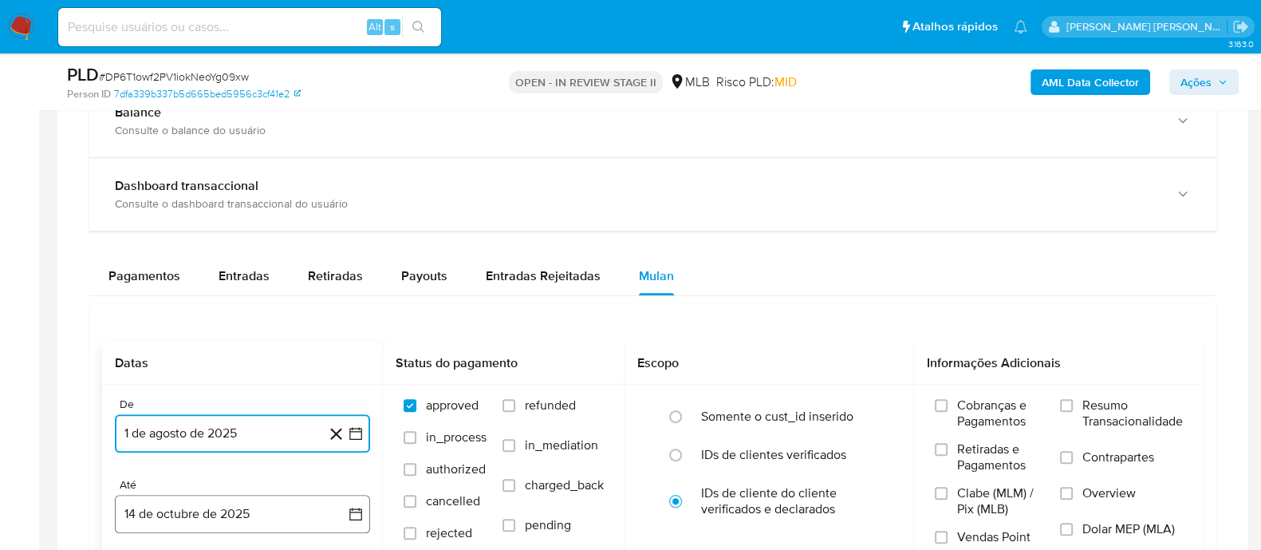
click at [235, 504] on button "14 de octubre de 2025" at bounding box center [242, 514] width 255 height 38
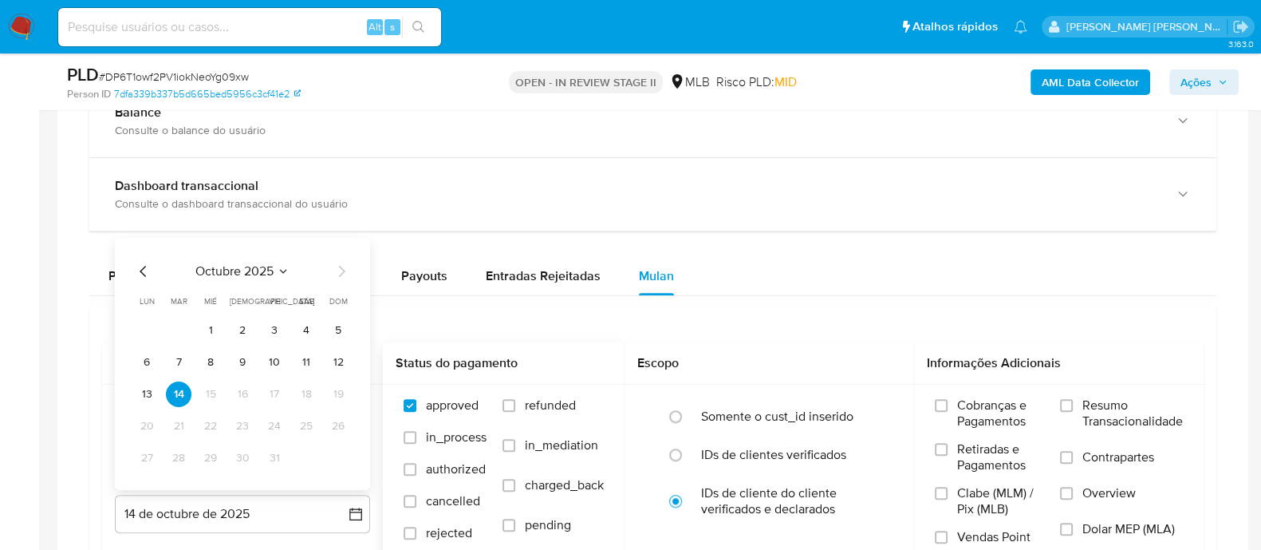
drag, startPoint x: 280, startPoint y: 361, endPoint x: 443, endPoint y: 373, distance: 163.2
click at [294, 361] on tr "6 7 8 9 10 11 12" at bounding box center [242, 362] width 217 height 26
click at [1065, 400] on input "Resumo Transacionalidade" at bounding box center [1066, 405] width 13 height 13
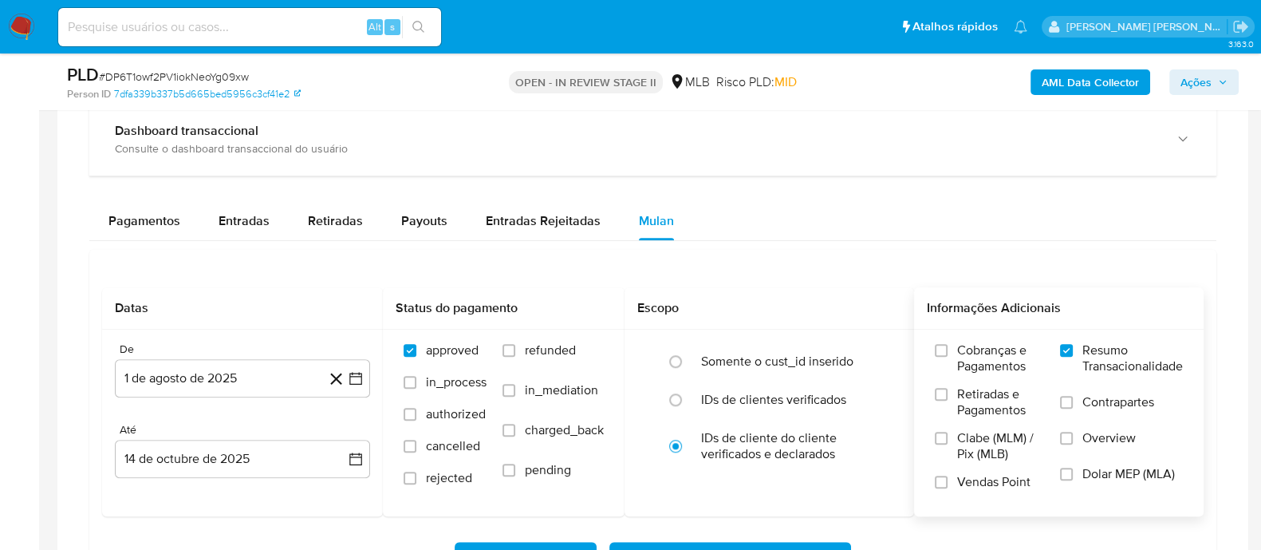
scroll to position [1296, 0]
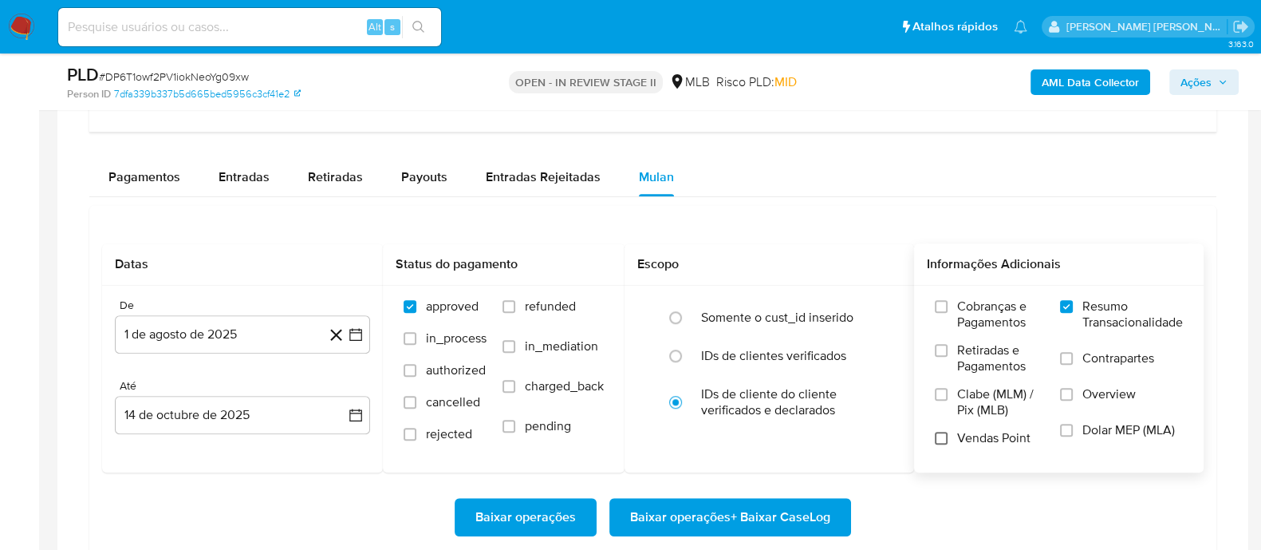
click at [943, 440] on input "Vendas Point" at bounding box center [941, 438] width 13 height 13
click at [720, 522] on span "Baixar operações + Baixar CaseLog" at bounding box center [730, 516] width 200 height 35
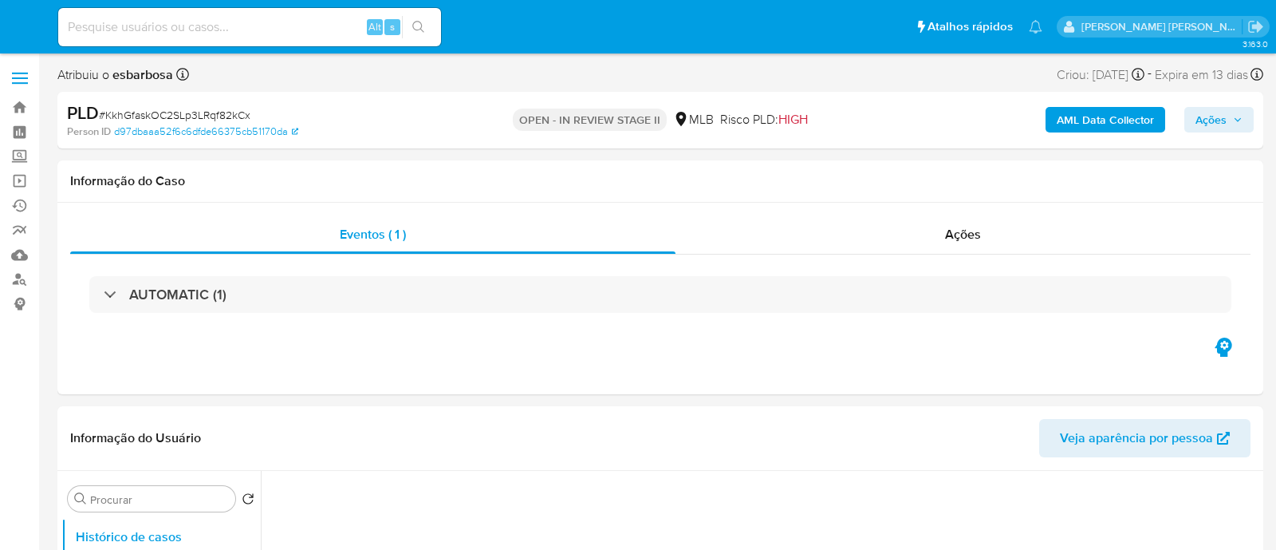
select select "10"
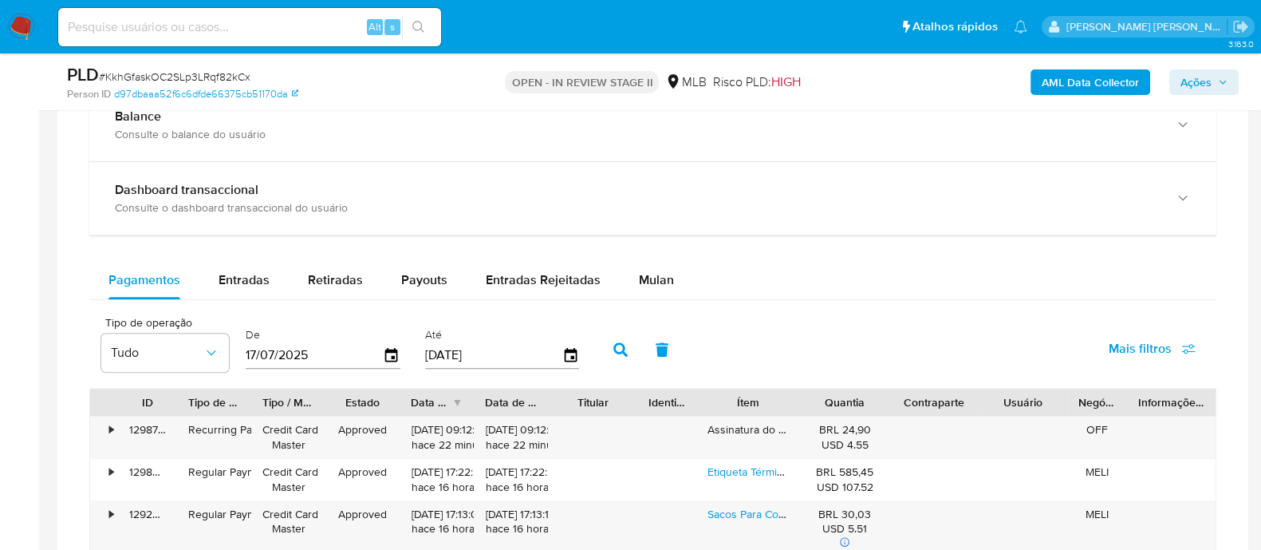
scroll to position [1296, 0]
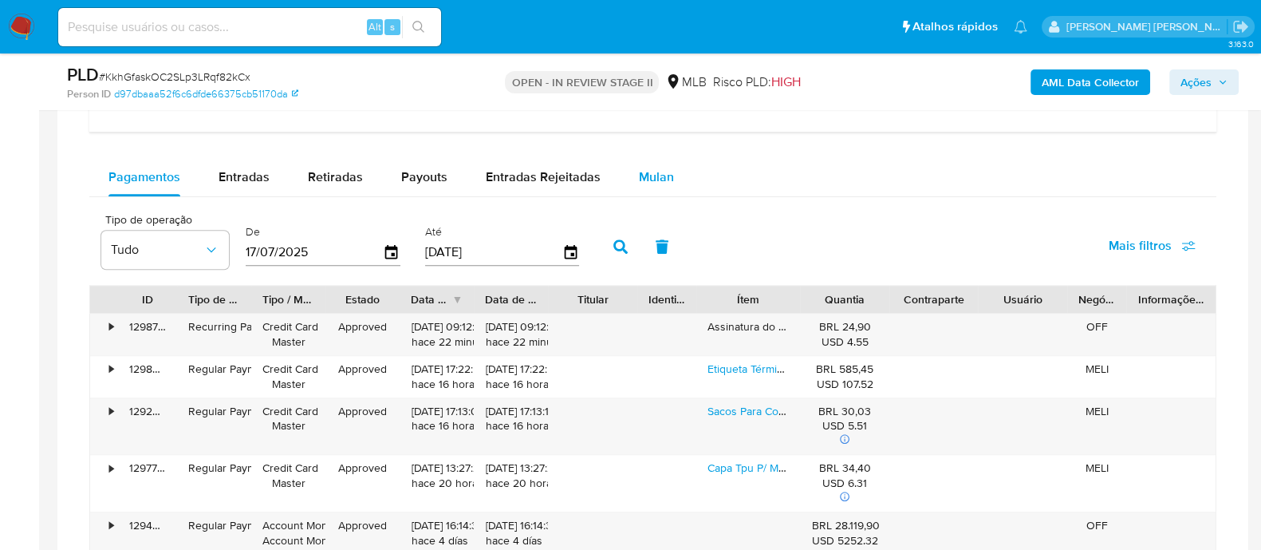
click at [642, 173] on span "Mulan" at bounding box center [656, 177] width 35 height 18
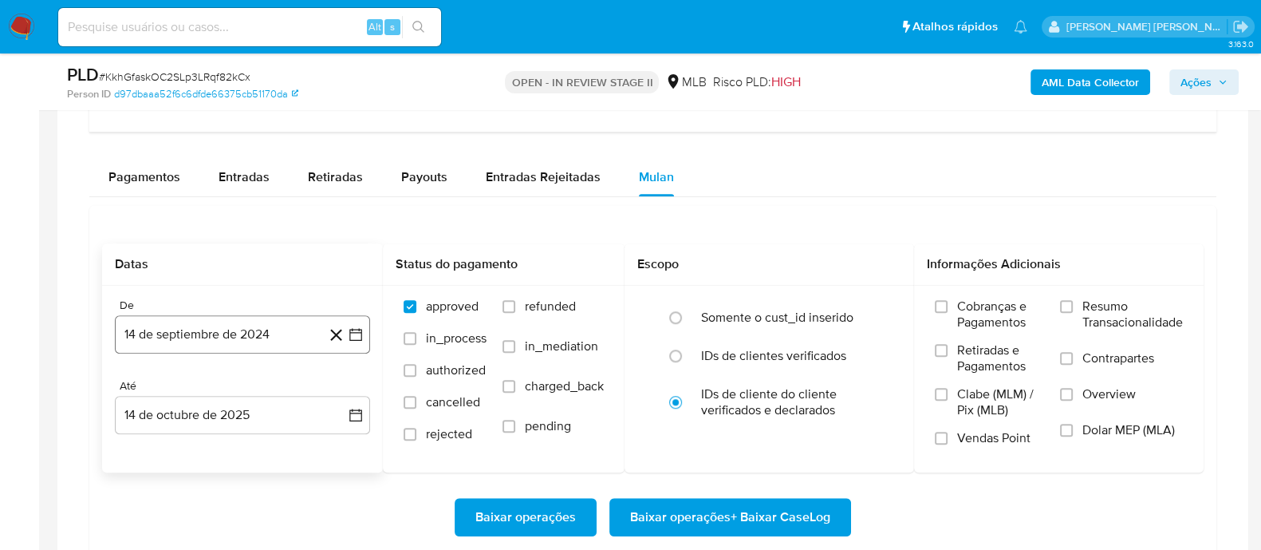
click at [270, 333] on button "14 de septiembre de 2024" at bounding box center [242, 334] width 255 height 38
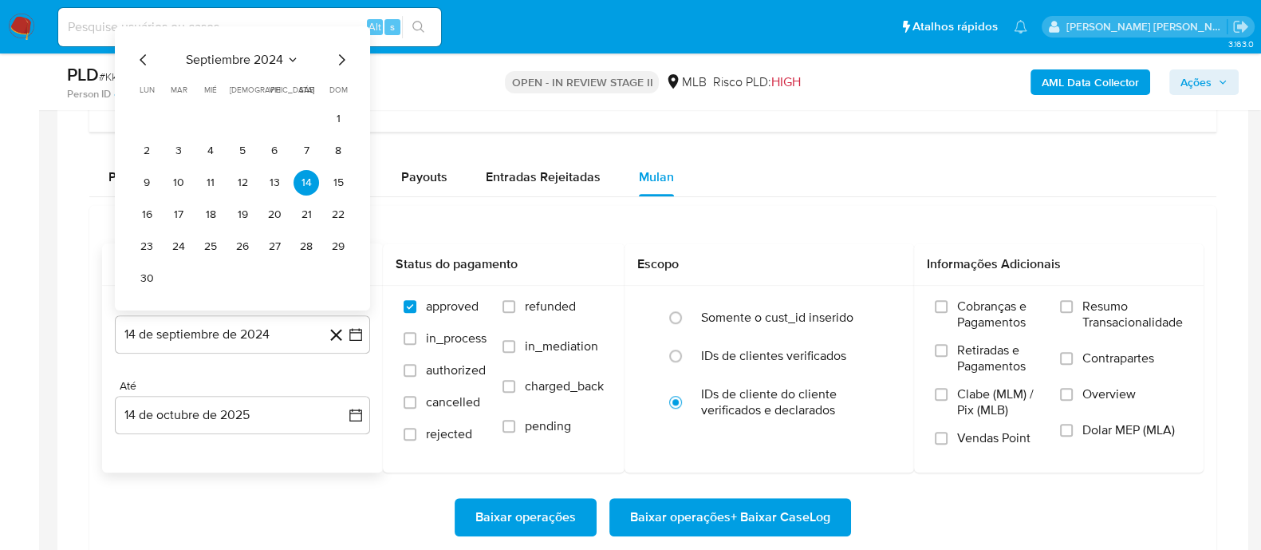
click at [257, 52] on span "septiembre 2024" at bounding box center [234, 60] width 97 height 16
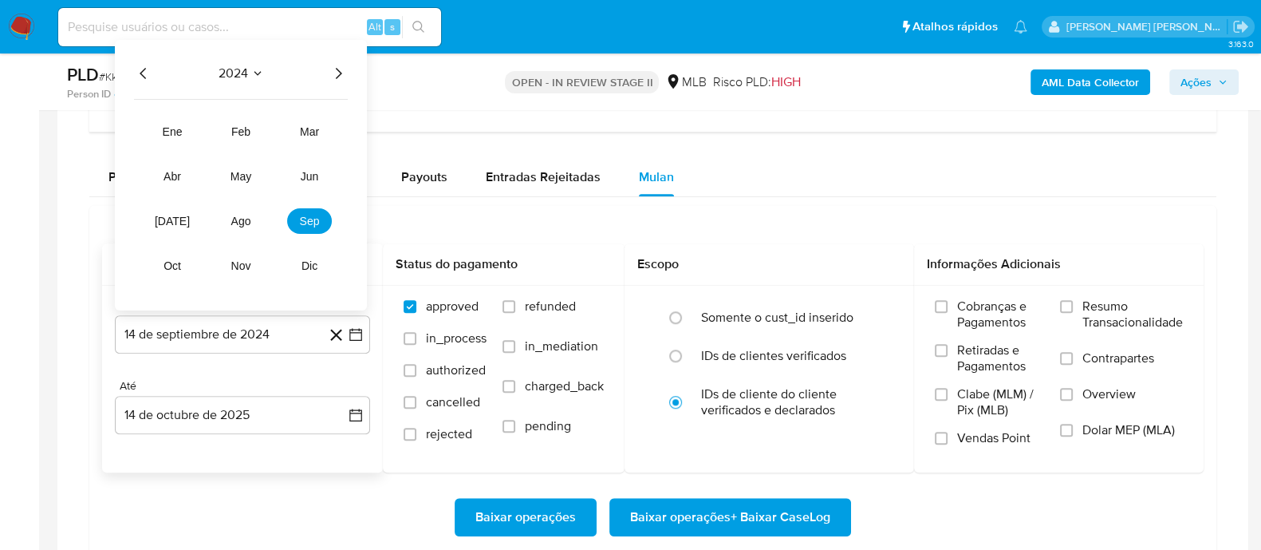
click at [338, 69] on icon "Año siguiente" at bounding box center [338, 73] width 19 height 19
click at [251, 215] on span "ago" at bounding box center [241, 221] width 20 height 13
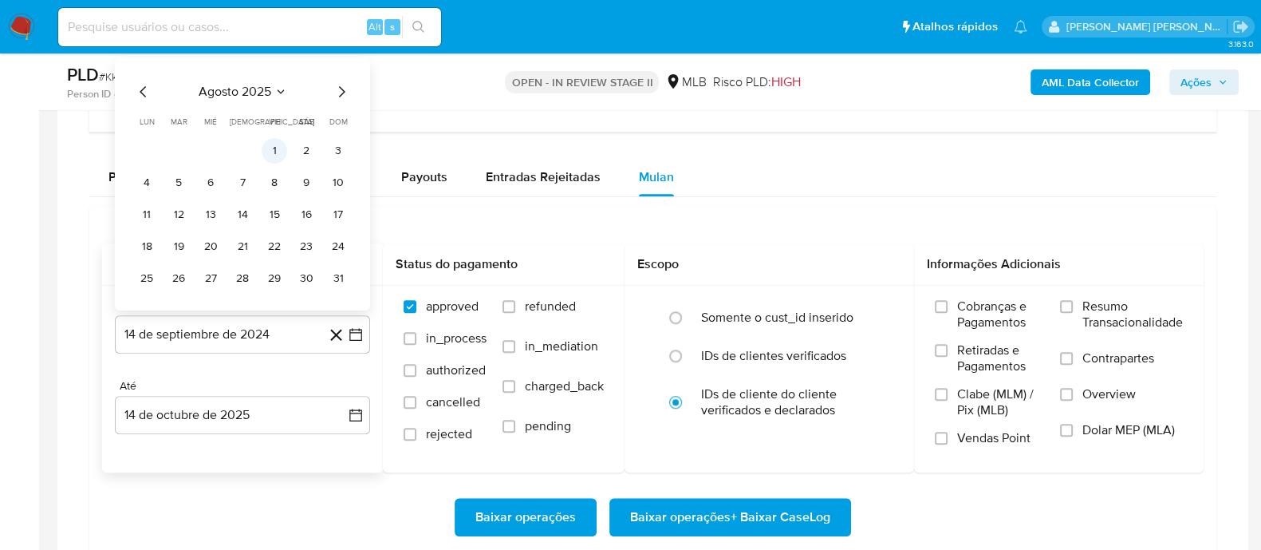
click at [278, 142] on button "1" at bounding box center [275, 151] width 26 height 26
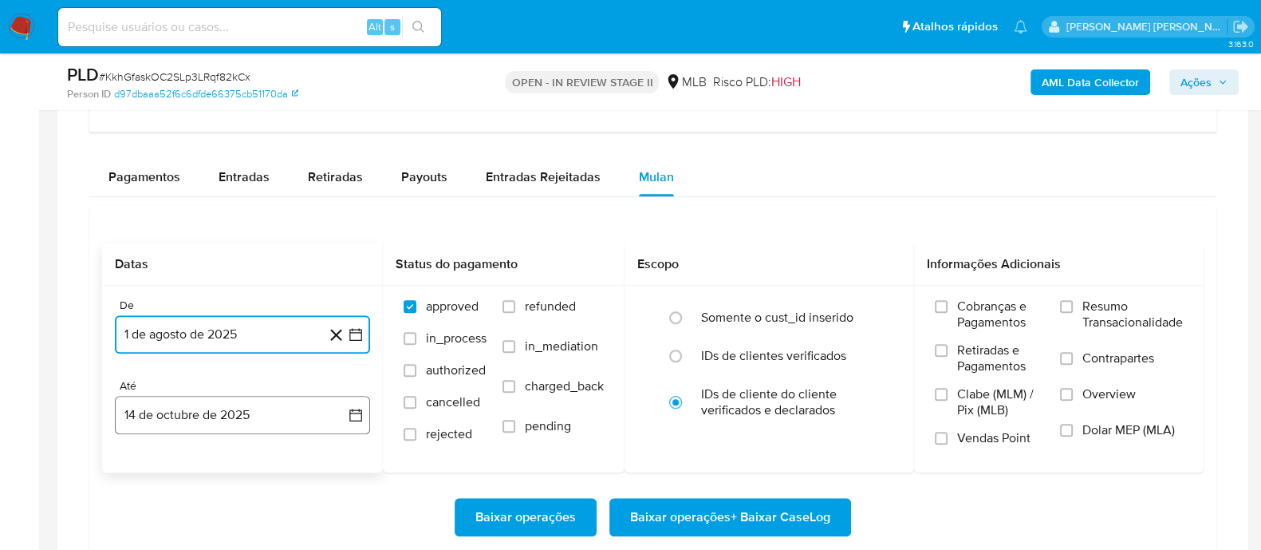
drag, startPoint x: 247, startPoint y: 415, endPoint x: 253, endPoint y: 400, distance: 15.4
click at [249, 413] on button "14 de octubre de 2025" at bounding box center [242, 415] width 255 height 38
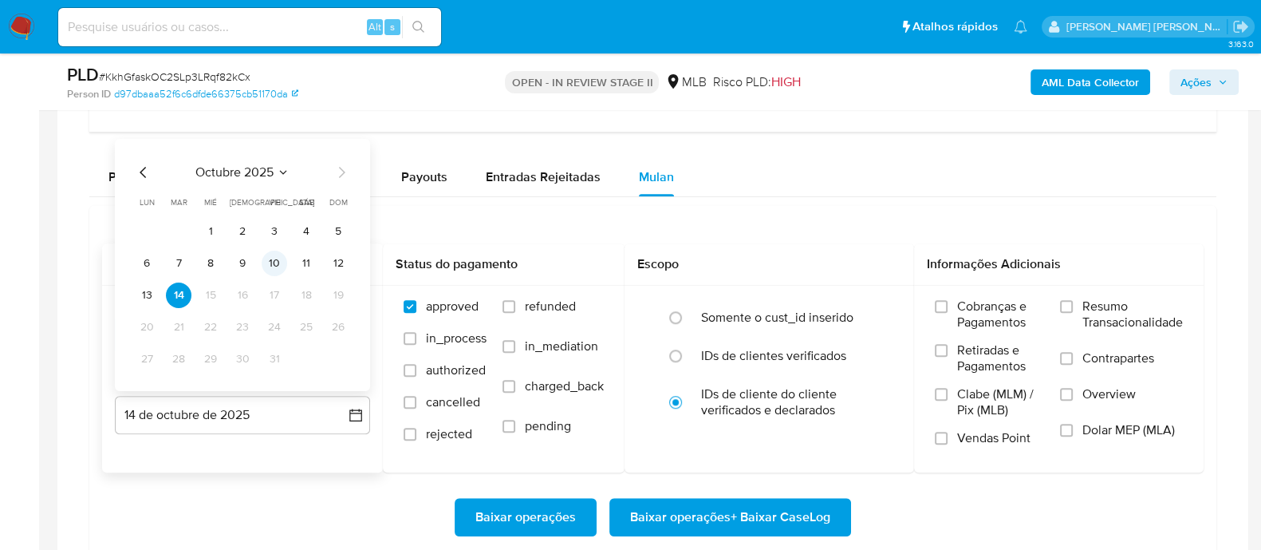
click at [282, 258] on button "10" at bounding box center [275, 264] width 26 height 26
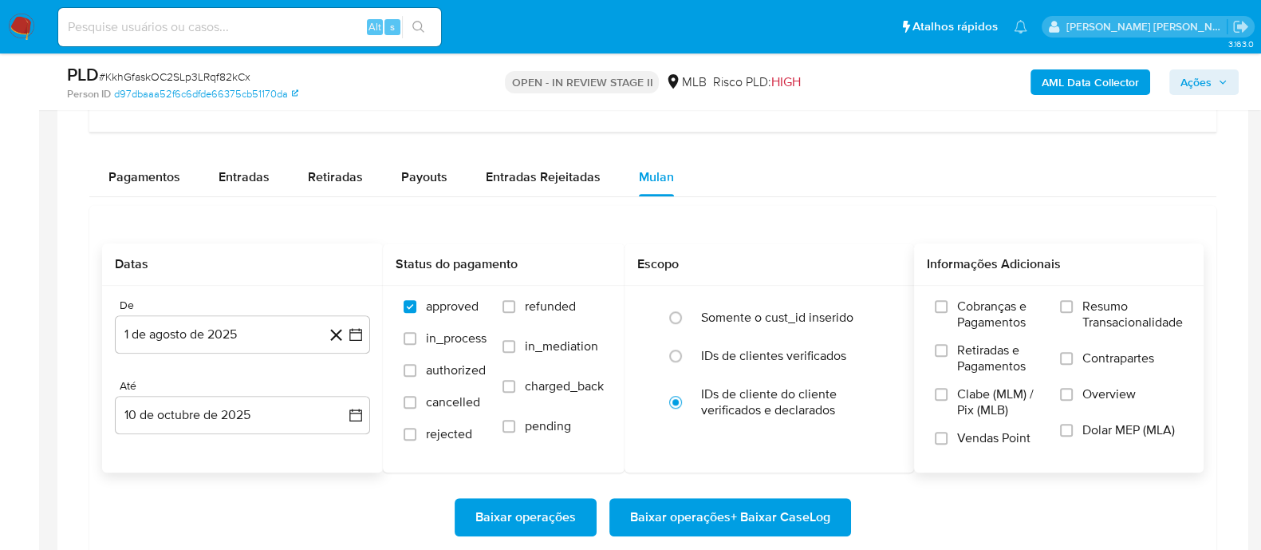
click at [1074, 305] on label "Resumo Transacionalidade" at bounding box center [1121, 324] width 123 height 52
click at [1073, 305] on input "Resumo Transacionalidade" at bounding box center [1066, 306] width 13 height 13
click at [941, 432] on input "Vendas Point" at bounding box center [941, 438] width 13 height 13
click at [709, 523] on span "Baixar operações + Baixar CaseLog" at bounding box center [730, 516] width 200 height 35
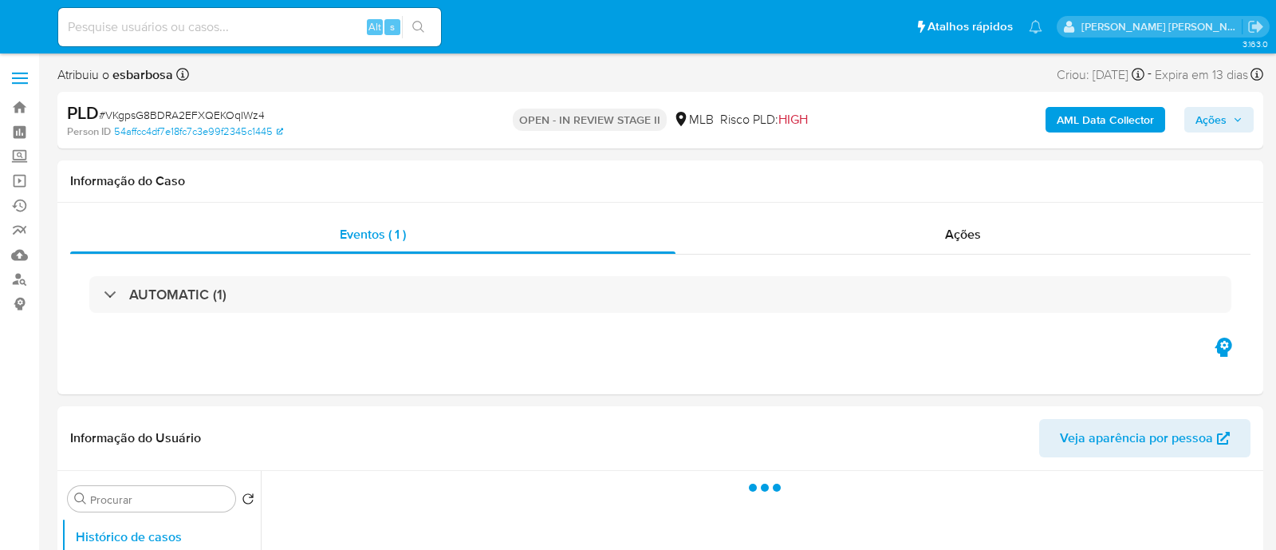
select select "10"
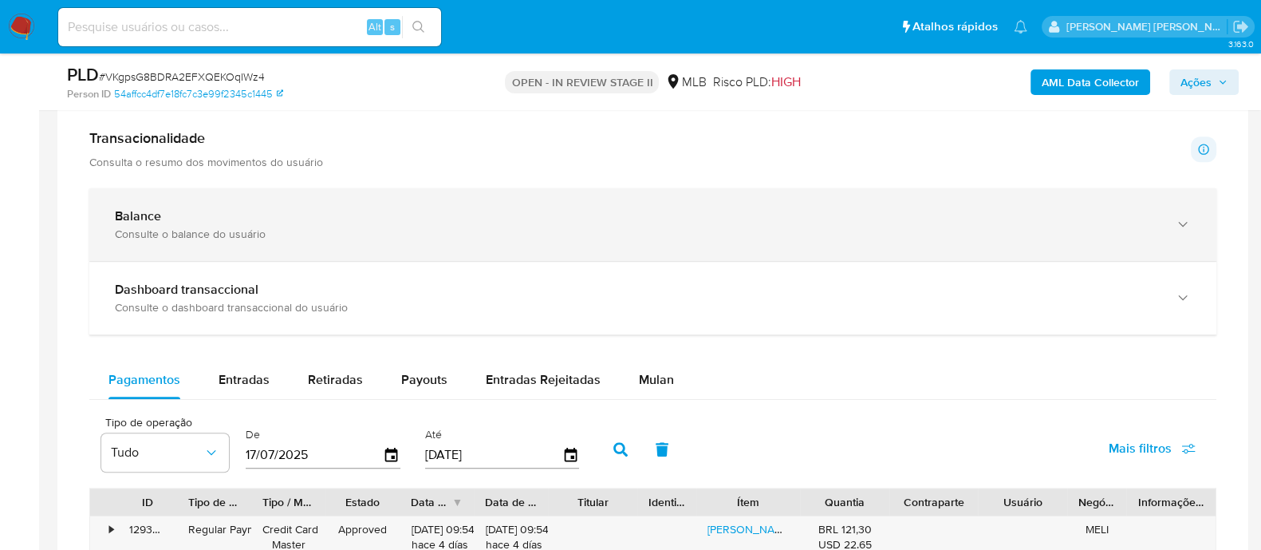
scroll to position [1097, 0]
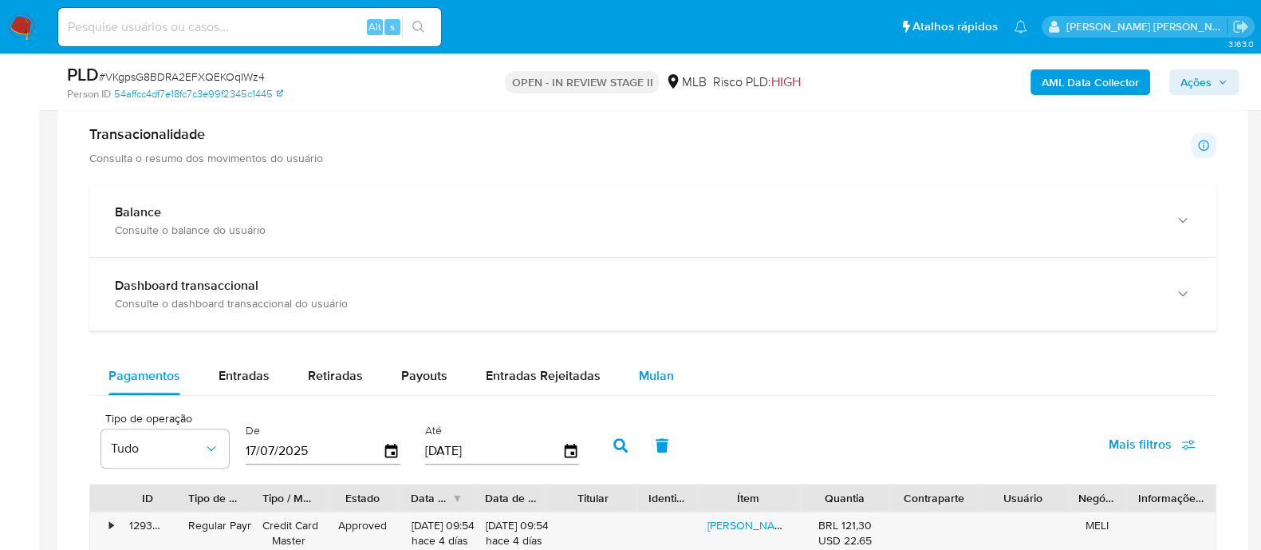
click at [646, 369] on span "Mulan" at bounding box center [656, 375] width 35 height 18
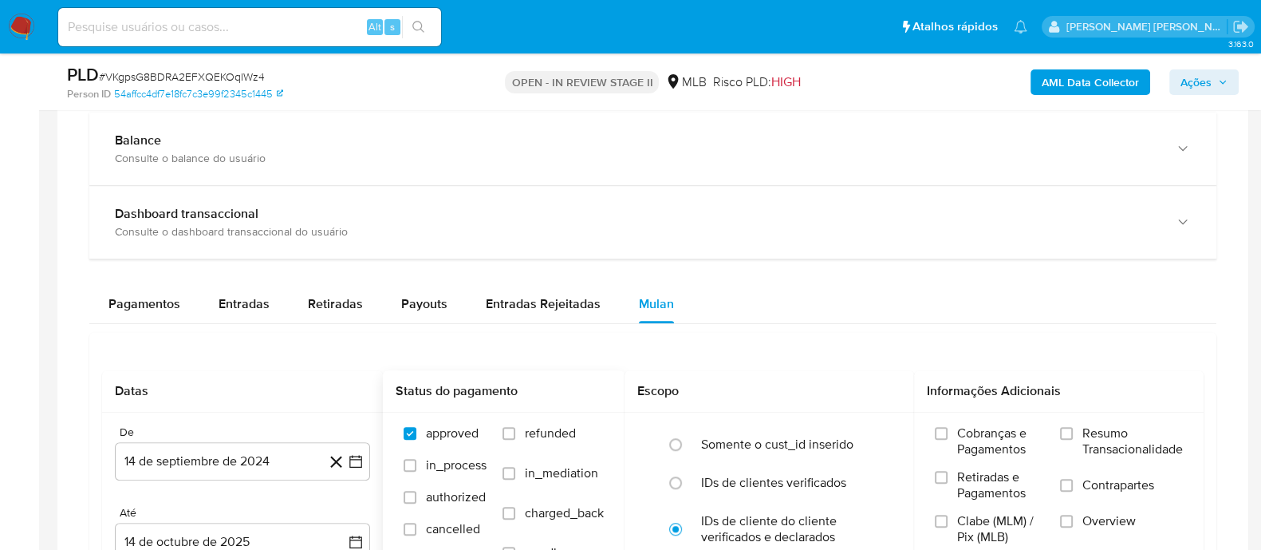
scroll to position [1296, 0]
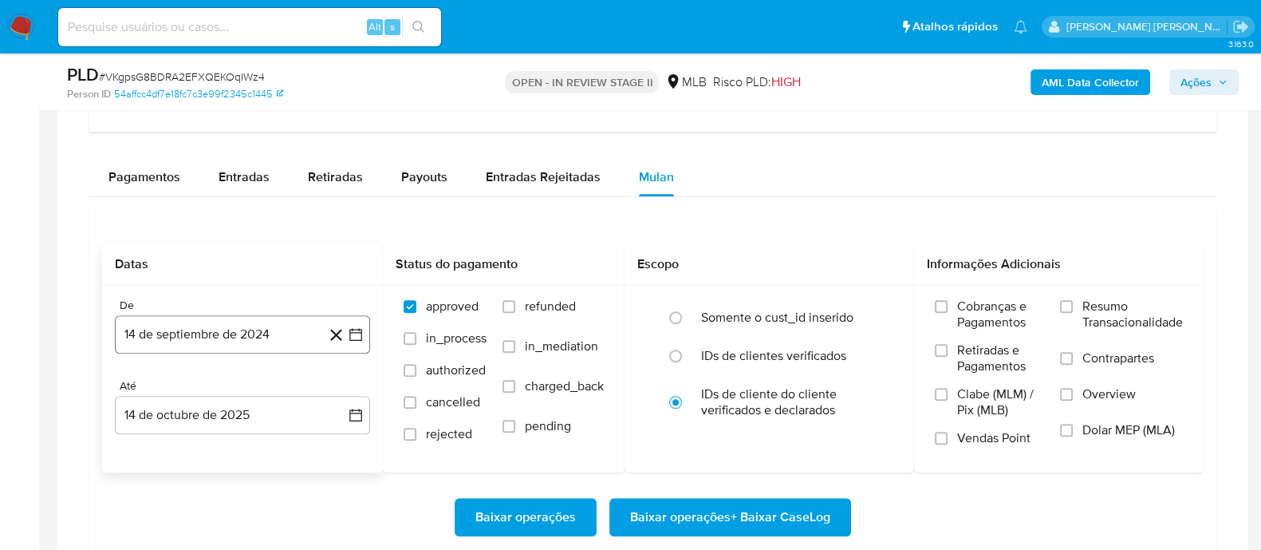
click at [250, 333] on button "14 de septiembre de 2024" at bounding box center [242, 334] width 255 height 38
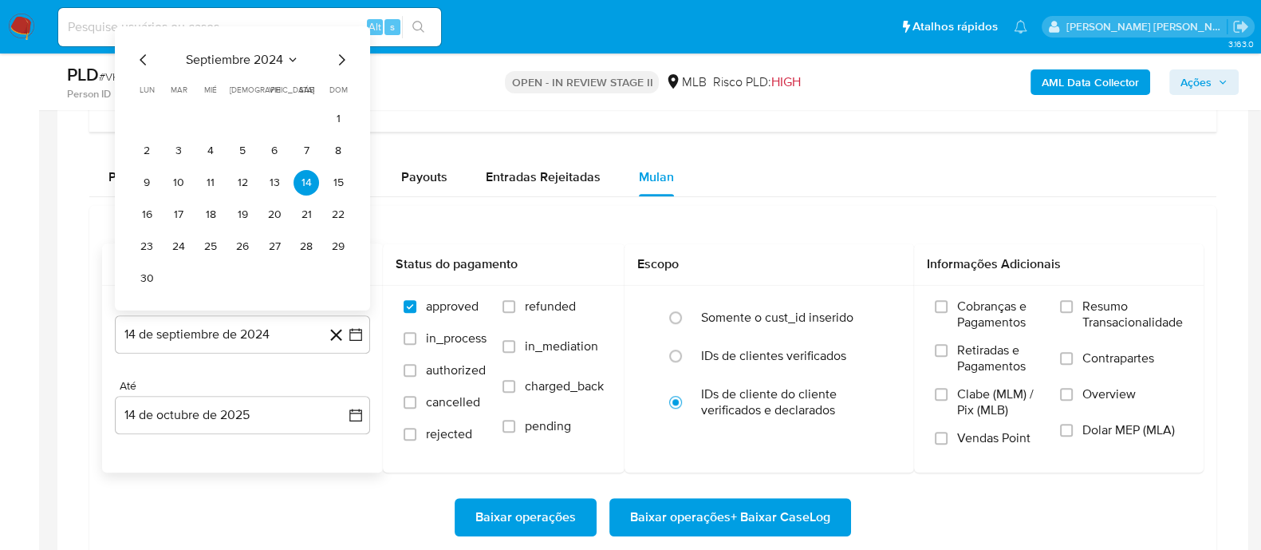
click at [244, 55] on span "septiembre 2024" at bounding box center [234, 60] width 97 height 16
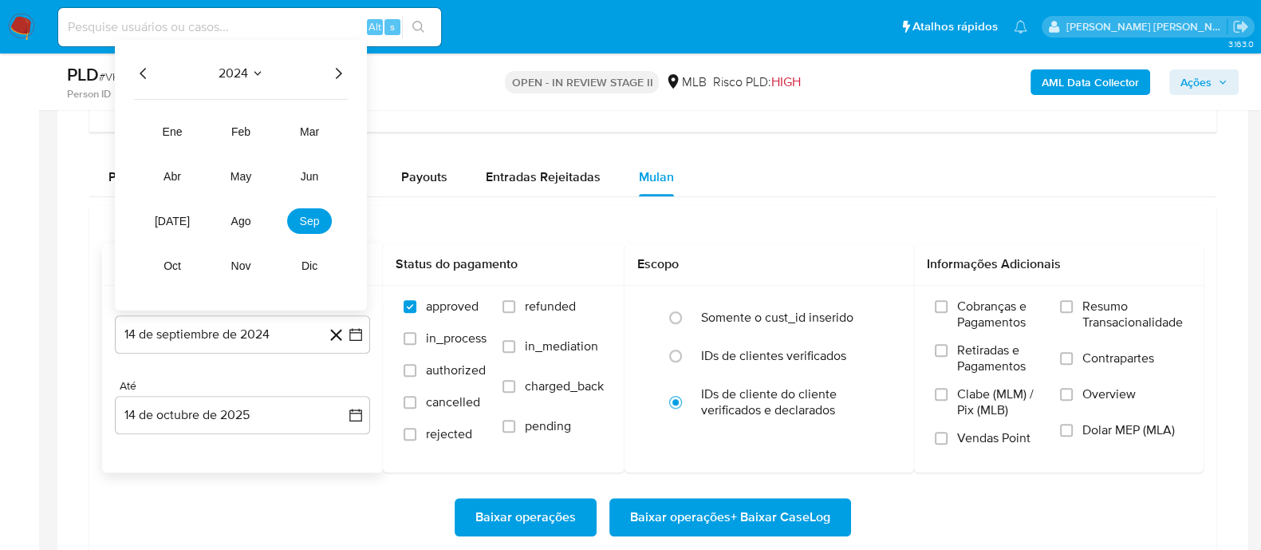
click at [339, 68] on icon "Año siguiente" at bounding box center [339, 73] width 6 height 11
click at [247, 219] on span "ago" at bounding box center [241, 221] width 20 height 13
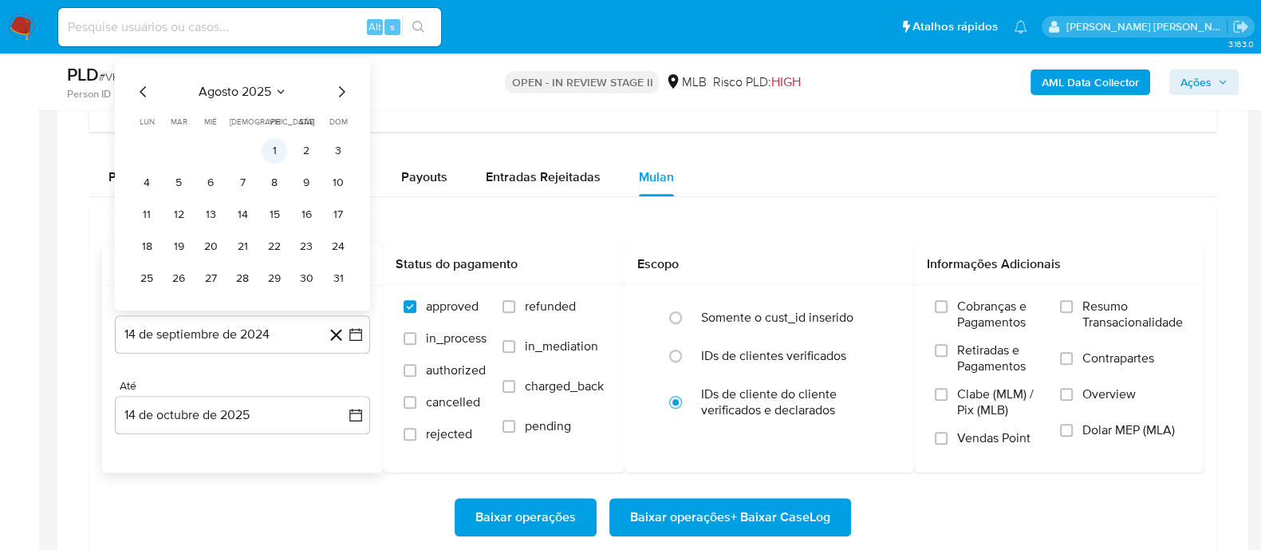
click at [279, 148] on button "1" at bounding box center [275, 151] width 26 height 26
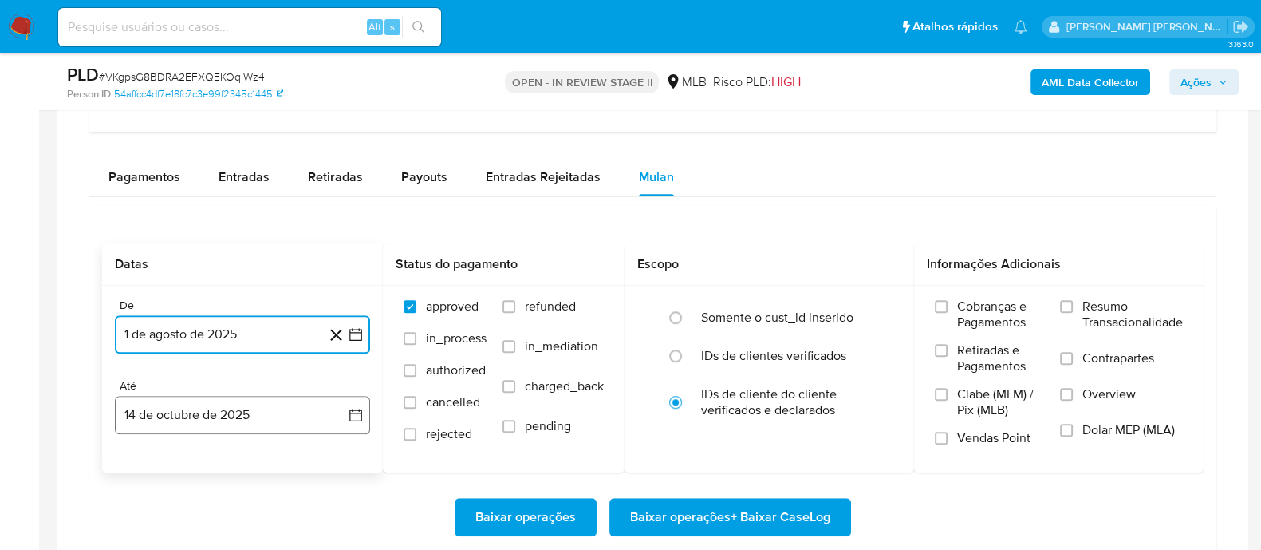
click at [259, 401] on button "14 de octubre de 2025" at bounding box center [242, 415] width 255 height 38
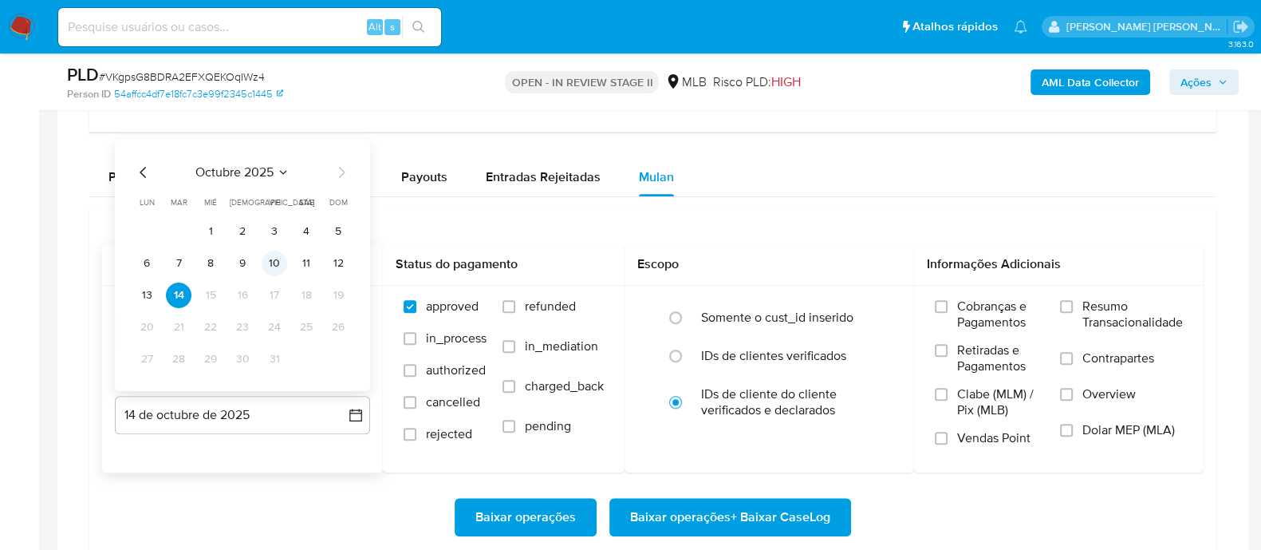
click at [271, 257] on button "10" at bounding box center [275, 264] width 26 height 26
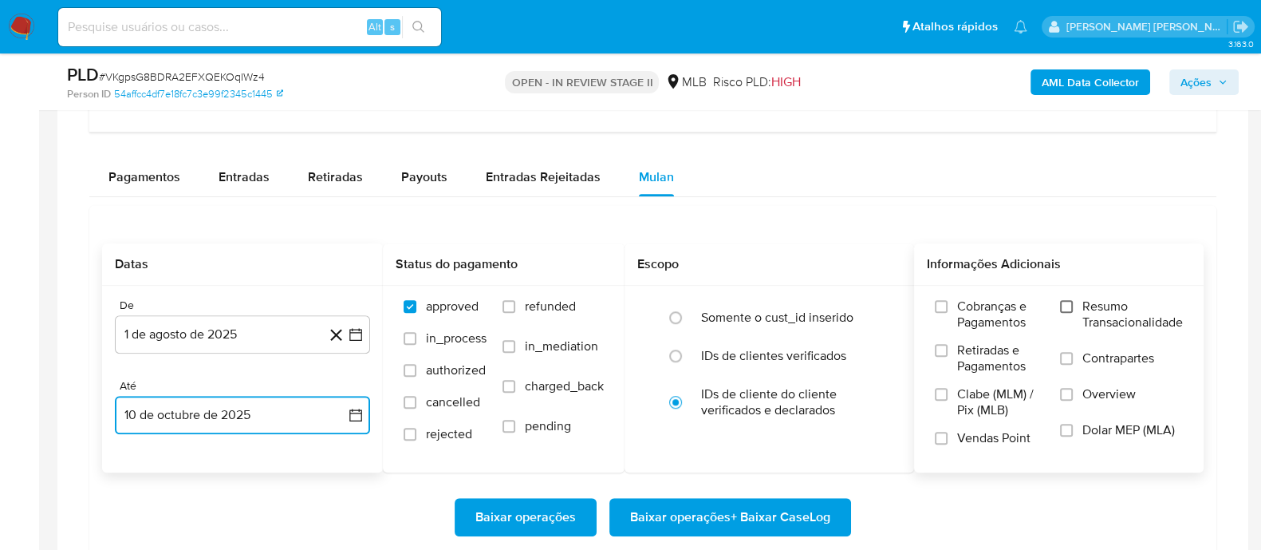
click at [1065, 300] on input "Resumo Transacionalidade" at bounding box center [1066, 306] width 13 height 13
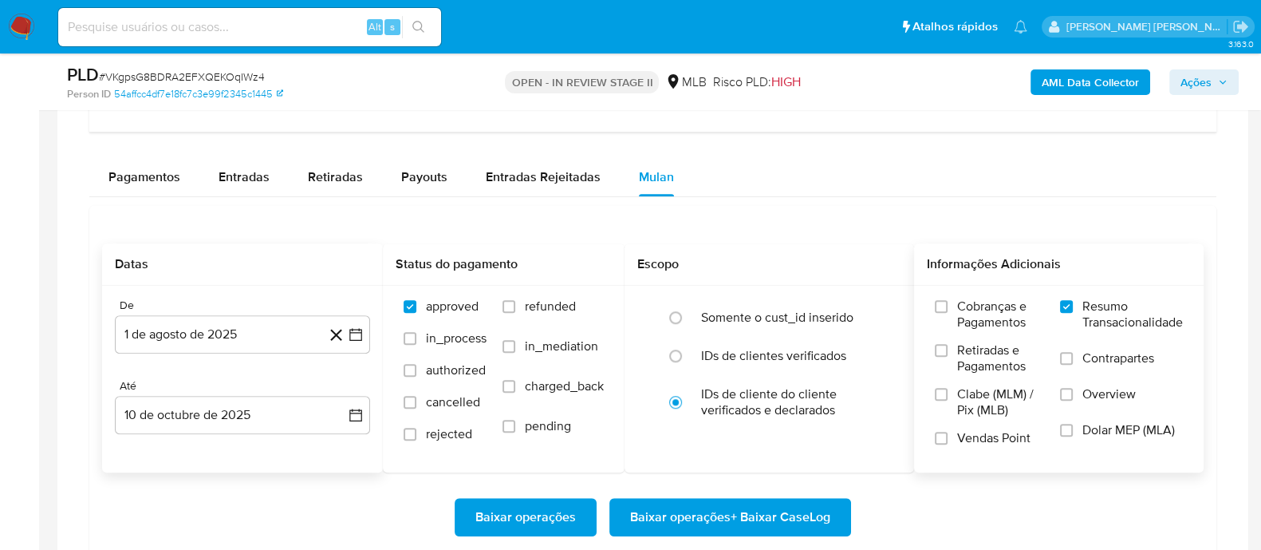
click at [1074, 361] on label "Contrapartes" at bounding box center [1121, 368] width 123 height 36
click at [1073, 361] on input "Contrapartes" at bounding box center [1066, 358] width 13 height 13
click at [941, 437] on input "Vendas Point" at bounding box center [941, 438] width 13 height 13
click at [723, 522] on span "Baixar operações + Baixar CaseLog" at bounding box center [730, 516] width 200 height 35
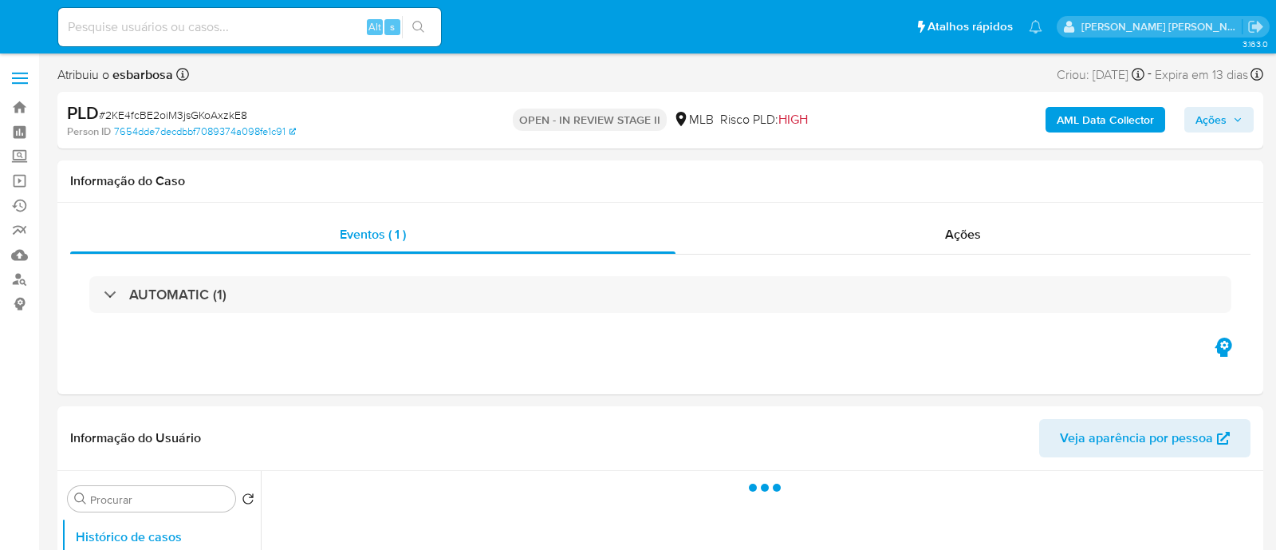
select select "10"
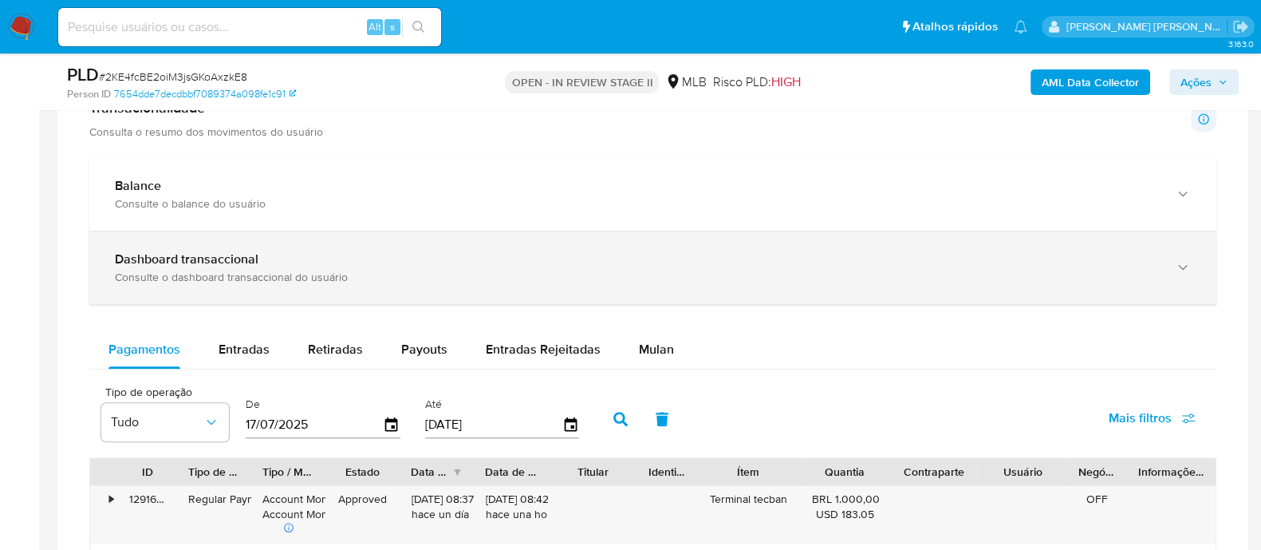
scroll to position [1296, 0]
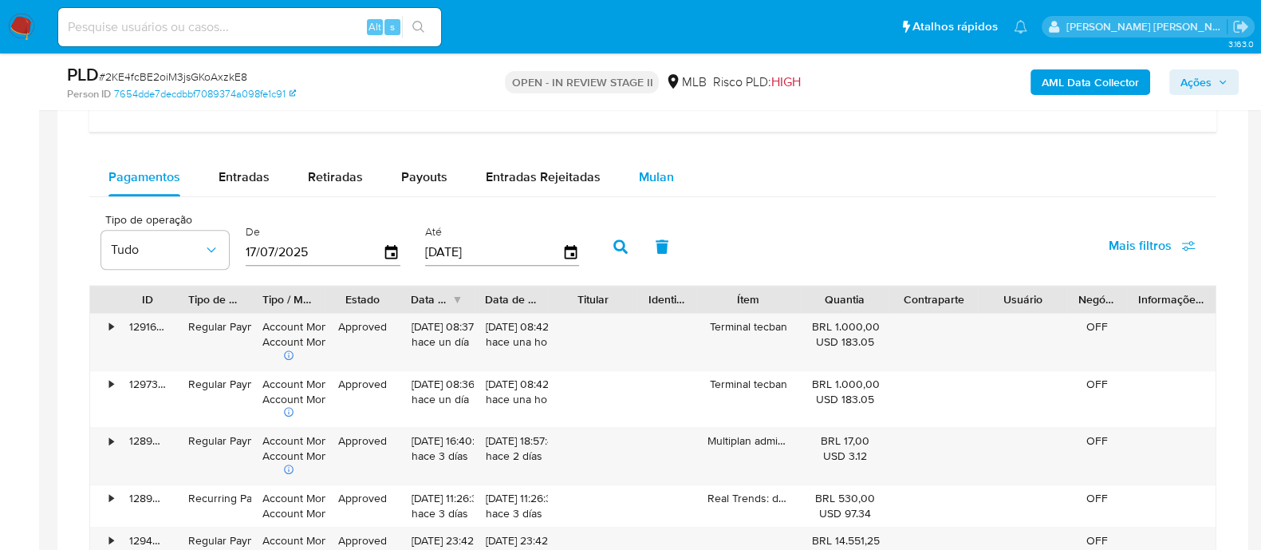
click at [647, 176] on span "Mulan" at bounding box center [656, 177] width 35 height 18
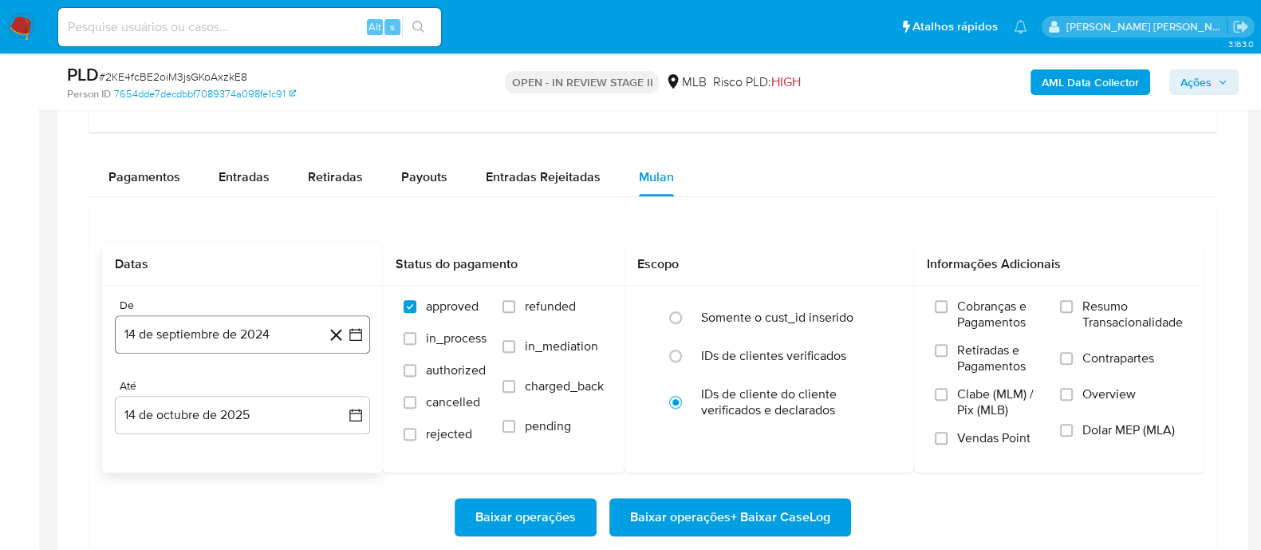
click at [213, 317] on button "14 de septiembre de 2024" at bounding box center [242, 334] width 255 height 38
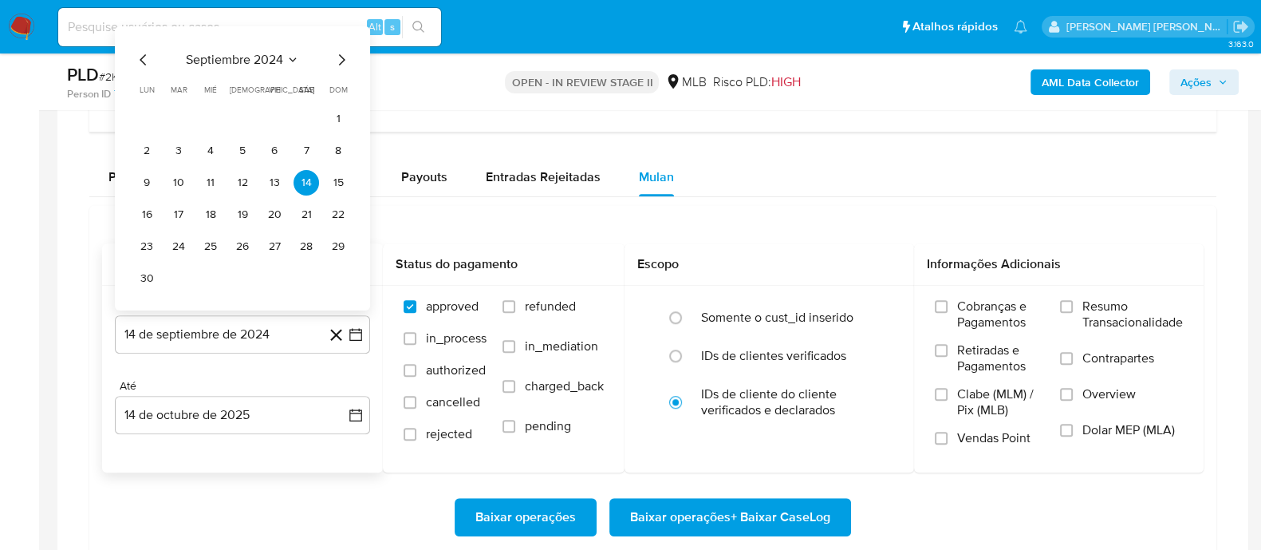
click at [223, 52] on span "septiembre 2024" at bounding box center [234, 60] width 97 height 16
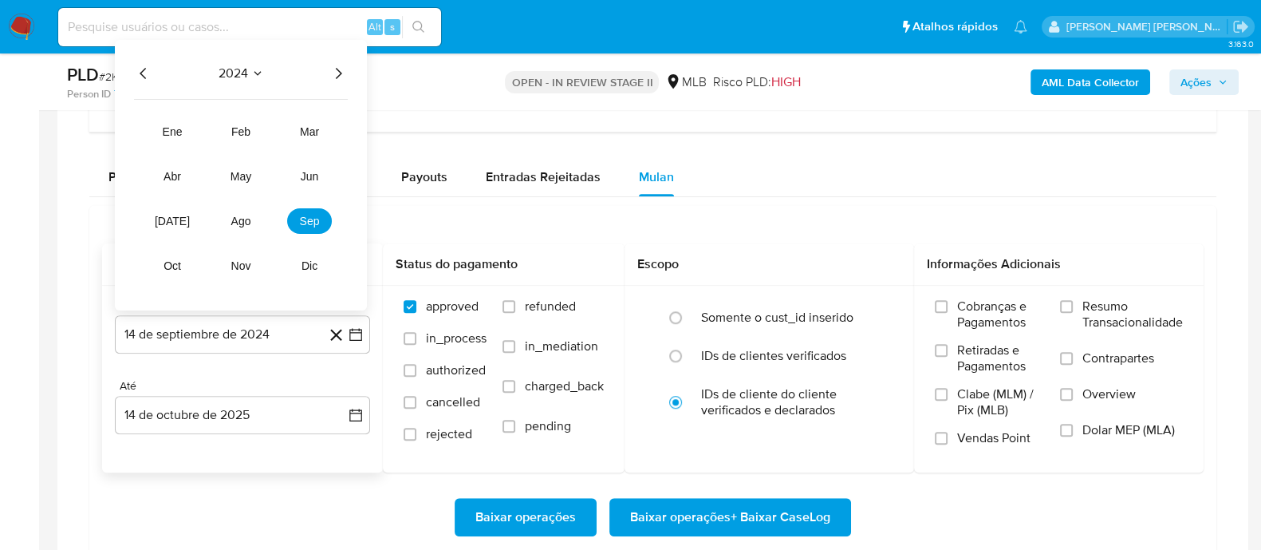
click at [334, 67] on icon "Año siguiente" at bounding box center [338, 73] width 19 height 19
click at [253, 223] on button "ago" at bounding box center [241, 221] width 45 height 26
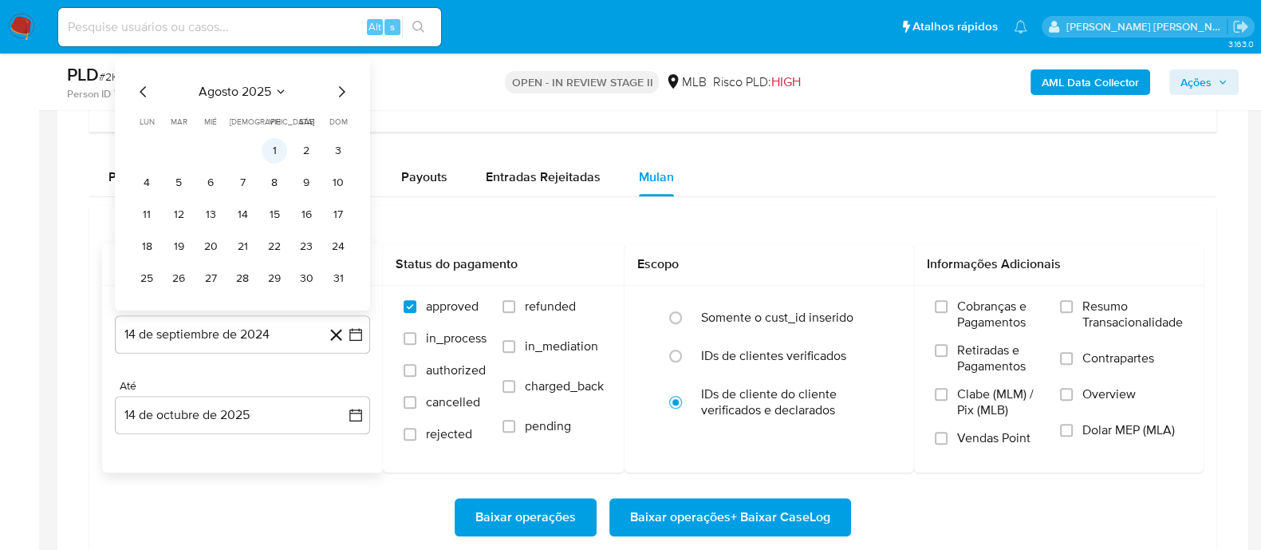
click at [274, 152] on button "1" at bounding box center [275, 151] width 26 height 26
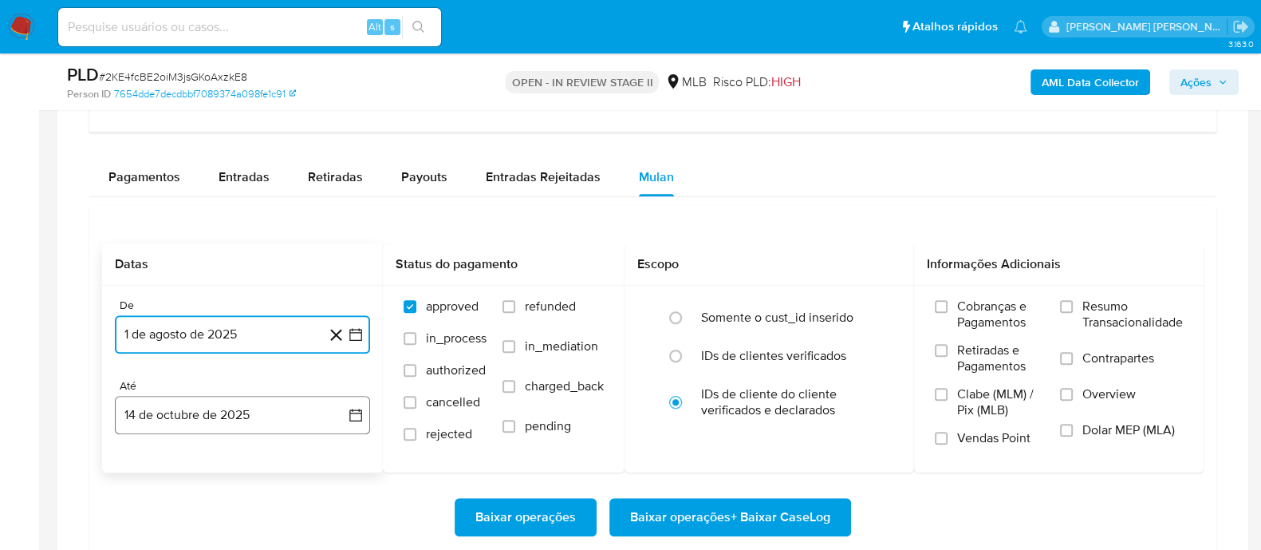
click at [270, 417] on button "14 de octubre de 2025" at bounding box center [242, 415] width 255 height 38
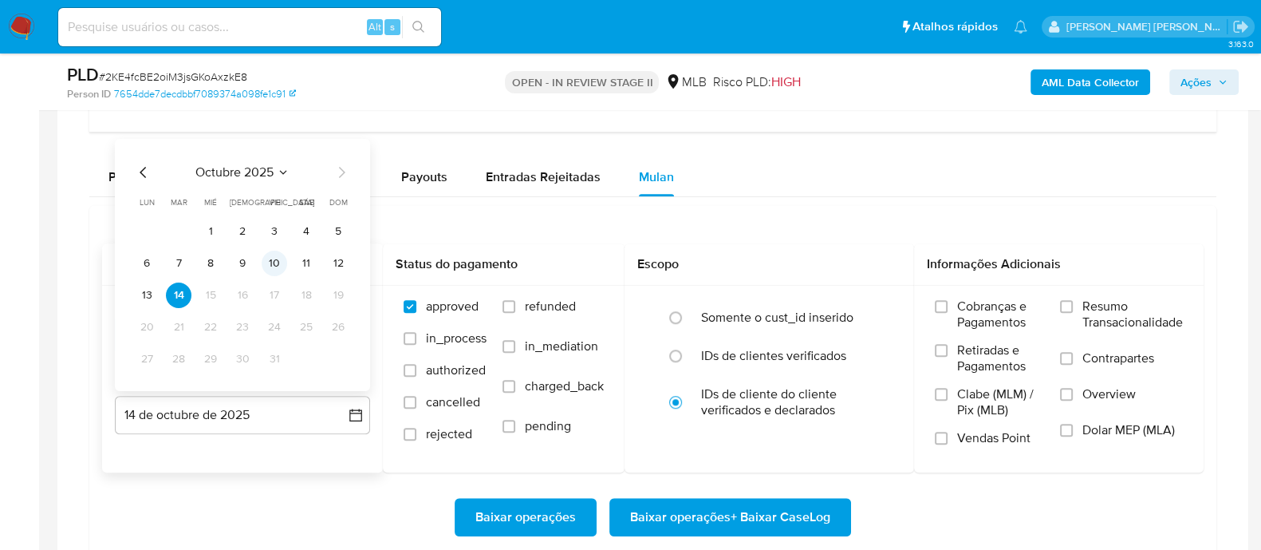
click at [278, 266] on button "10" at bounding box center [275, 264] width 26 height 26
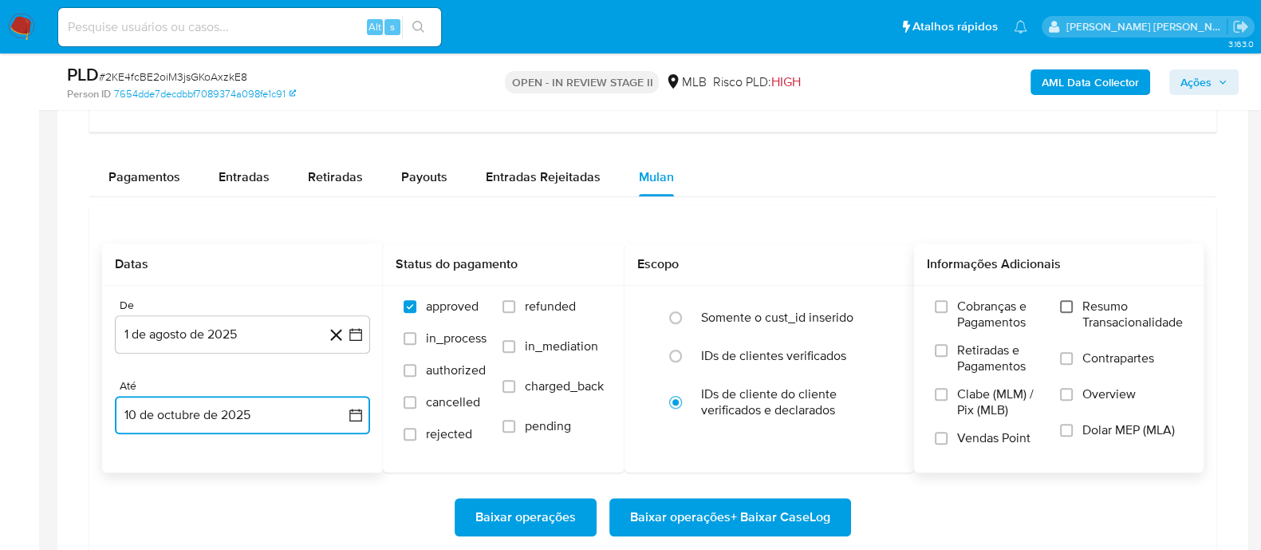
click at [1069, 304] on input "Resumo Transacionalidade" at bounding box center [1066, 306] width 13 height 13
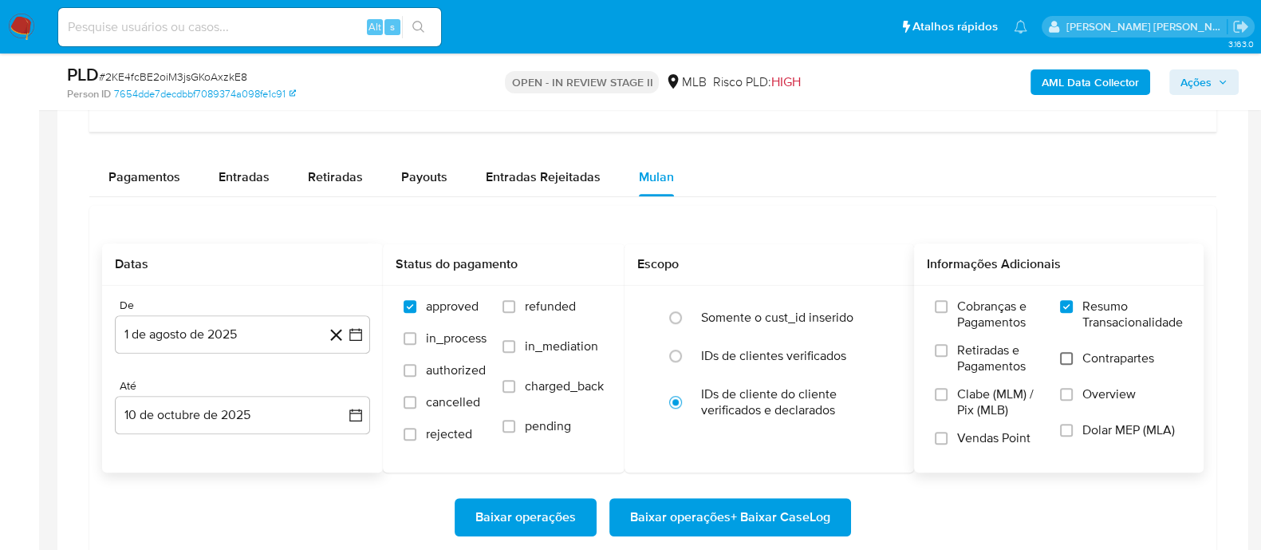
click at [1069, 359] on input "Contrapartes" at bounding box center [1066, 358] width 13 height 13
click at [950, 436] on label "Vendas Point" at bounding box center [989, 444] width 109 height 28
click at [948, 436] on input "Vendas Point" at bounding box center [941, 438] width 13 height 13
click at [744, 507] on span "Baixar operações + Baixar CaseLog" at bounding box center [730, 516] width 200 height 35
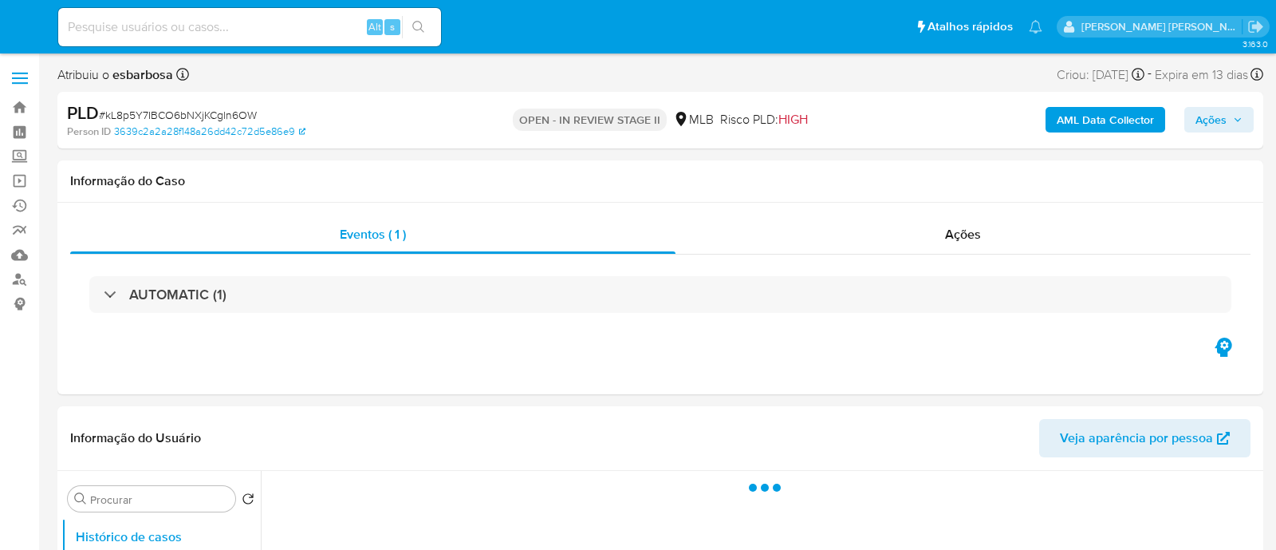
select select "10"
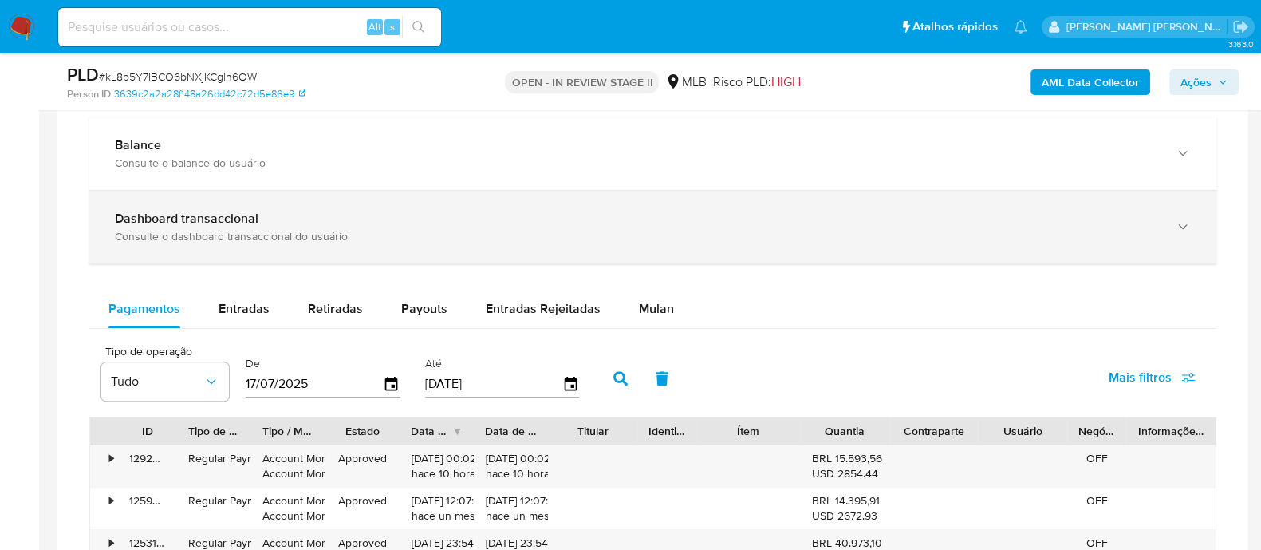
scroll to position [1296, 0]
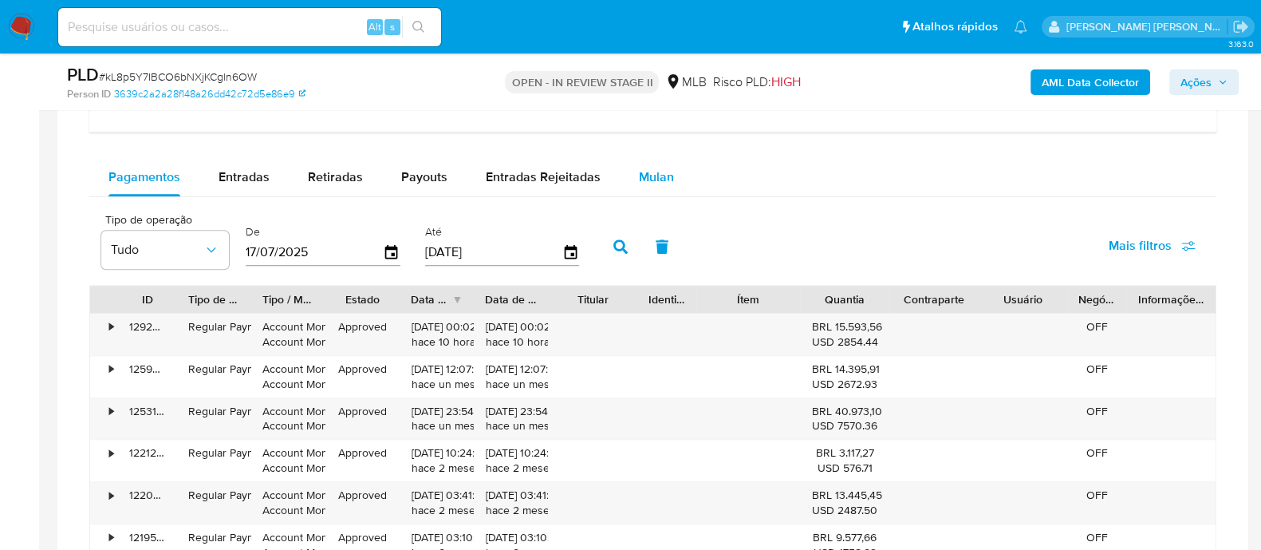
click at [646, 174] on span "Mulan" at bounding box center [656, 177] width 35 height 18
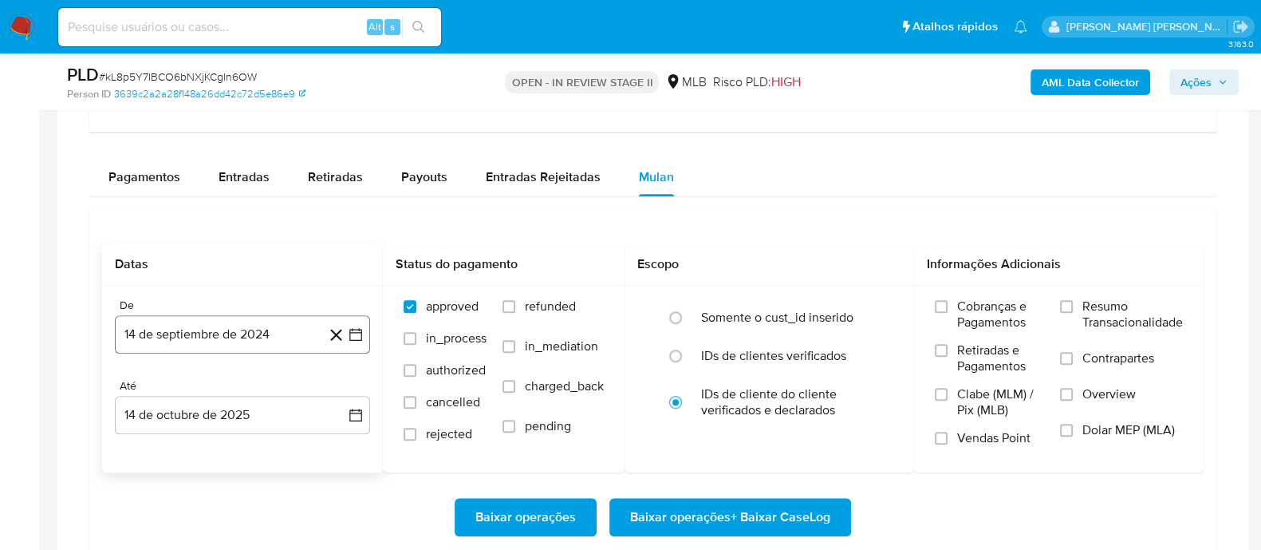
click at [261, 325] on button "14 de septiembre de 2024" at bounding box center [242, 334] width 255 height 38
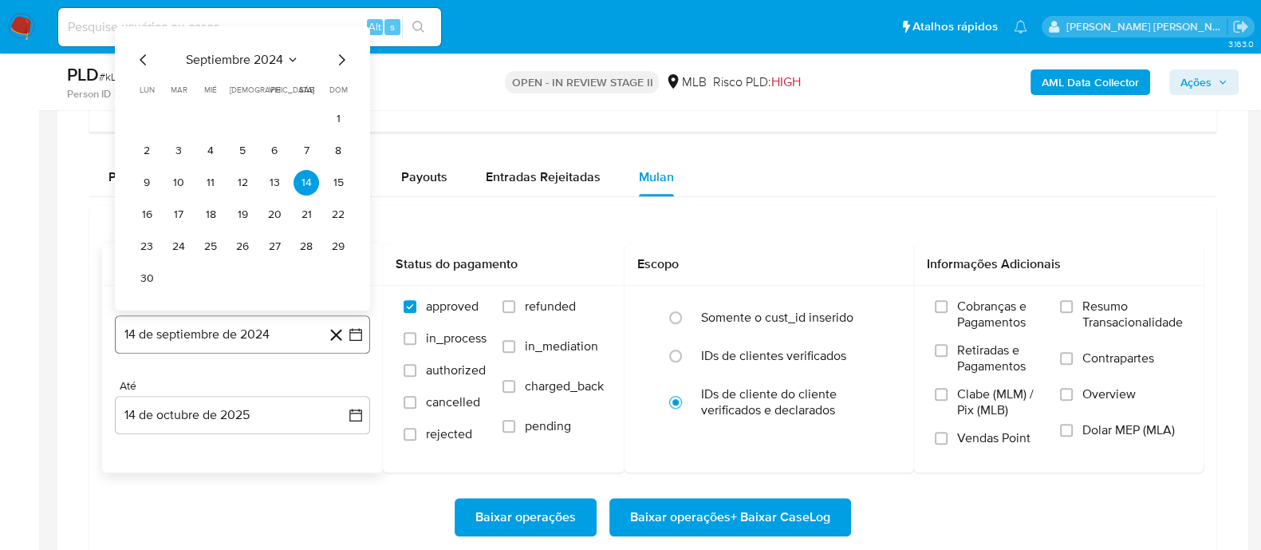
click at [279, 332] on button "14 de septiembre de 2024" at bounding box center [242, 334] width 255 height 38
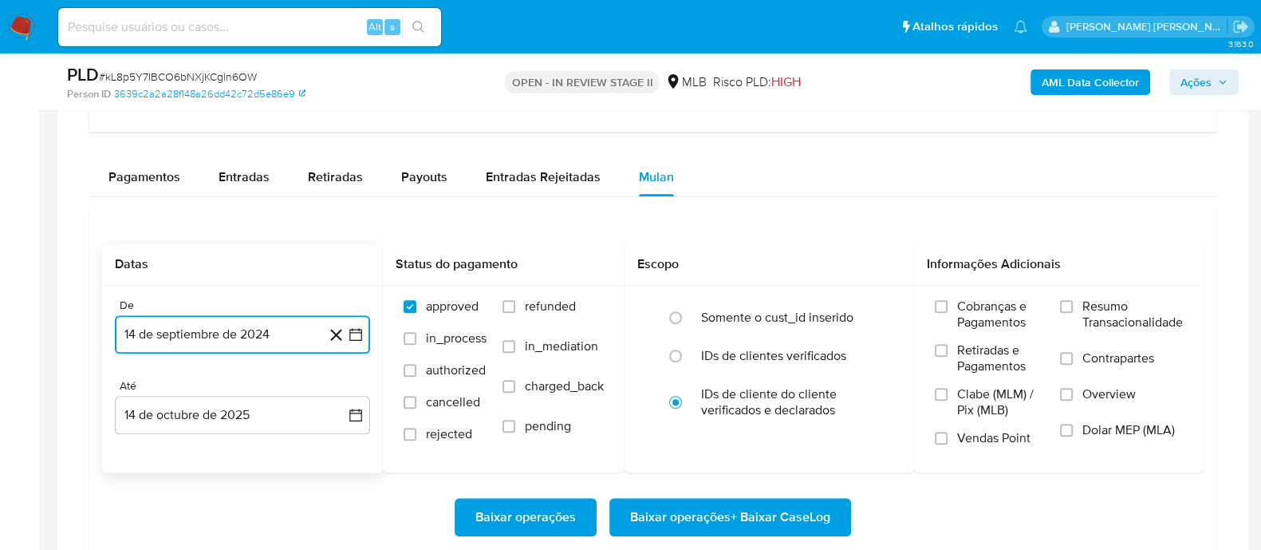
click at [267, 328] on button "14 de septiembre de 2024" at bounding box center [242, 334] width 255 height 38
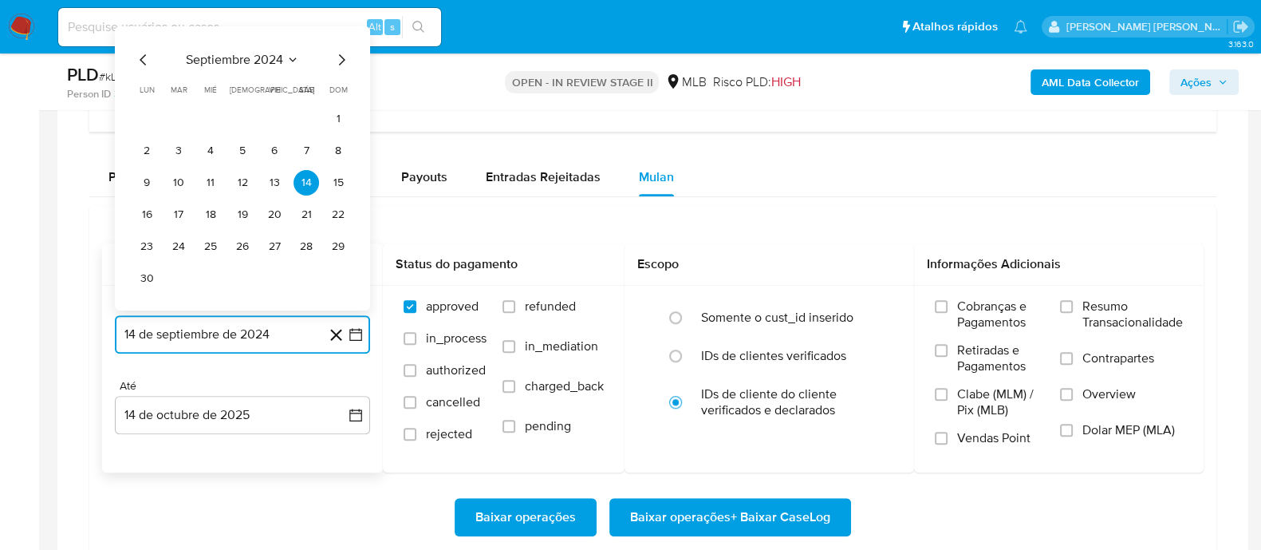
click at [263, 52] on span "septiembre 2024" at bounding box center [234, 60] width 97 height 16
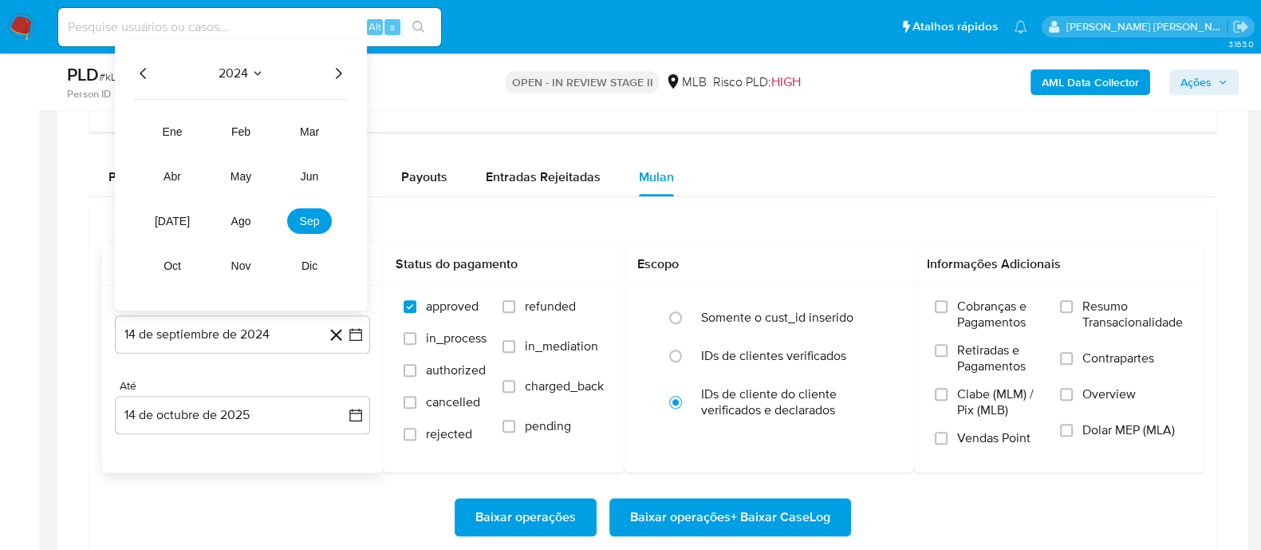
click at [347, 69] on icon "Año siguiente" at bounding box center [338, 73] width 19 height 19
click at [251, 216] on button "ago" at bounding box center [241, 221] width 45 height 26
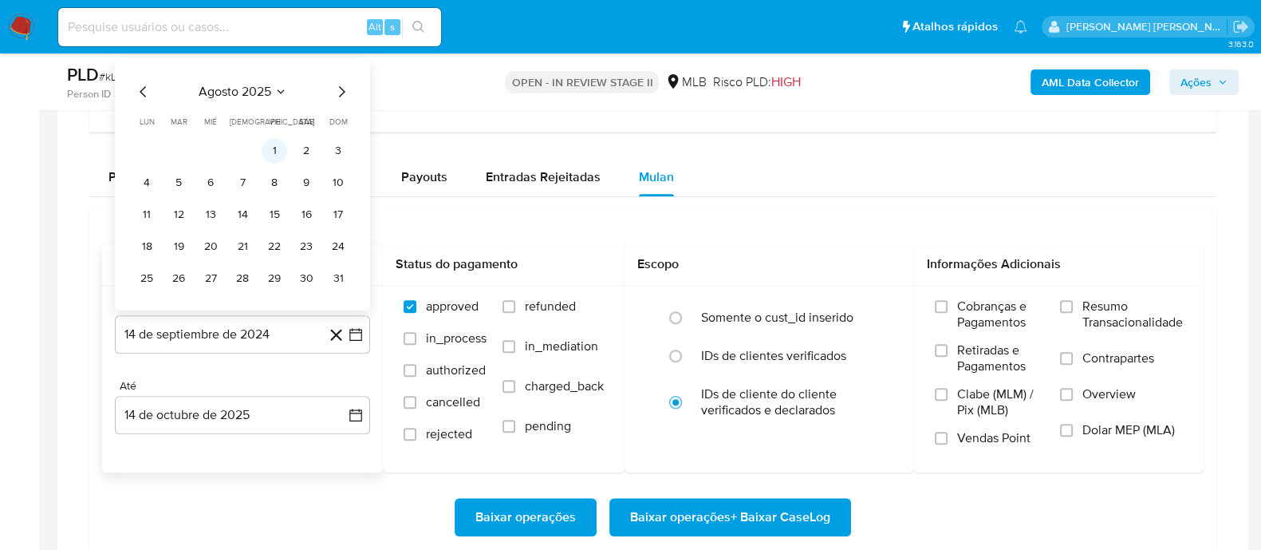
click at [275, 149] on button "1" at bounding box center [275, 151] width 26 height 26
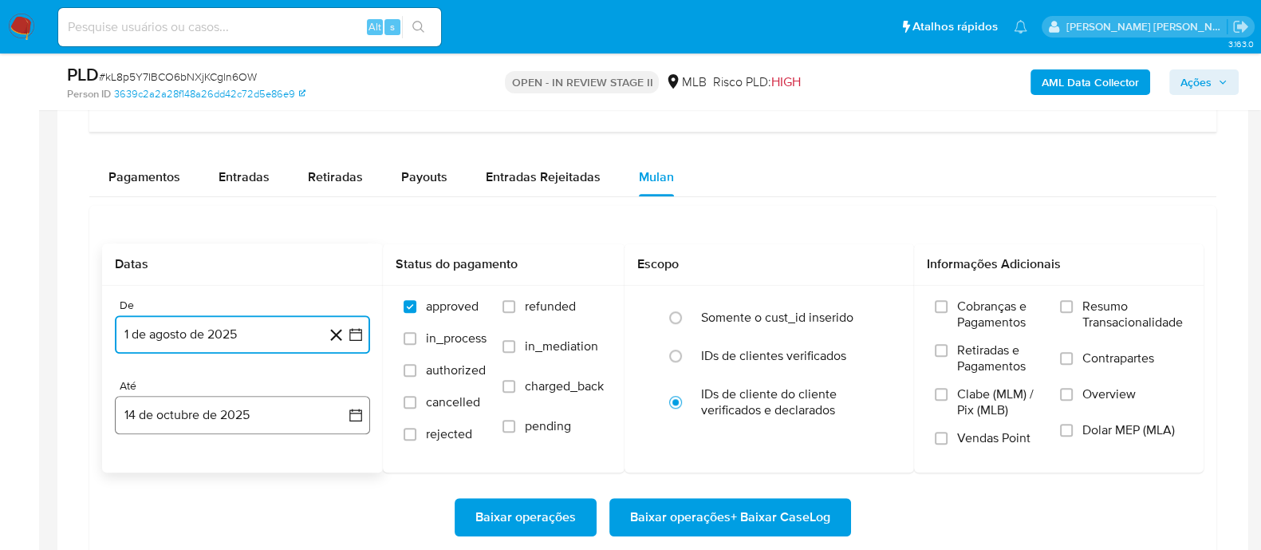
click at [248, 400] on button "14 de octubre de 2025" at bounding box center [242, 415] width 255 height 38
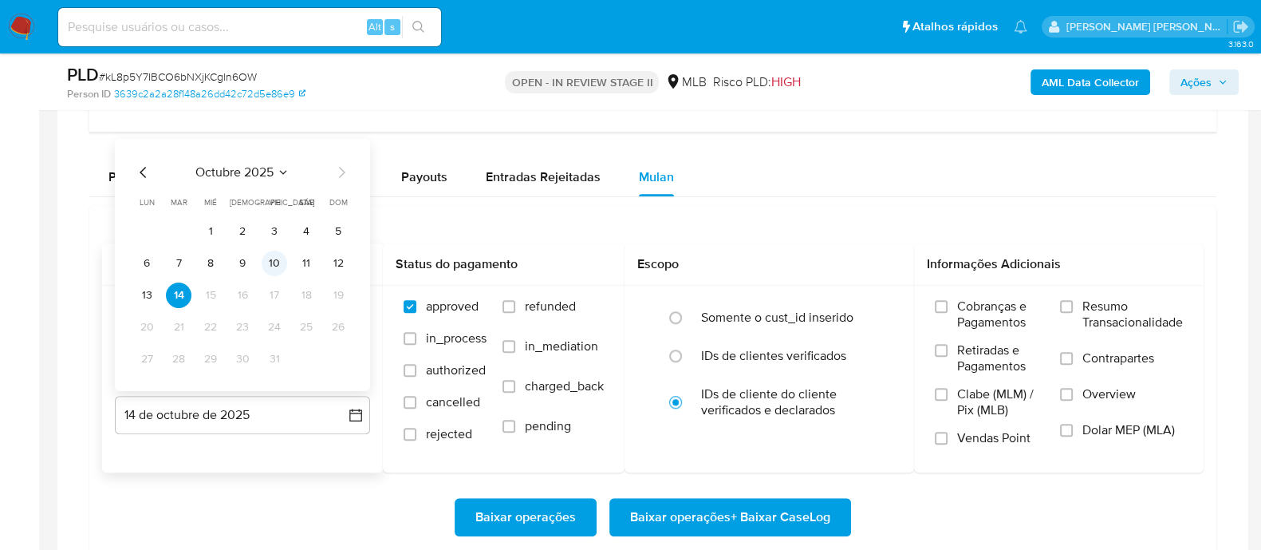
click at [278, 261] on button "10" at bounding box center [275, 264] width 26 height 26
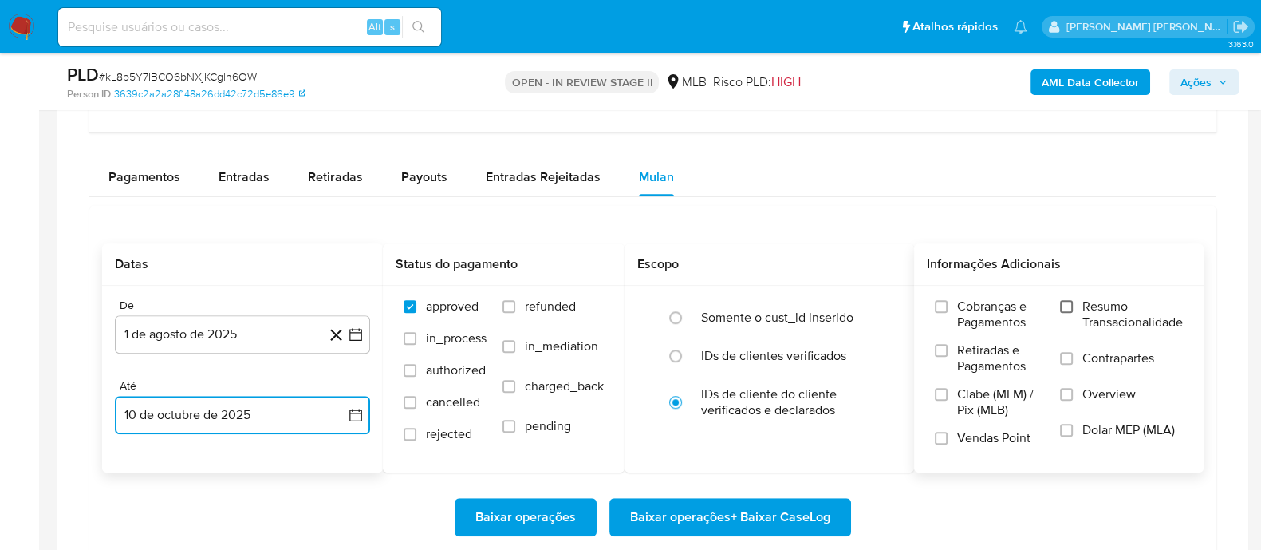
click at [1067, 305] on input "Resumo Transacionalidade" at bounding box center [1066, 306] width 13 height 13
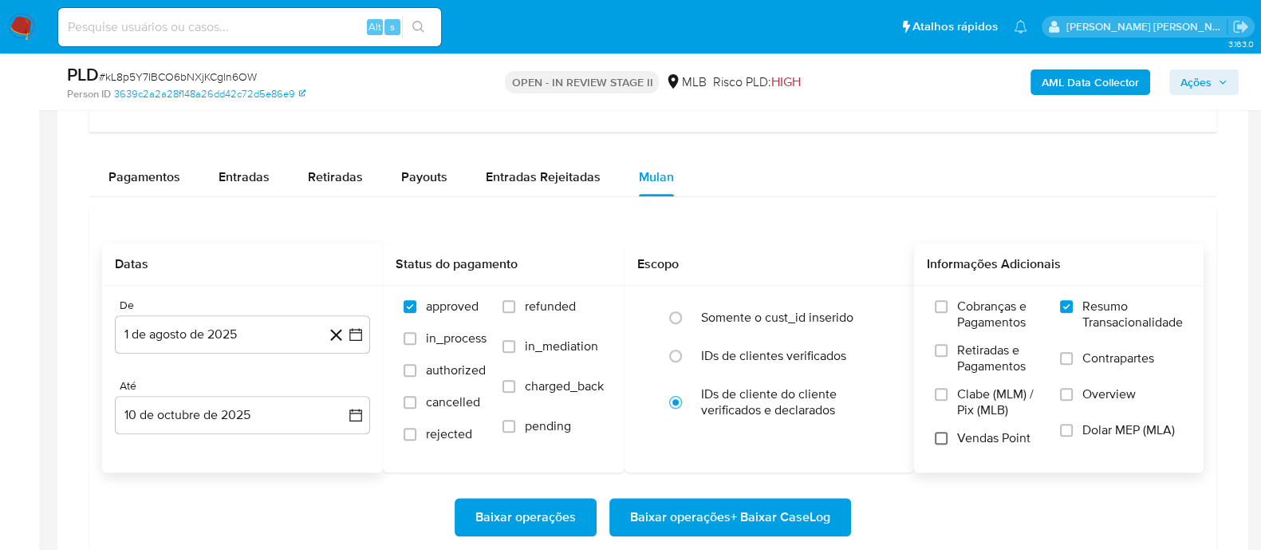
click at [943, 438] on input "Vendas Point" at bounding box center [941, 438] width 13 height 13
click at [720, 503] on span "Baixar operações + Baixar CaseLog" at bounding box center [730, 516] width 200 height 35
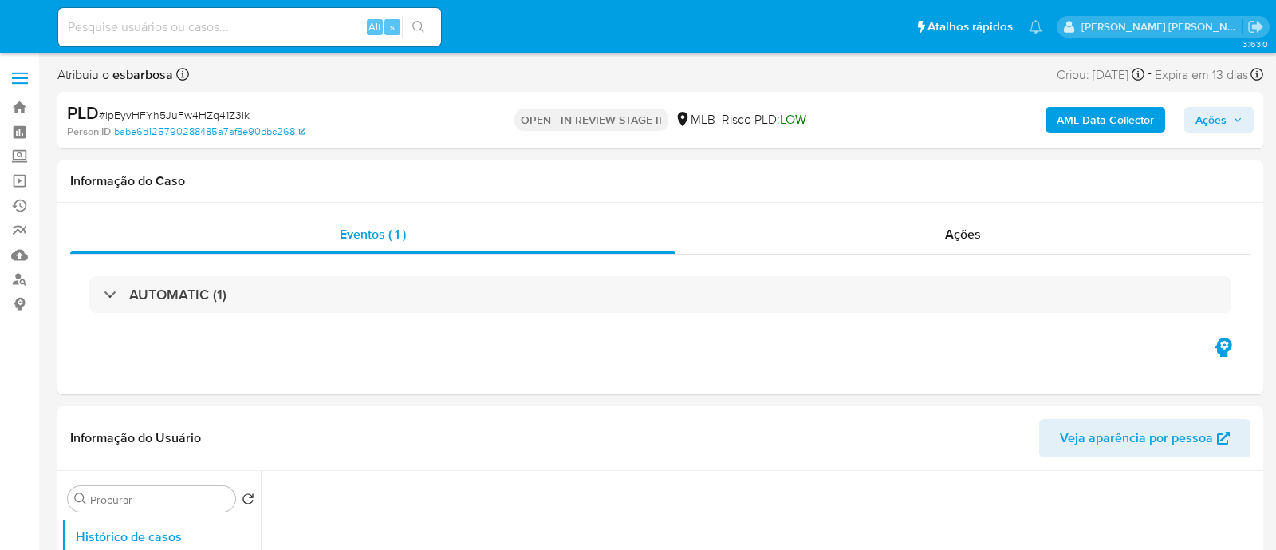
select select "10"
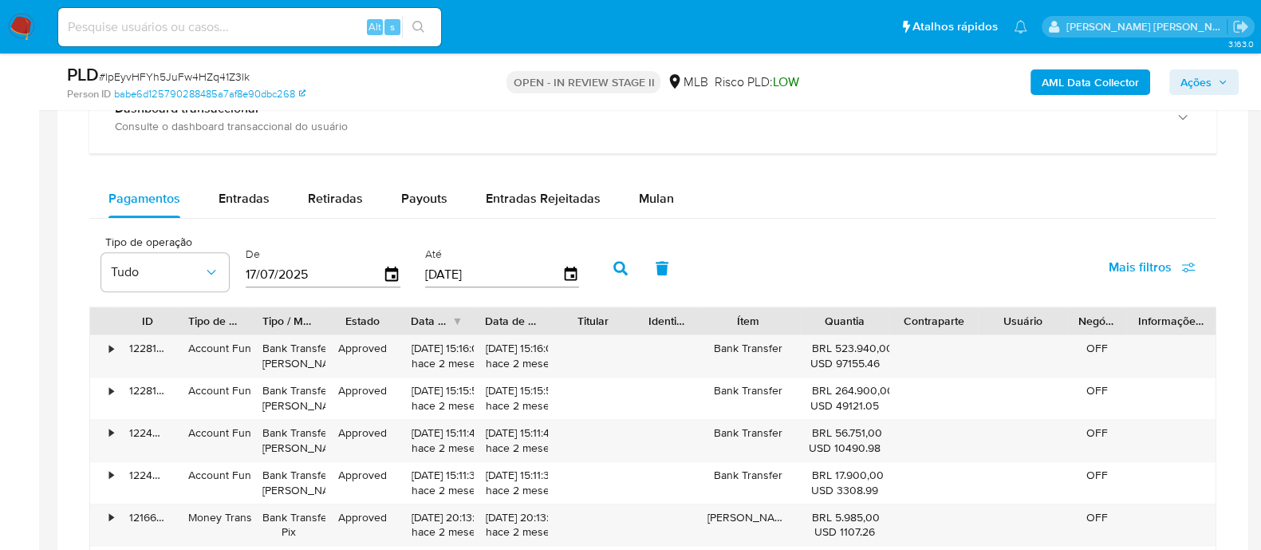
scroll to position [1197, 0]
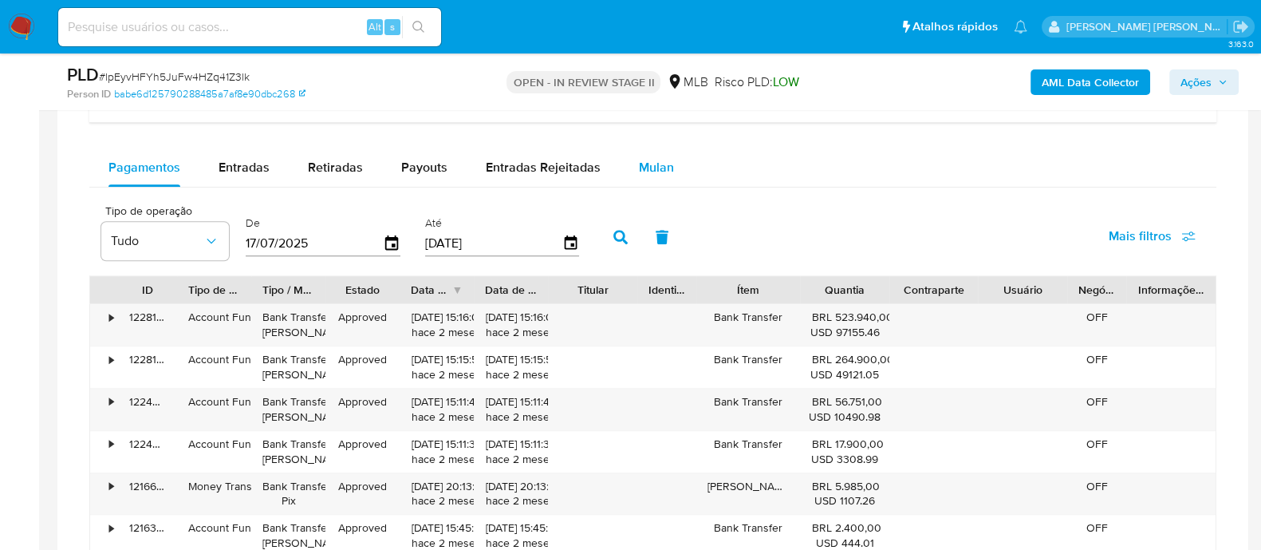
click at [642, 168] on span "Mulan" at bounding box center [656, 167] width 35 height 18
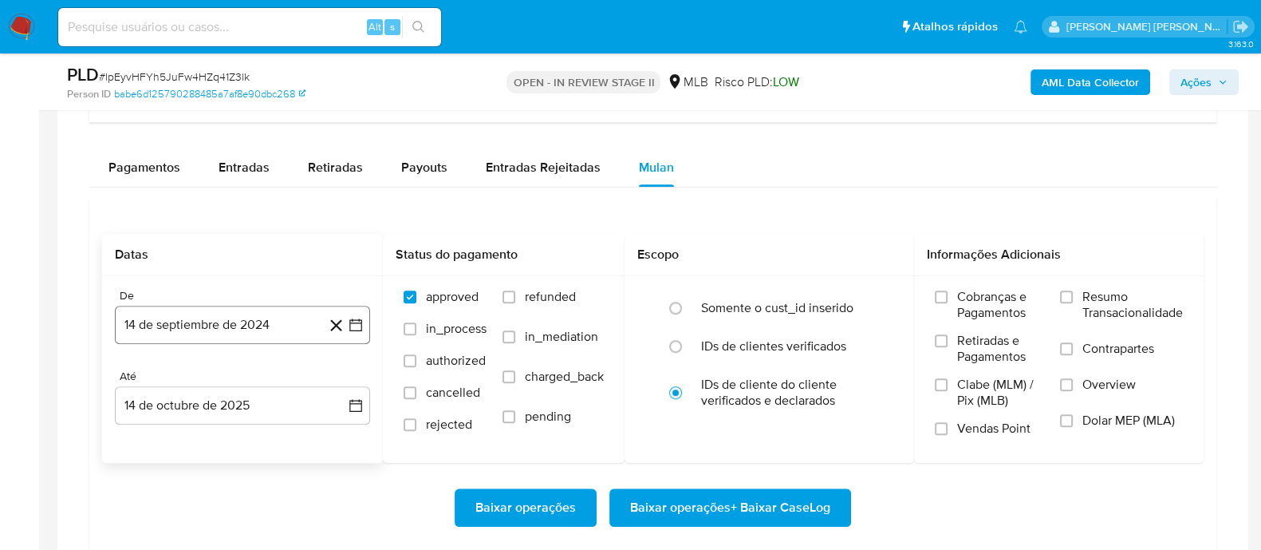
click at [182, 321] on button "14 de septiembre de 2024" at bounding box center [242, 325] width 255 height 38
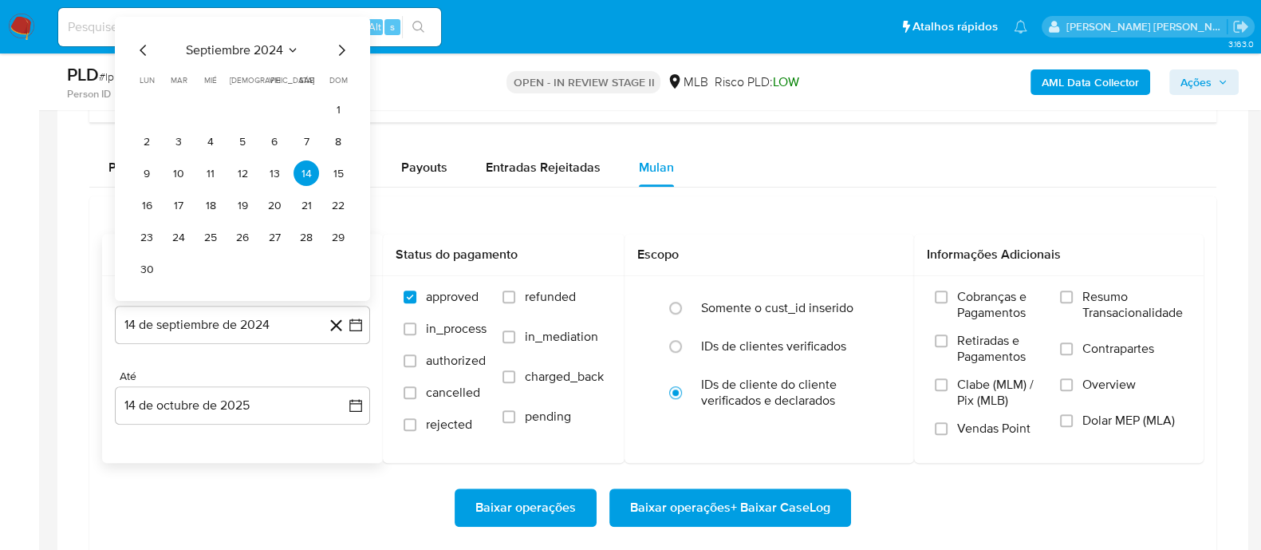
click at [239, 45] on span "septiembre 2024" at bounding box center [234, 50] width 97 height 16
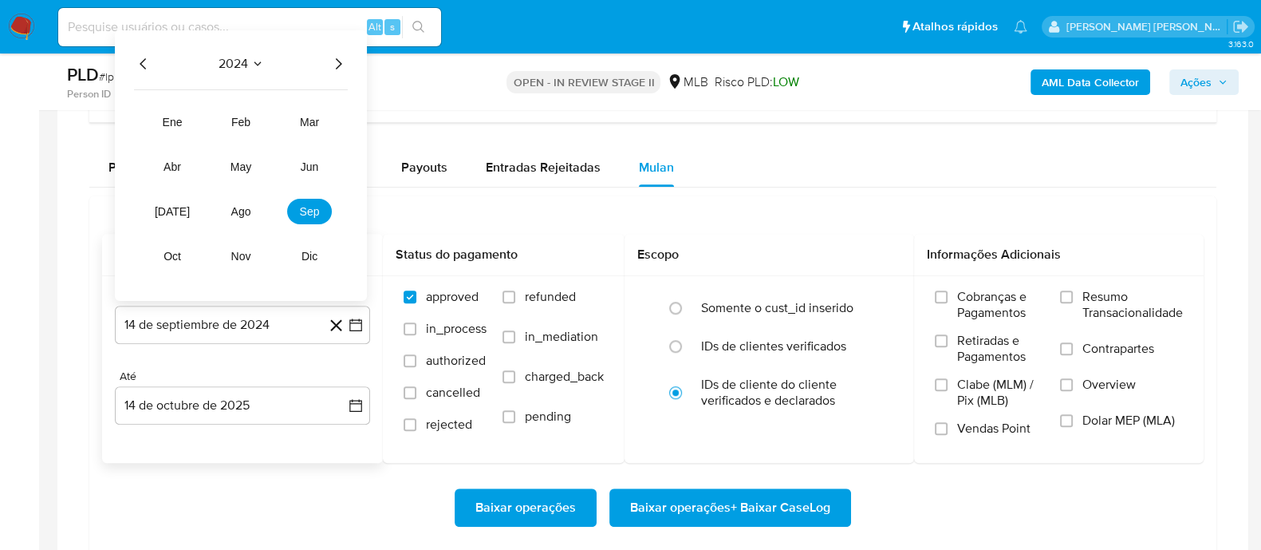
click at [337, 61] on icon "Año siguiente" at bounding box center [338, 63] width 19 height 19
click at [240, 214] on span "ago" at bounding box center [241, 211] width 20 height 13
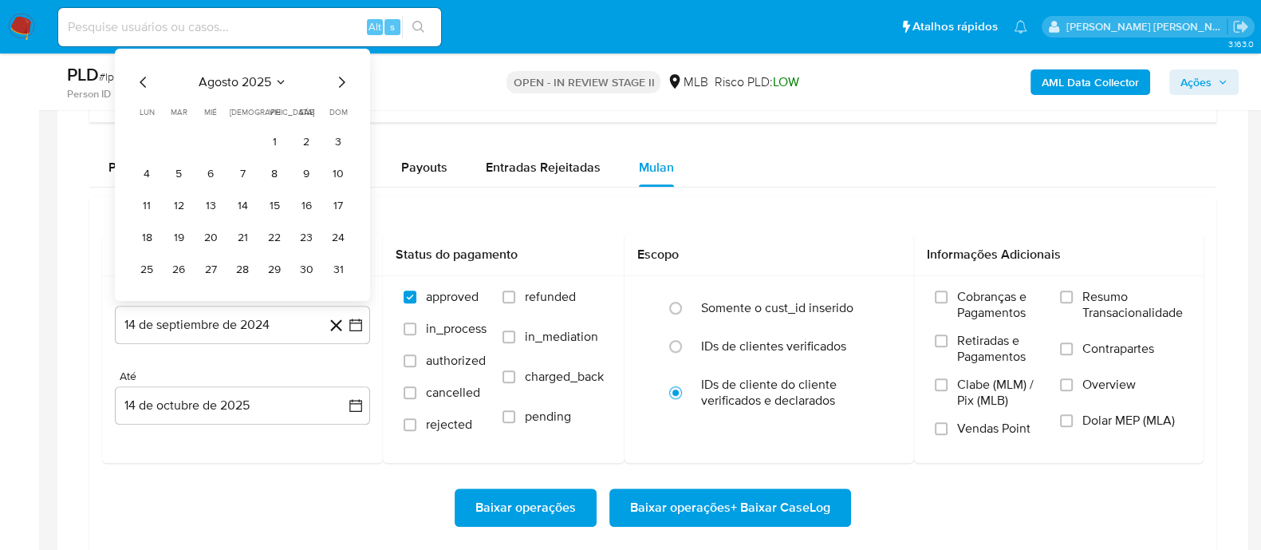
drag, startPoint x: 270, startPoint y: 132, endPoint x: 272, endPoint y: 145, distance: 13.8
click at [270, 133] on button "1" at bounding box center [275, 141] width 26 height 26
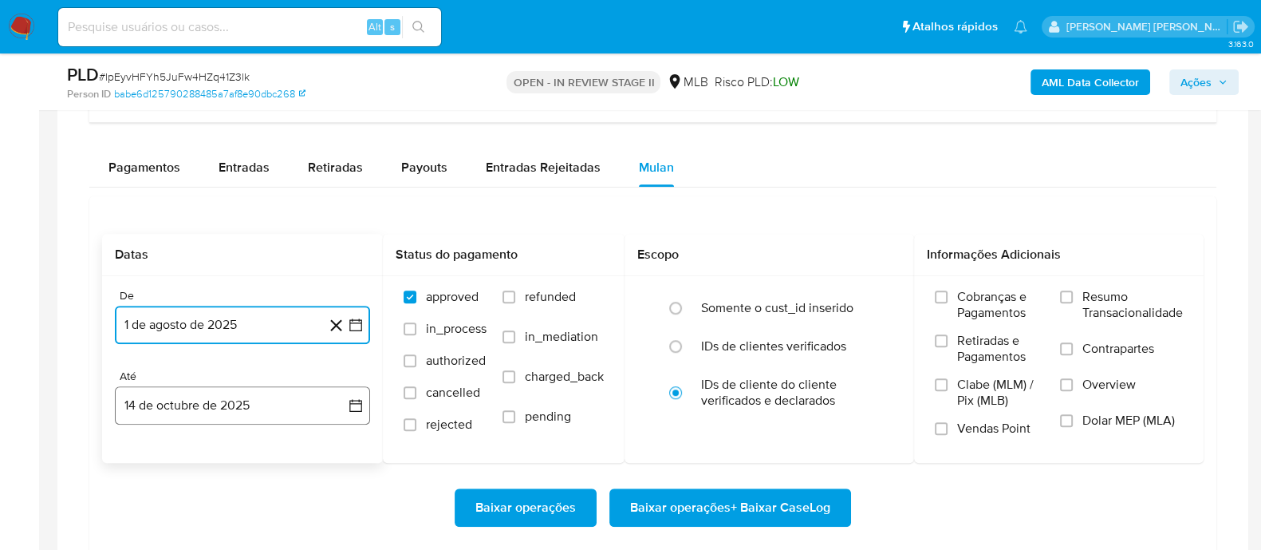
click at [211, 397] on button "14 de octubre de 2025" at bounding box center [242, 405] width 255 height 38
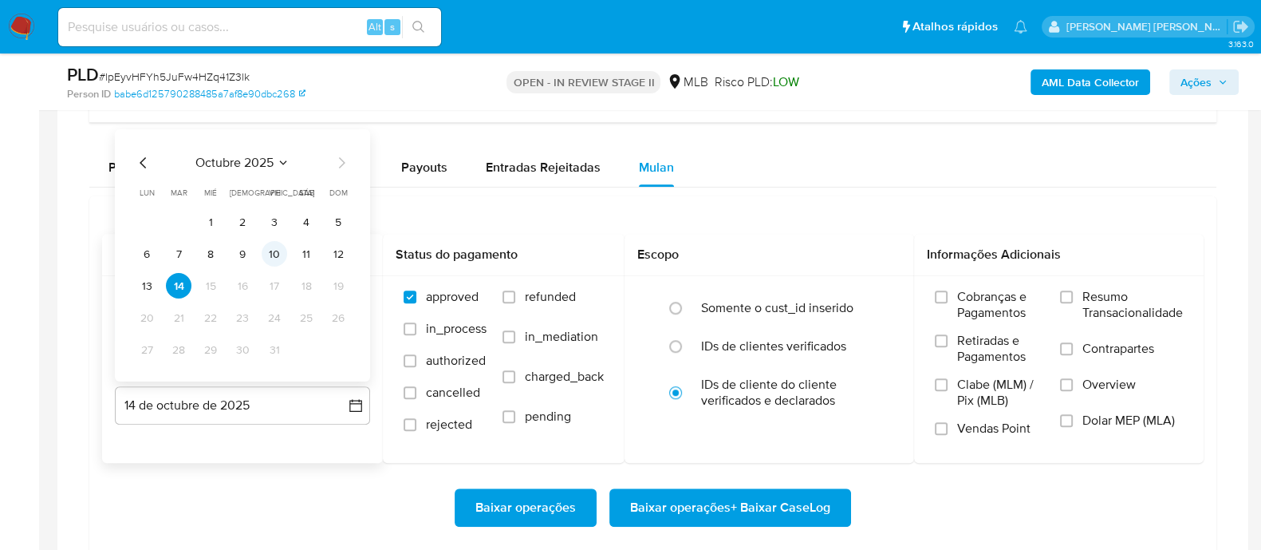
click at [279, 251] on button "10" at bounding box center [275, 254] width 26 height 26
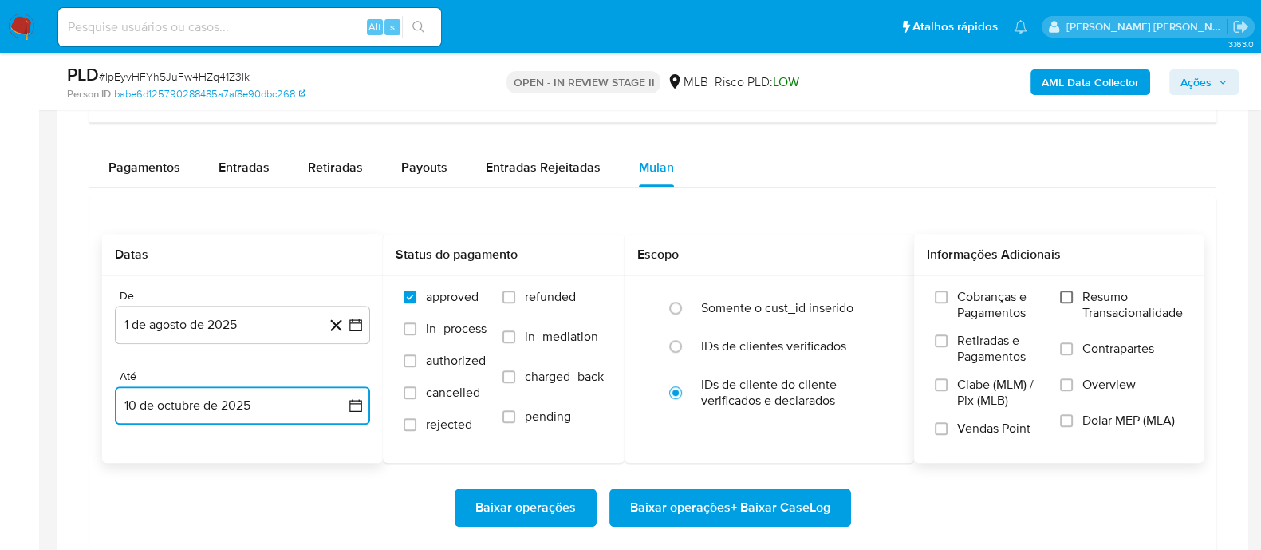
click at [1067, 292] on input "Resumo Transacionalidade" at bounding box center [1066, 296] width 13 height 13
click at [948, 422] on span at bounding box center [941, 428] width 13 height 13
click at [948, 422] on input "Vendas Point" at bounding box center [941, 428] width 13 height 13
click at [723, 503] on span "Baixar operações + Baixar CaseLog" at bounding box center [730, 507] width 200 height 35
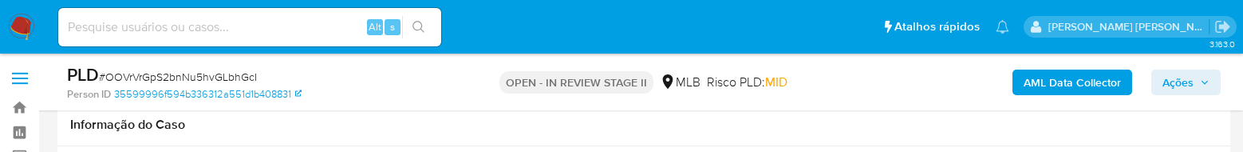
select select "10"
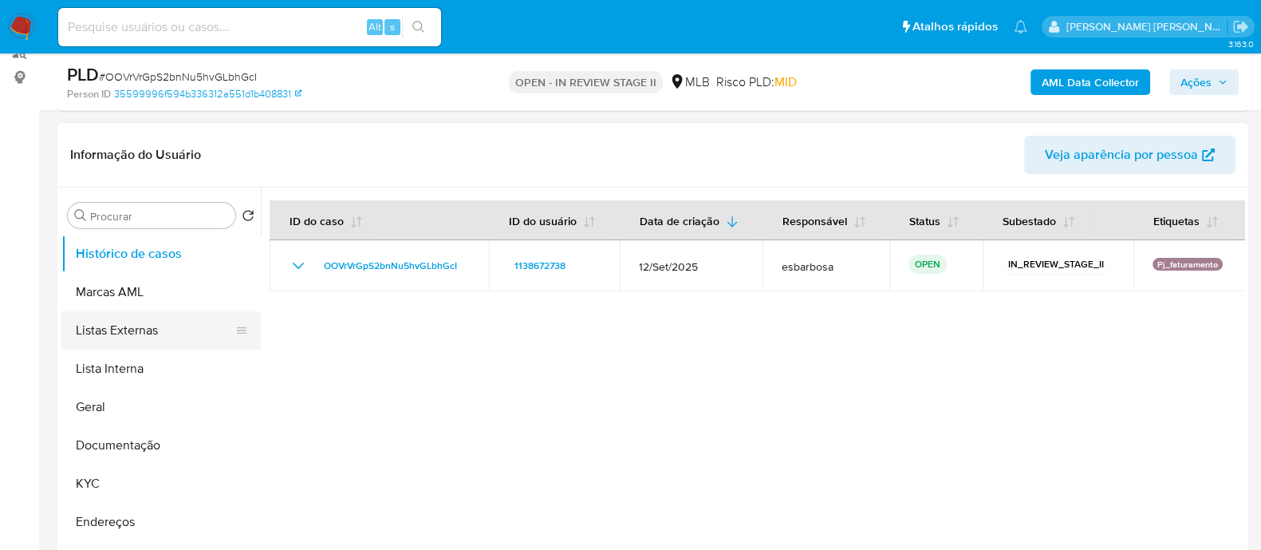
scroll to position [231, 0]
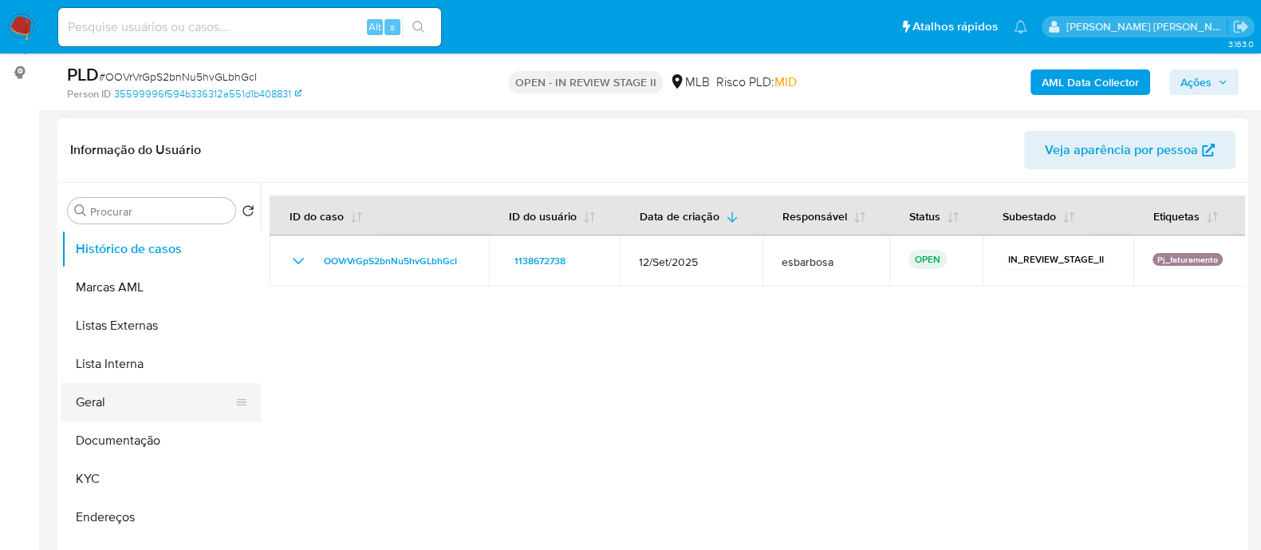
click at [136, 151] on button "Geral" at bounding box center [154, 402] width 187 height 38
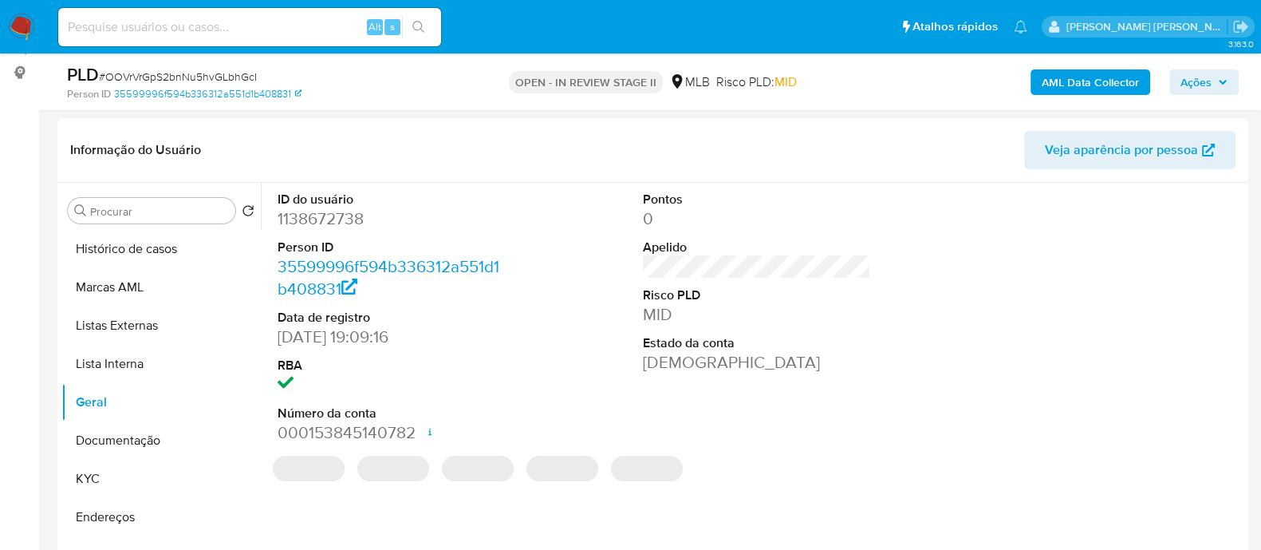
click at [345, 151] on dd "1138672738" at bounding box center [392, 218] width 228 height 22
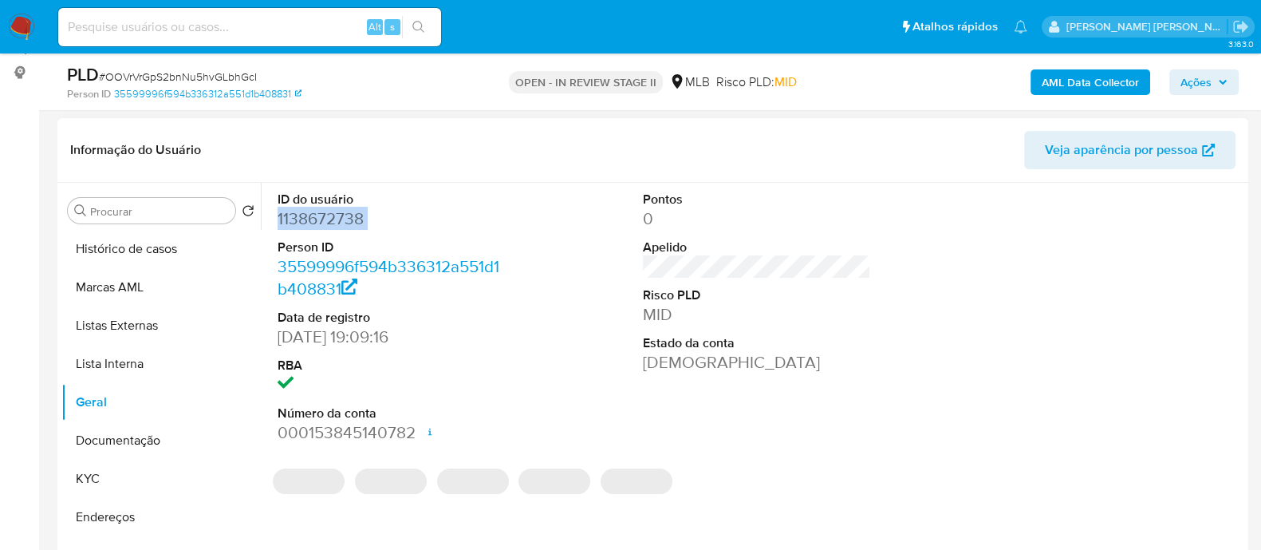
copy dd "1138672738"
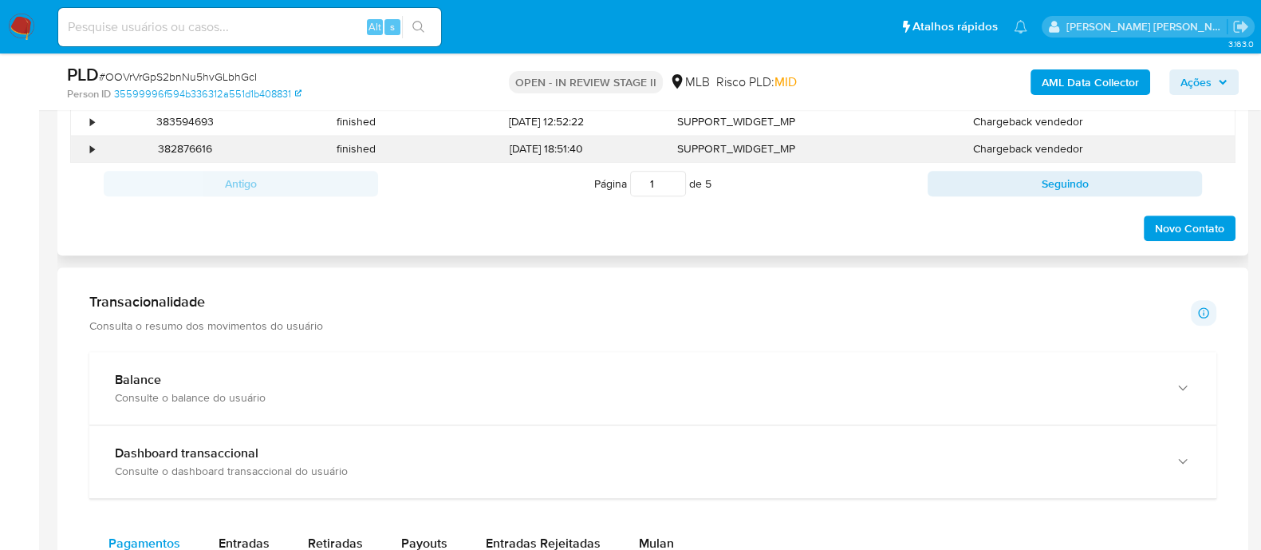
scroll to position [1229, 0]
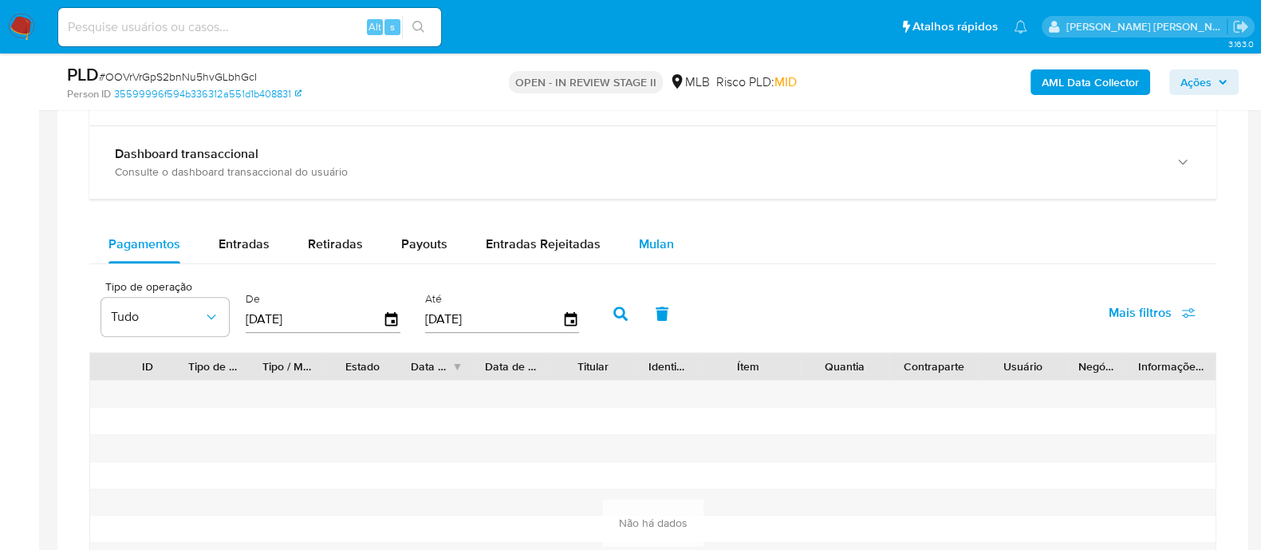
click at [639, 151] on span "Mulan" at bounding box center [656, 244] width 35 height 18
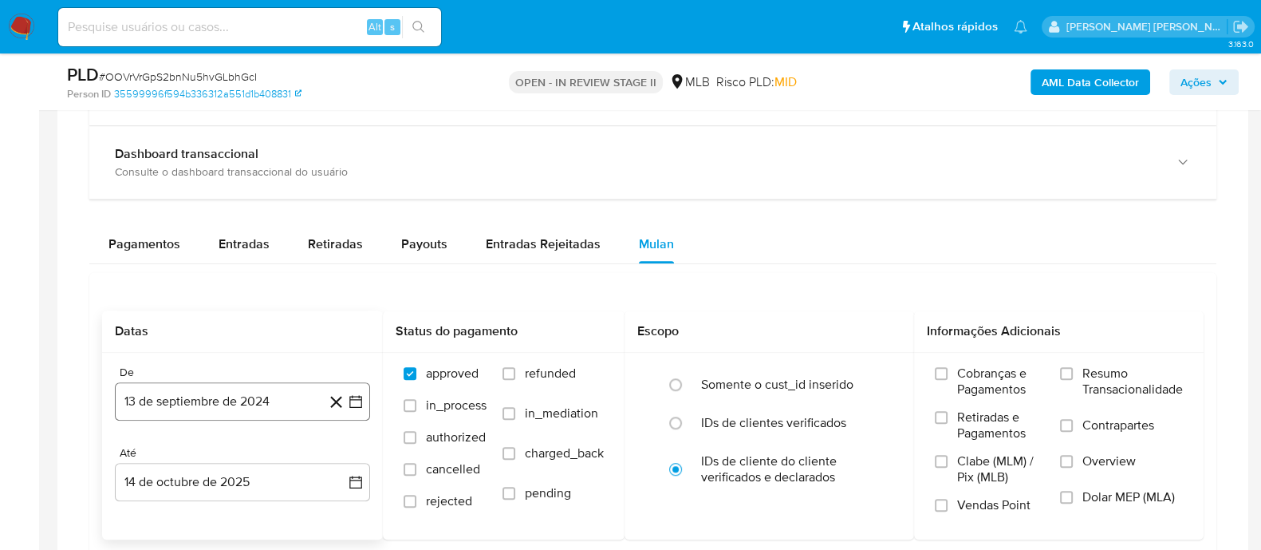
click at [239, 151] on button "13 de septiembre de 2024" at bounding box center [242, 401] width 255 height 38
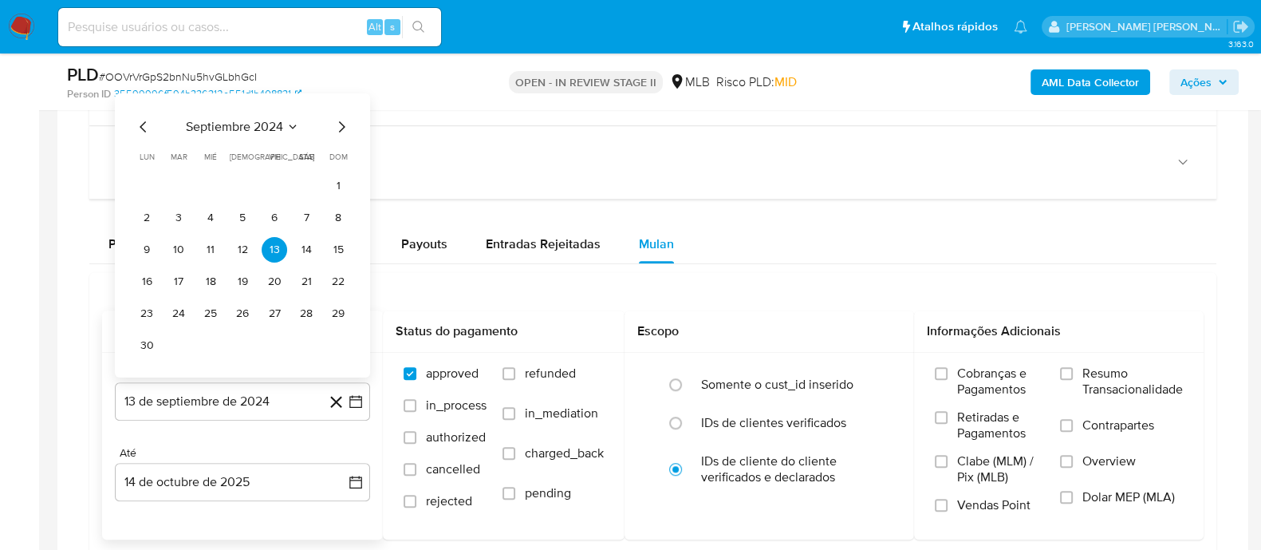
click at [229, 128] on span "septiembre 2024" at bounding box center [234, 127] width 97 height 16
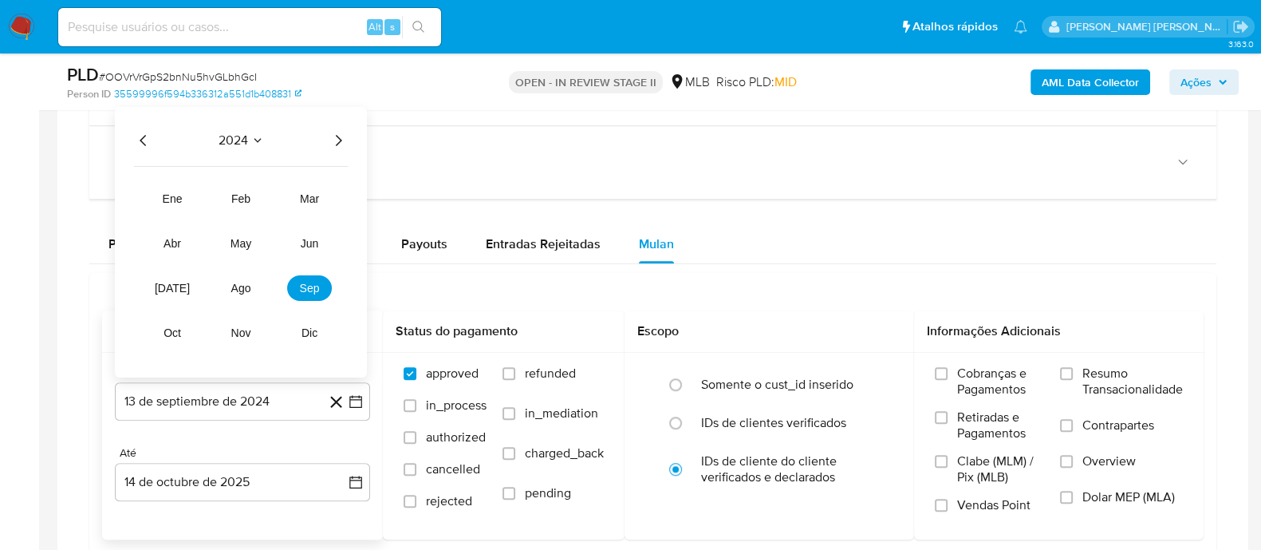
click at [329, 139] on icon "Año siguiente" at bounding box center [338, 140] width 19 height 19
click at [245, 151] on span "ago" at bounding box center [241, 288] width 20 height 13
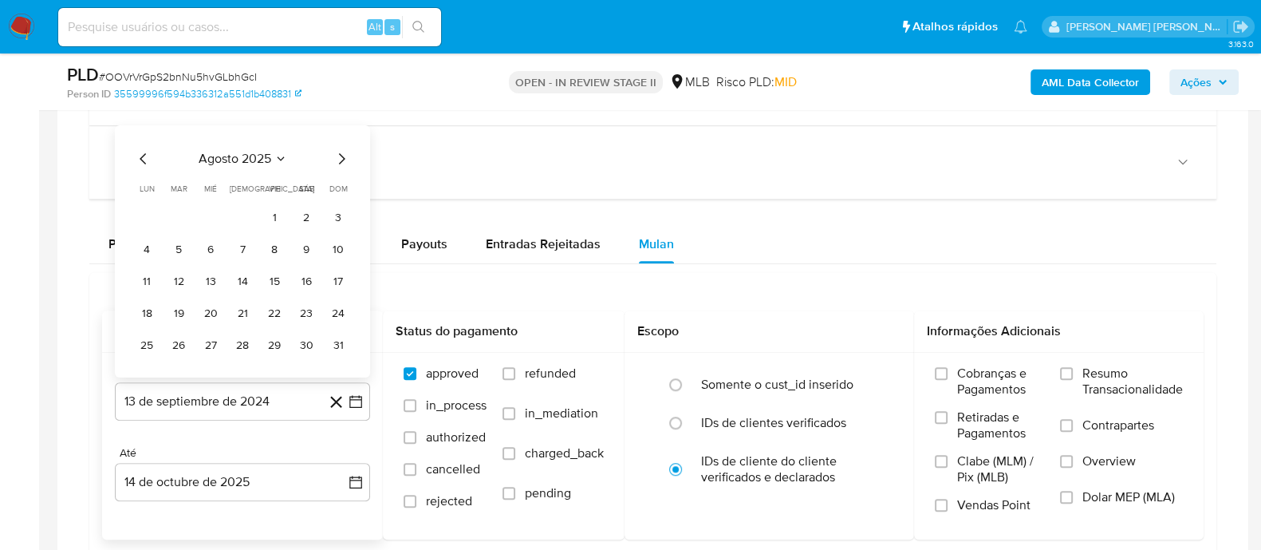
click at [277, 151] on button "1" at bounding box center [275, 218] width 26 height 26
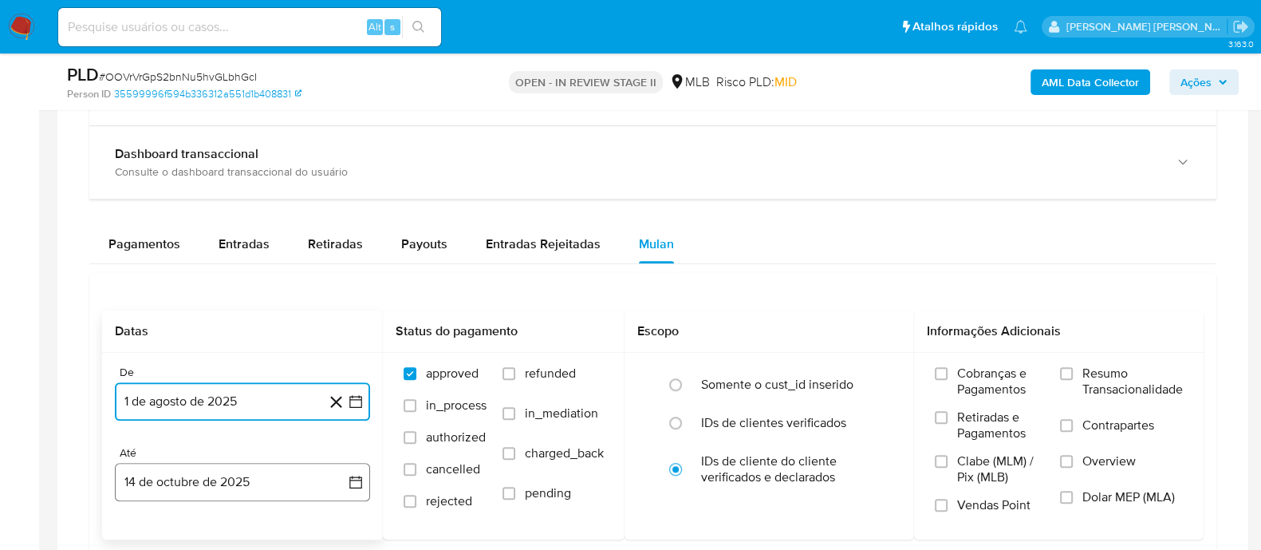
click at [268, 151] on button "14 de octubre de 2025" at bounding box center [242, 482] width 255 height 38
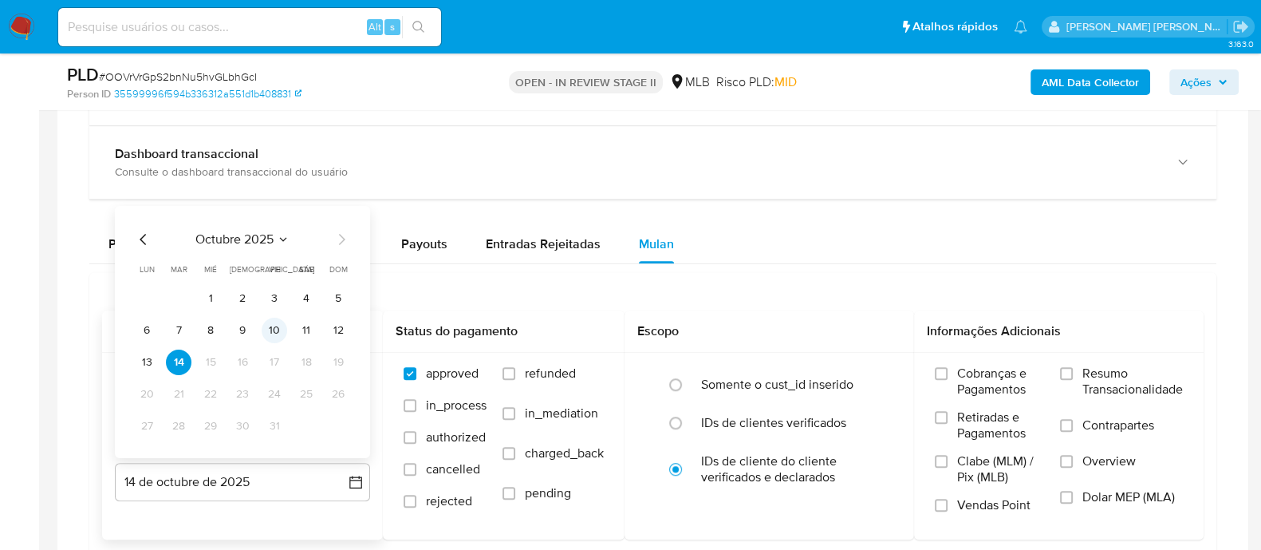
click at [278, 151] on button "10" at bounding box center [275, 331] width 26 height 26
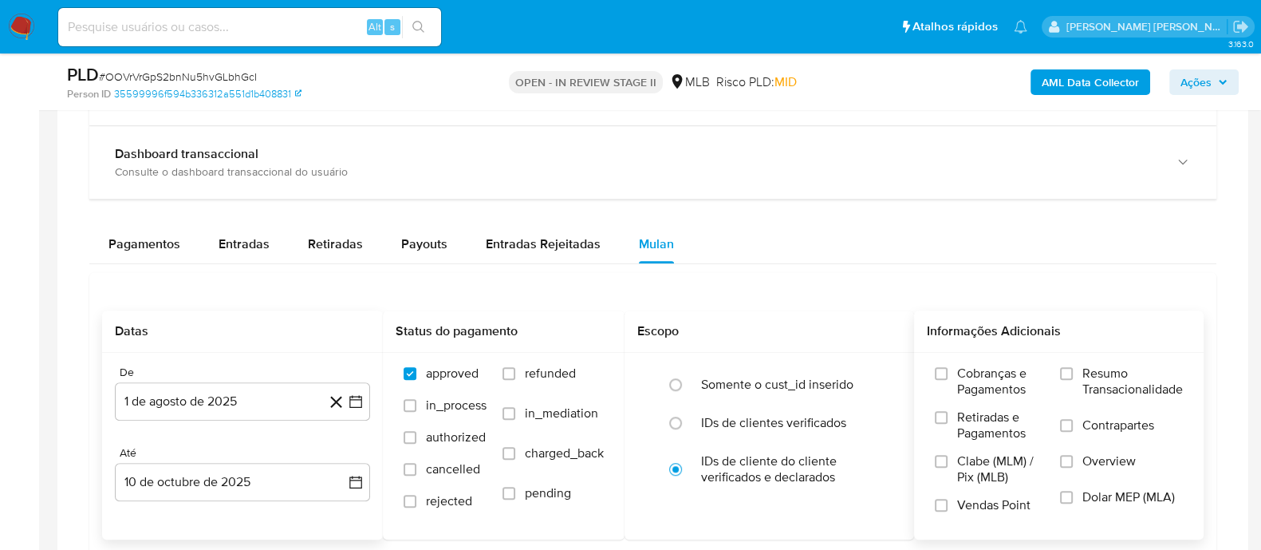
click at [1075, 151] on label "Resumo Transacionalidade" at bounding box center [1121, 391] width 123 height 52
click at [1073, 151] on input "Resumo Transacionalidade" at bounding box center [1066, 373] width 13 height 13
click at [937, 151] on input "Vendas Point" at bounding box center [941, 505] width 13 height 13
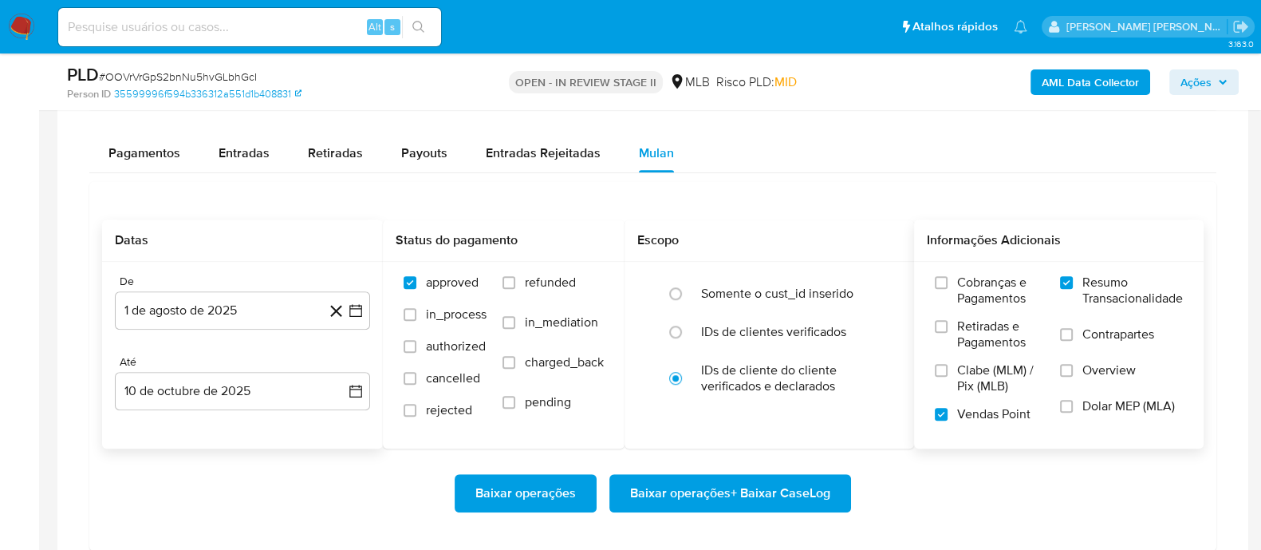
scroll to position [1428, 0]
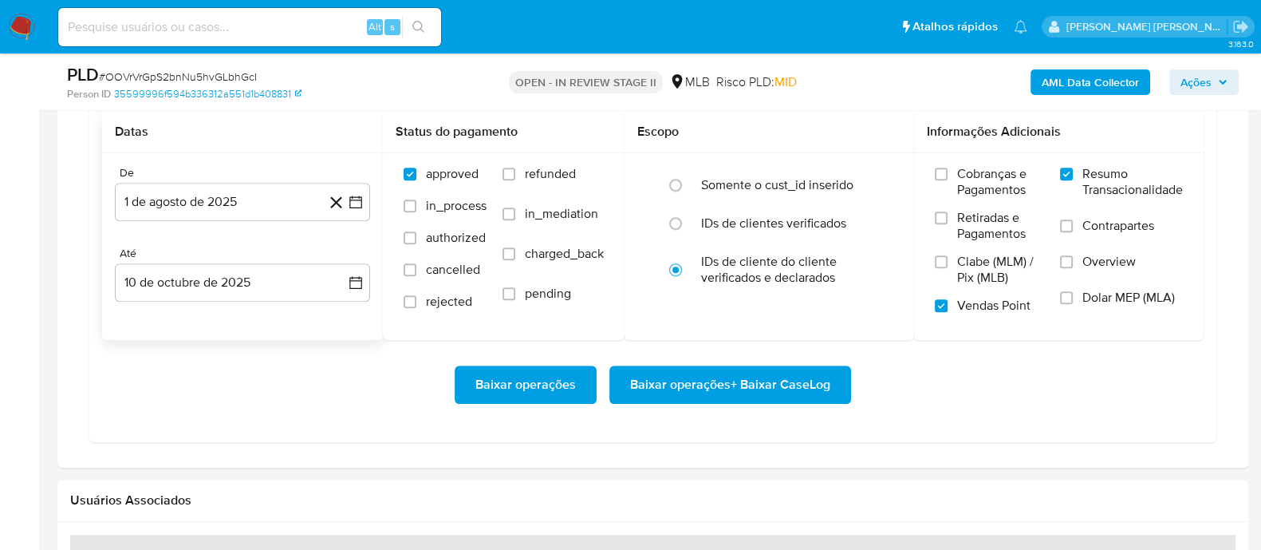
click at [775, 151] on span "Baixar operações + Baixar CaseLog" at bounding box center [730, 384] width 200 height 35
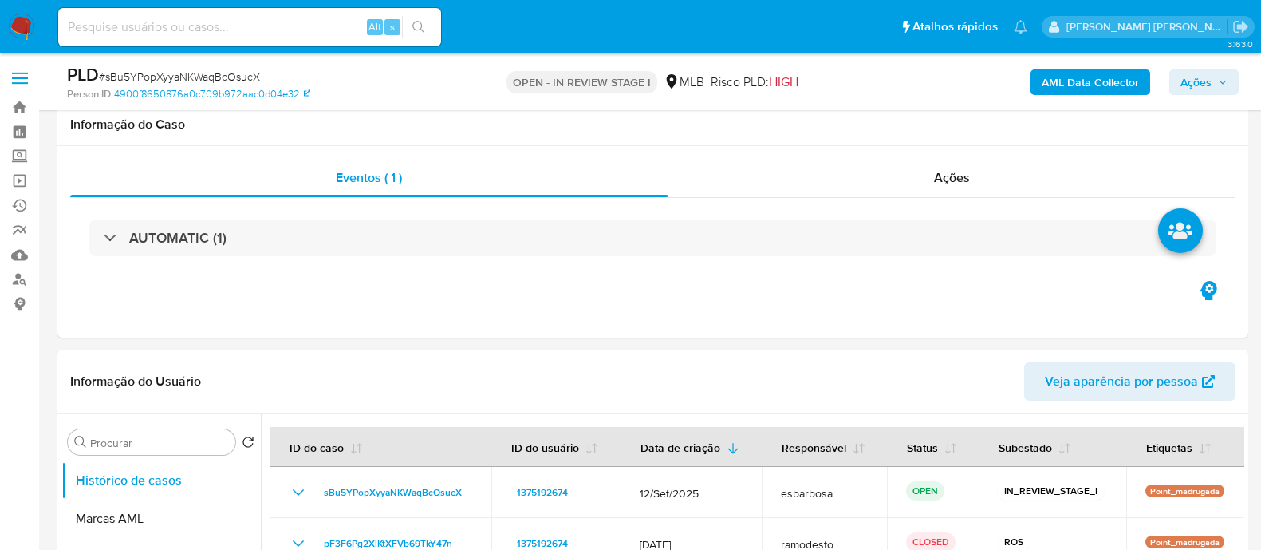
scroll to position [499, 0]
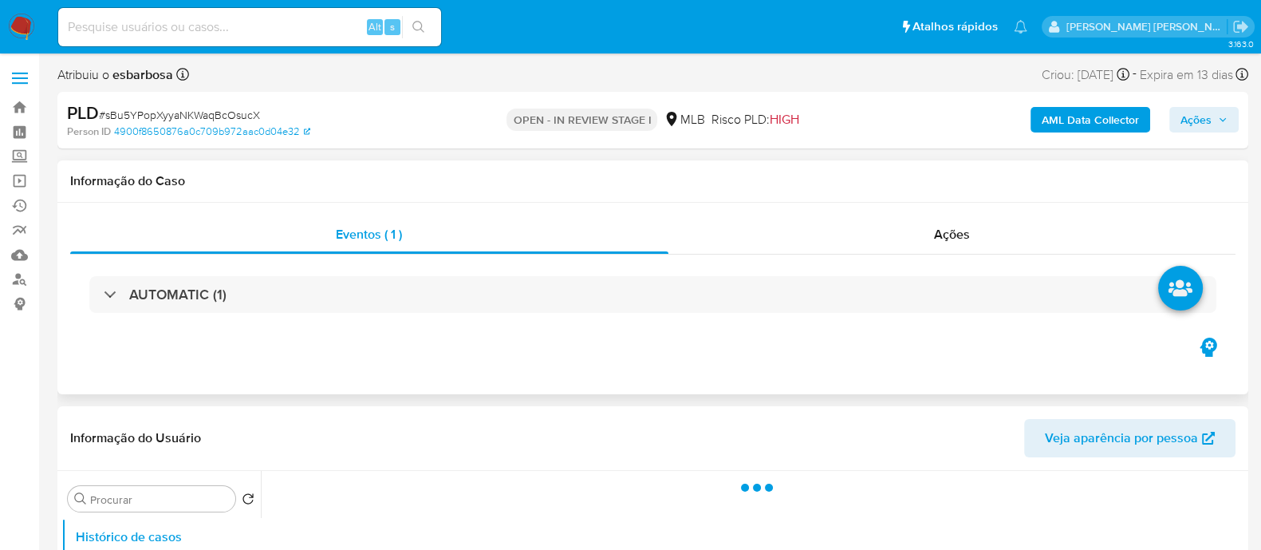
select select "10"
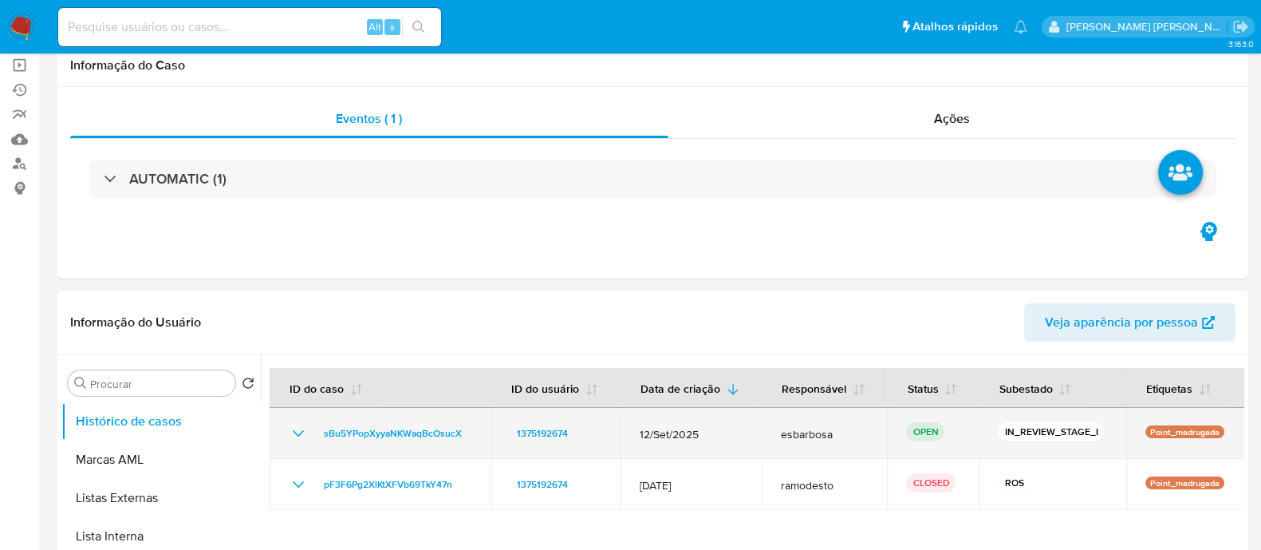
scroll to position [199, 0]
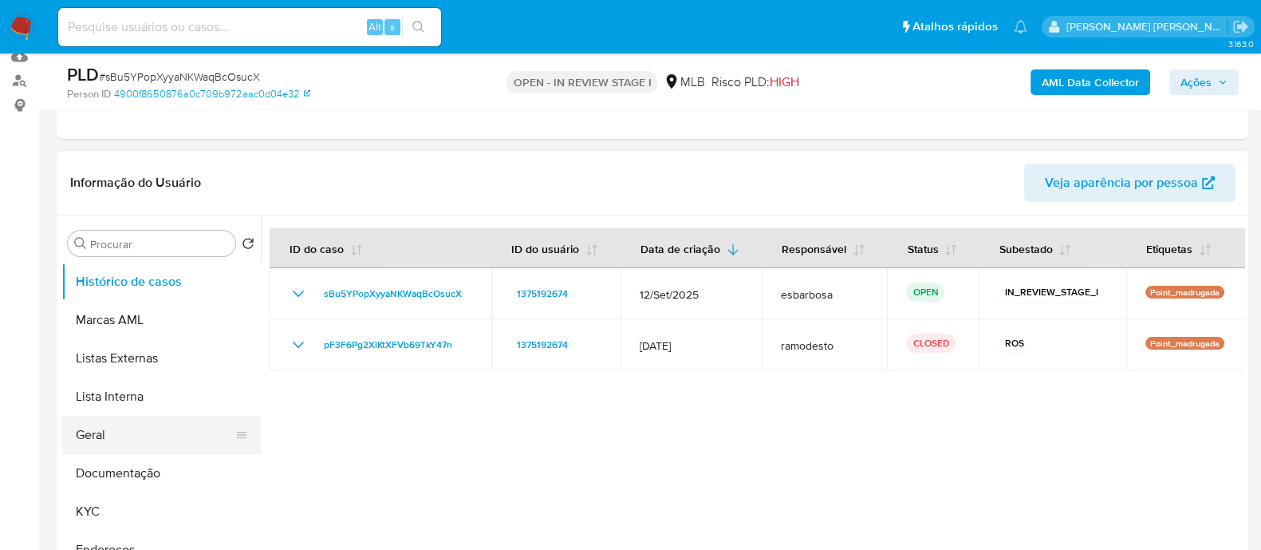
click at [122, 443] on button "Geral" at bounding box center [154, 435] width 187 height 38
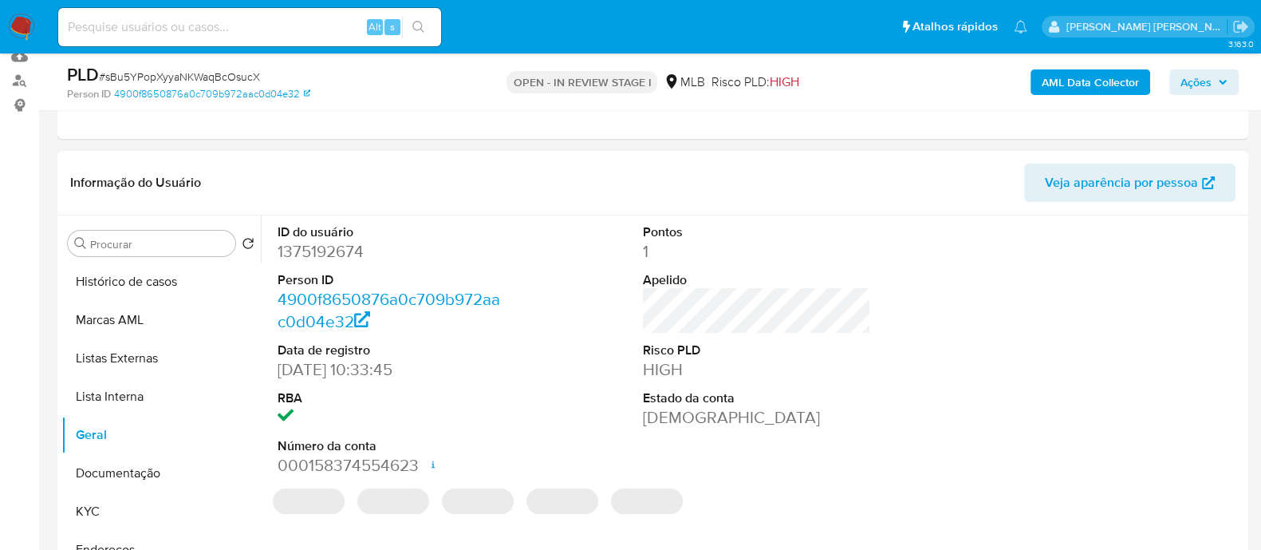
click at [333, 252] on dd "1375192674" at bounding box center [392, 251] width 228 height 22
copy dd "1375192674"
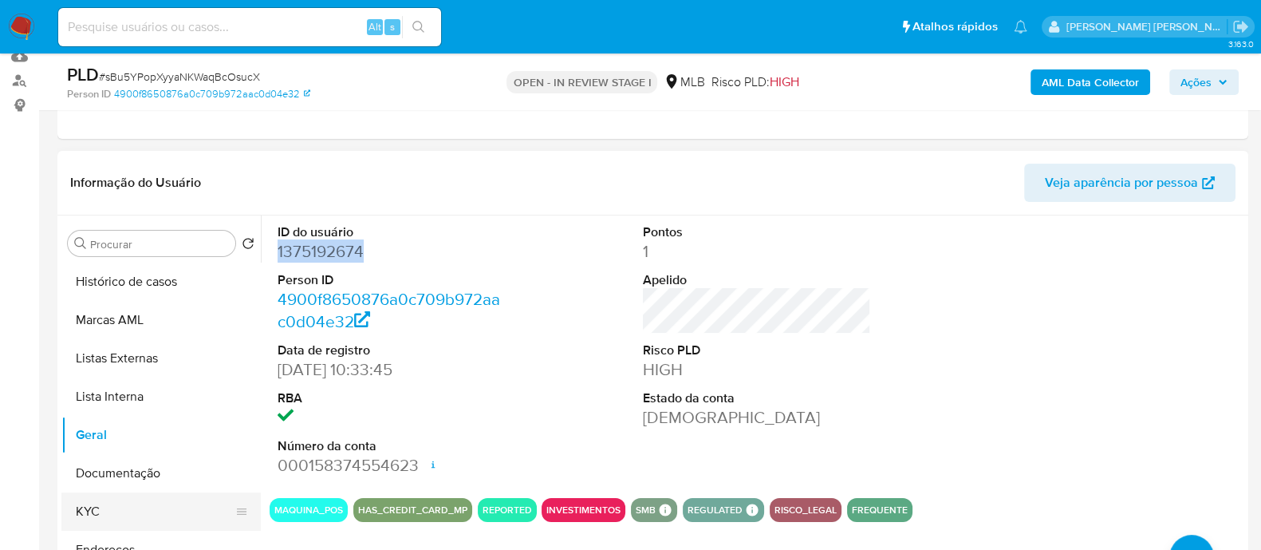
click at [119, 511] on button "KYC" at bounding box center [154, 511] width 187 height 38
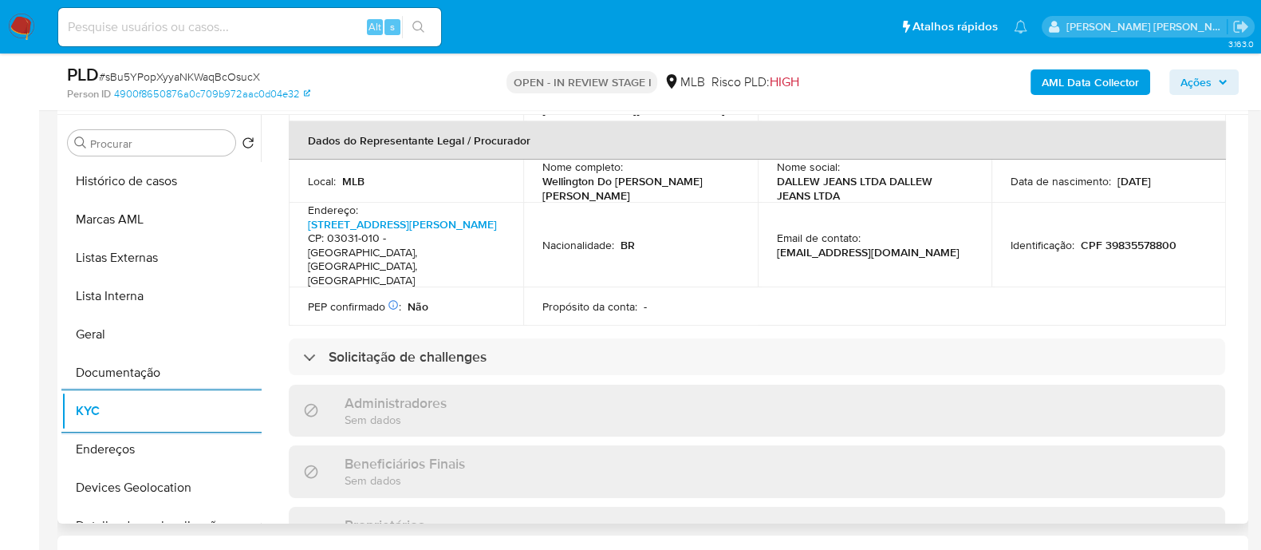
scroll to position [697, 0]
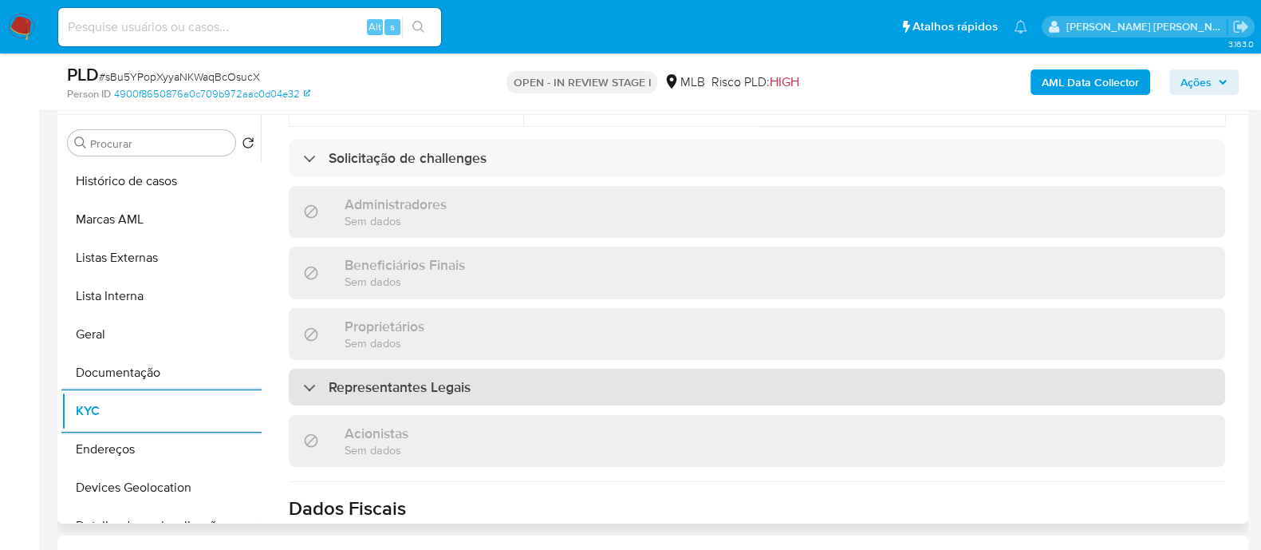
click at [408, 369] on div "Representantes Legais" at bounding box center [757, 387] width 937 height 37
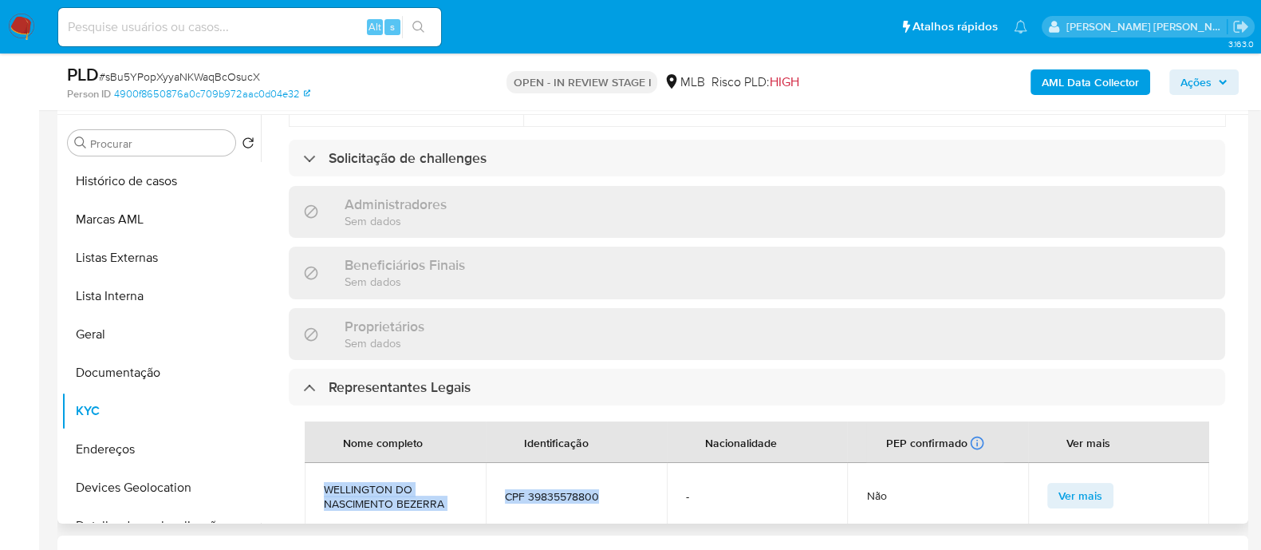
drag, startPoint x: 602, startPoint y: 439, endPoint x: 326, endPoint y: 432, distance: 276.9
click at [326, 463] on tr "WELLINGTON DO NASCIMENTO BEZERRA CPF 39835578800 - Não Ver mais" at bounding box center [757, 495] width 905 height 65
copy tr "WELLINGTON DO NASCIMENTO BEZERRA CPF 39835578800"
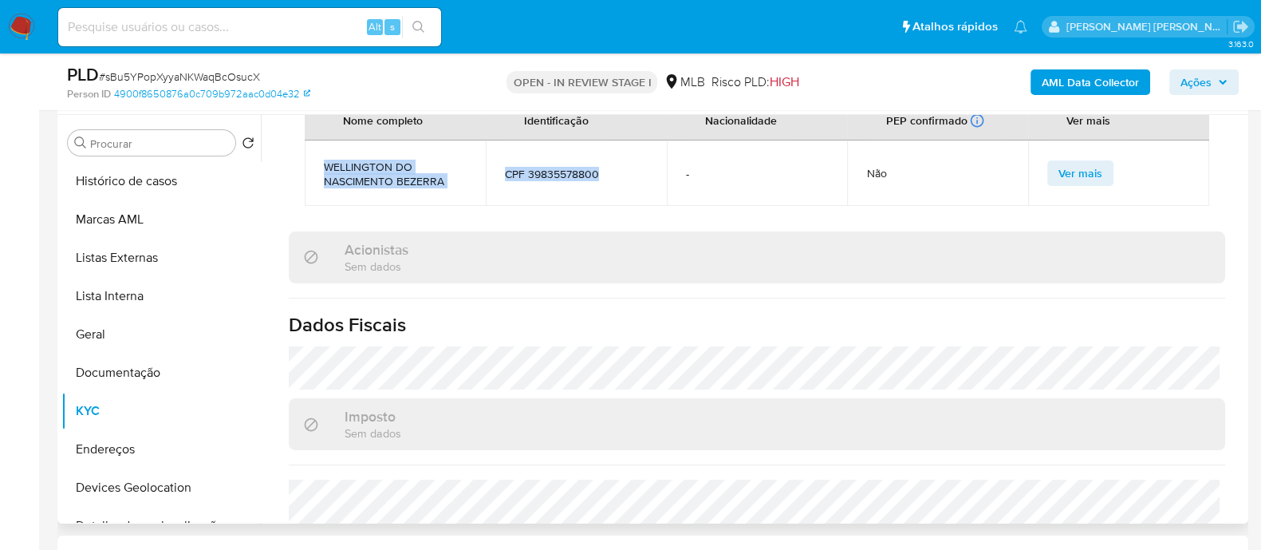
scroll to position [1036, 0]
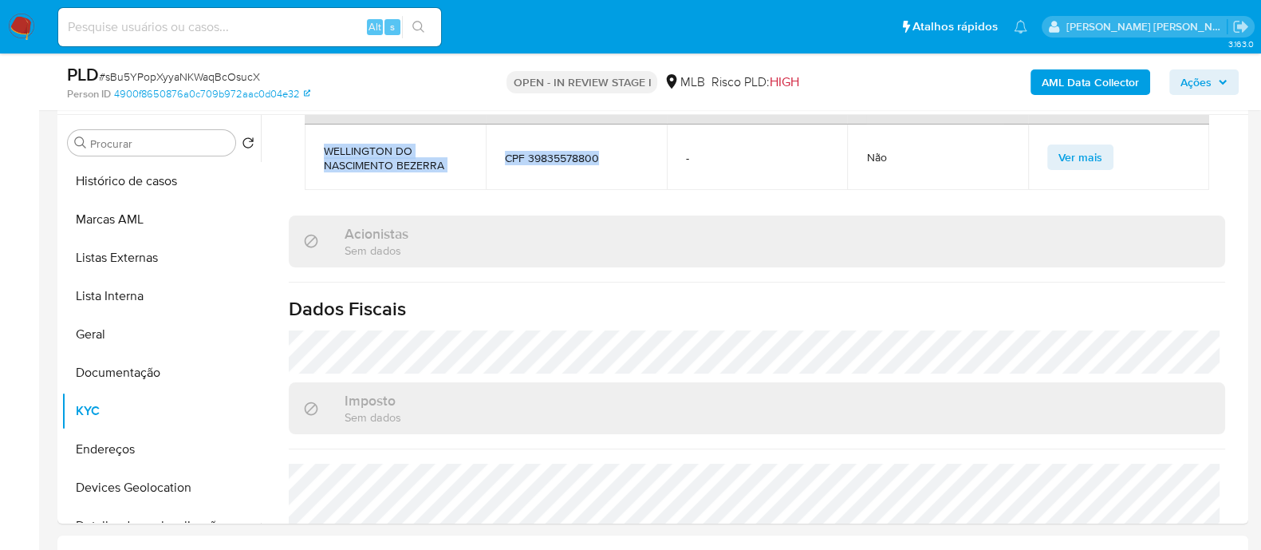
click at [1194, 85] on span "Ações" at bounding box center [1196, 82] width 31 height 26
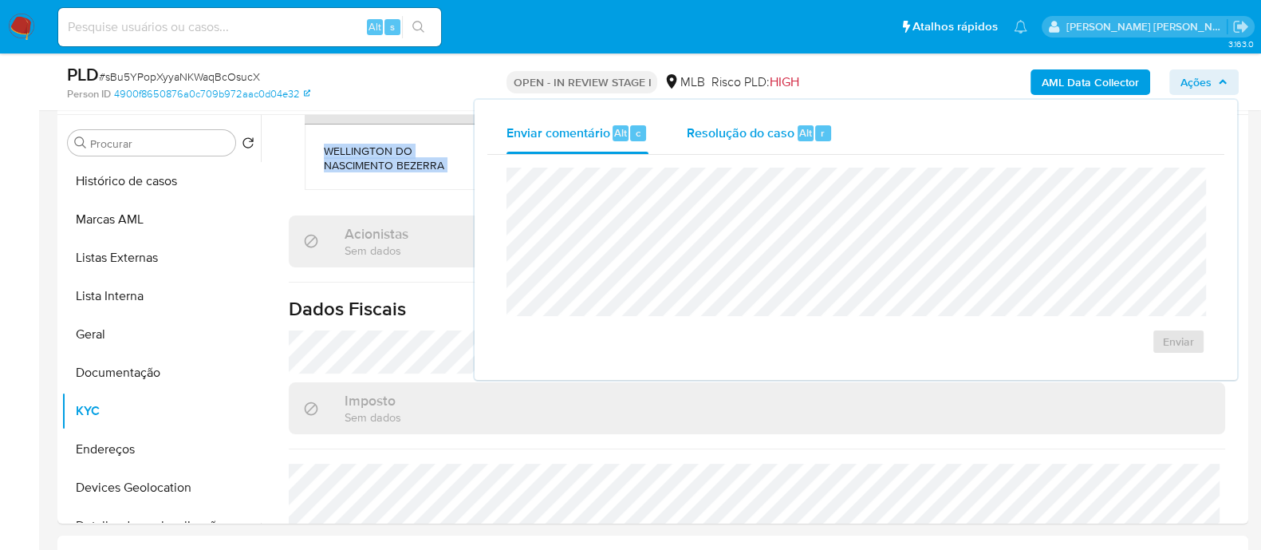
click at [747, 138] on span "Resolução do caso" at bounding box center [741, 132] width 108 height 18
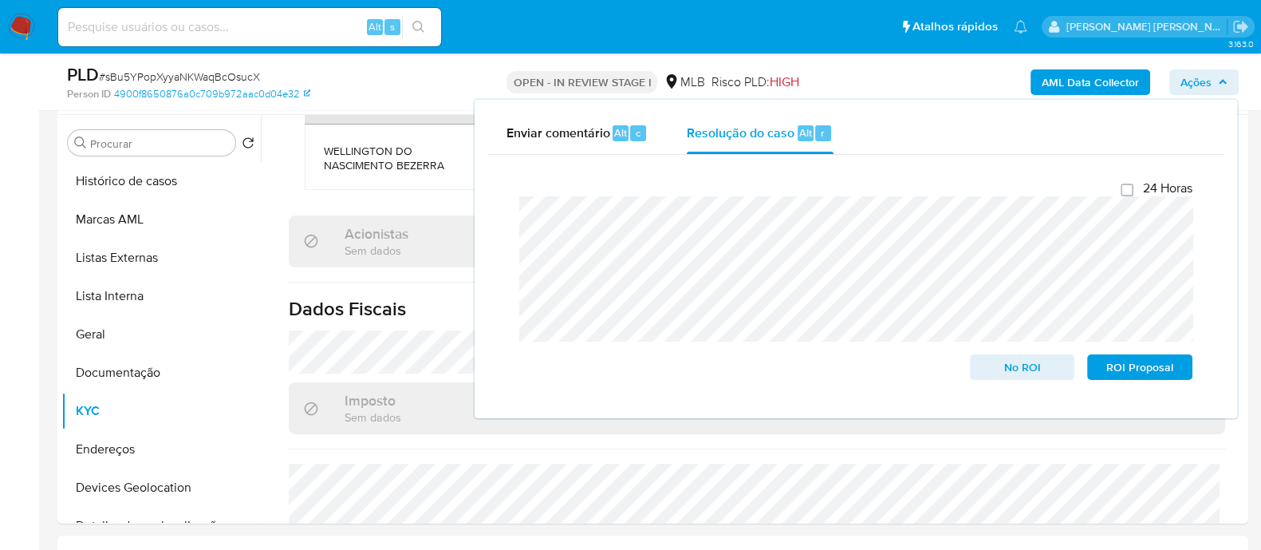
click at [221, 79] on span "# sBu5YPopXyyaNKWaqBcOsucX" at bounding box center [179, 77] width 161 height 16
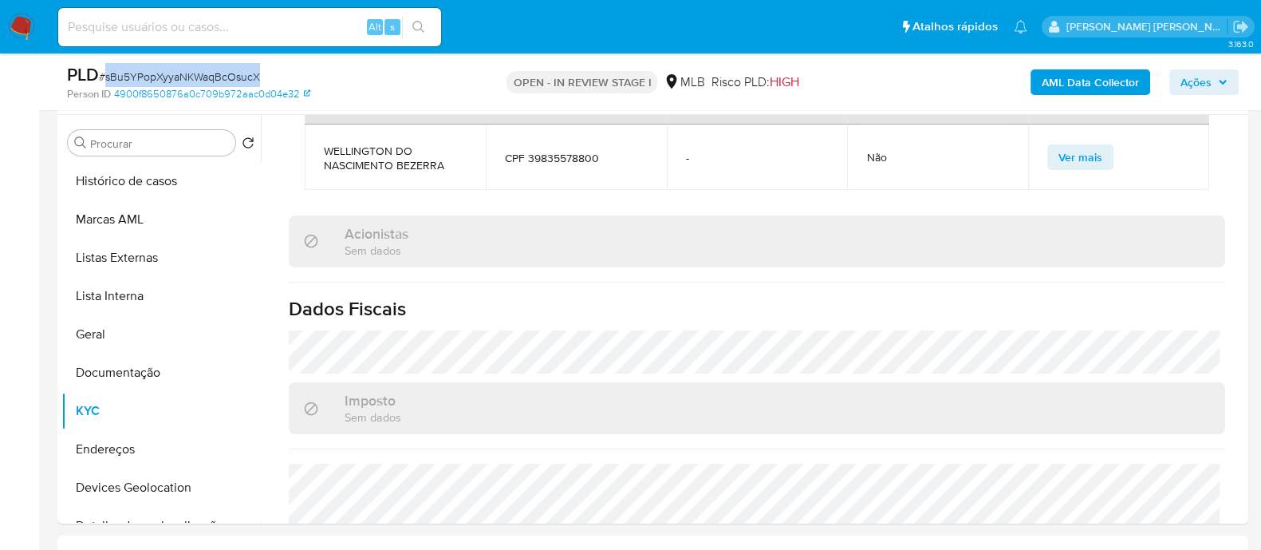
click at [221, 79] on span "# sBu5YPopXyyaNKWaqBcOsucX" at bounding box center [179, 77] width 161 height 16
copy span "sBu5YPopXyyaNKWaqBcOsucX"
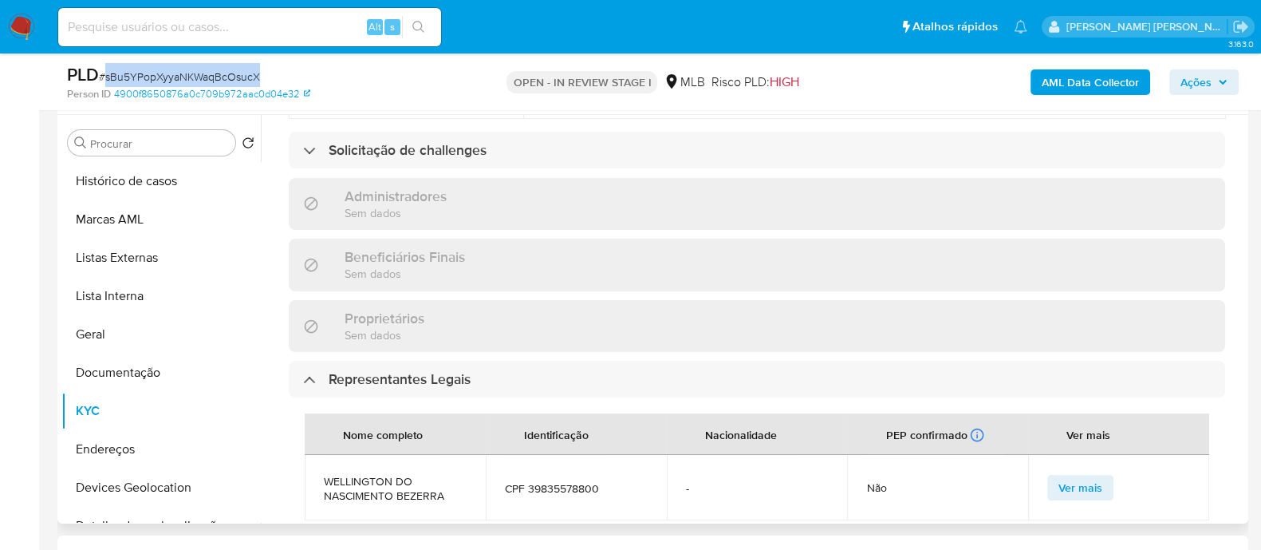
scroll to position [736, 0]
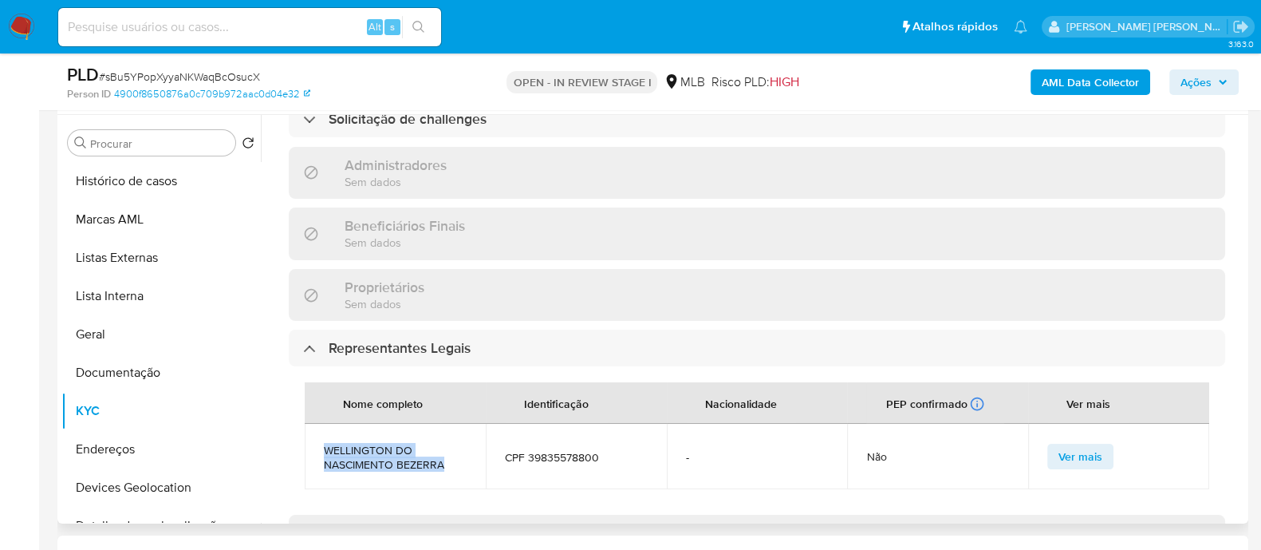
drag, startPoint x: 448, startPoint y: 407, endPoint x: 324, endPoint y: 399, distance: 124.7
click at [324, 443] on span "WELLINGTON DO NASCIMENTO BEZERRA" at bounding box center [395, 457] width 143 height 29
copy span "WELLINGTON DO NASCIMENTO BEZERRA"
click at [158, 372] on button "Documentação" at bounding box center [154, 372] width 187 height 38
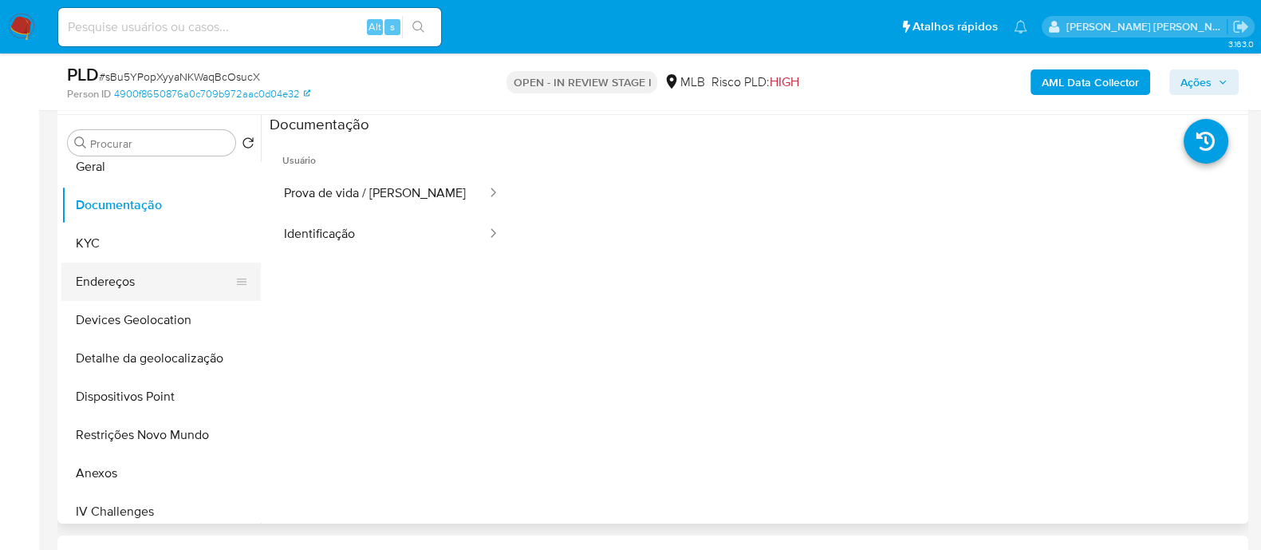
scroll to position [199, 0]
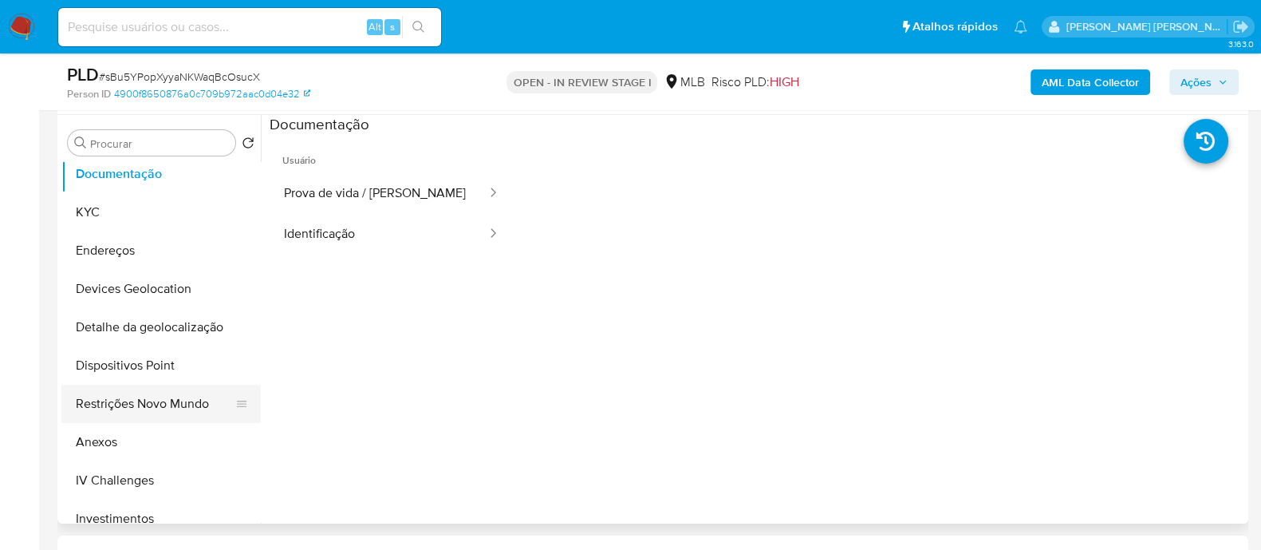
click at [165, 400] on button "Restrições Novo Mundo" at bounding box center [154, 404] width 187 height 38
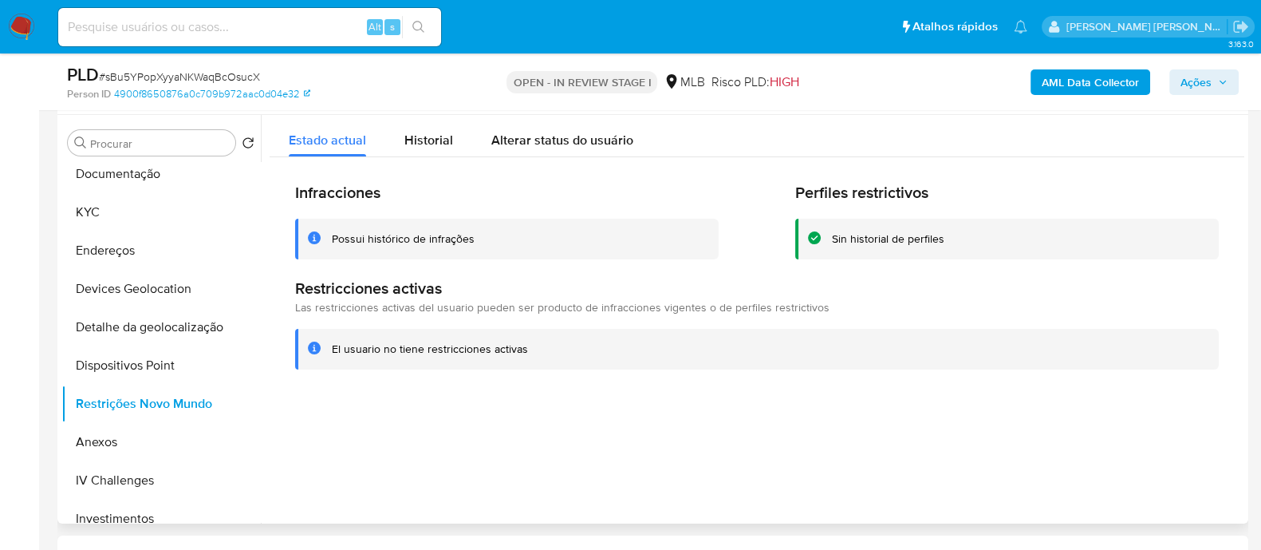
click at [448, 422] on div at bounding box center [753, 319] width 984 height 408
drag, startPoint x: 428, startPoint y: 139, endPoint x: 547, endPoint y: 170, distance: 123.6
click at [428, 138] on span "Historial" at bounding box center [428, 140] width 49 height 18
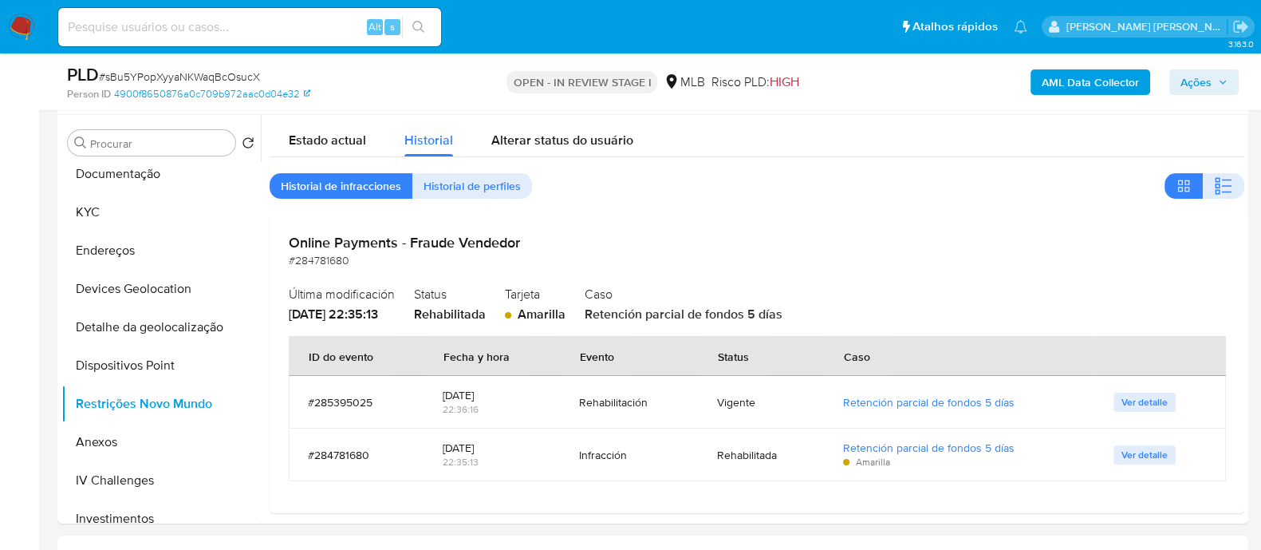
drag, startPoint x: 1228, startPoint y: 189, endPoint x: 1001, endPoint y: 30, distance: 277.1
click at [1226, 187] on button "button" at bounding box center [1223, 186] width 41 height 26
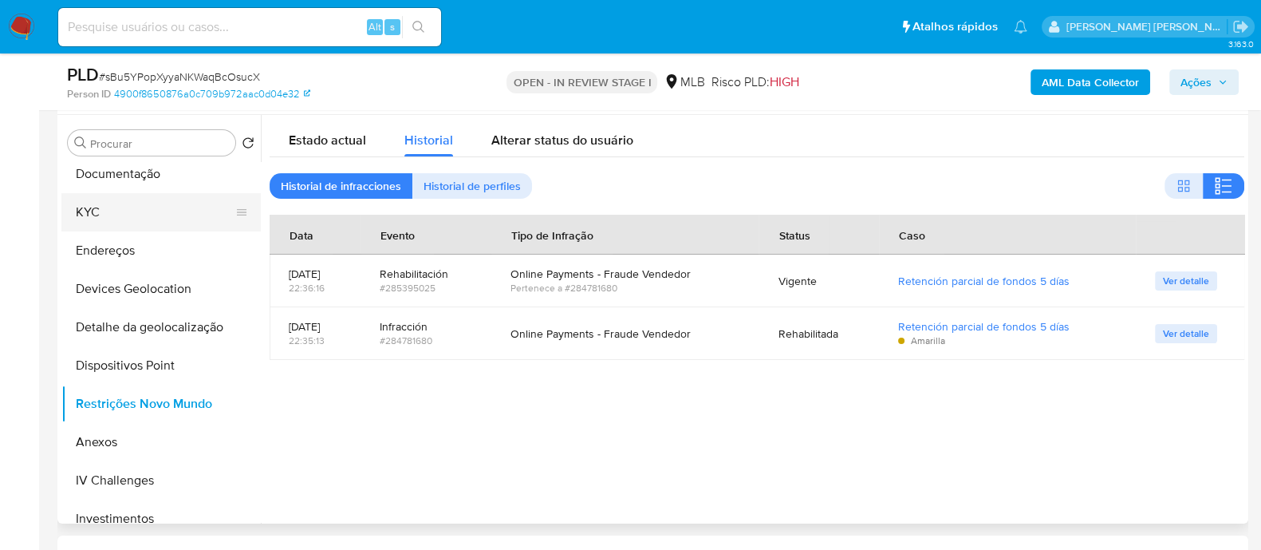
click at [120, 197] on button "KYC" at bounding box center [154, 212] width 187 height 38
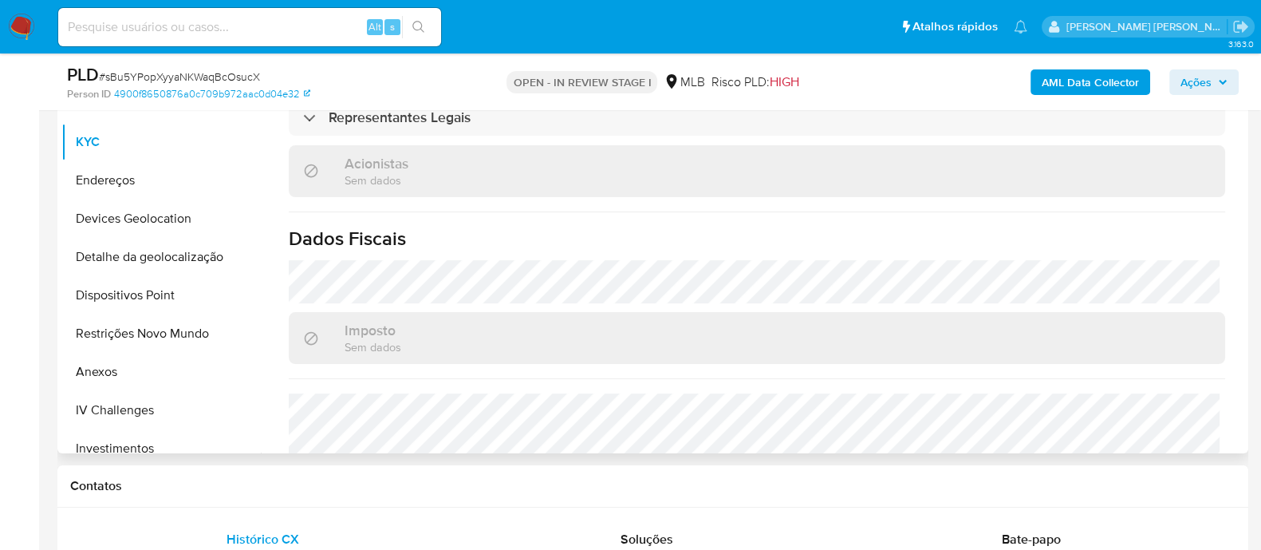
scroll to position [398, 0]
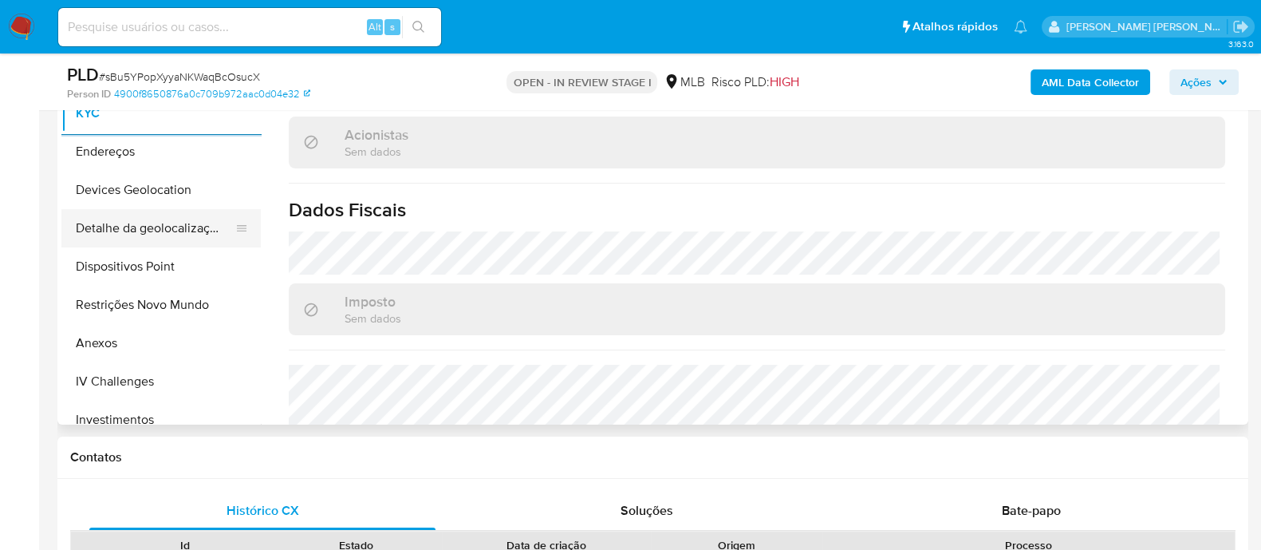
click at [182, 225] on button "Detalhe da geolocalização" at bounding box center [154, 228] width 187 height 38
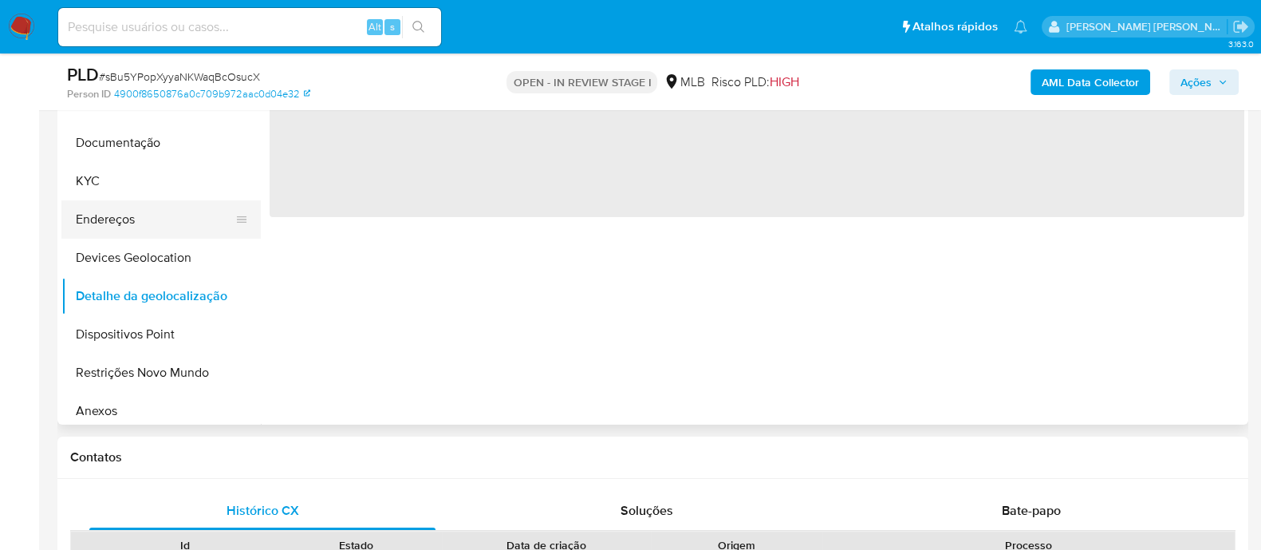
scroll to position [99, 0]
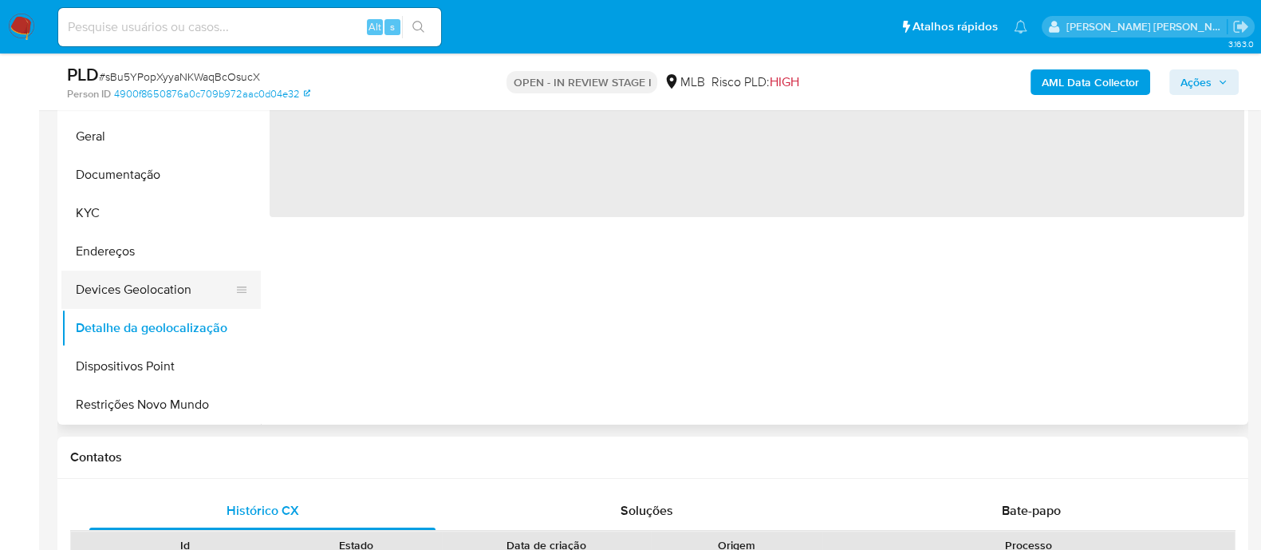
click at [179, 282] on button "Devices Geolocation" at bounding box center [154, 289] width 187 height 38
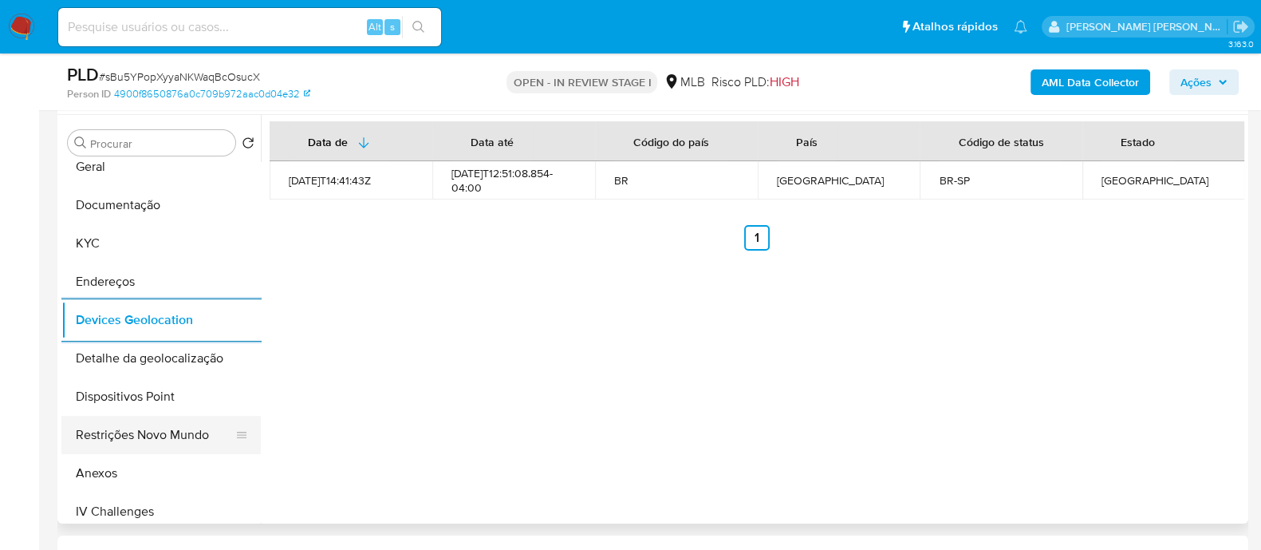
scroll to position [199, 0]
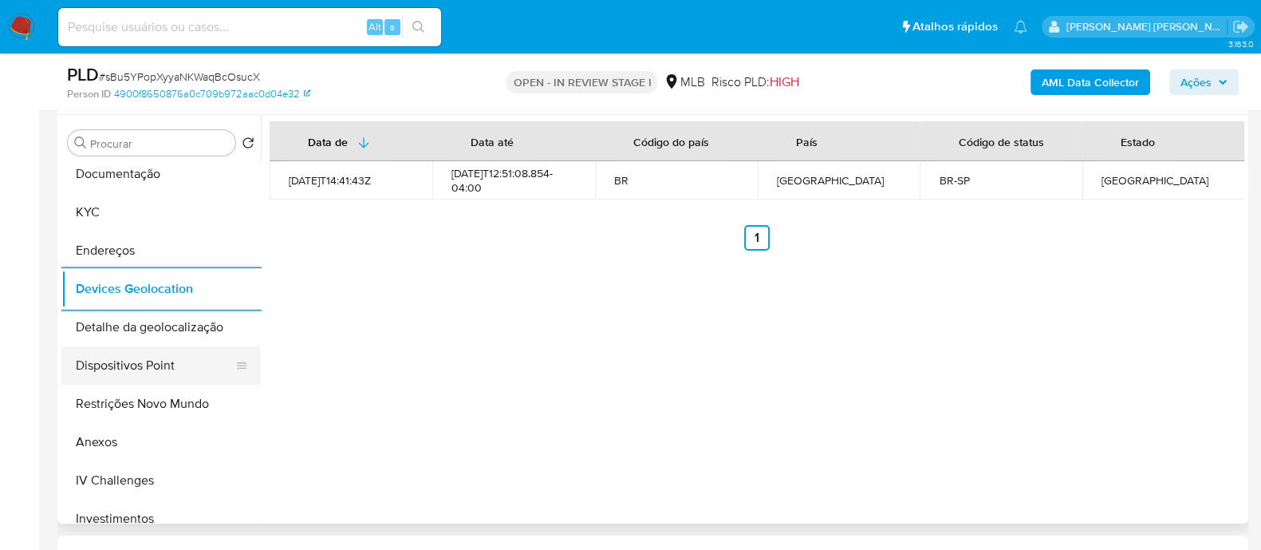
click at [162, 356] on button "Dispositivos Point" at bounding box center [154, 365] width 187 height 38
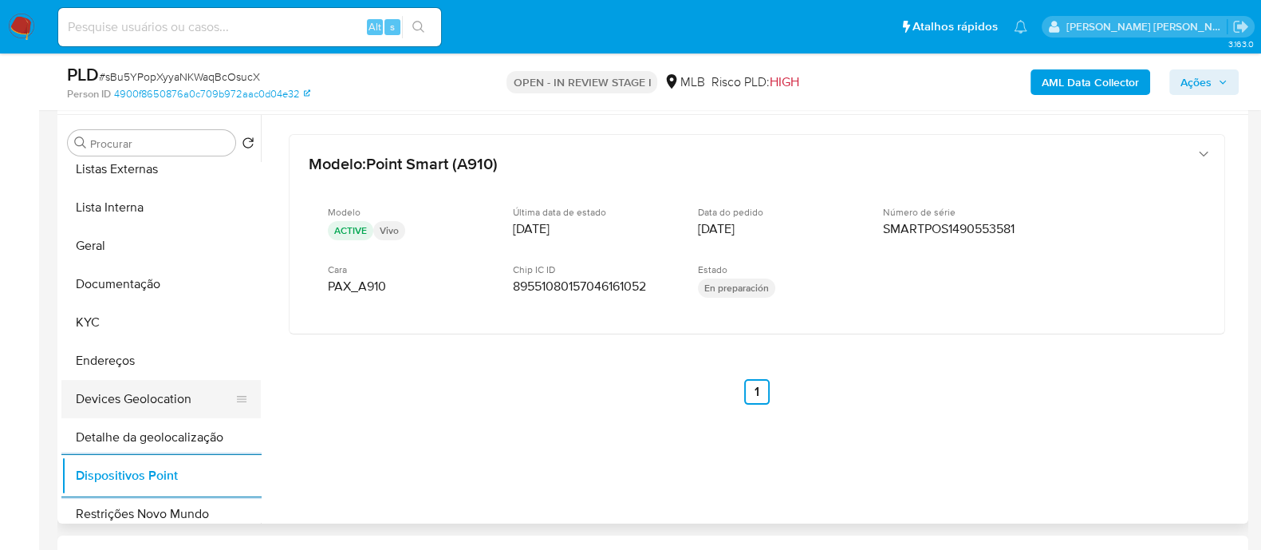
scroll to position [0, 0]
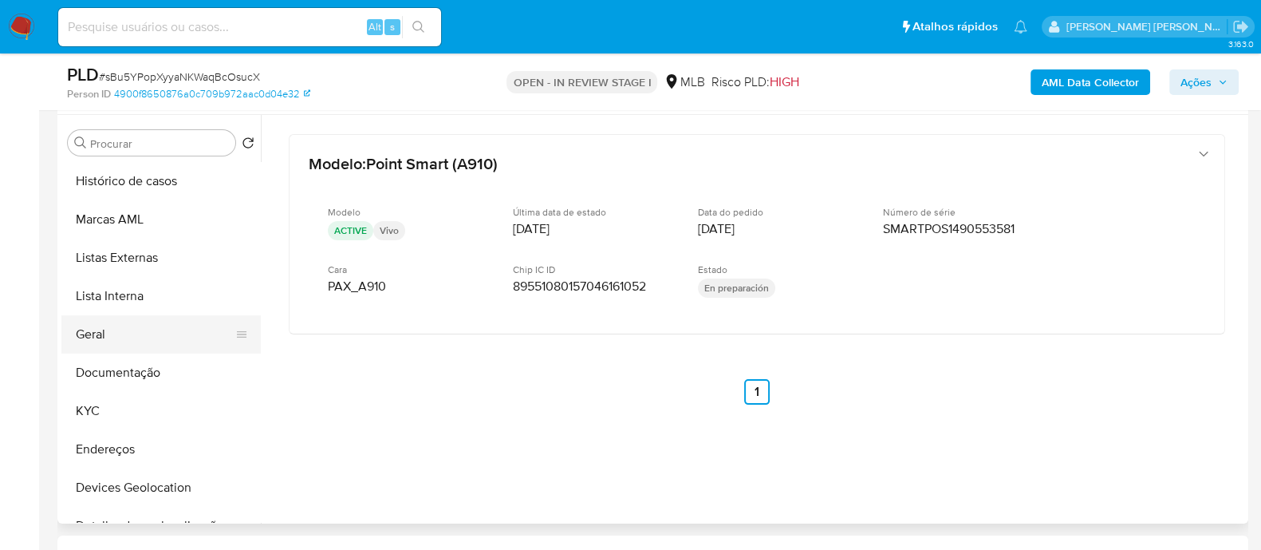
click at [116, 326] on button "Geral" at bounding box center [154, 334] width 187 height 38
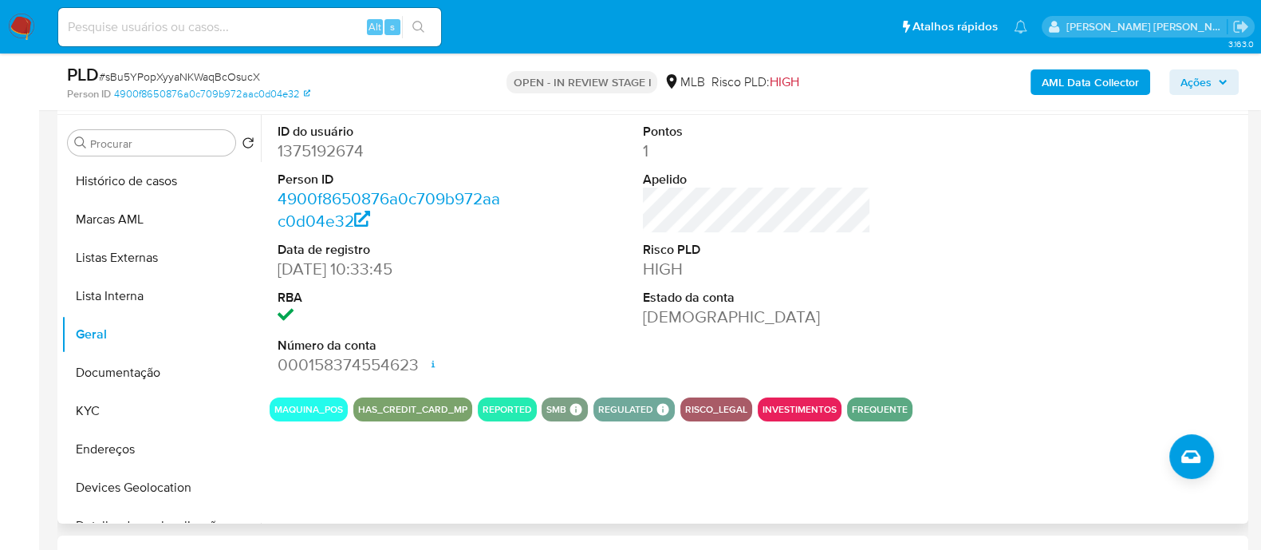
click at [329, 145] on dd "1375192674" at bounding box center [392, 151] width 228 height 22
copy dd "1375192674"
click at [85, 417] on button "KYC" at bounding box center [154, 411] width 187 height 38
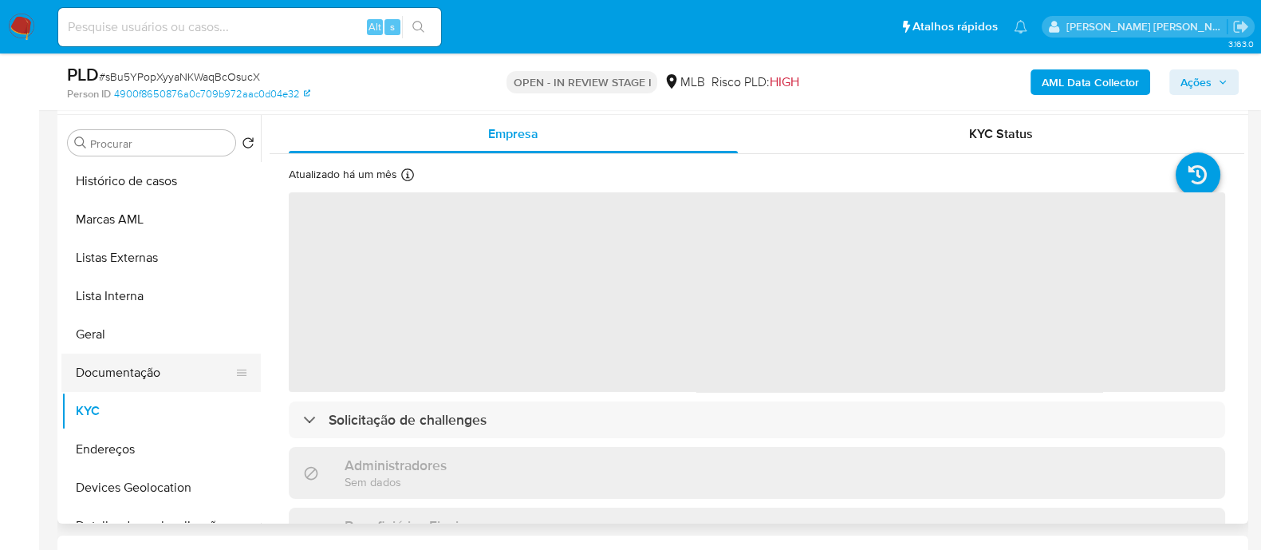
scroll to position [99, 0]
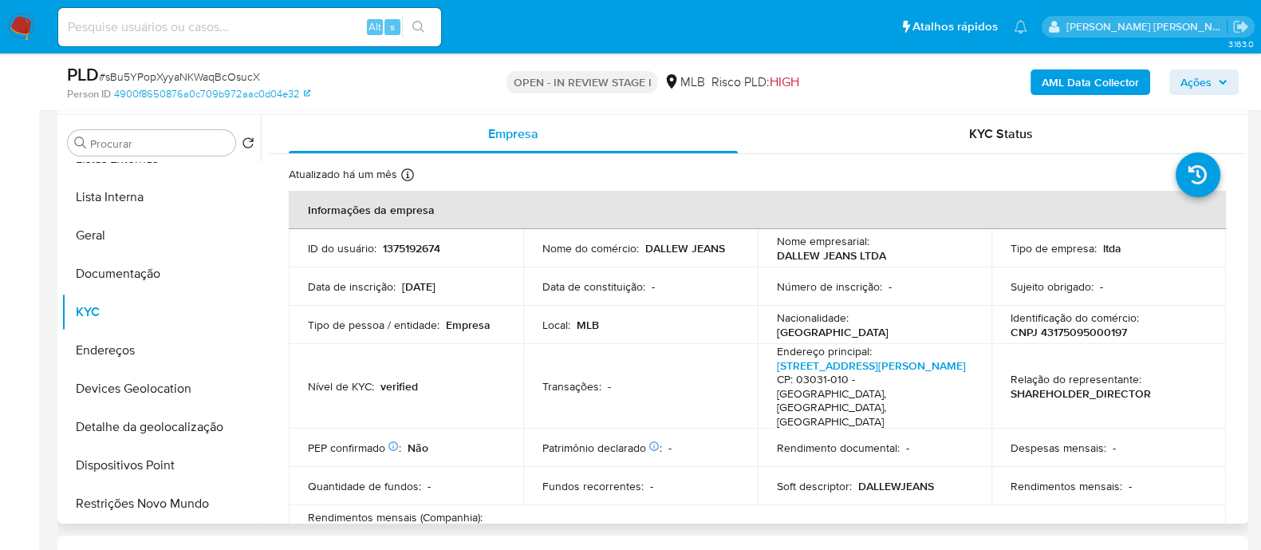
click at [1057, 329] on p "CNPJ 43175095000197" at bounding box center [1069, 332] width 116 height 14
copy p "43175095000197"
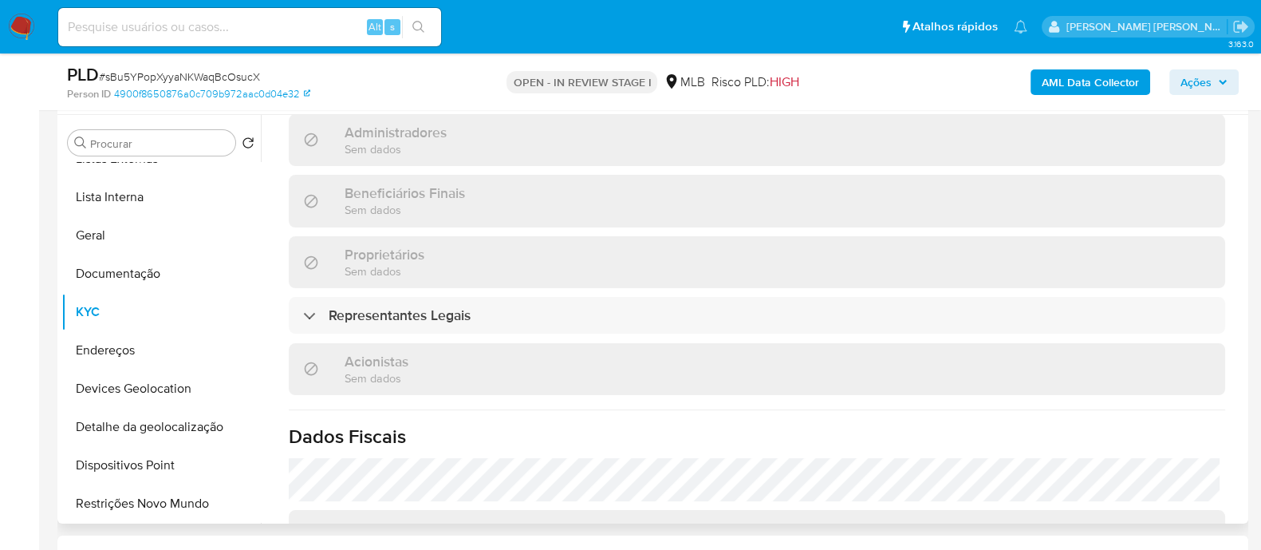
scroll to position [797, 0]
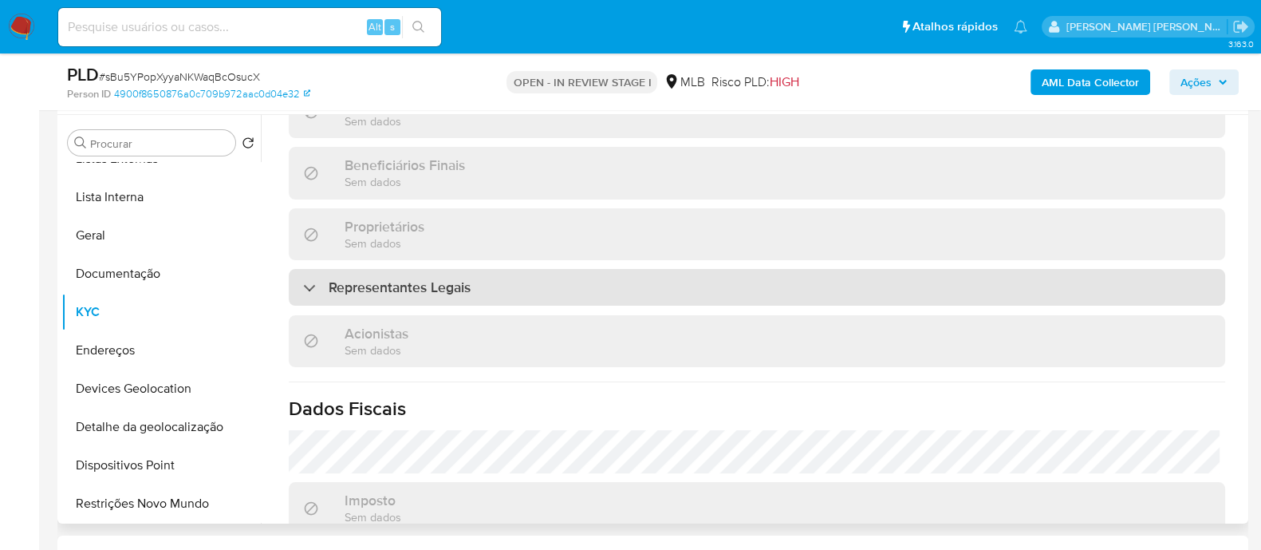
click at [429, 278] on h3 "Representantes Legais" at bounding box center [400, 287] width 142 height 18
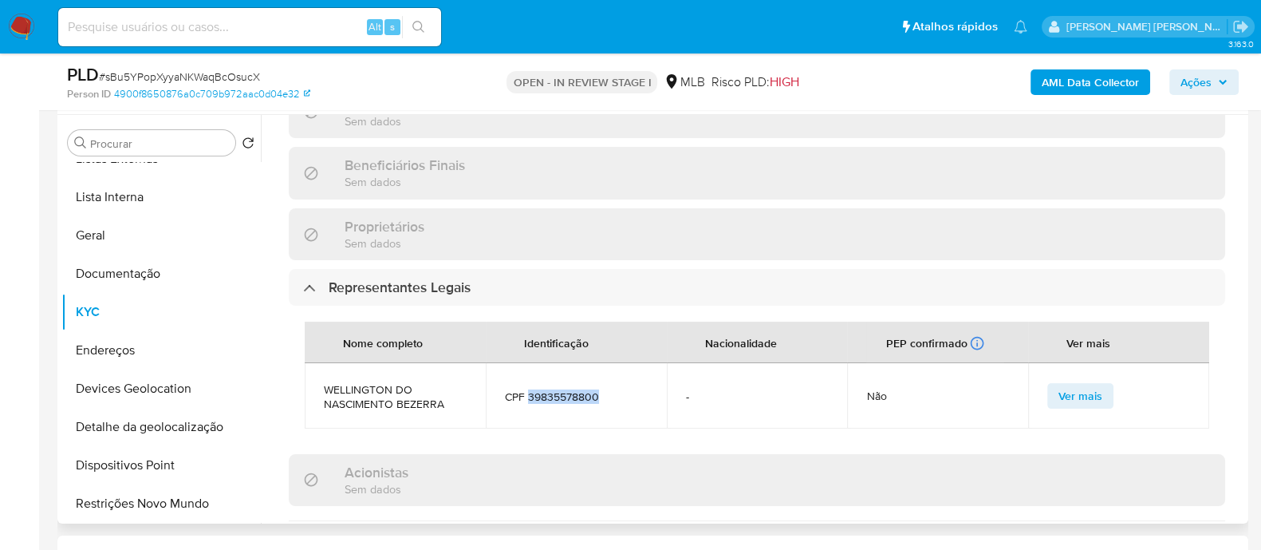
drag, startPoint x: 602, startPoint y: 346, endPoint x: 527, endPoint y: 343, distance: 75.9
click at [527, 389] on span "CPF 39835578800" at bounding box center [576, 396] width 143 height 14
copy span "39835578800"
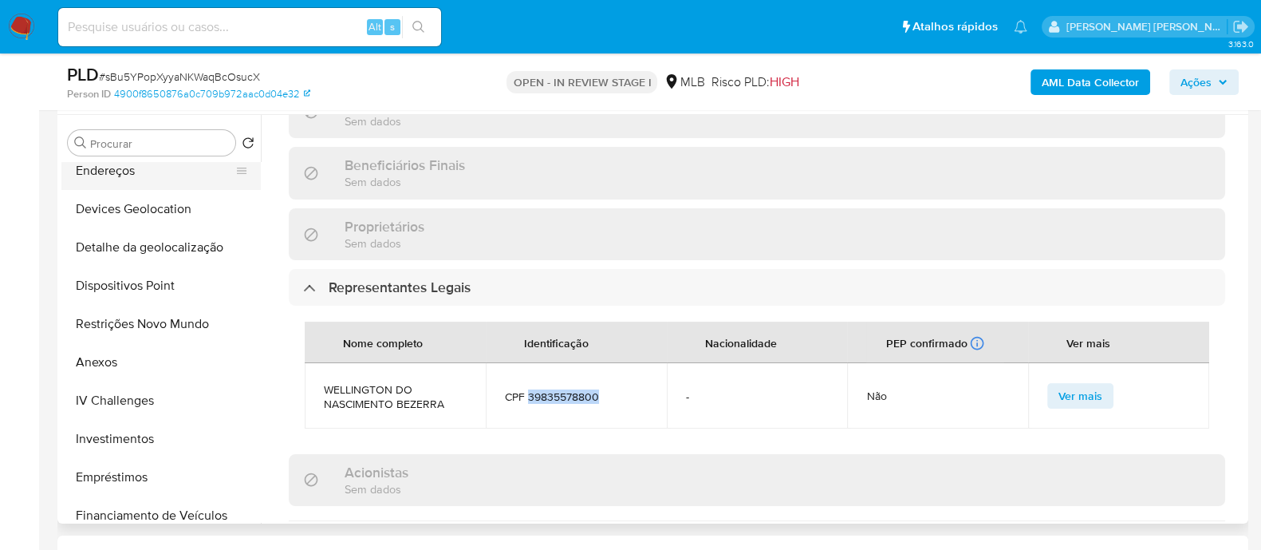
scroll to position [299, 0]
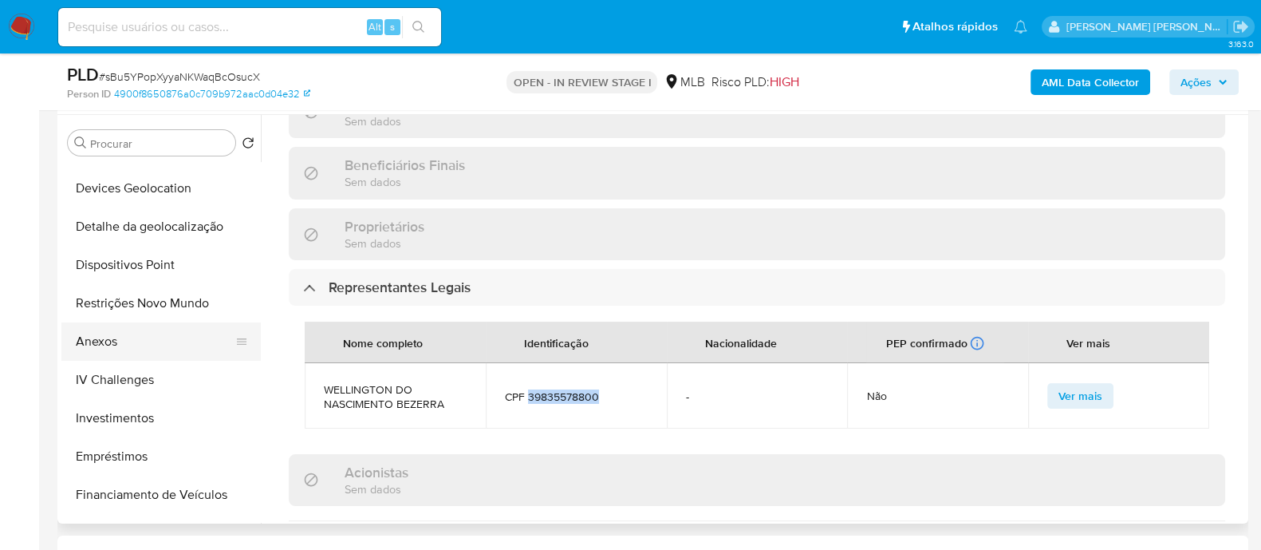
click at [123, 351] on button "Anexos" at bounding box center [154, 341] width 187 height 38
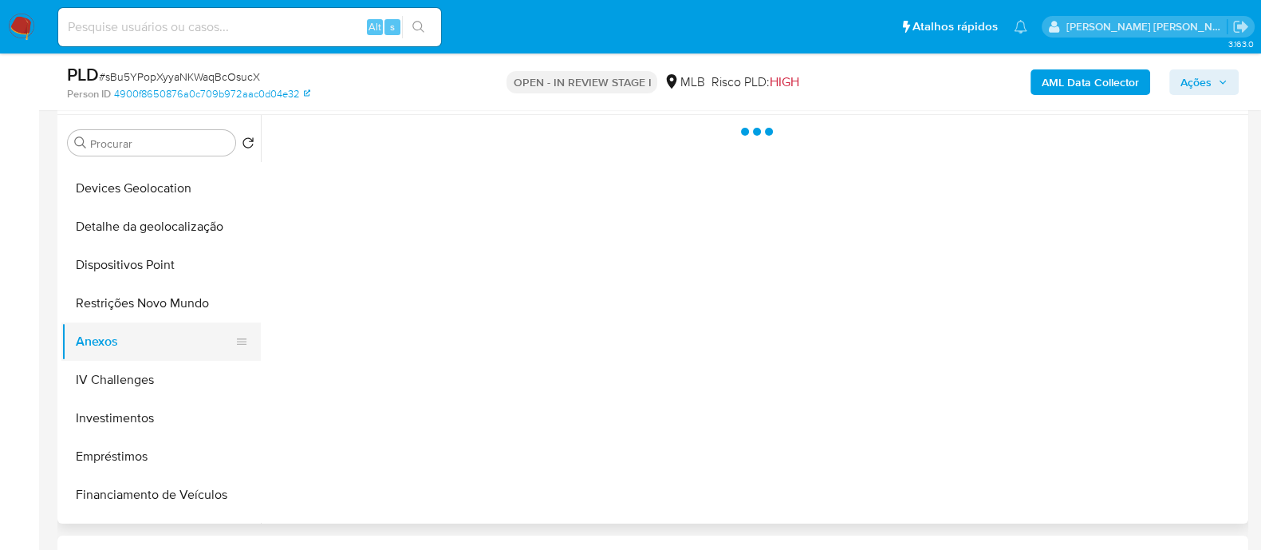
scroll to position [0, 0]
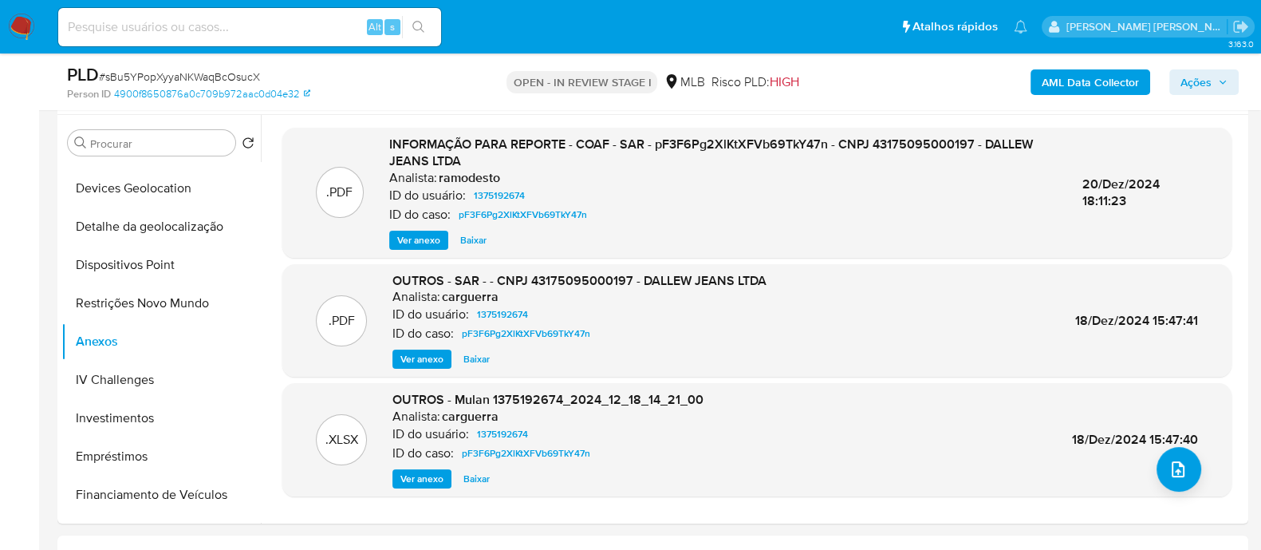
click at [1139, 90] on b "AML Data Collector" at bounding box center [1090, 82] width 97 height 26
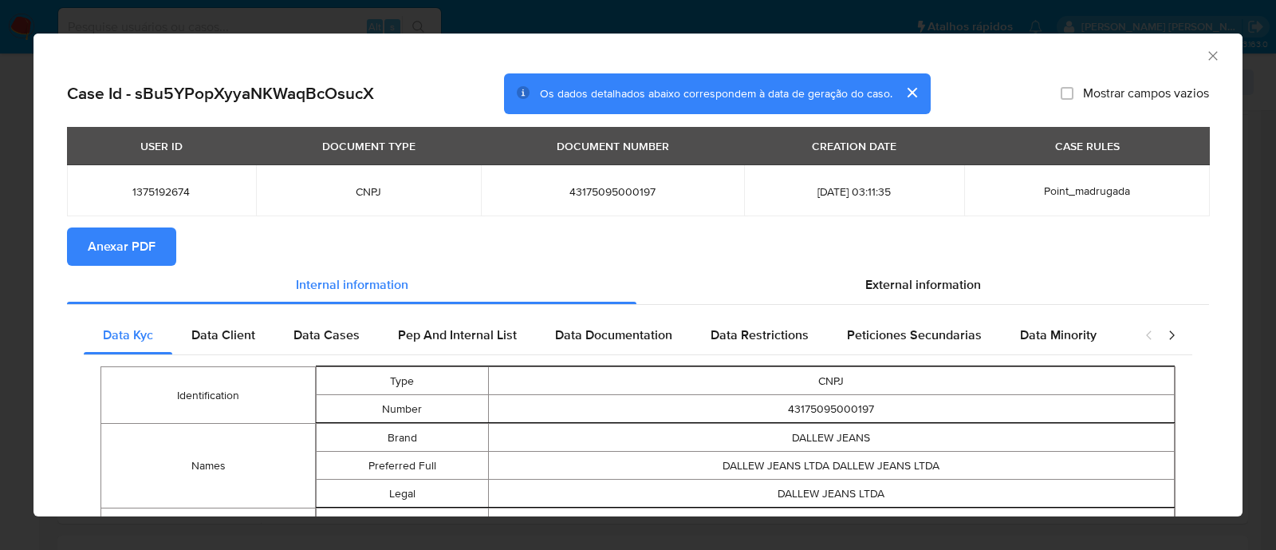
click at [135, 249] on span "Anexar PDF" at bounding box center [122, 246] width 68 height 35
click at [1205, 61] on icon "Fechar a janela" at bounding box center [1213, 56] width 16 height 16
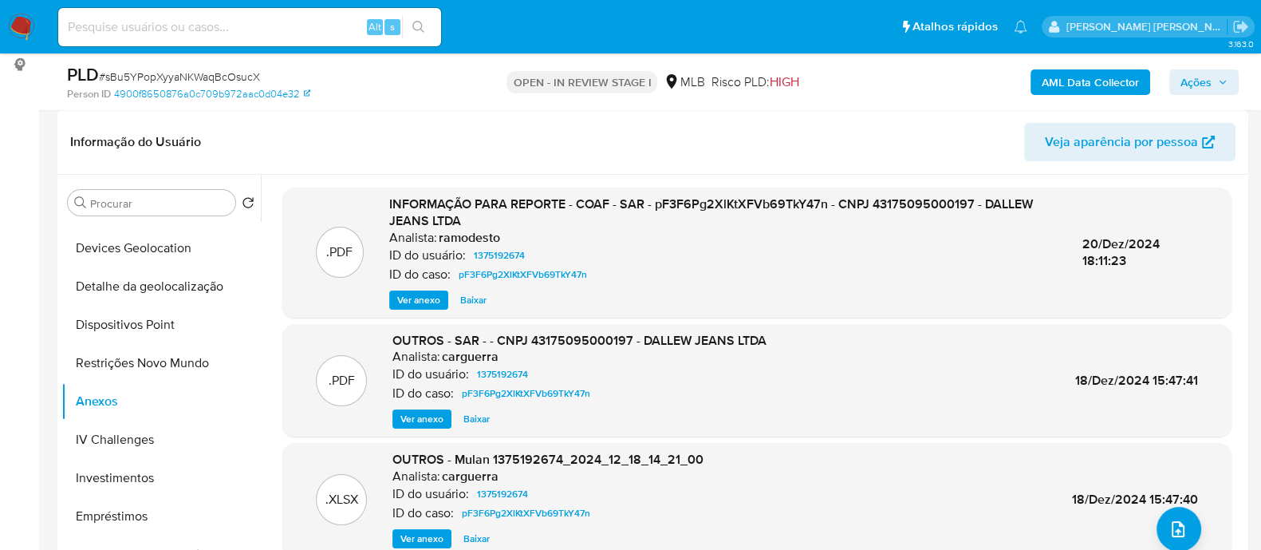
scroll to position [199, 0]
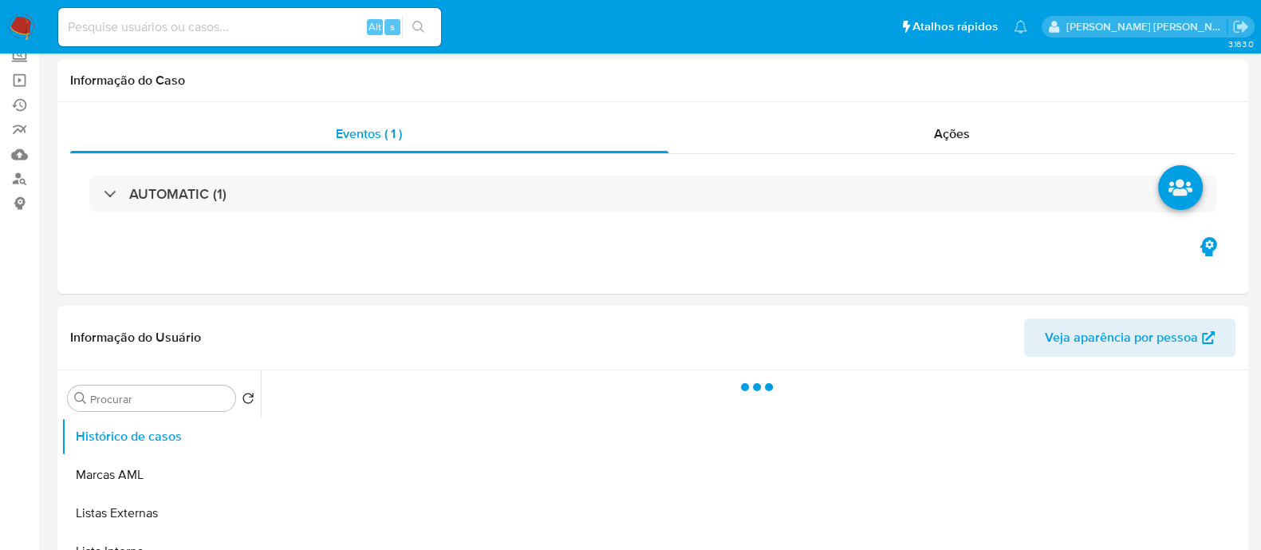
scroll to position [199, 0]
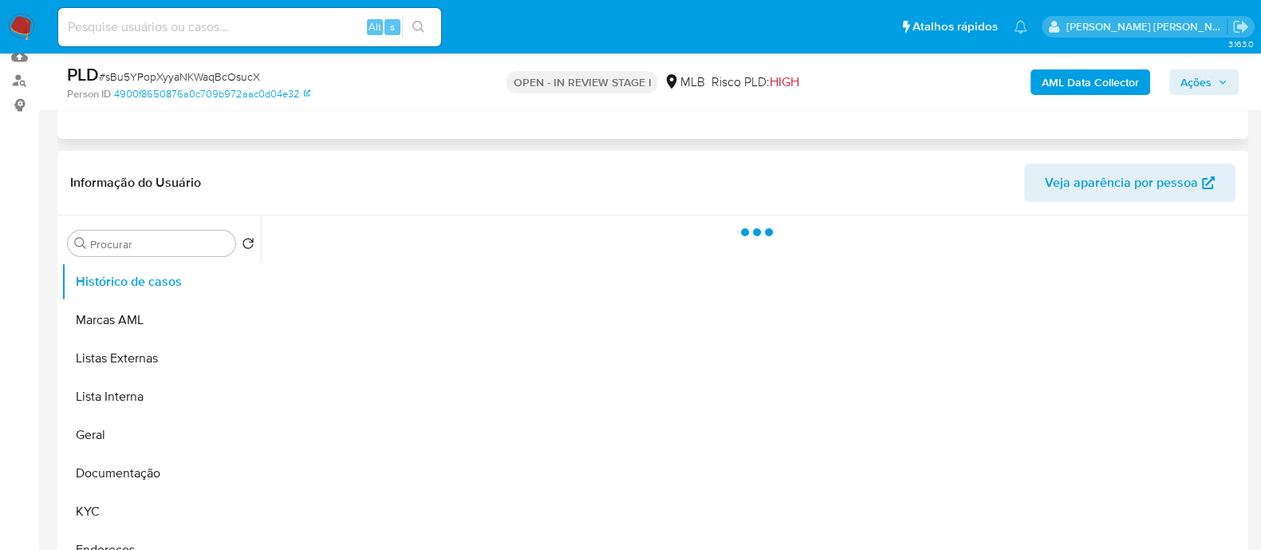
select select "10"
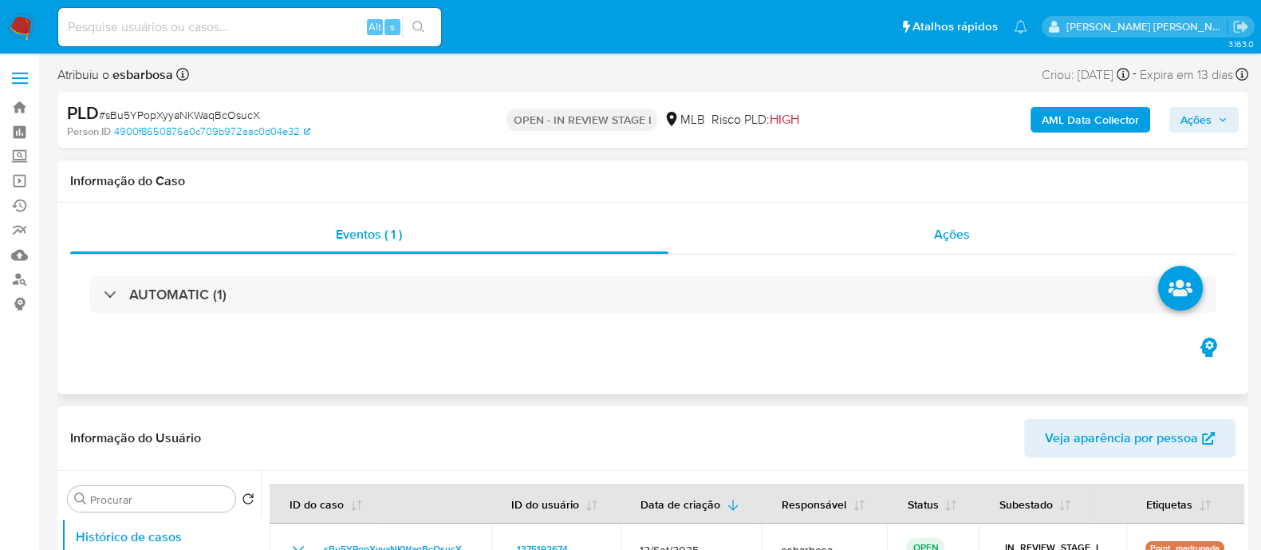
click at [808, 233] on div "Ações" at bounding box center [953, 234] width 568 height 38
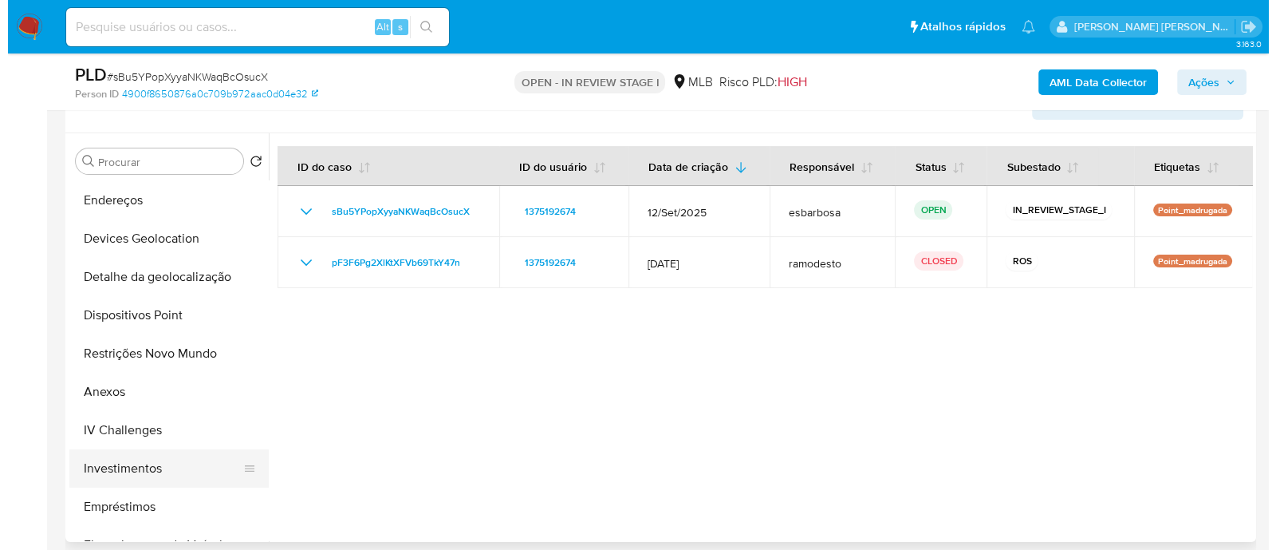
scroll to position [298, 0]
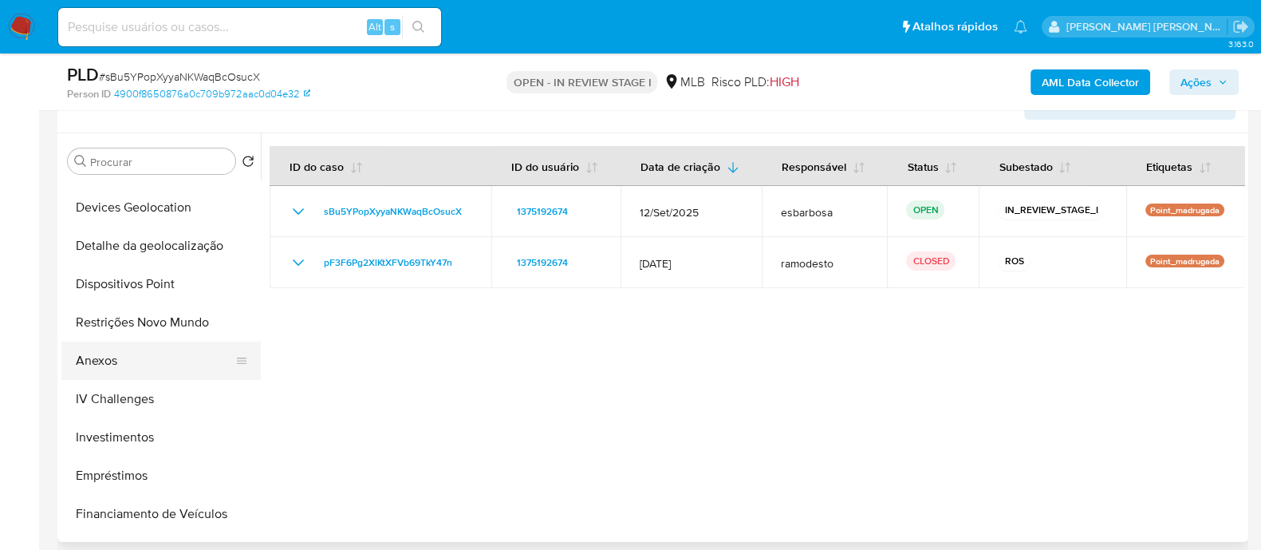
click at [123, 361] on button "Anexos" at bounding box center [154, 360] width 187 height 38
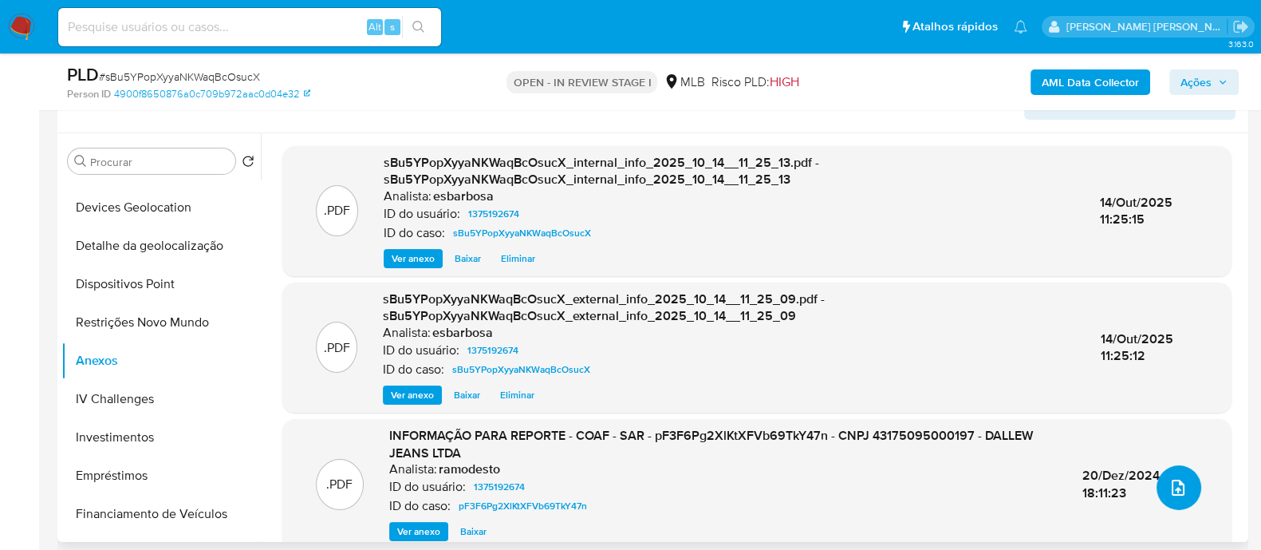
click at [1175, 493] on icon "upload-file" at bounding box center [1178, 487] width 19 height 19
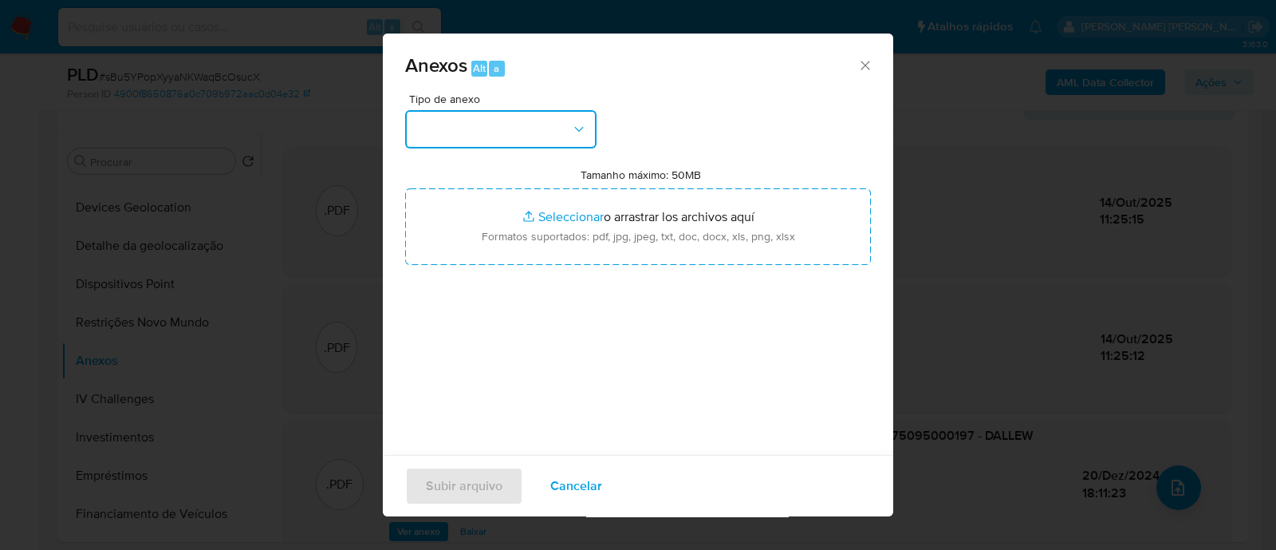
click at [515, 140] on button "button" at bounding box center [500, 129] width 191 height 38
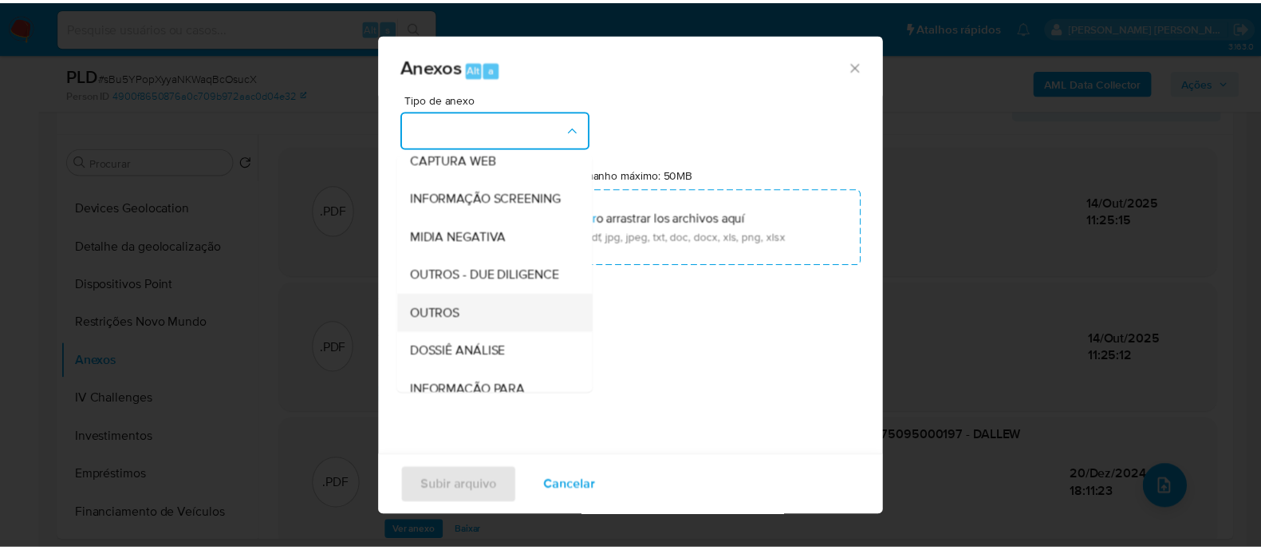
scroll to position [199, 0]
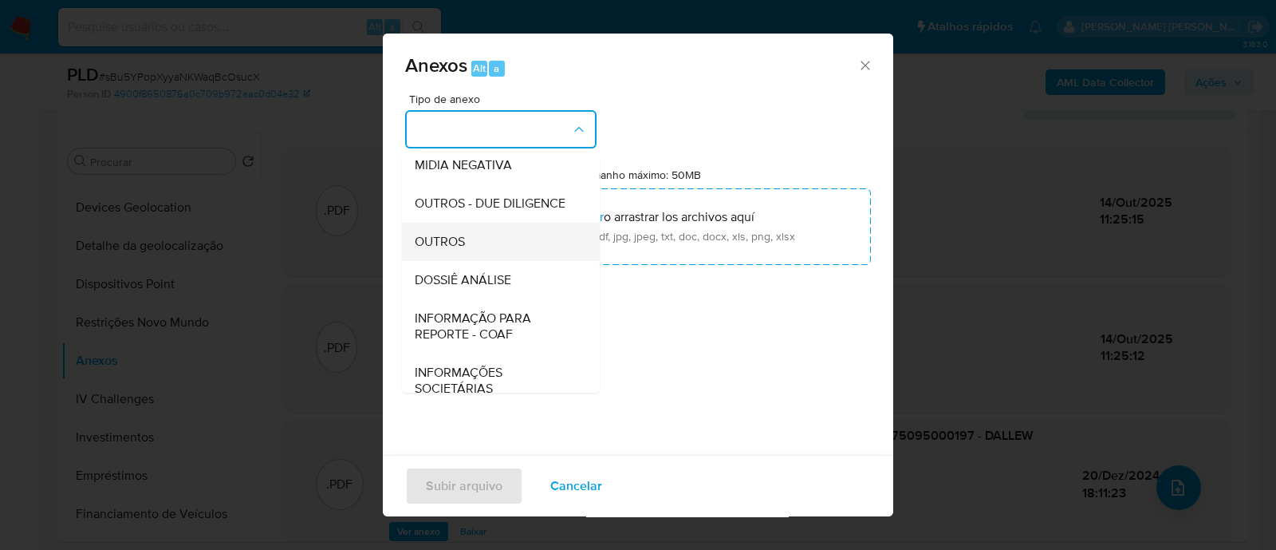
click at [431, 250] on span "OUTROS" at bounding box center [440, 242] width 50 height 16
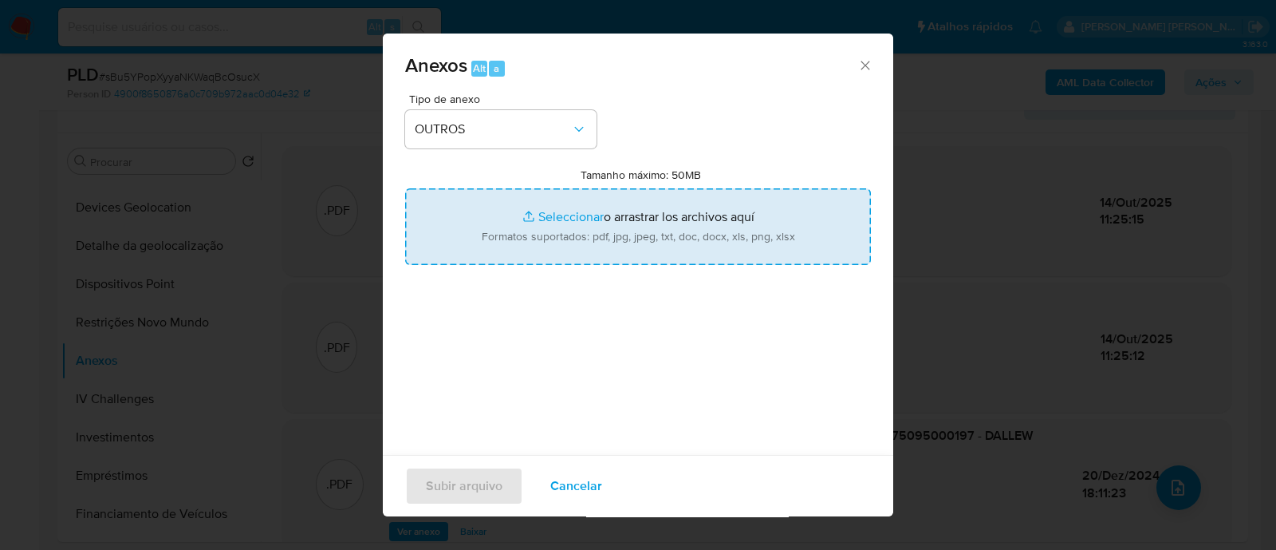
click at [543, 212] on input "Tamanho máximo: 50MB Seleccionar archivos" at bounding box center [638, 226] width 466 height 77
type input "C:\fakepath\Declinio SAR - sBu5YPopXyyaNKWaqBcOsucX - CNPJ 43175095000197 - DAL…"
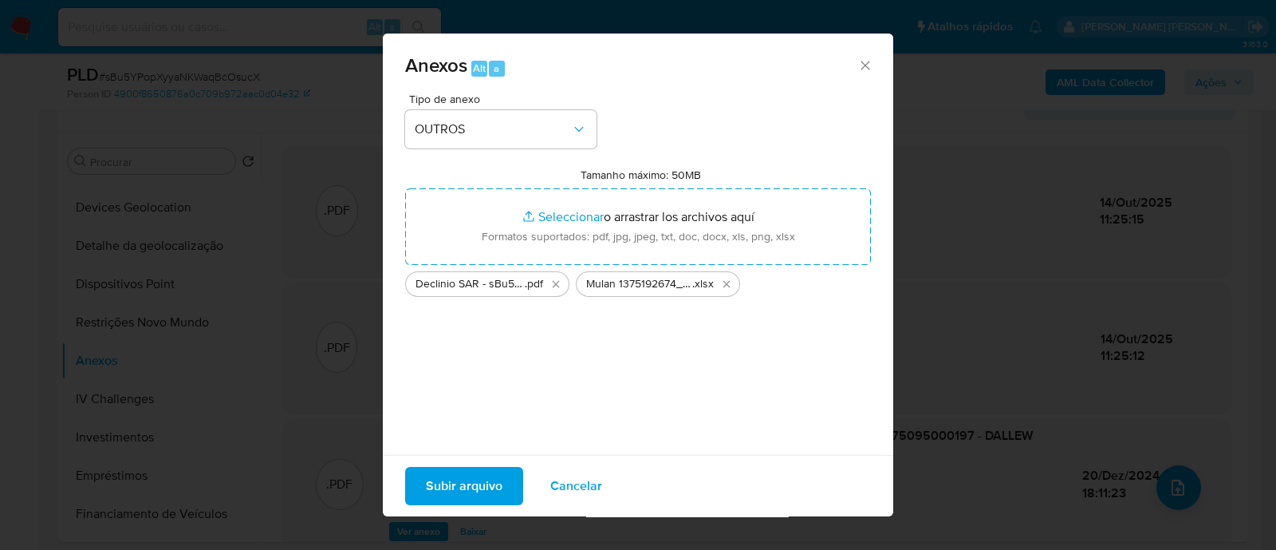
click at [462, 478] on span "Subir arquivo" at bounding box center [464, 485] width 77 height 35
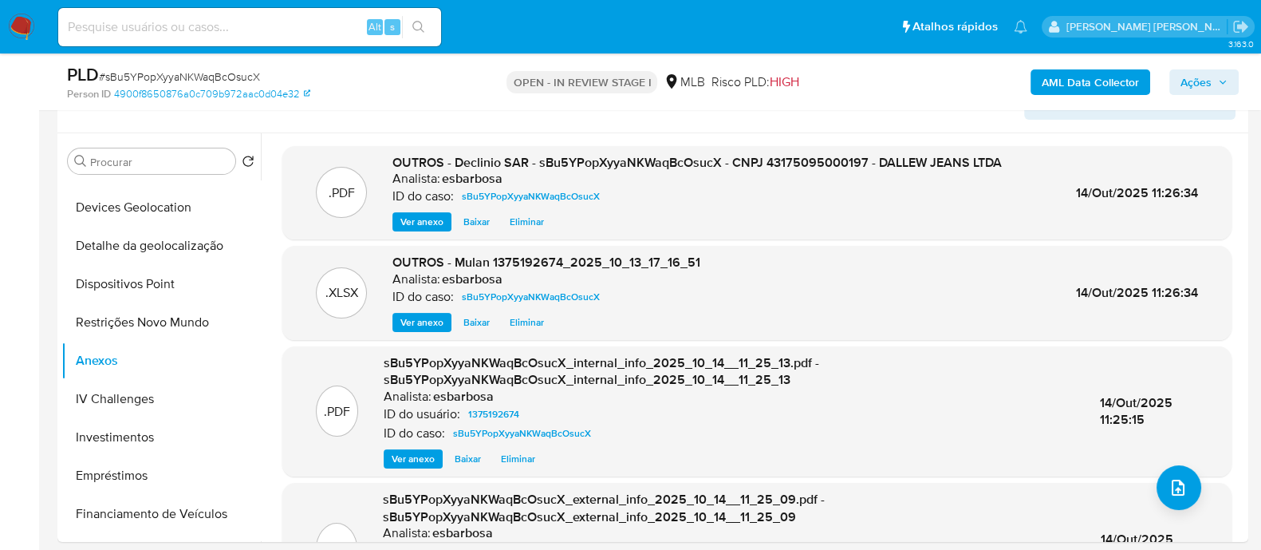
click at [1190, 86] on span "Ações" at bounding box center [1196, 82] width 31 height 26
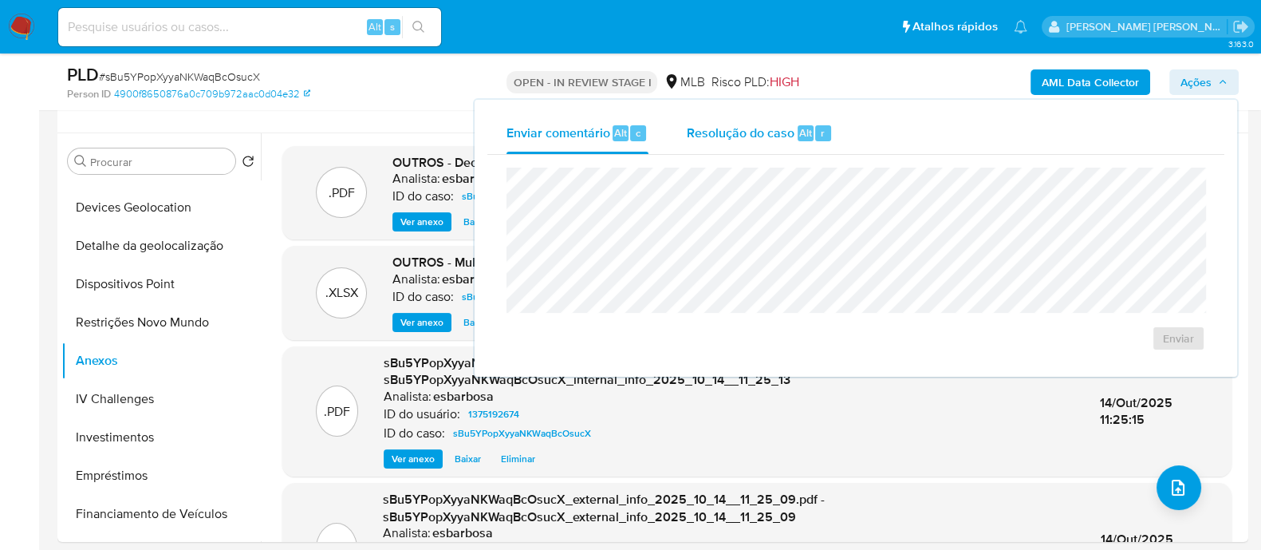
click at [748, 128] on span "Resolução do caso" at bounding box center [741, 132] width 108 height 18
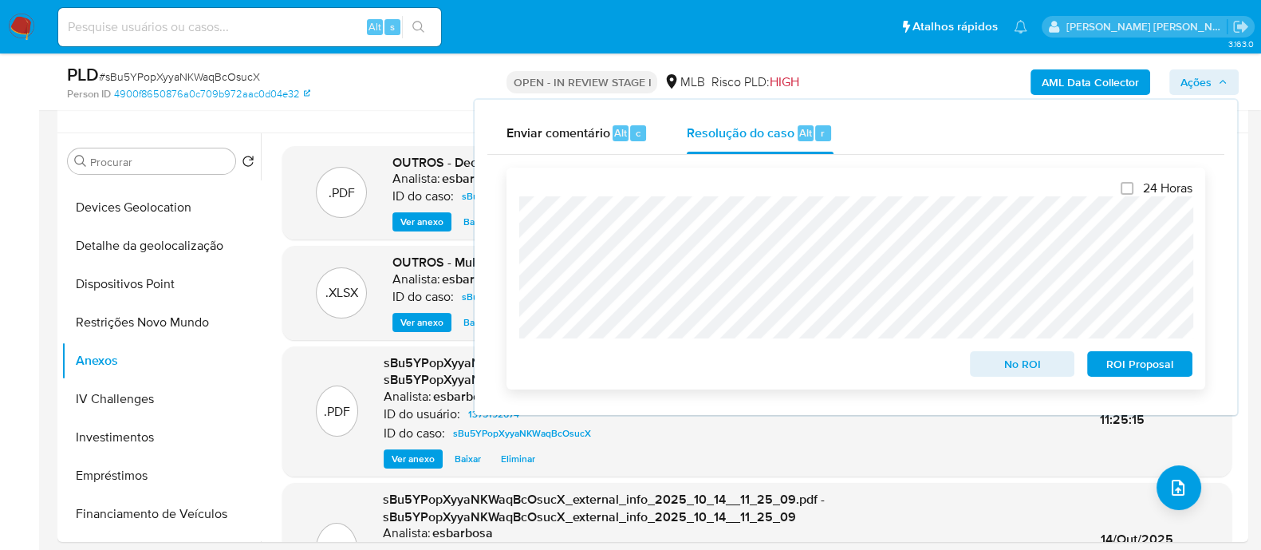
click at [1024, 365] on span "No ROI" at bounding box center [1022, 364] width 83 height 22
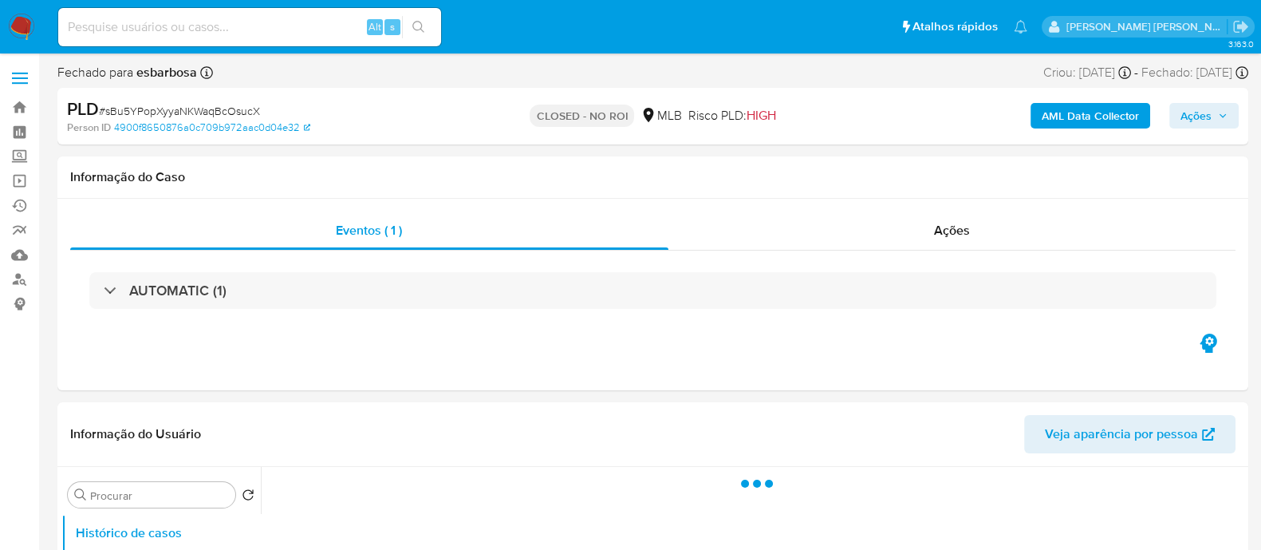
select select "10"
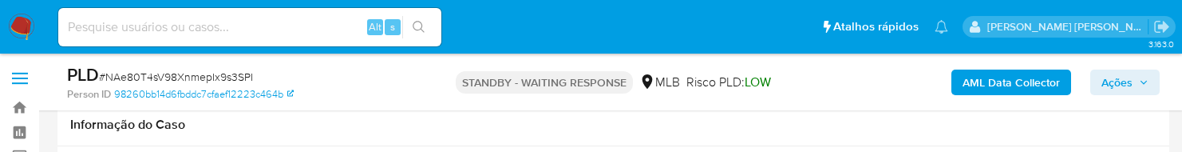
select select "10"
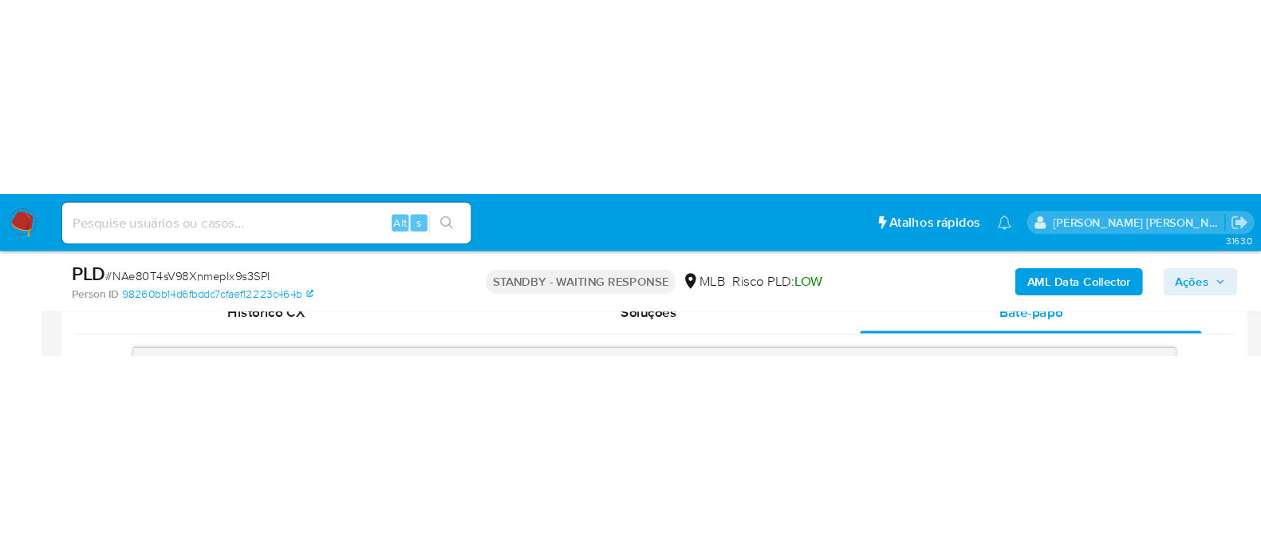
scroll to position [251, 0]
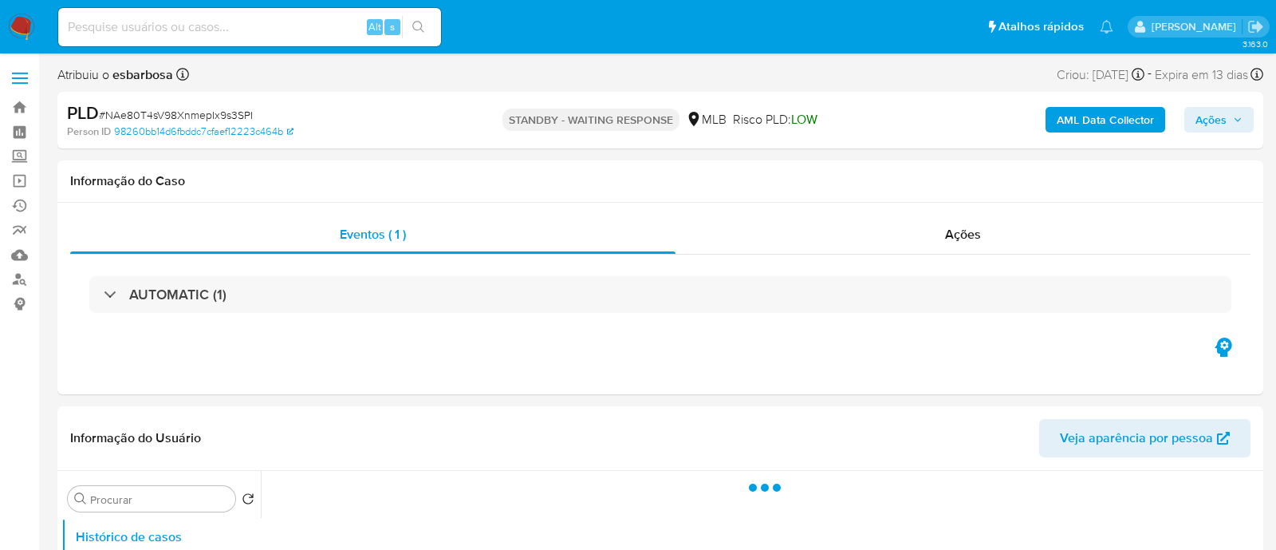
select select "10"
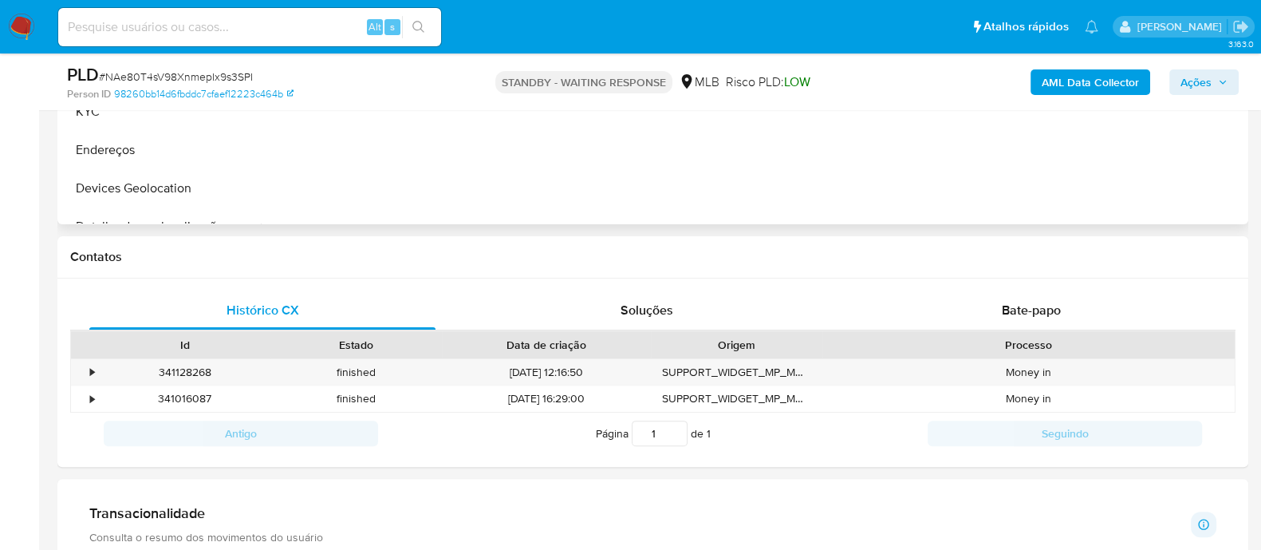
scroll to position [697, 0]
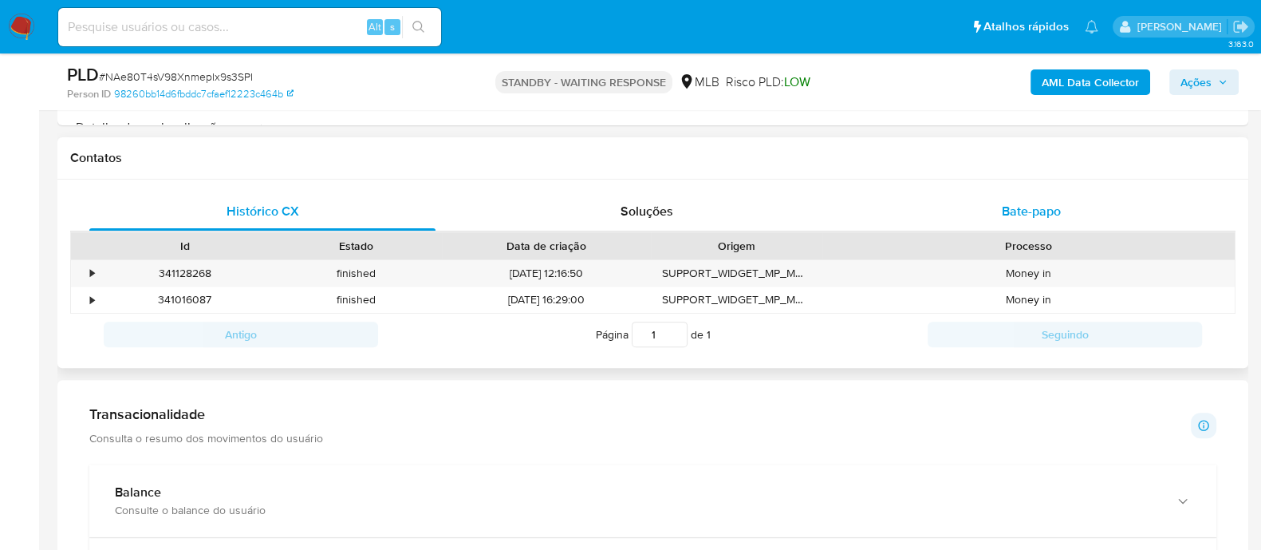
click at [1002, 202] on span "Bate-papo" at bounding box center [1031, 211] width 59 height 18
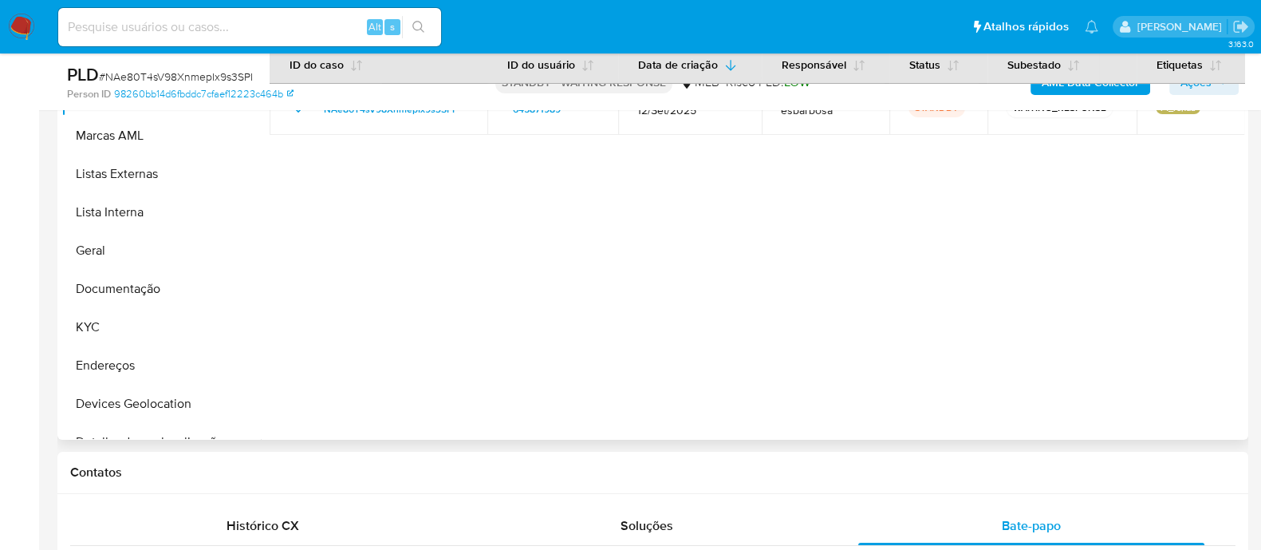
scroll to position [299, 0]
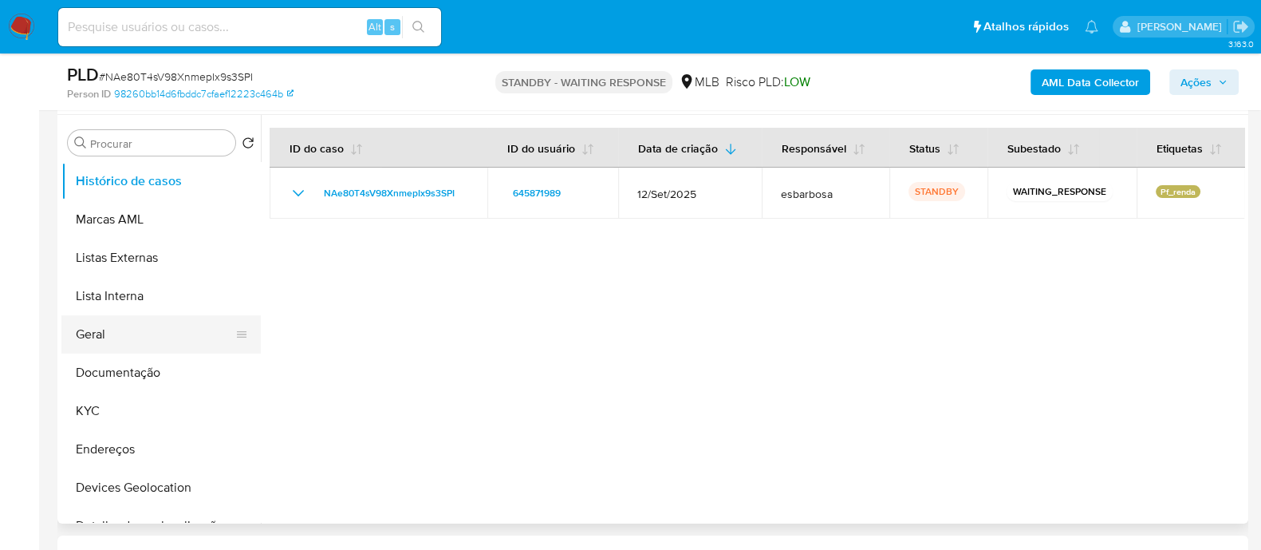
click at [165, 335] on button "Geral" at bounding box center [154, 334] width 187 height 38
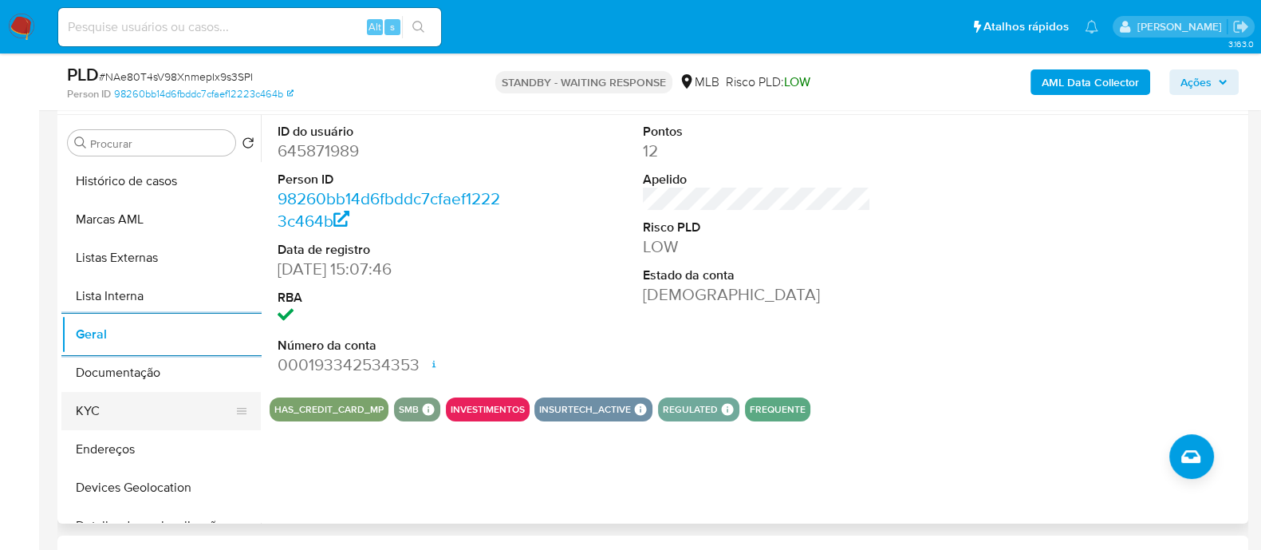
click at [116, 408] on button "KYC" at bounding box center [154, 411] width 187 height 38
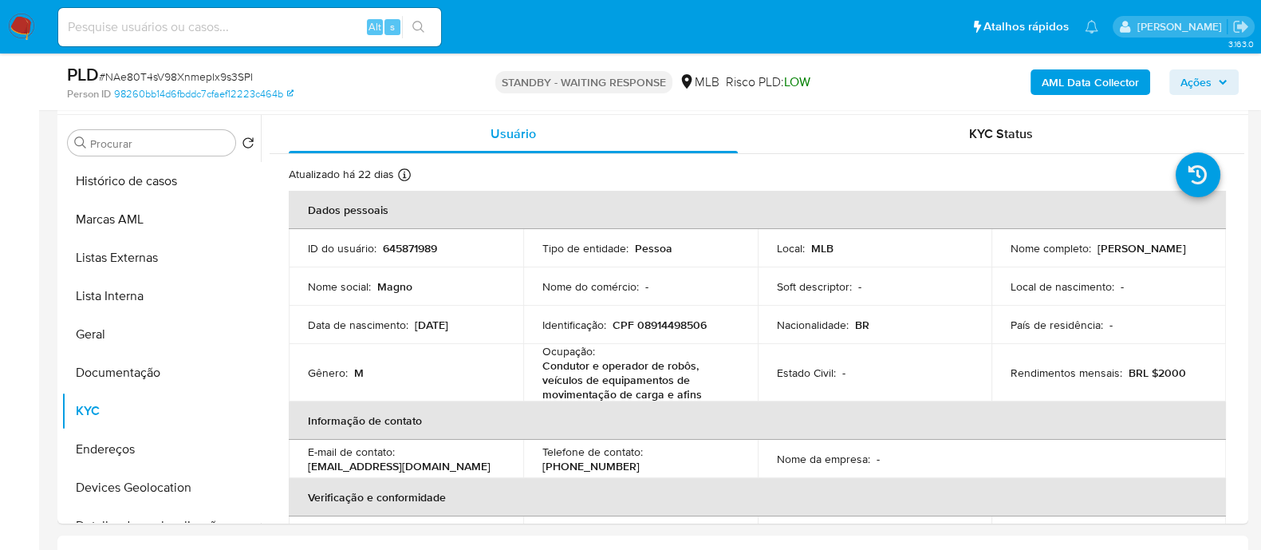
click at [1090, 73] on b "AML Data Collector" at bounding box center [1090, 82] width 97 height 26
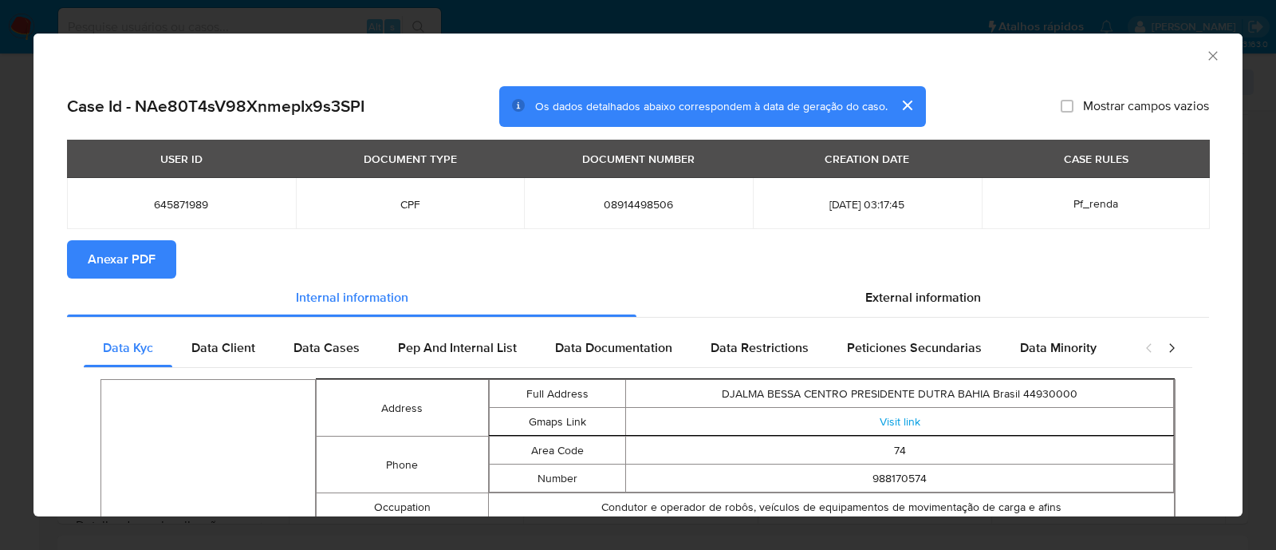
click at [1209, 56] on icon "Fechar a janela" at bounding box center [1213, 55] width 9 height 9
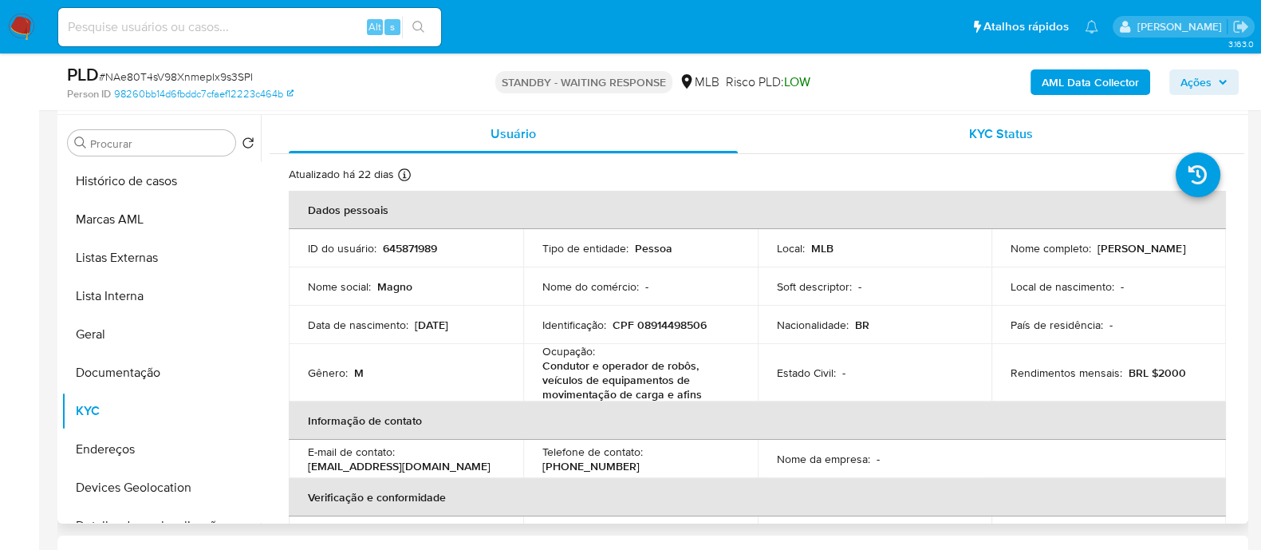
click at [914, 137] on div "KYC Status" at bounding box center [1000, 134] width 449 height 38
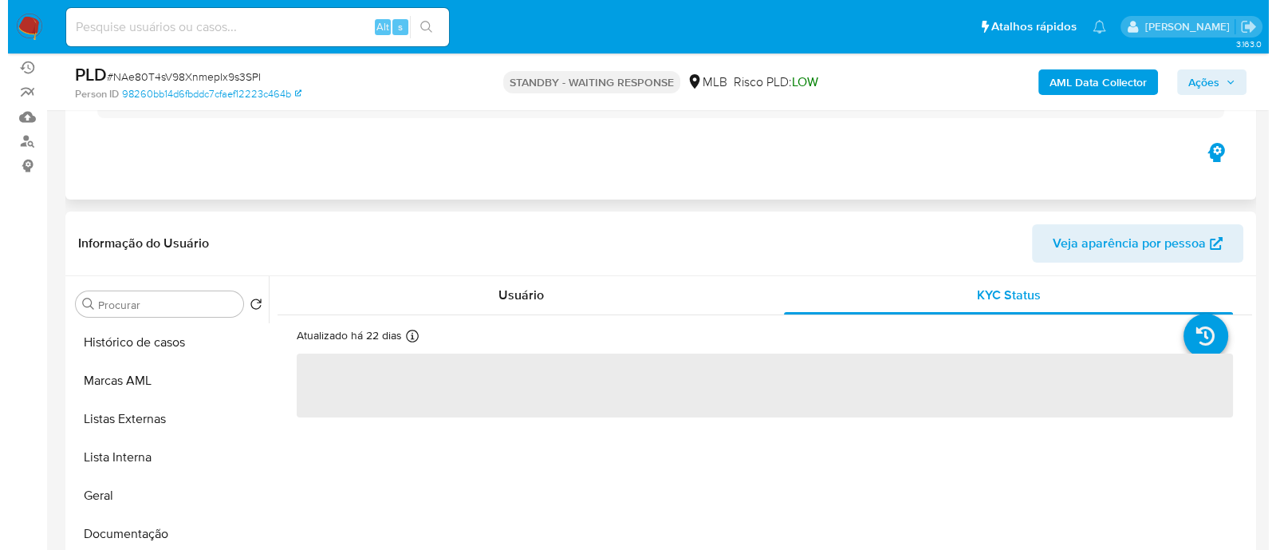
scroll to position [0, 0]
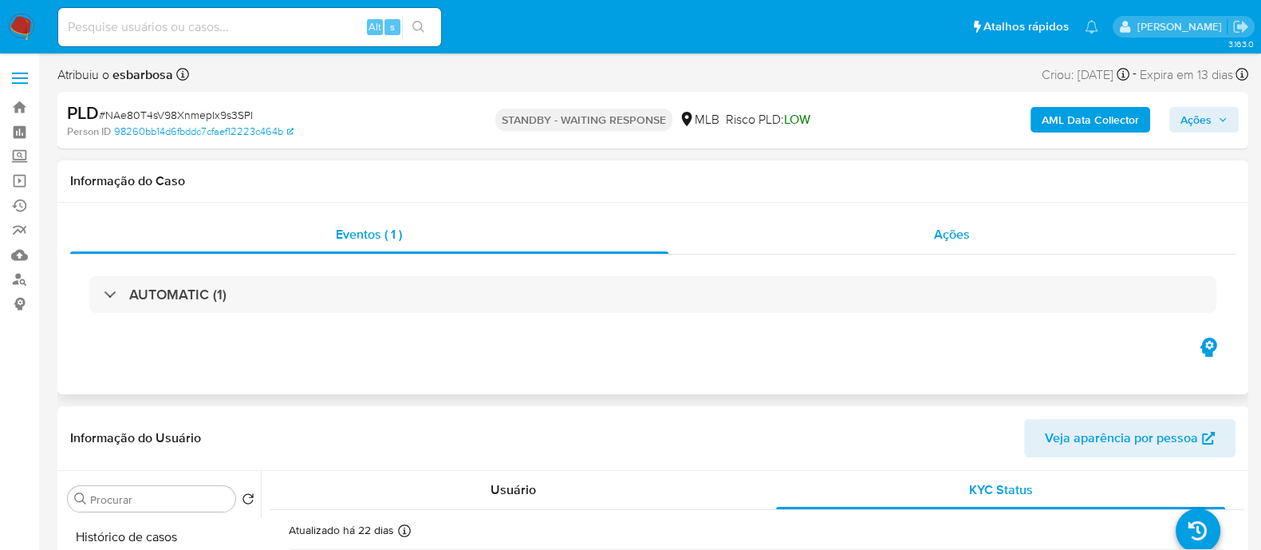
click at [858, 231] on div "Ações" at bounding box center [953, 234] width 568 height 38
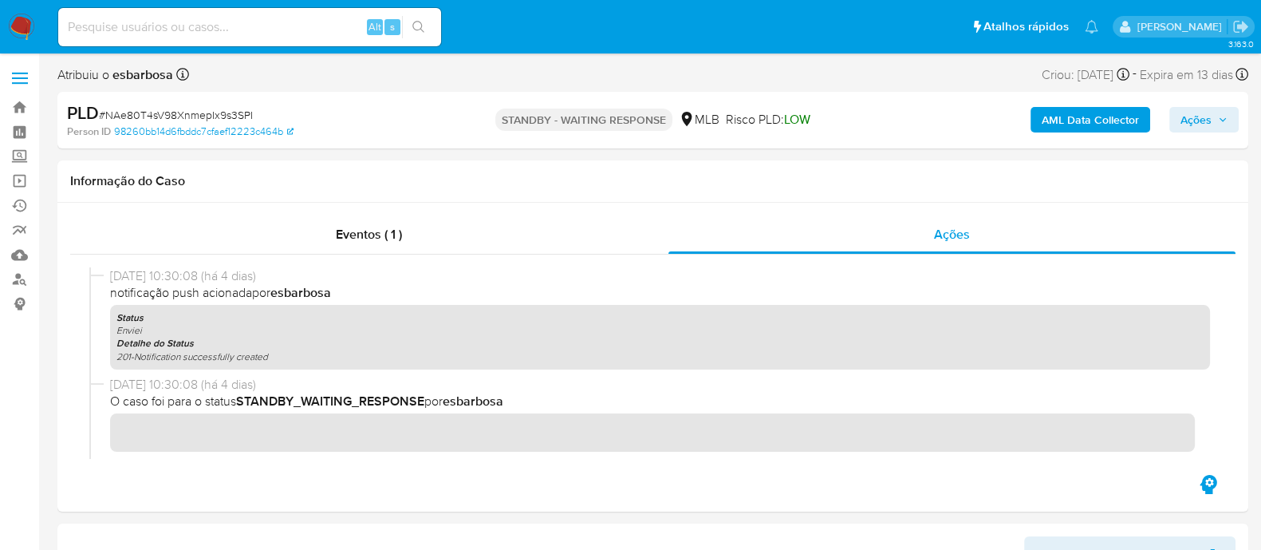
click at [1109, 112] on b "AML Data Collector" at bounding box center [1090, 120] width 97 height 26
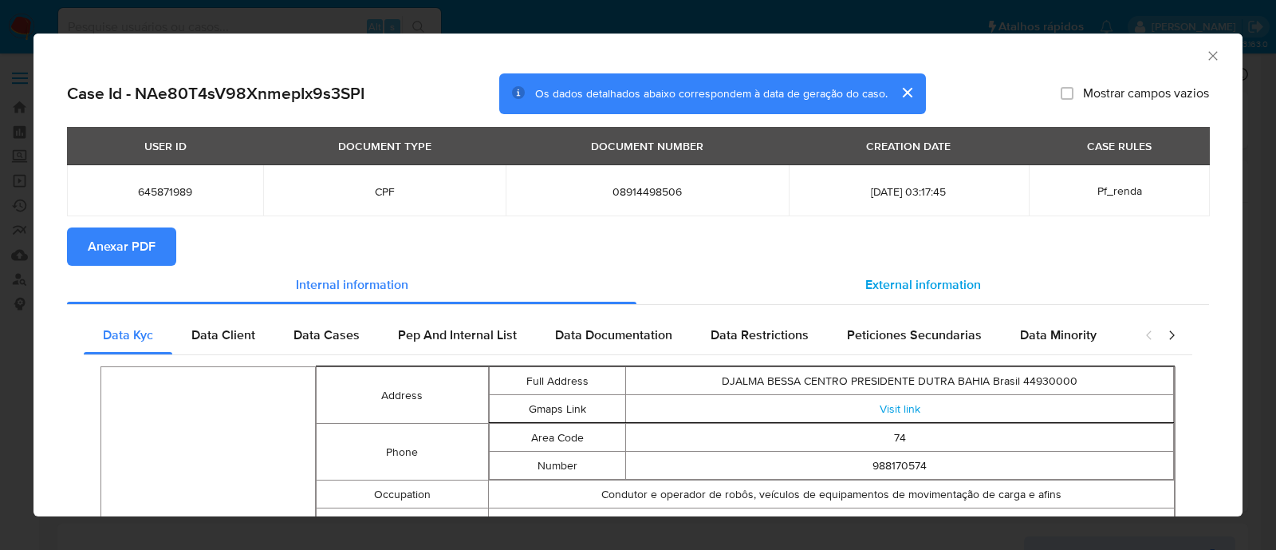
click at [883, 289] on span "External information" at bounding box center [924, 284] width 116 height 18
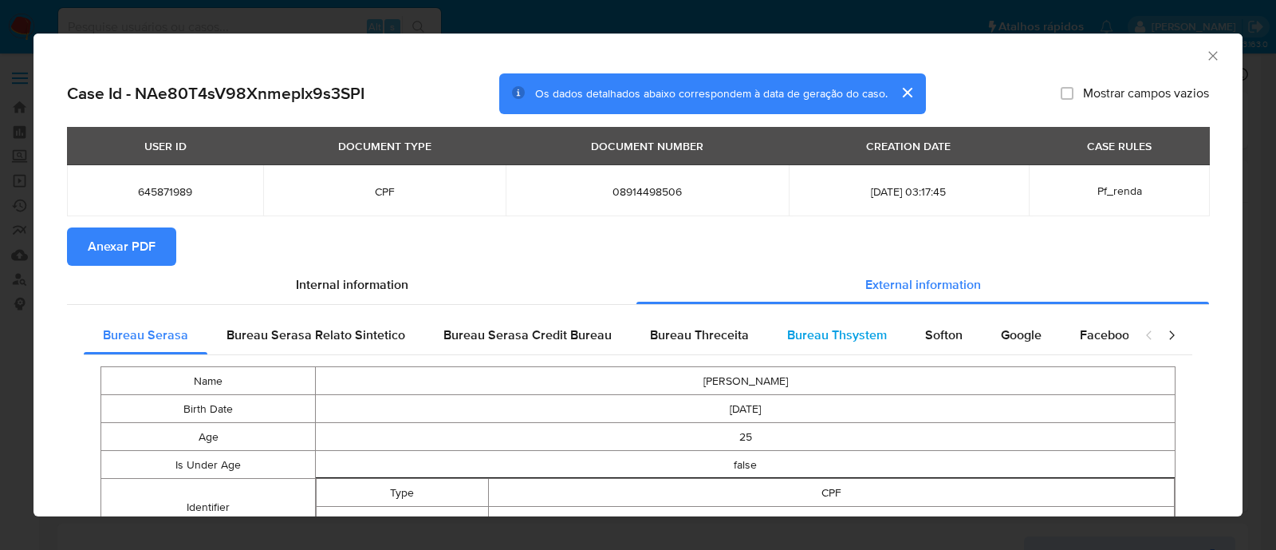
click at [815, 337] on span "Bureau Thsystem" at bounding box center [837, 335] width 100 height 18
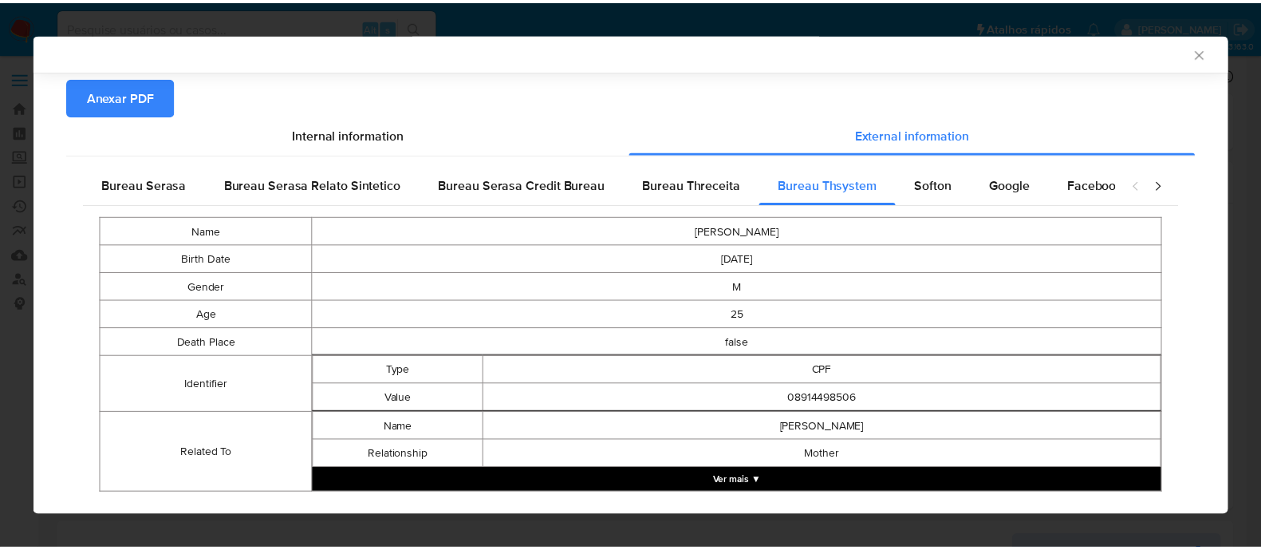
scroll to position [180, 0]
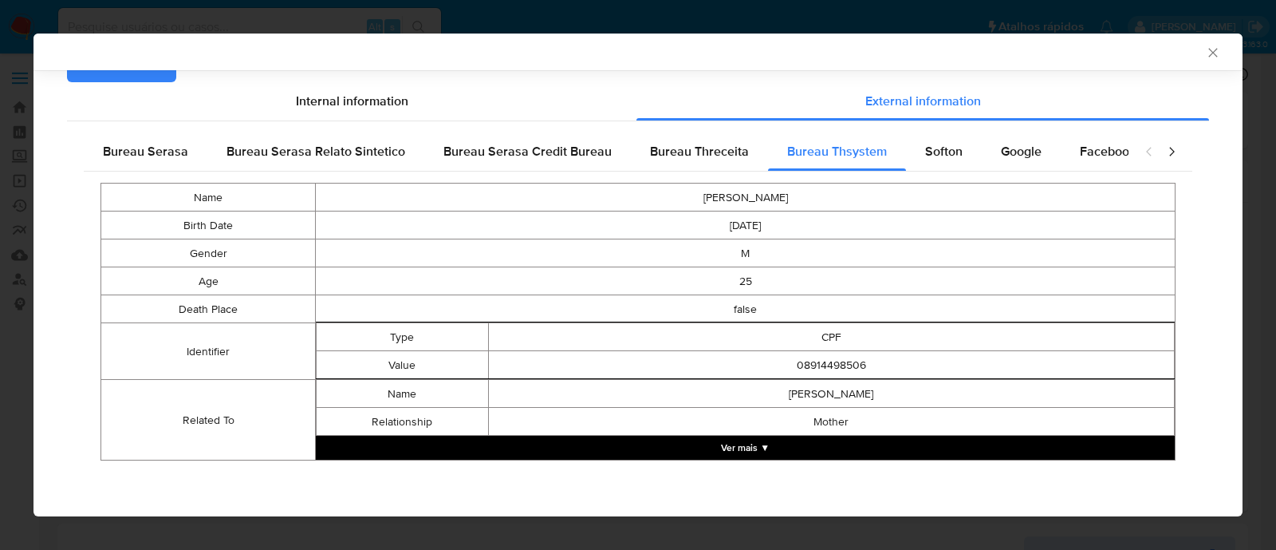
click at [1205, 54] on icon "Fechar a janela" at bounding box center [1213, 53] width 16 height 16
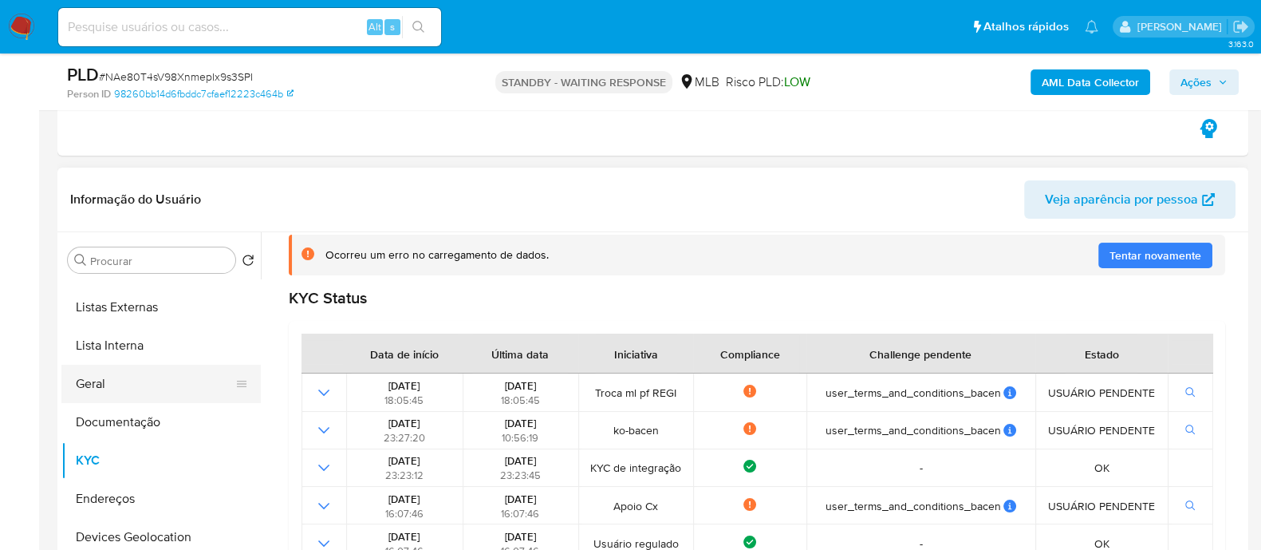
scroll to position [99, 0]
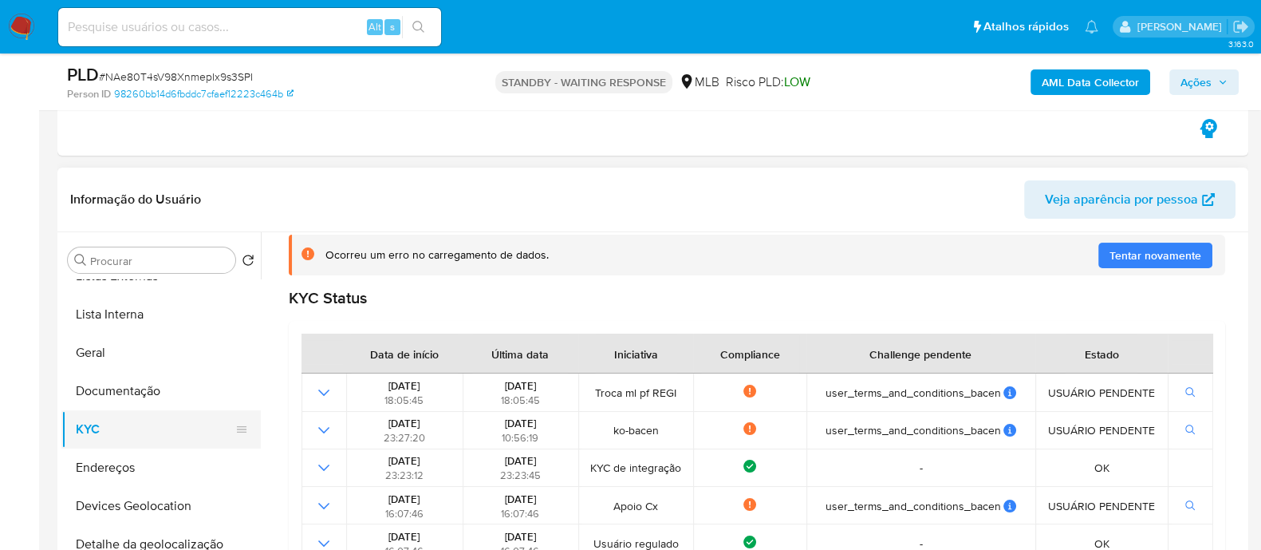
click at [128, 436] on button "KYC" at bounding box center [154, 429] width 187 height 38
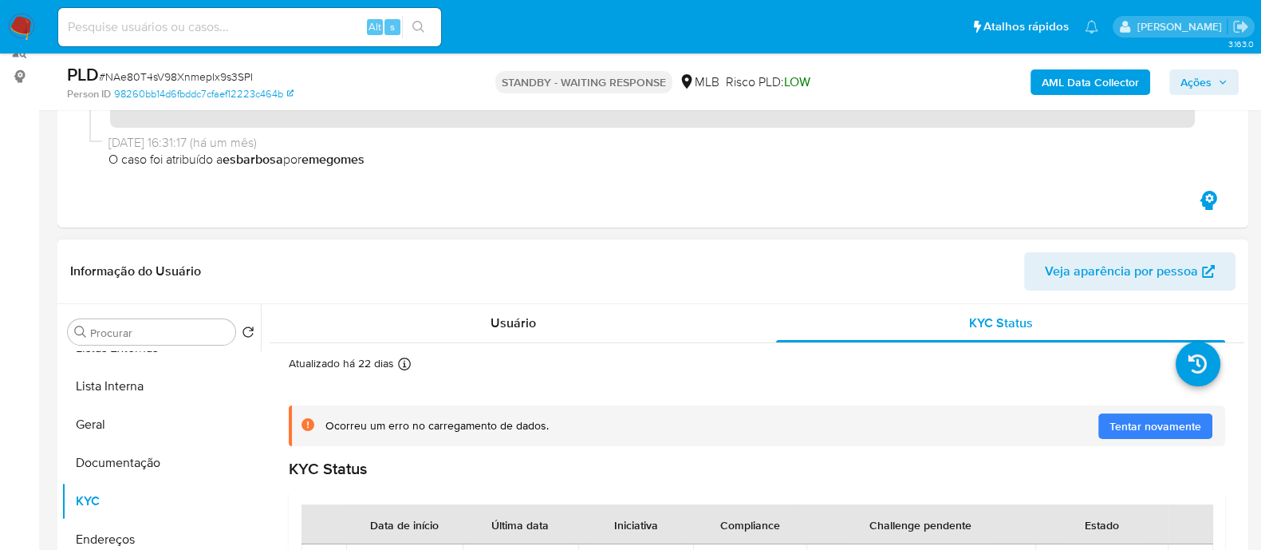
scroll to position [199, 0]
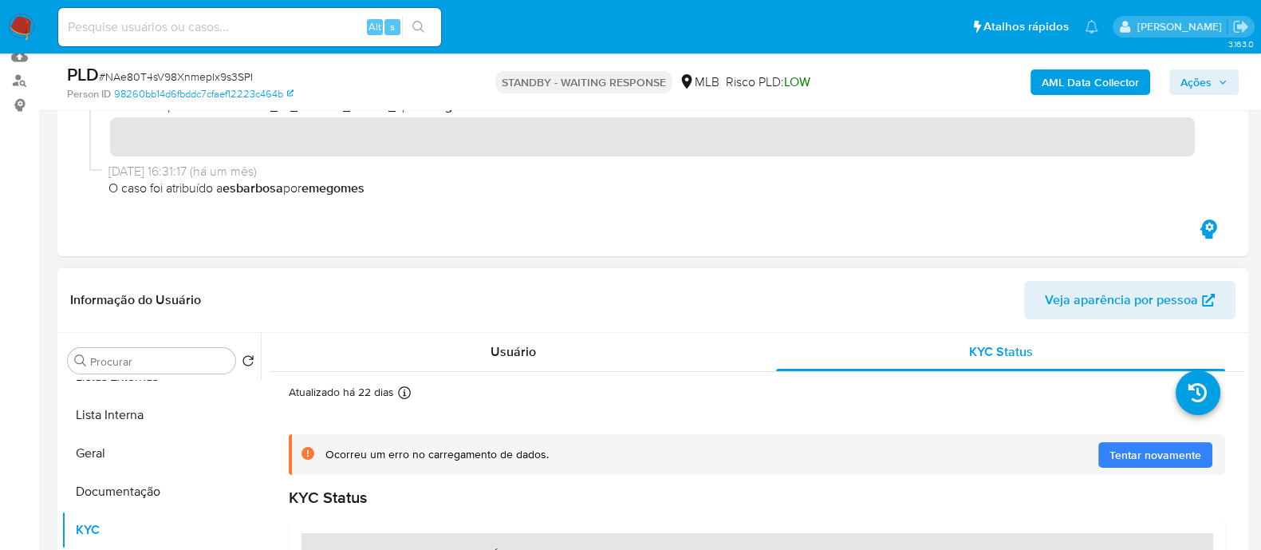
drag, startPoint x: 503, startPoint y: 363, endPoint x: 639, endPoint y: 308, distance: 147.1
click at [504, 364] on div "Usuário" at bounding box center [513, 352] width 449 height 38
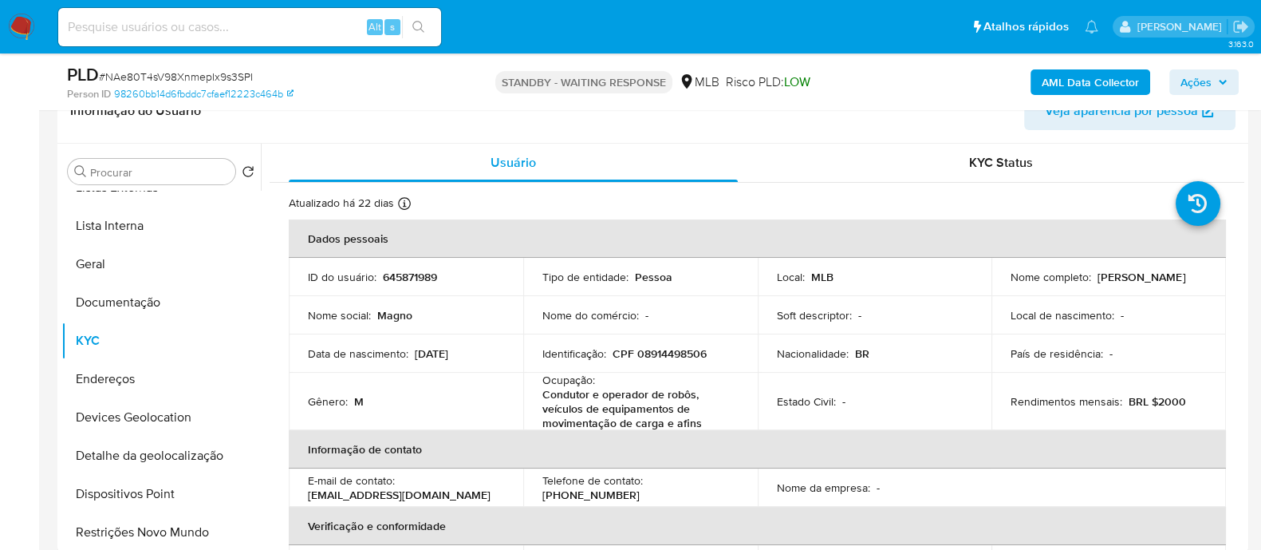
scroll to position [499, 0]
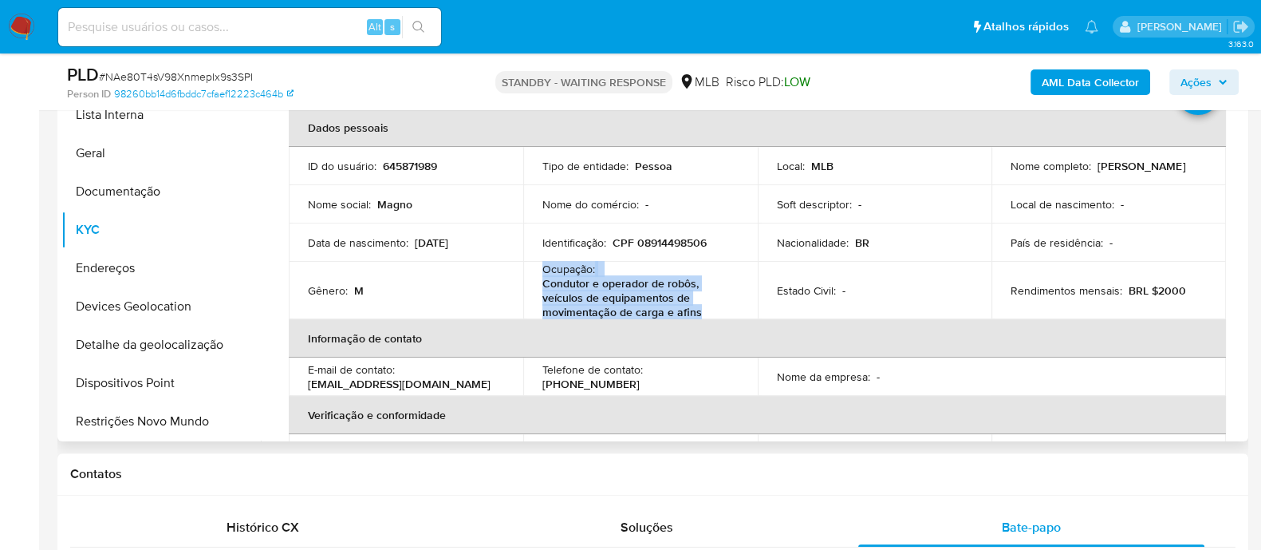
drag, startPoint x: 701, startPoint y: 317, endPoint x: 539, endPoint y: 274, distance: 167.4
click at [539, 274] on td "Ocupação : Condutor e operador de robôs, veículos de equipamentos de movimentaç…" at bounding box center [640, 290] width 235 height 57
copy div "Ocupação : Condutor e operador de robôs, veículos de equipamentos de movimentaç…"
